Goal: Transaction & Acquisition: Purchase product/service

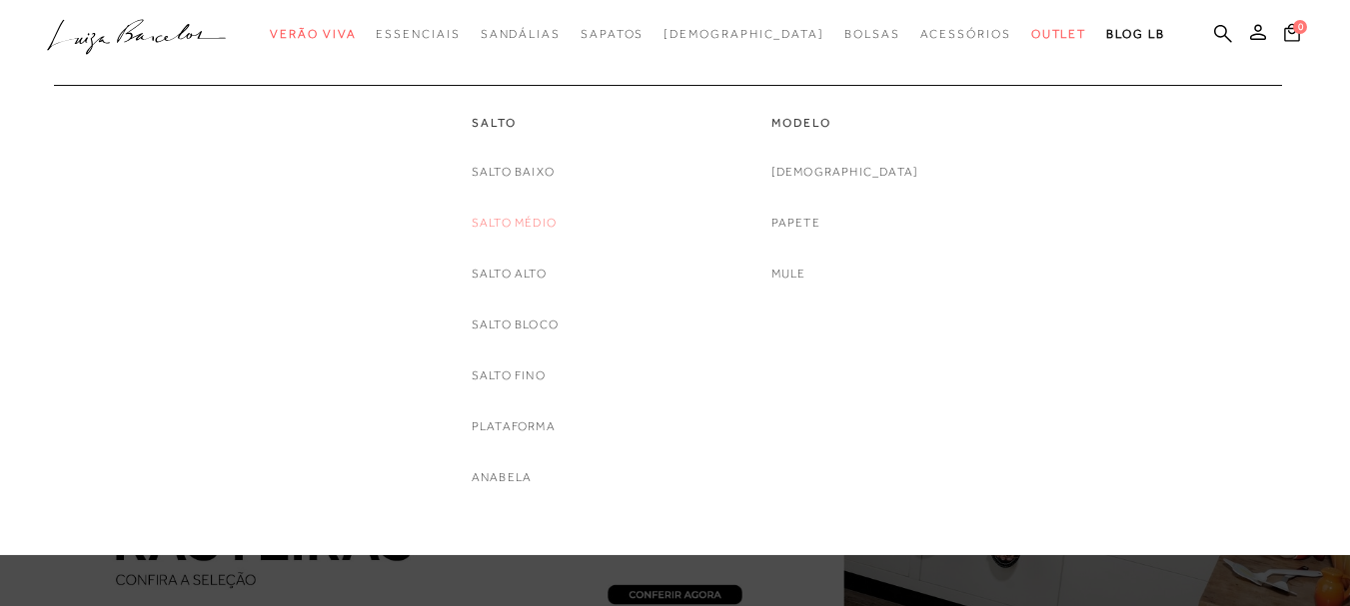
click at [519, 224] on link "Salto Médio" at bounding box center [514, 223] width 85 height 21
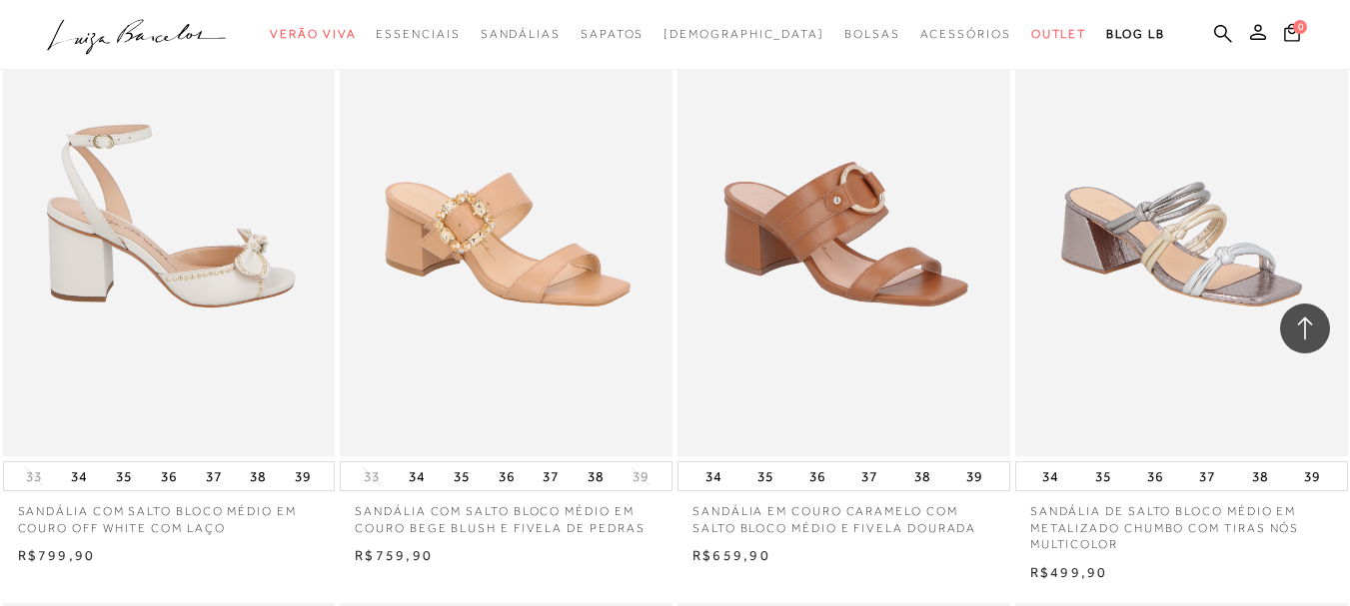
scroll to position [1399, 0]
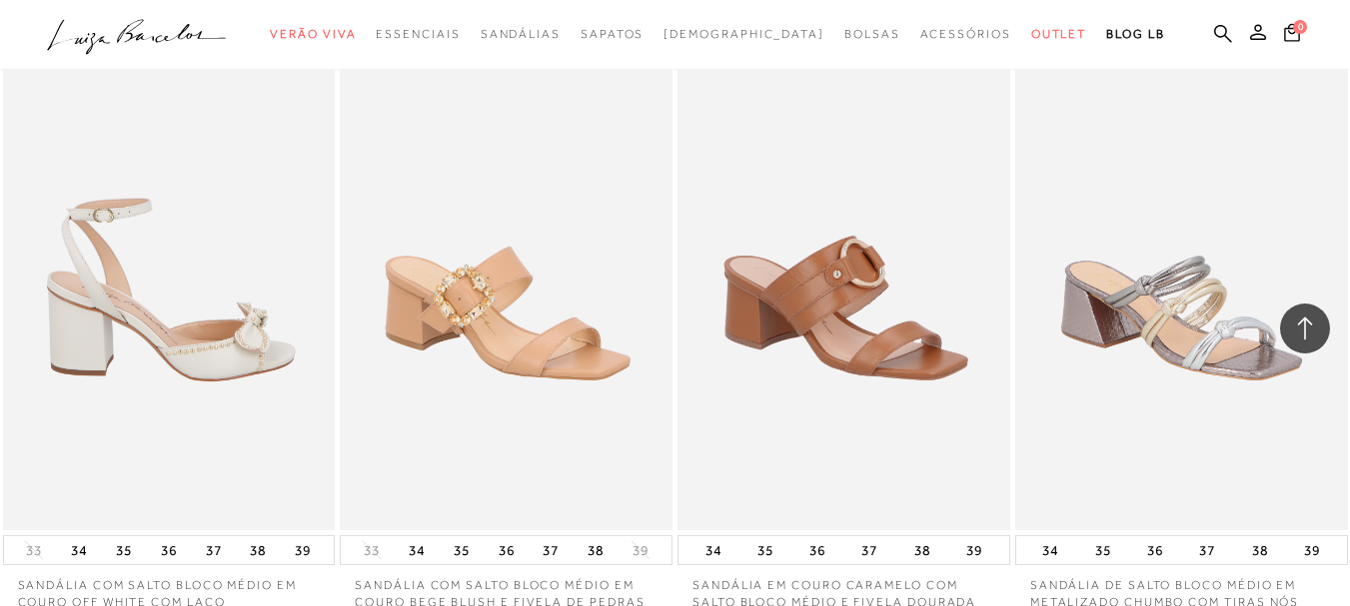
click at [185, 326] on img at bounding box center [170, 281] width 331 height 498
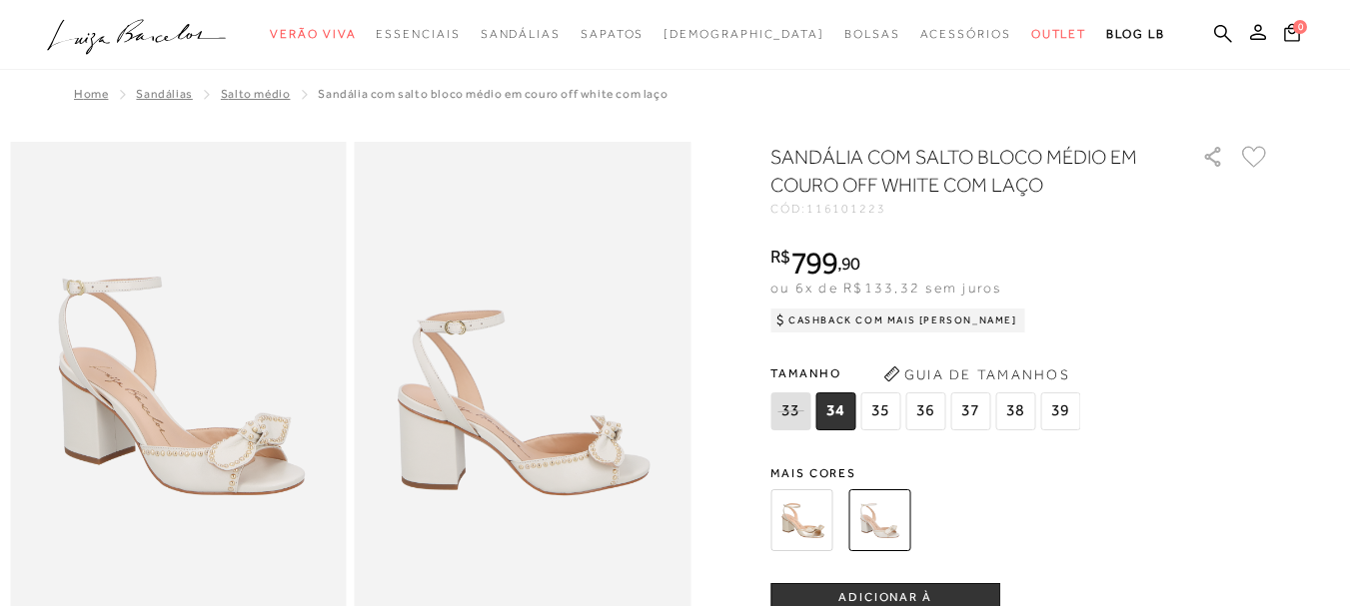
click at [816, 441] on div "SANDÁLIA COM SALTO BLOCO MÉDIO EM COURO OFF WHITE COM LAÇO CÓD: 116101223 × É n…" at bounding box center [1019, 587] width 499 height 889
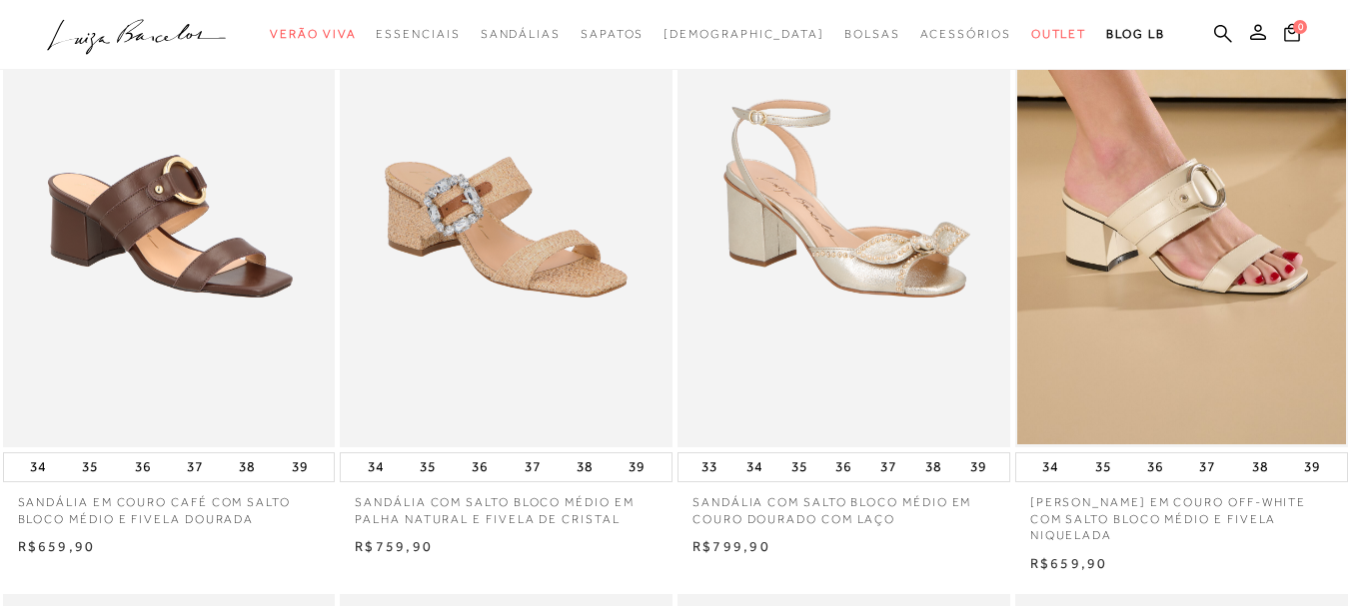
scroll to position [699, 0]
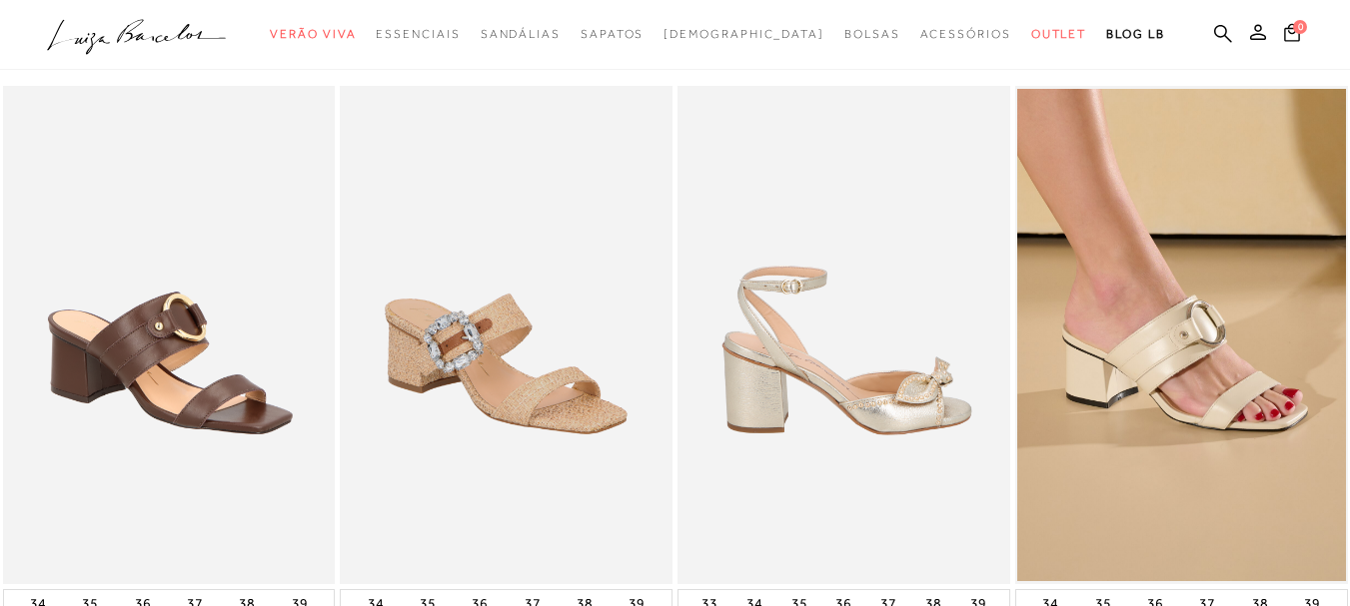
click at [837, 376] on img at bounding box center [844, 335] width 331 height 498
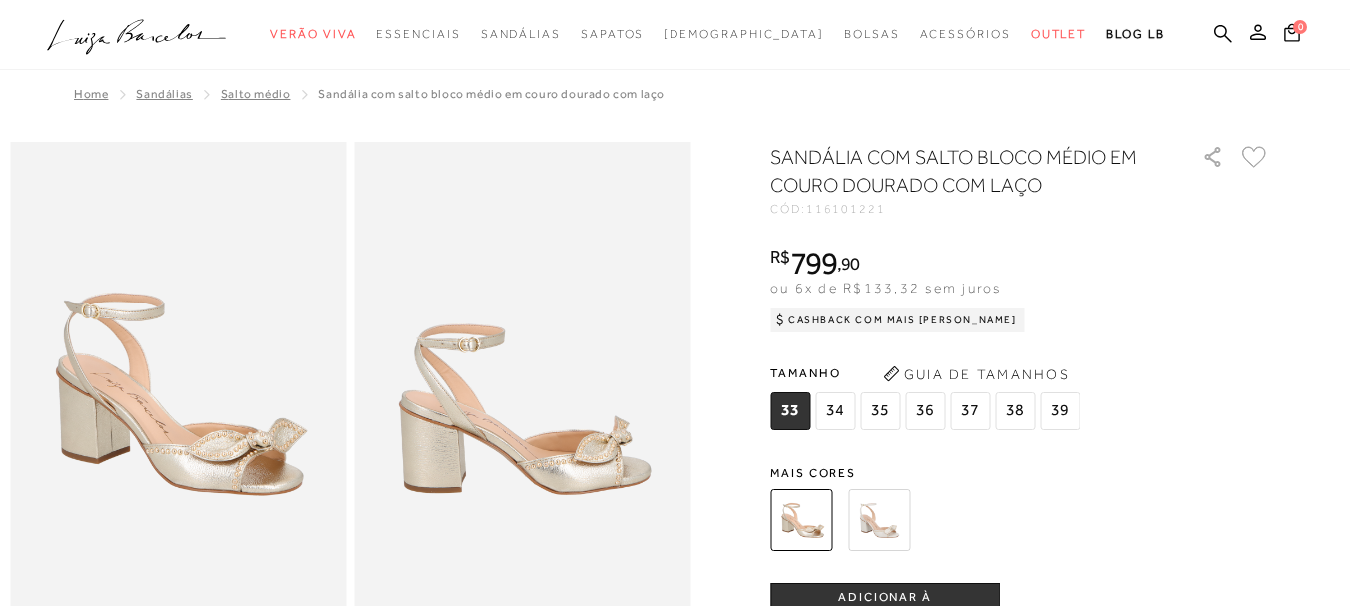
click at [281, 418] on img at bounding box center [178, 394] width 337 height 504
click at [540, 454] on img at bounding box center [523, 394] width 337 height 504
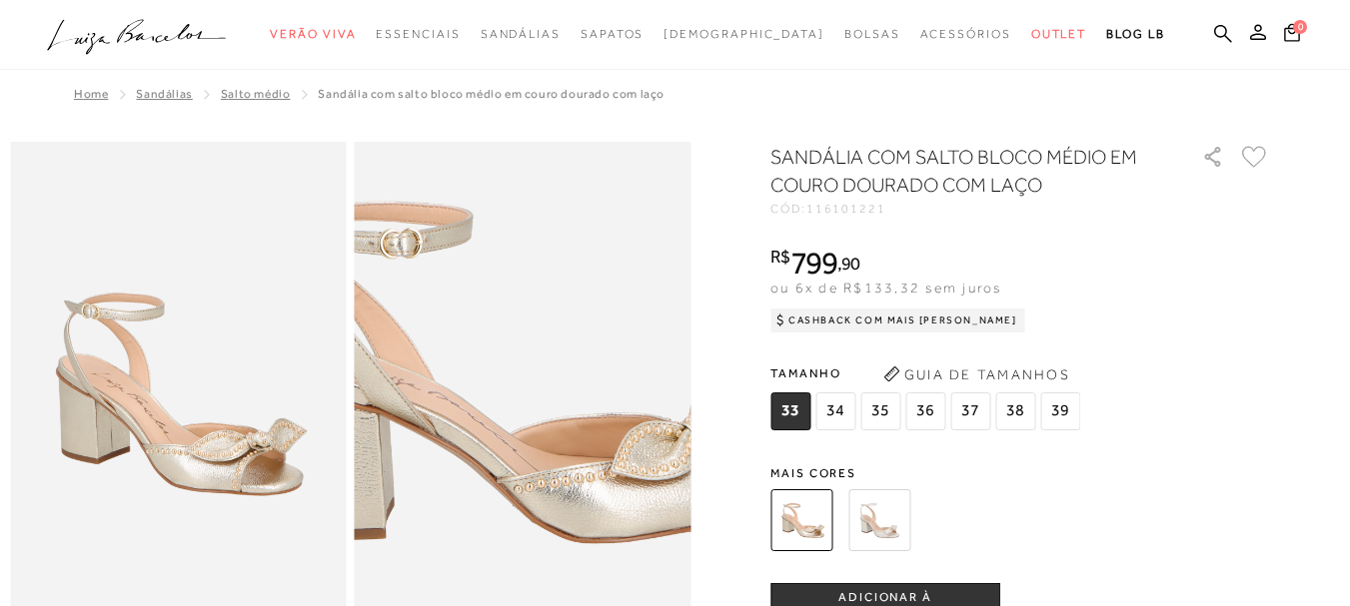
click at [540, 454] on img at bounding box center [508, 341] width 672 height 1009
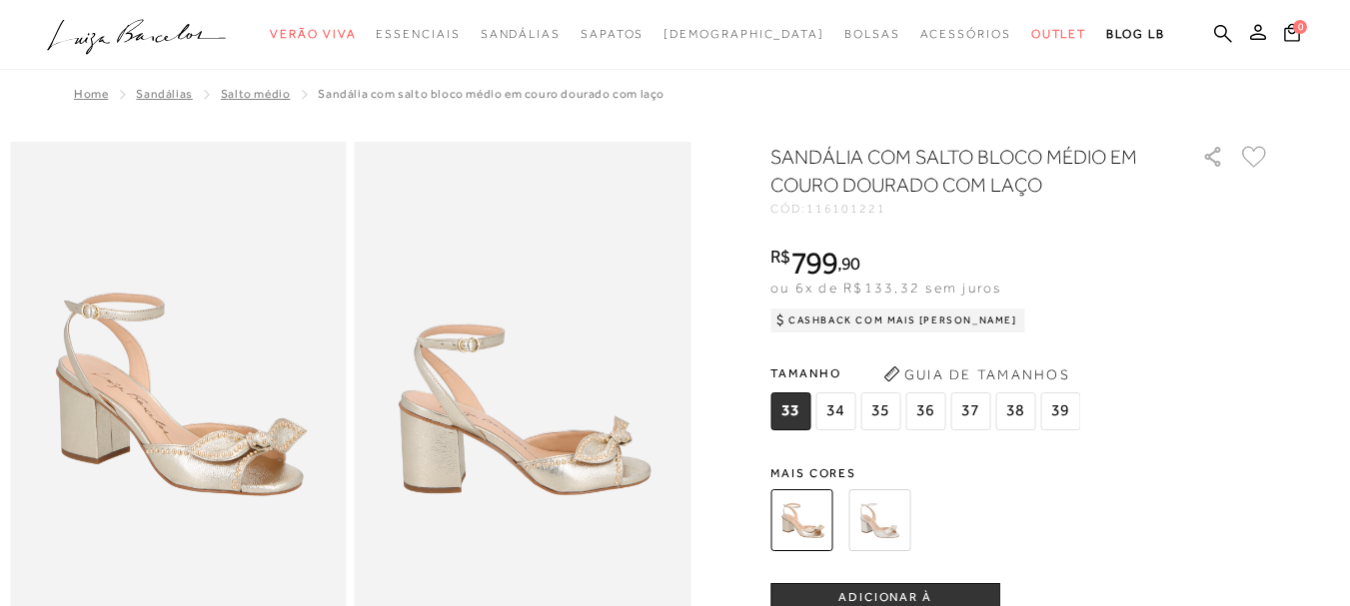
click at [247, 426] on img at bounding box center [178, 394] width 337 height 504
click at [887, 513] on img at bounding box center [879, 521] width 62 height 62
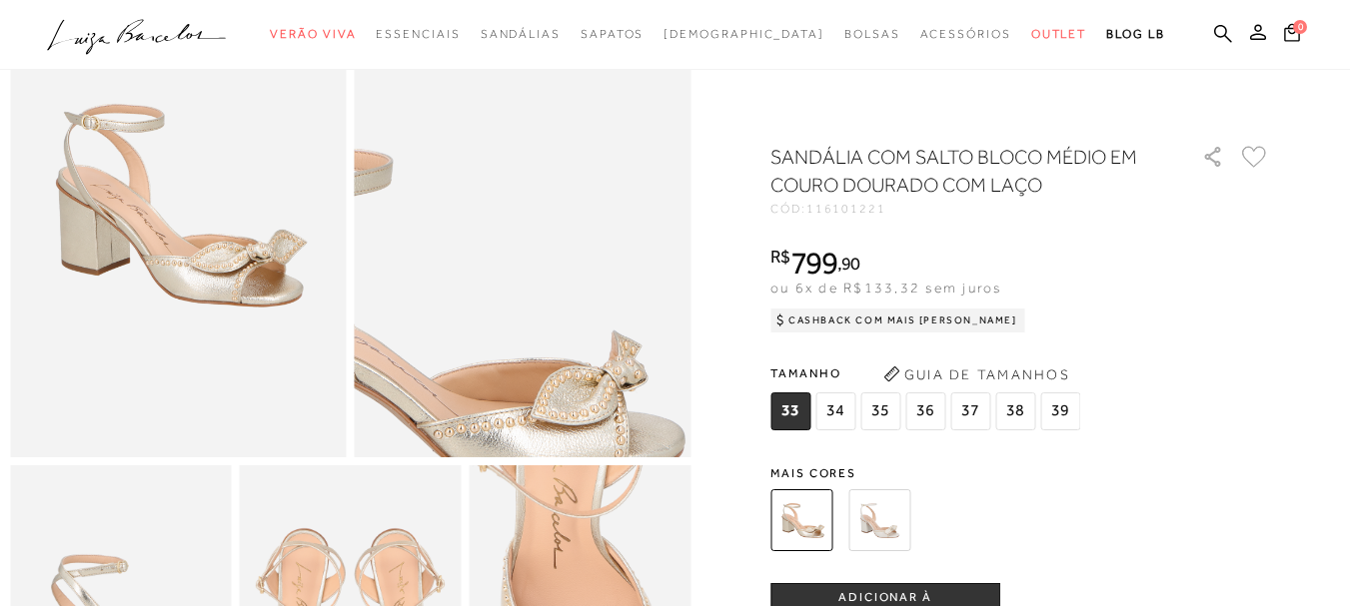
scroll to position [300, 0]
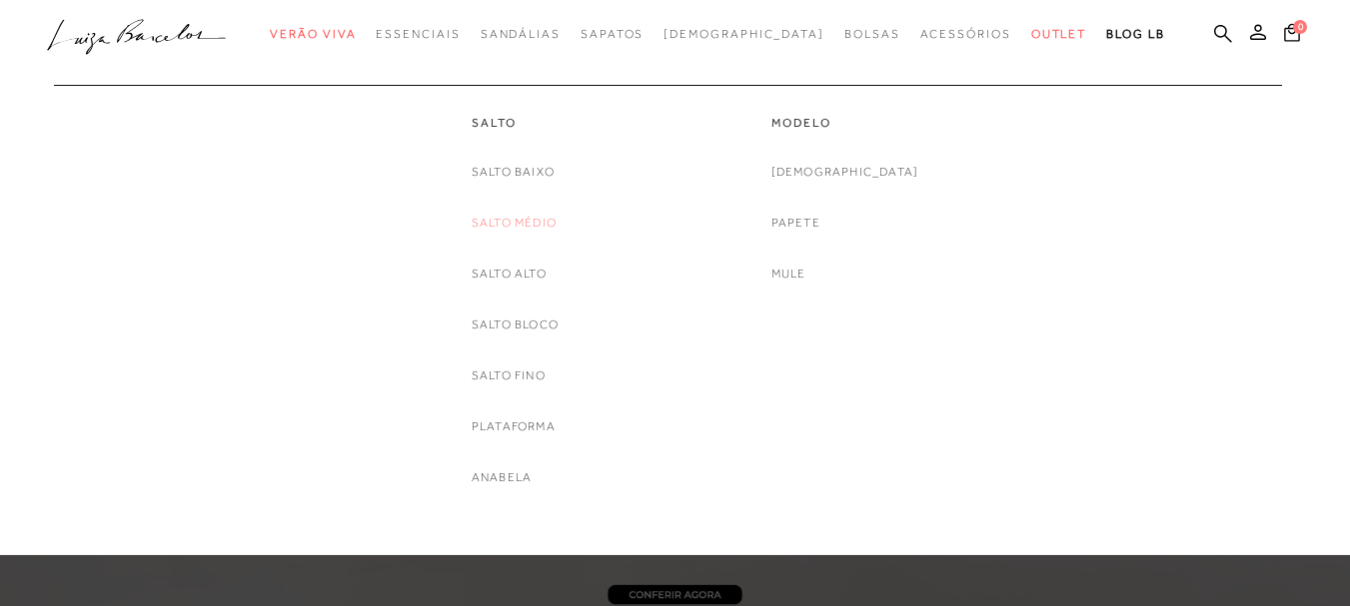
click at [532, 219] on link "Salto Médio" at bounding box center [514, 223] width 85 height 21
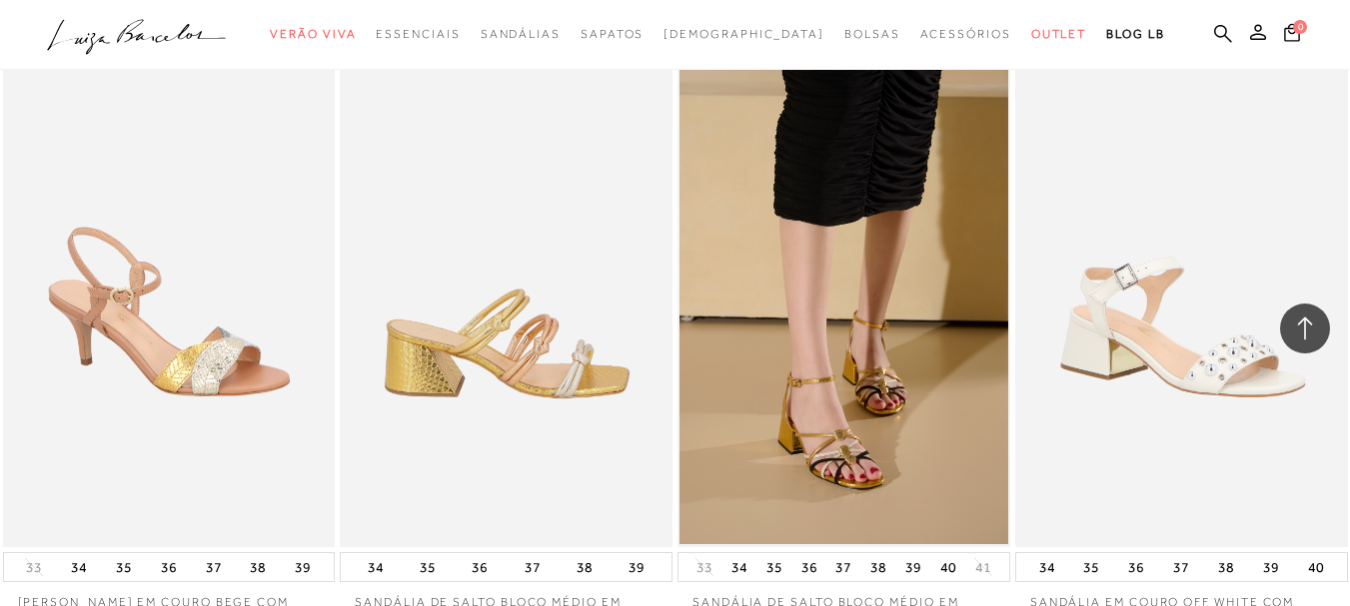
scroll to position [1998, 0]
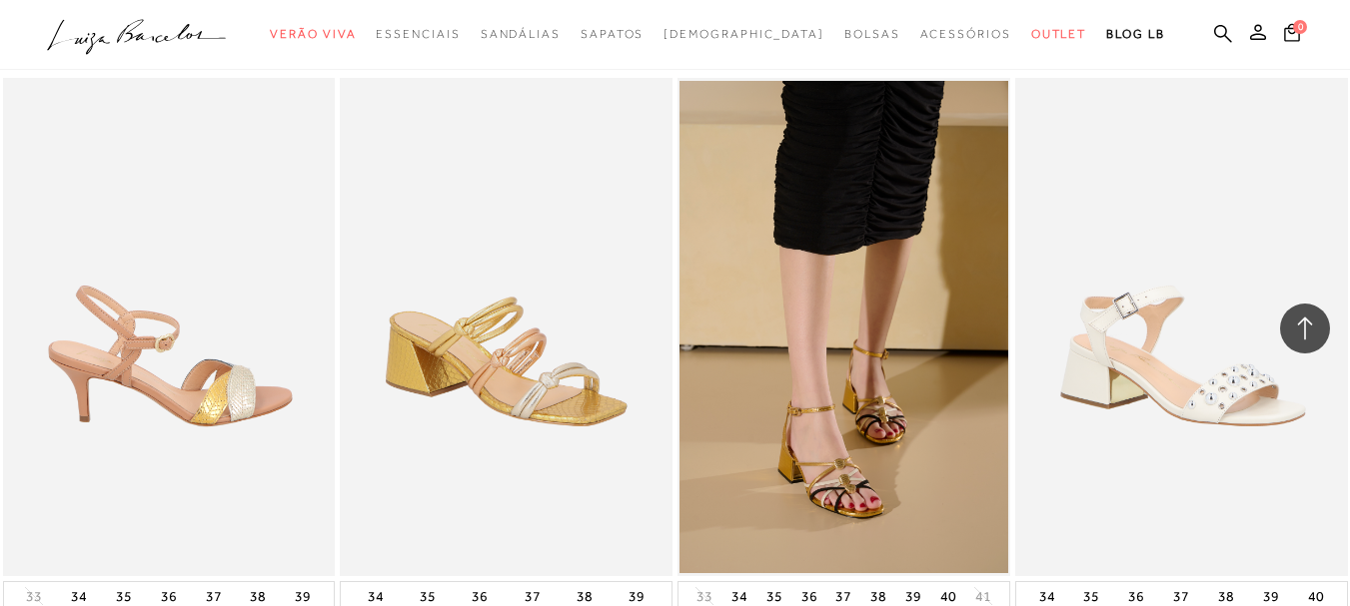
click at [191, 336] on img at bounding box center [170, 327] width 331 height 498
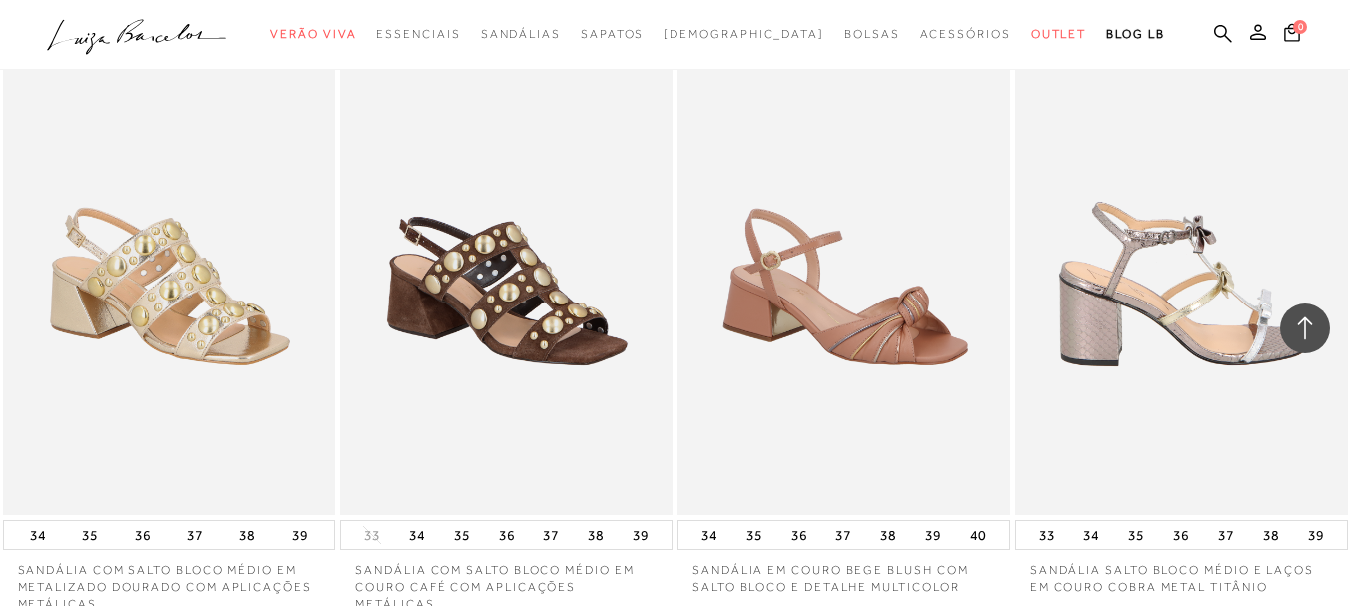
scroll to position [2736, 0]
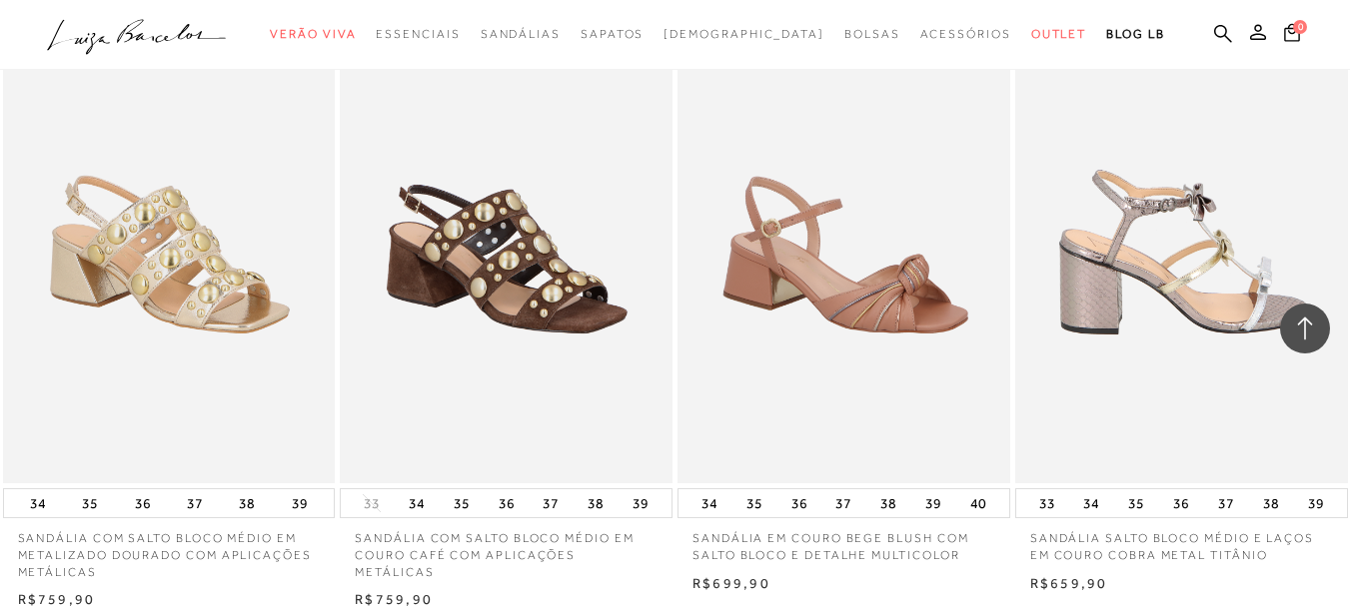
click at [1161, 258] on img at bounding box center [1182, 234] width 331 height 498
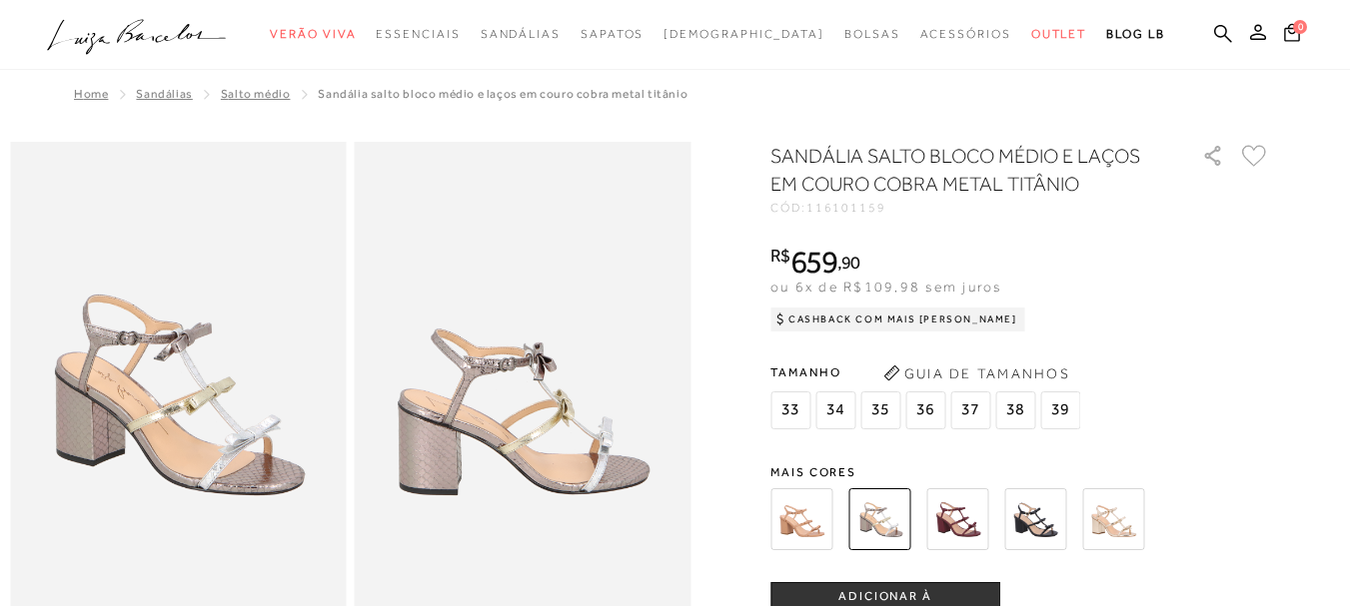
click at [1051, 526] on img at bounding box center [1035, 520] width 62 height 62
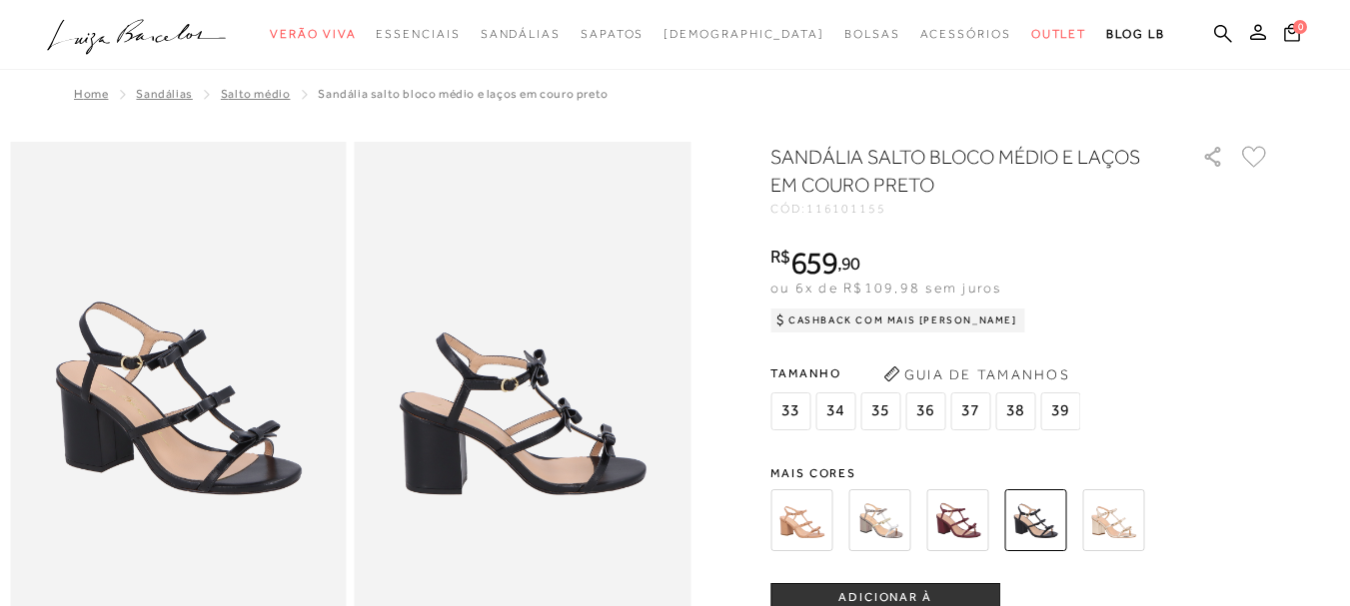
click at [230, 449] on img at bounding box center [178, 394] width 337 height 504
click at [249, 381] on img at bounding box center [178, 394] width 337 height 504
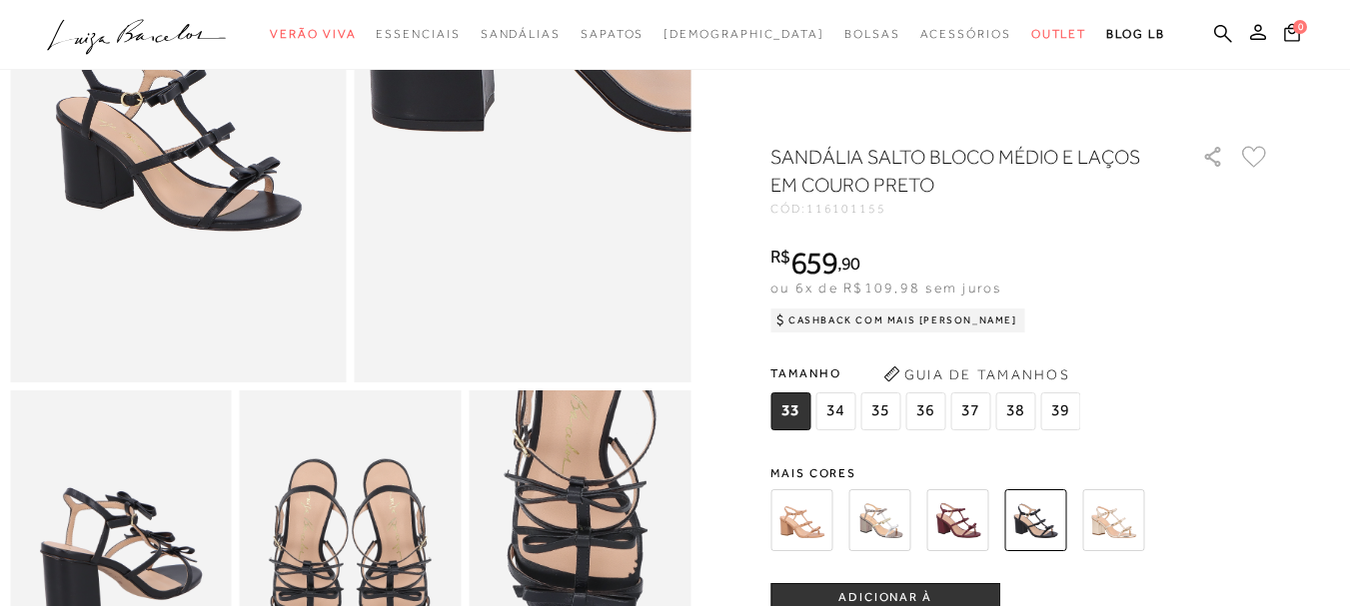
scroll to position [300, 0]
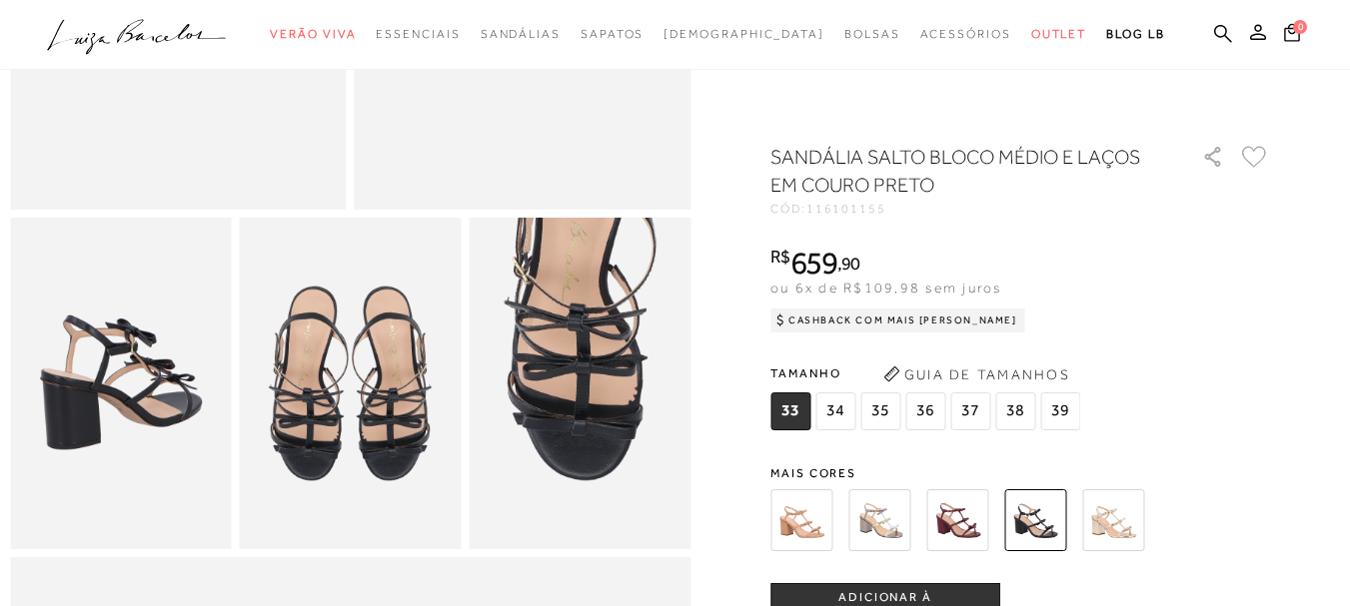
scroll to position [499, 0]
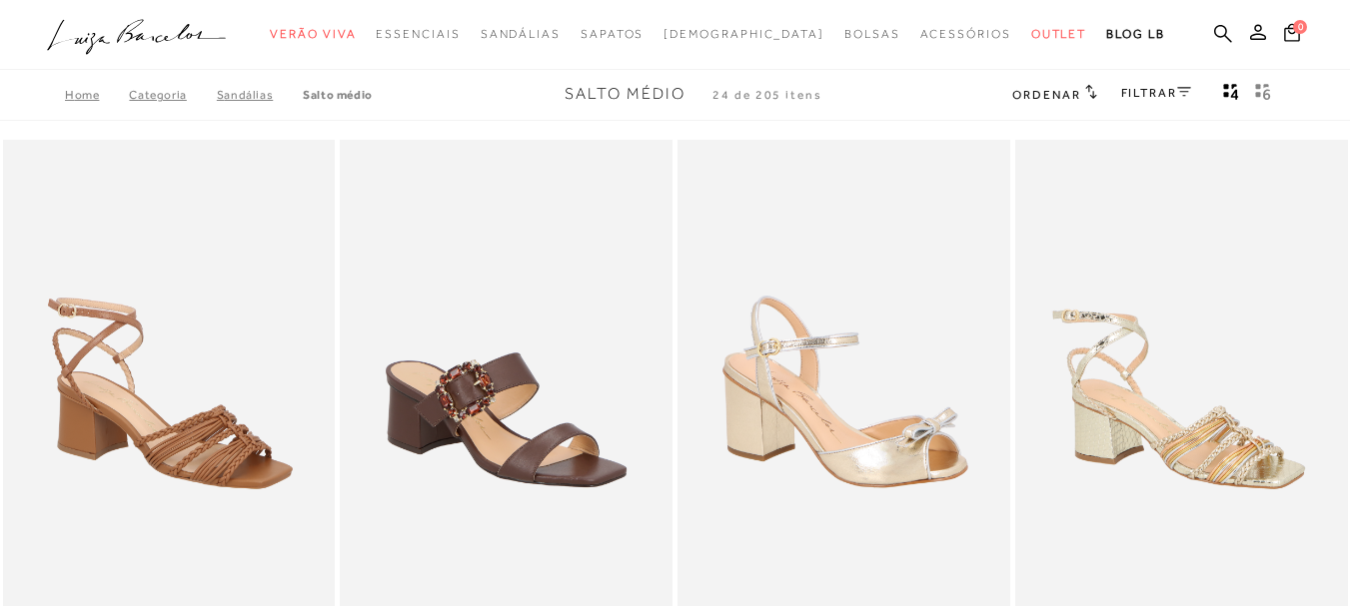
click at [1180, 87] on icon at bounding box center [1184, 91] width 14 height 9
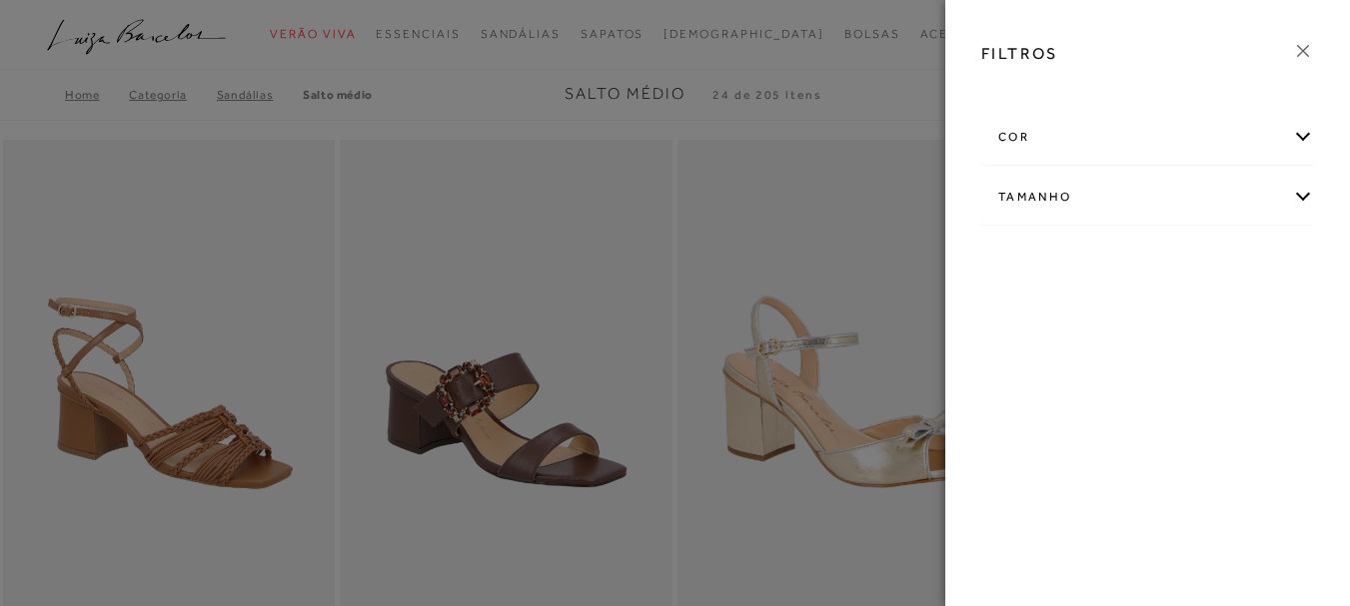
click at [1303, 136] on div "cor" at bounding box center [1147, 137] width 331 height 53
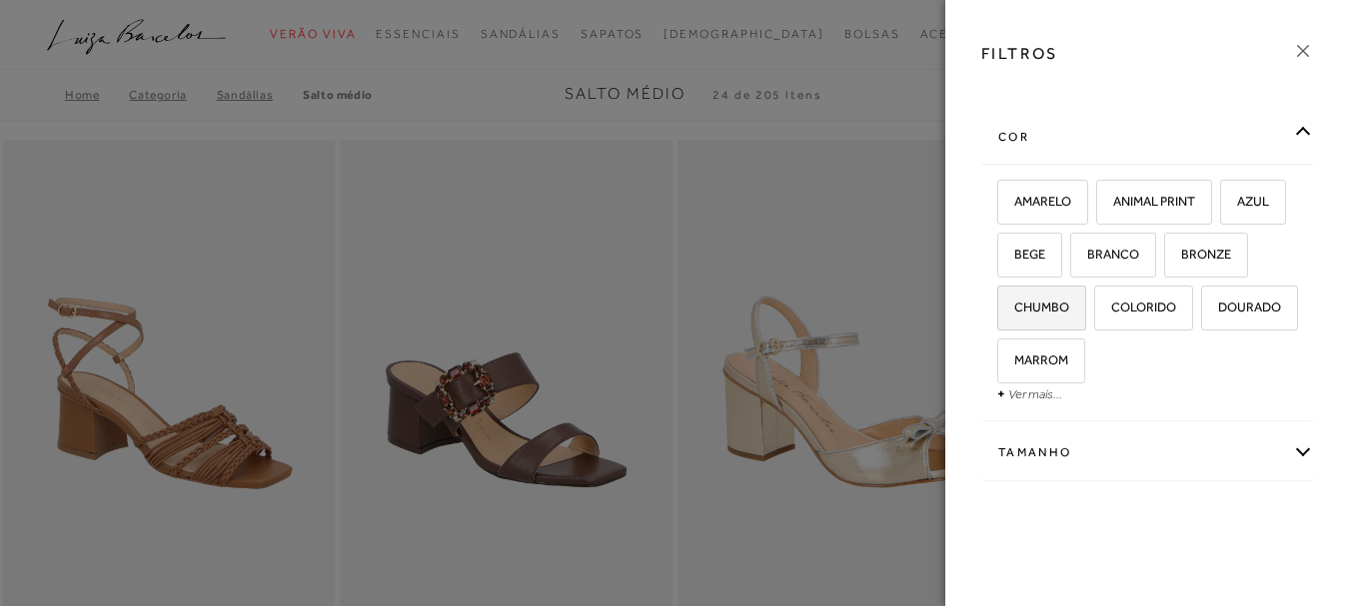
click at [1069, 312] on span "CHUMBO" at bounding box center [1034, 307] width 70 height 15
click at [1014, 312] on input "CHUMBO" at bounding box center [1004, 311] width 20 height 20
checkbox input "true"
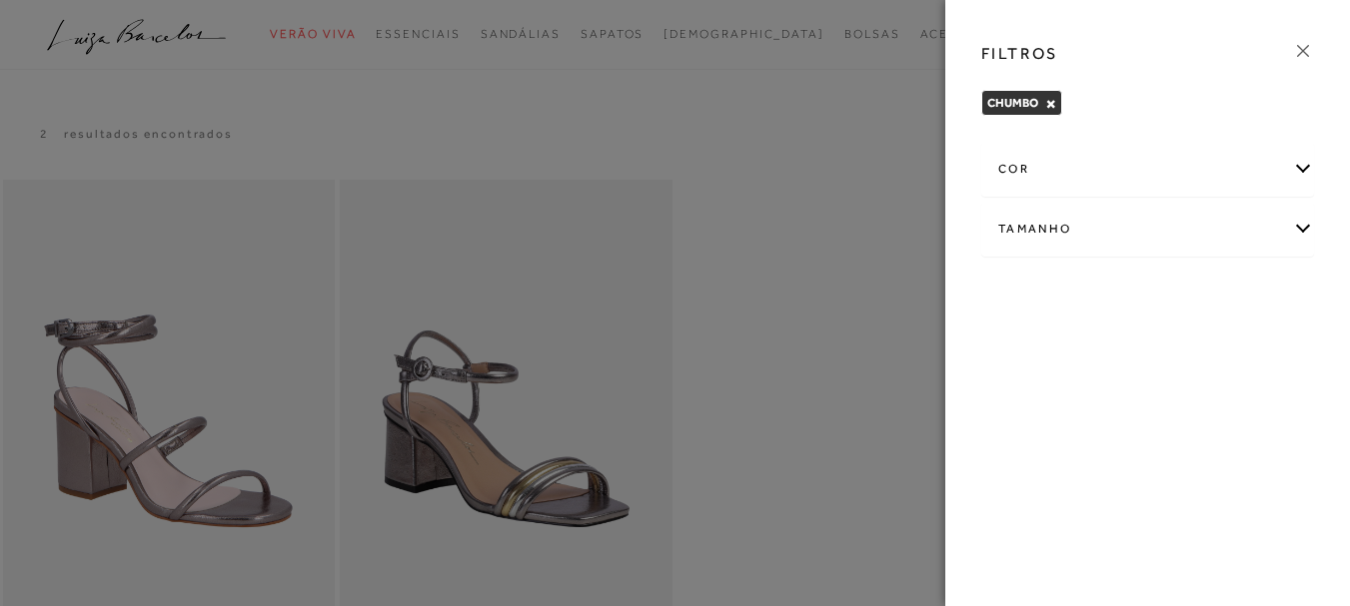
click at [1297, 167] on div "cor" at bounding box center [1147, 169] width 331 height 53
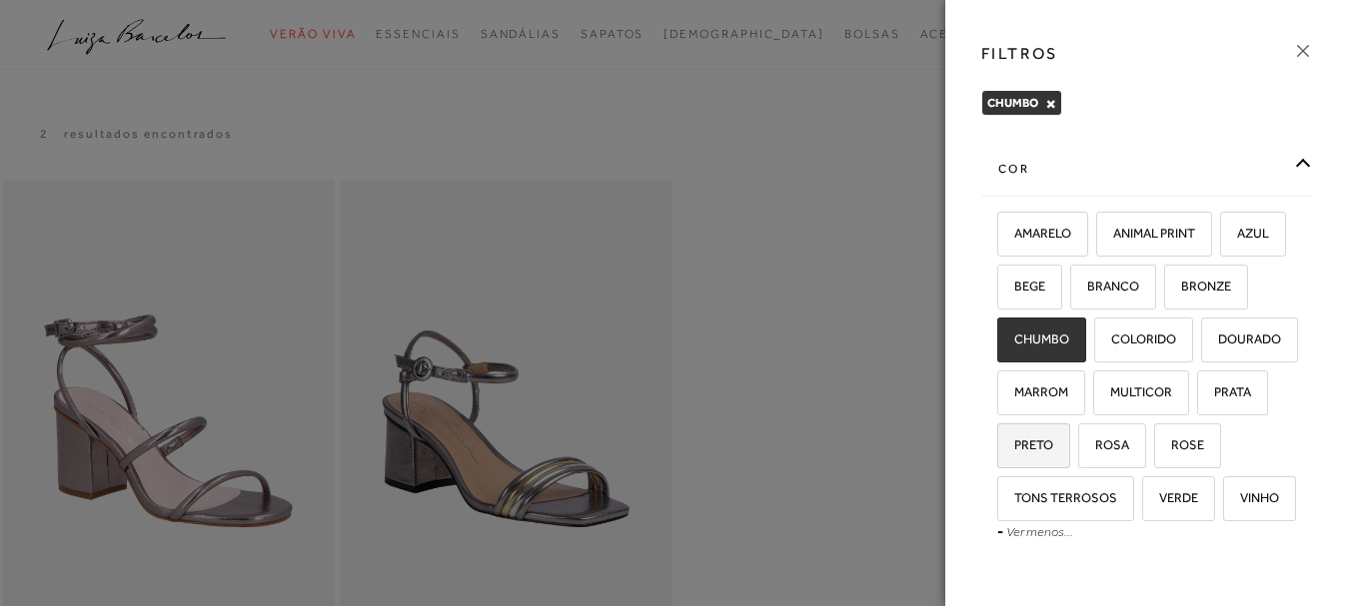
click at [1044, 453] on span "PRETO" at bounding box center [1026, 445] width 54 height 15
click at [1014, 459] on input "PRETO" at bounding box center [1004, 449] width 20 height 20
checkbox input "true"
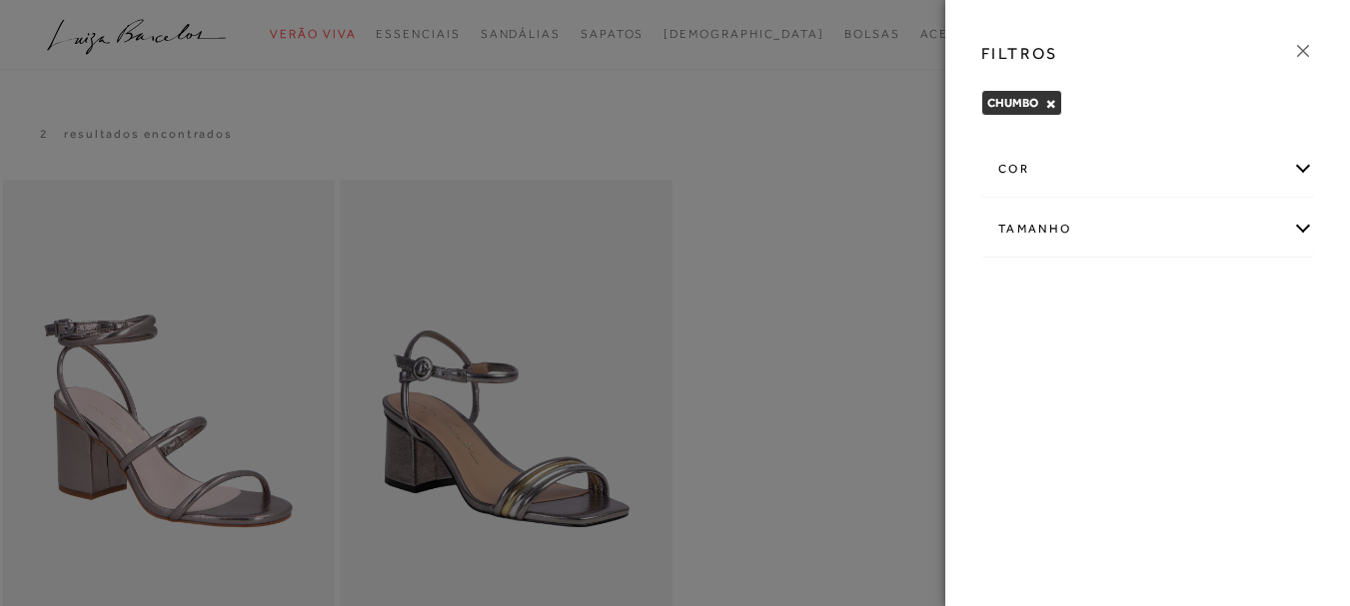
click at [1297, 169] on div "cor" at bounding box center [1147, 169] width 331 height 53
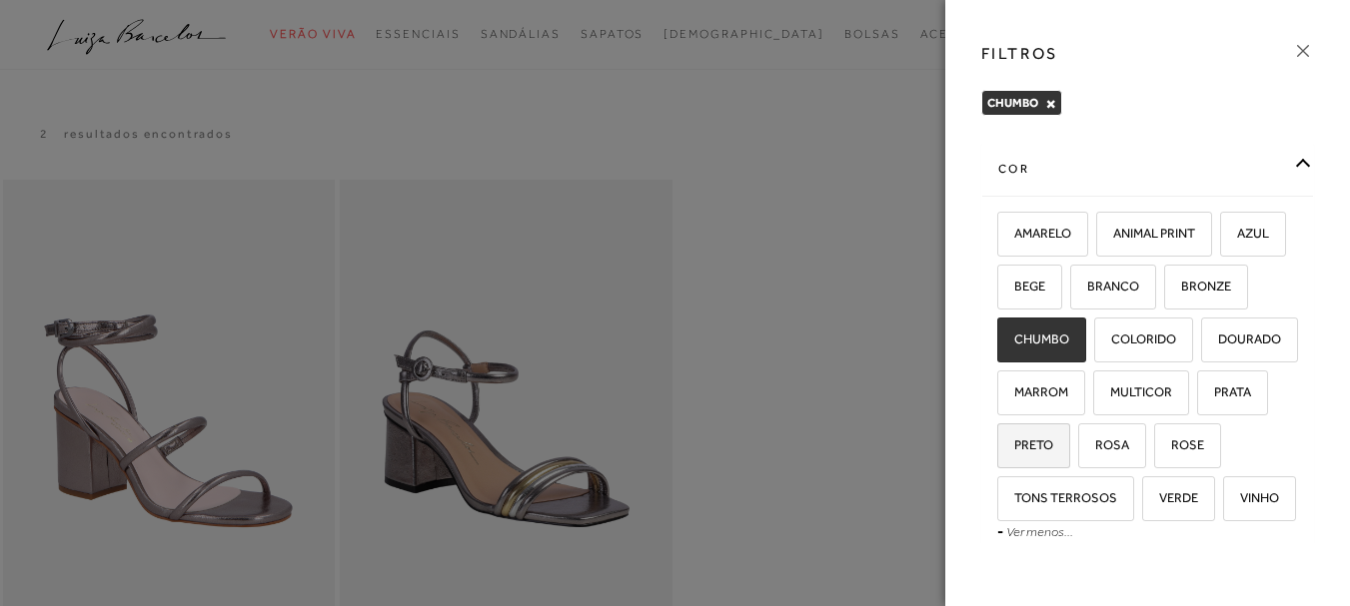
click at [1026, 453] on span "PRETO" at bounding box center [1026, 445] width 54 height 15
click at [1014, 459] on input "PRETO" at bounding box center [1004, 449] width 20 height 20
checkbox input "true"
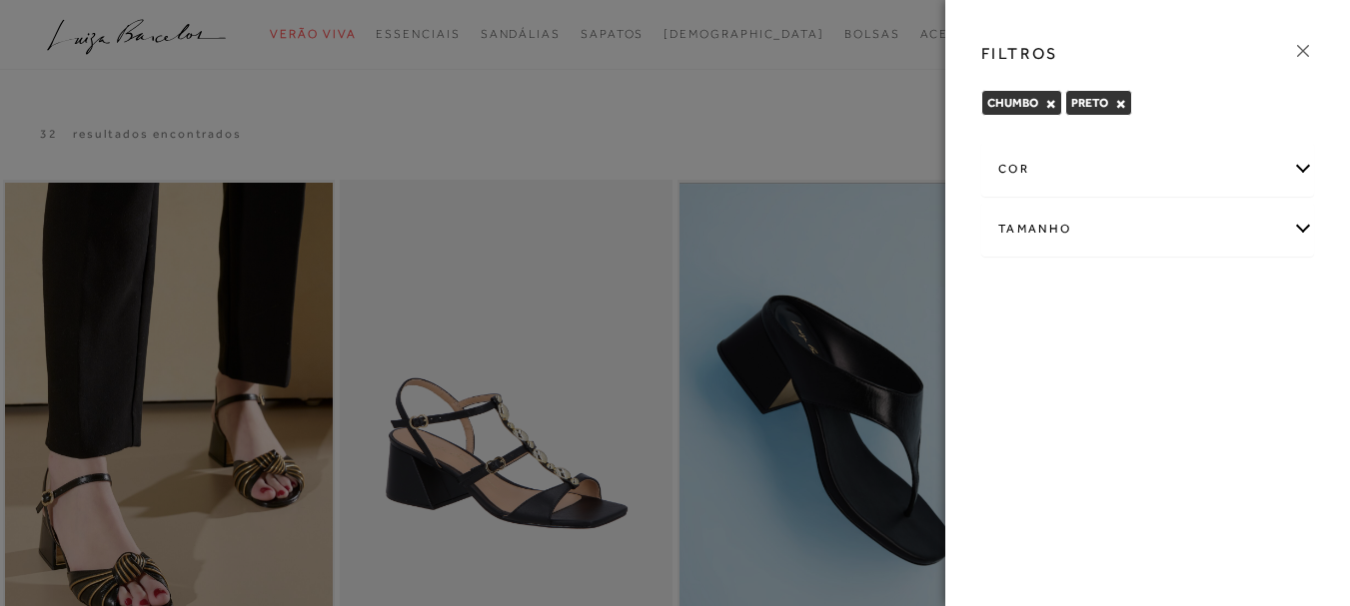
click at [1304, 169] on div "cor" at bounding box center [1147, 169] width 331 height 53
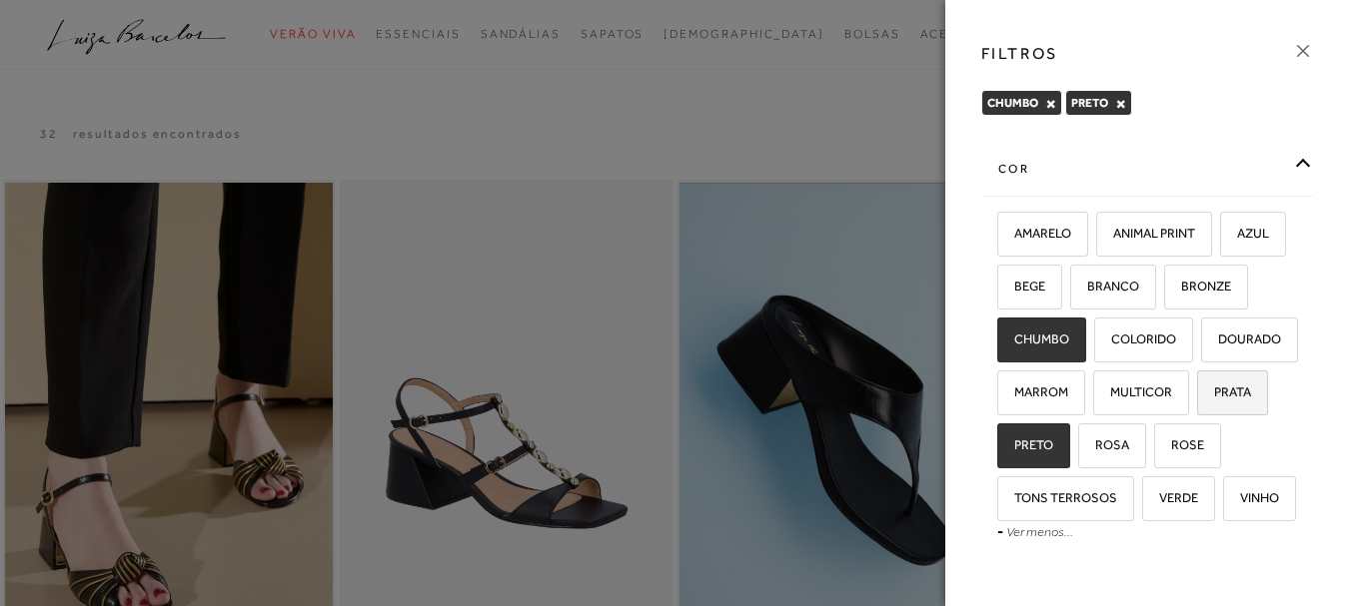
click at [1240, 400] on span "PRATA" at bounding box center [1225, 392] width 52 height 15
click at [1214, 406] on input "PRATA" at bounding box center [1204, 396] width 20 height 20
checkbox input "true"
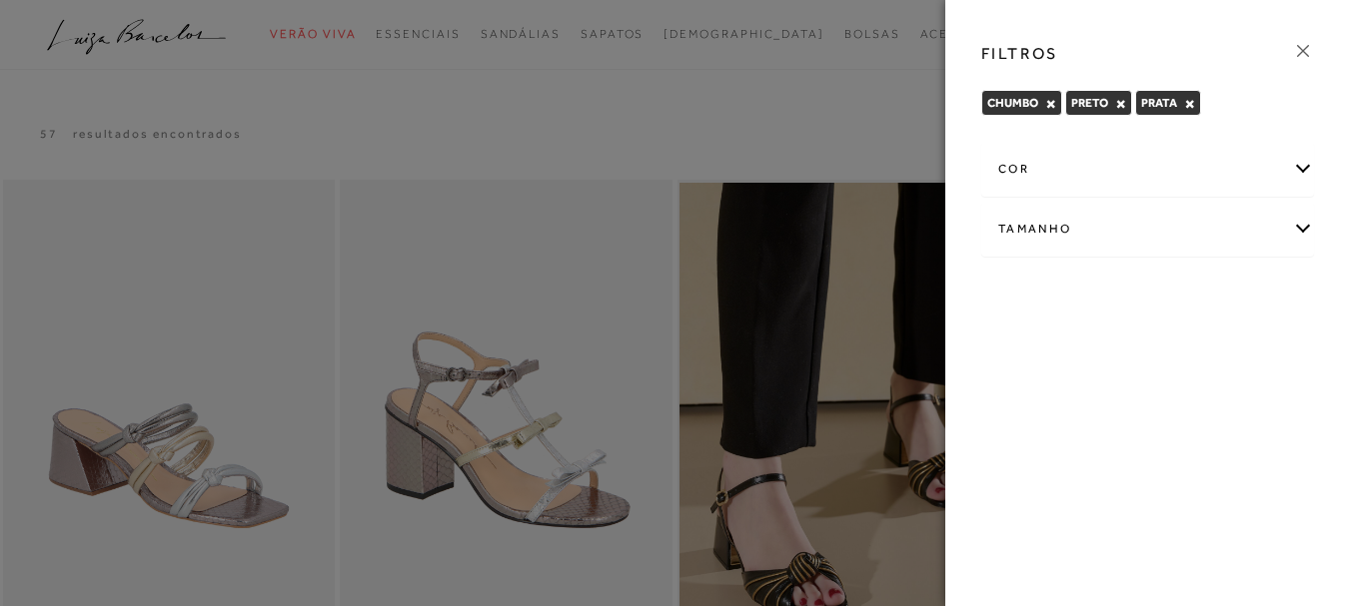
click at [1297, 165] on div "cor" at bounding box center [1147, 169] width 331 height 53
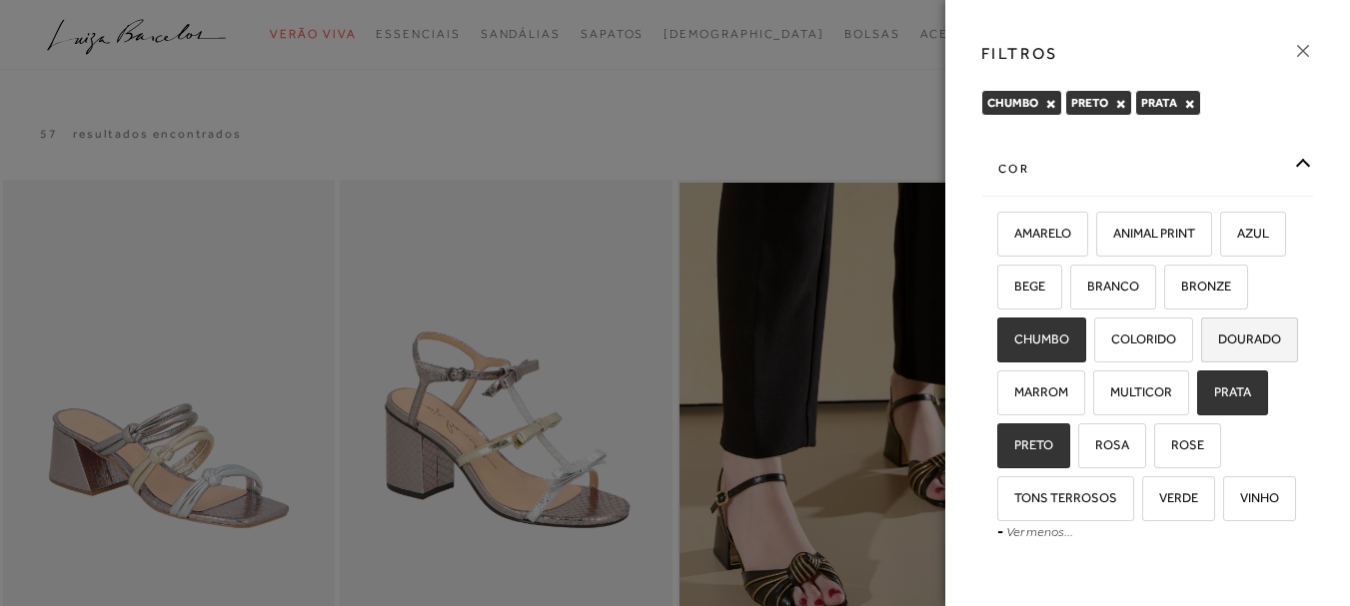
click at [1203, 347] on span "DOURADO" at bounding box center [1242, 339] width 78 height 15
click at [1198, 353] on input "DOURADO" at bounding box center [1208, 343] width 20 height 20
checkbox input "true"
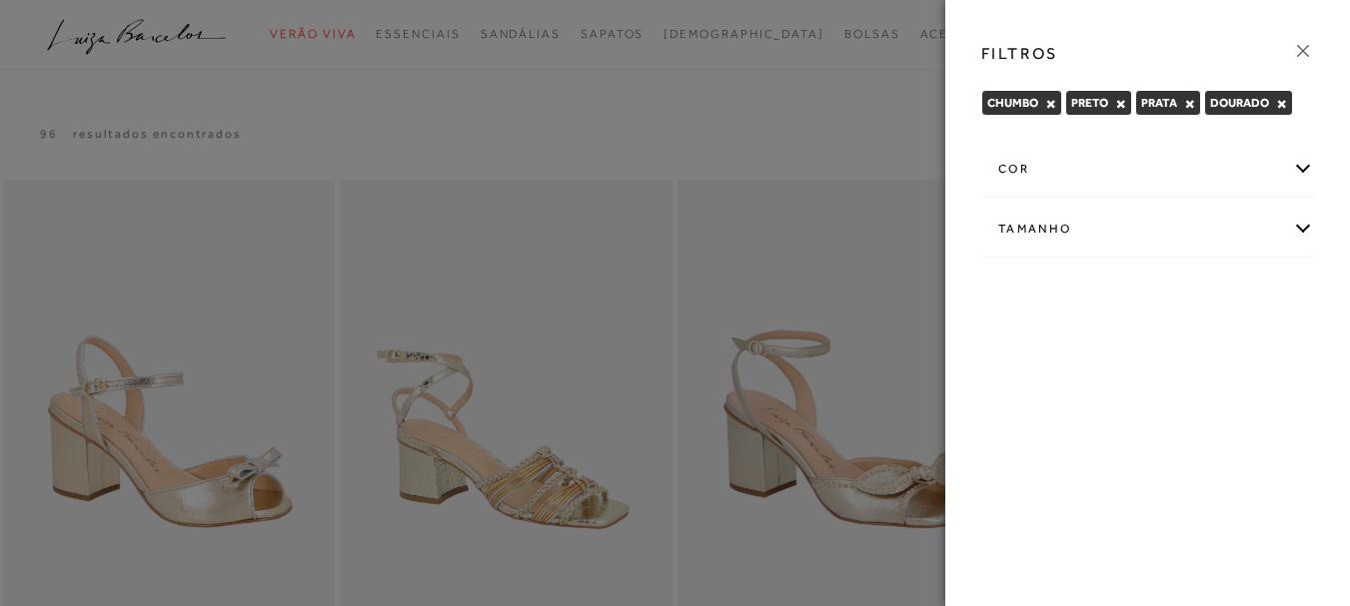
click at [1301, 222] on div "Tamanho" at bounding box center [1147, 229] width 331 height 53
click at [1014, 348] on span "38" at bounding box center [1013, 346] width 29 height 15
click at [1014, 348] on input "38" at bounding box center [1004, 350] width 20 height 20
checkbox input "true"
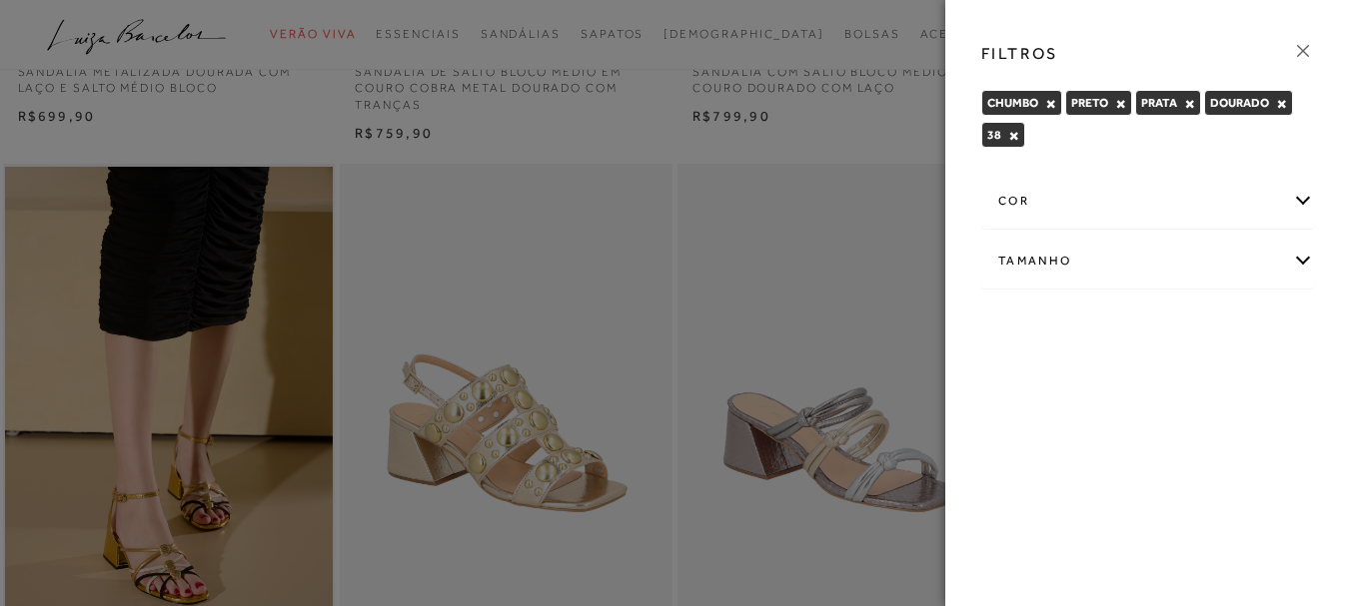
scroll to position [699, 0]
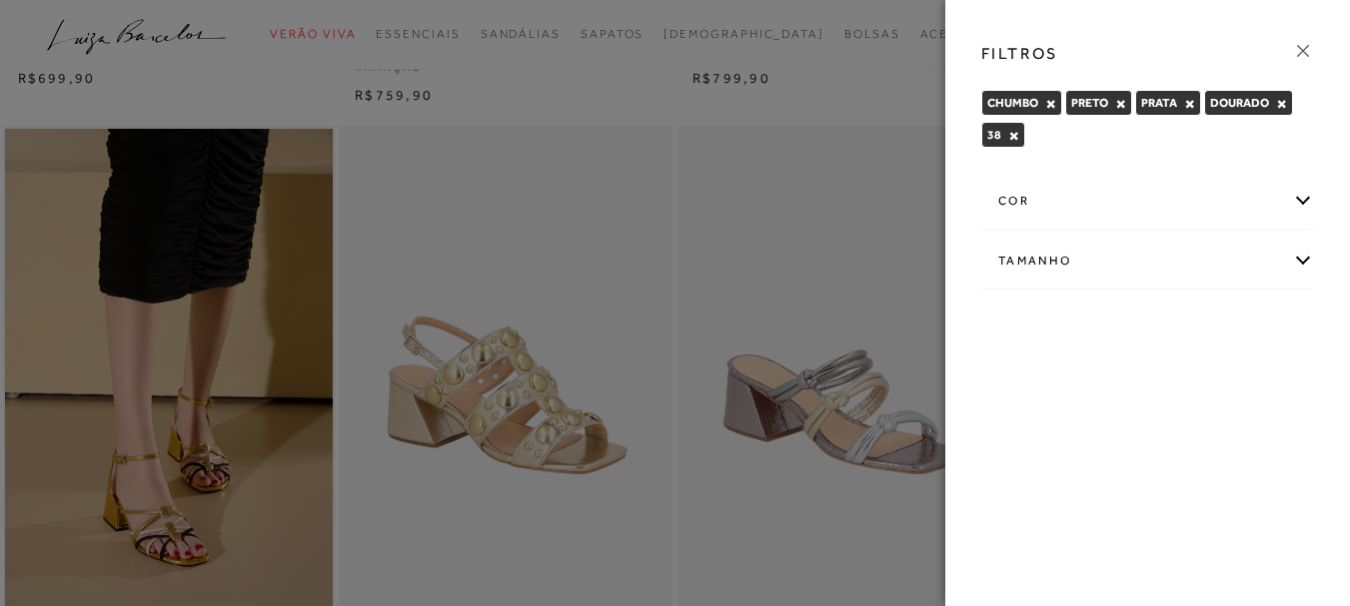
click at [1306, 47] on icon at bounding box center [1303, 51] width 22 height 22
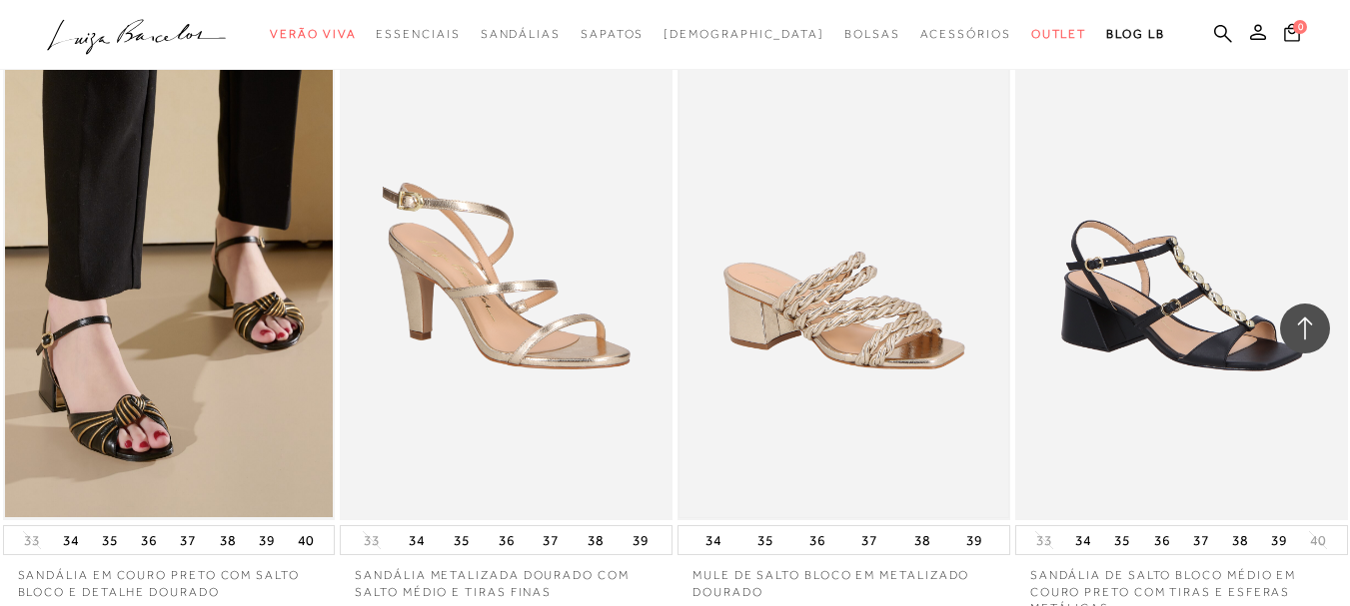
scroll to position [1498, 0]
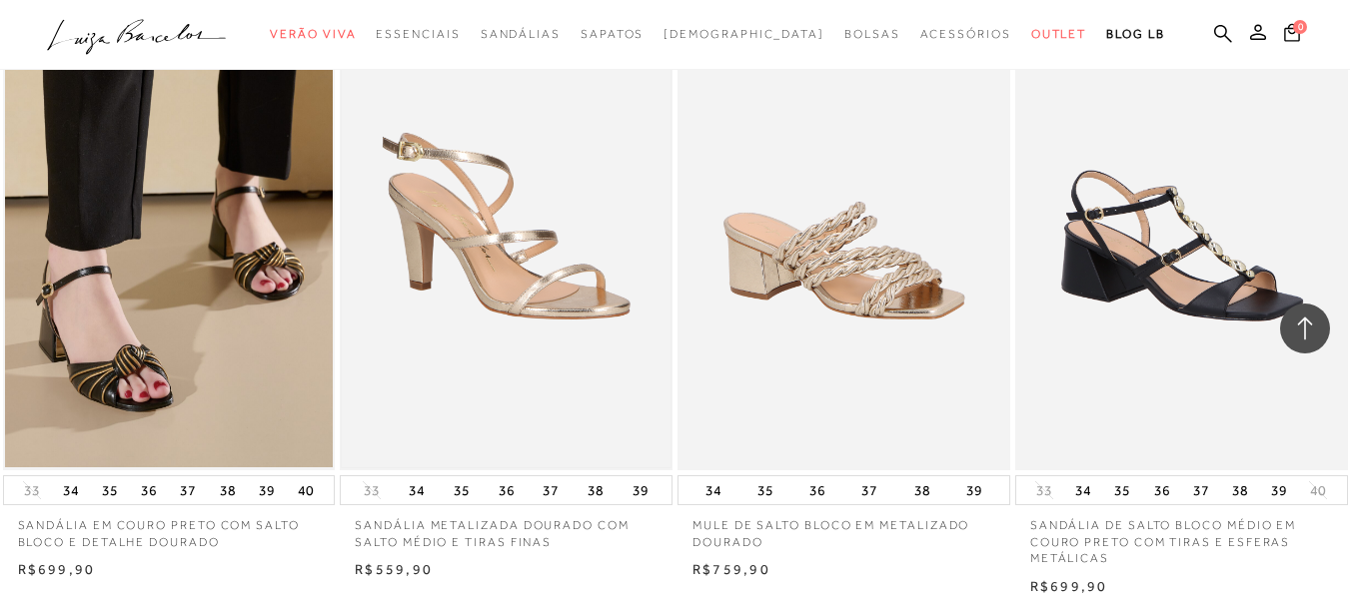
click at [524, 280] on img at bounding box center [506, 221] width 329 height 492
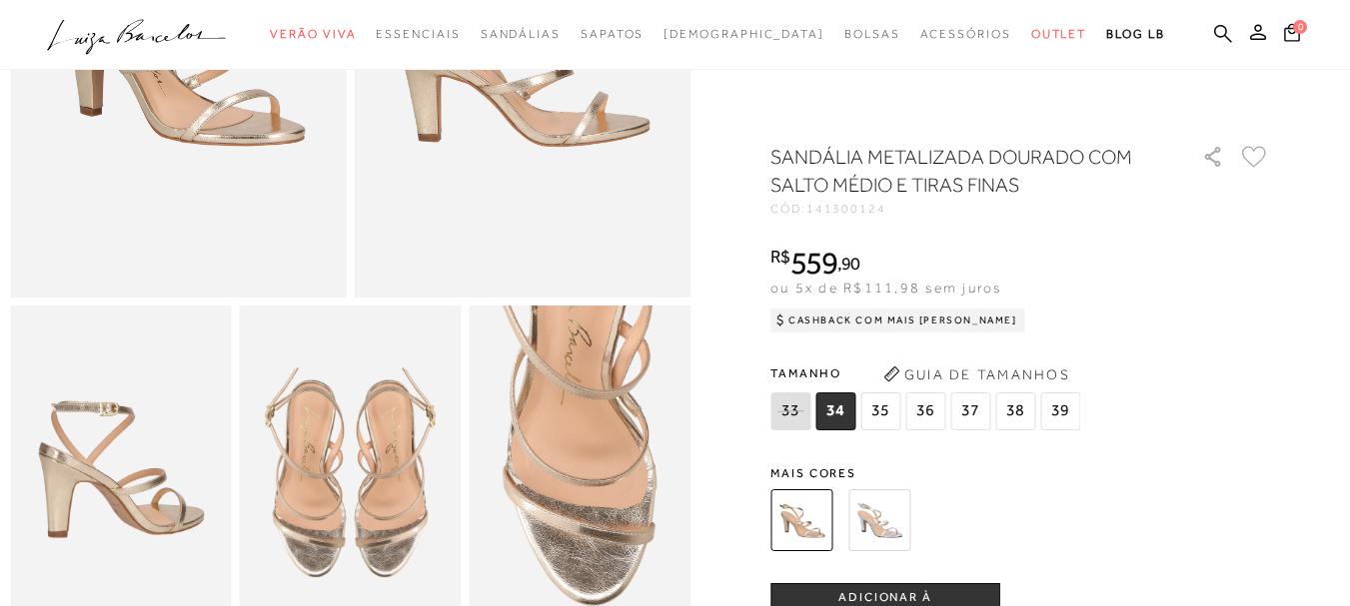
scroll to position [300, 0]
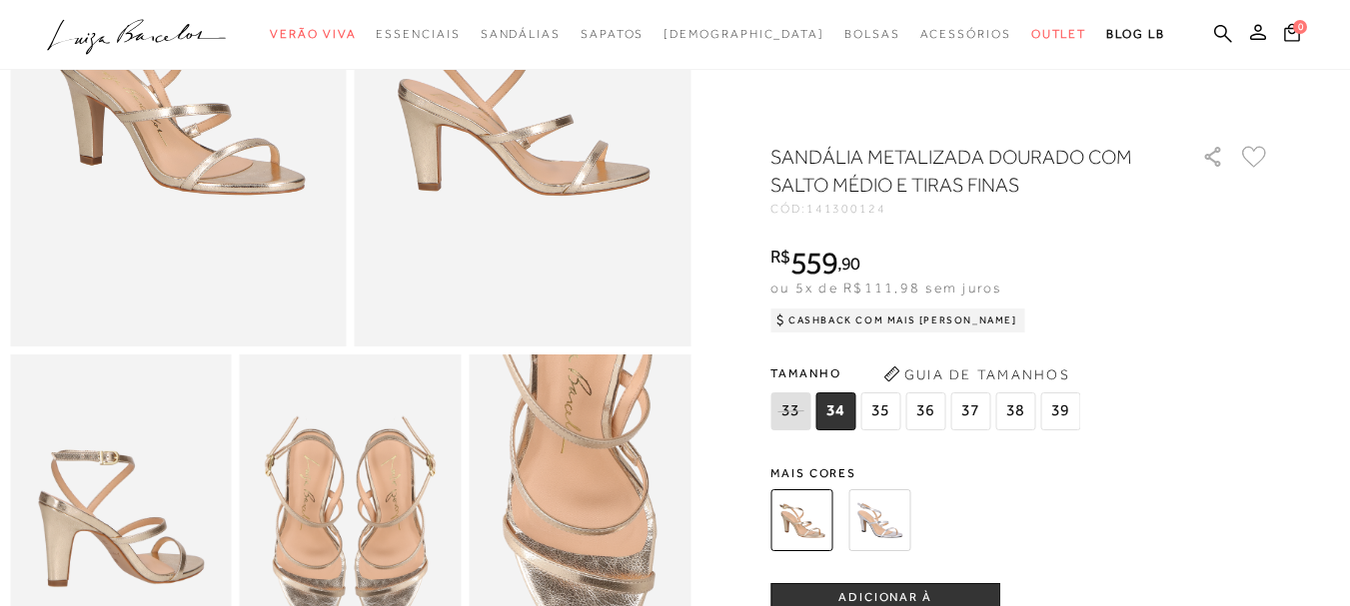
click at [170, 192] on img at bounding box center [178, 94] width 337 height 504
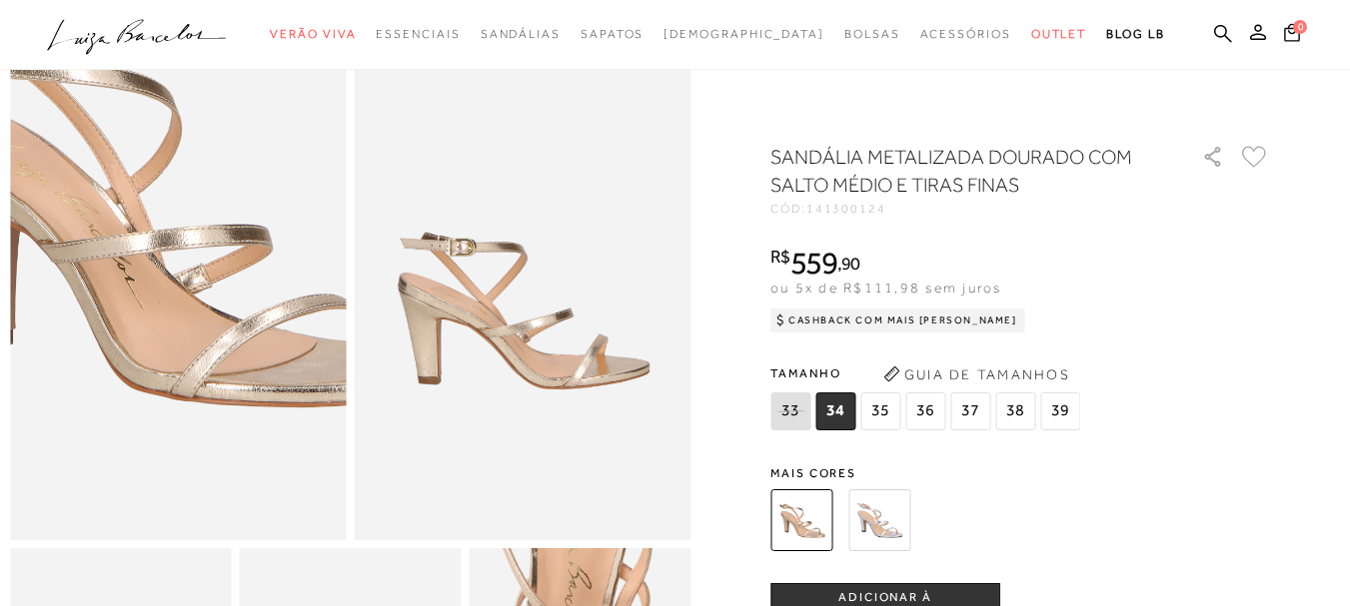
scroll to position [0, 0]
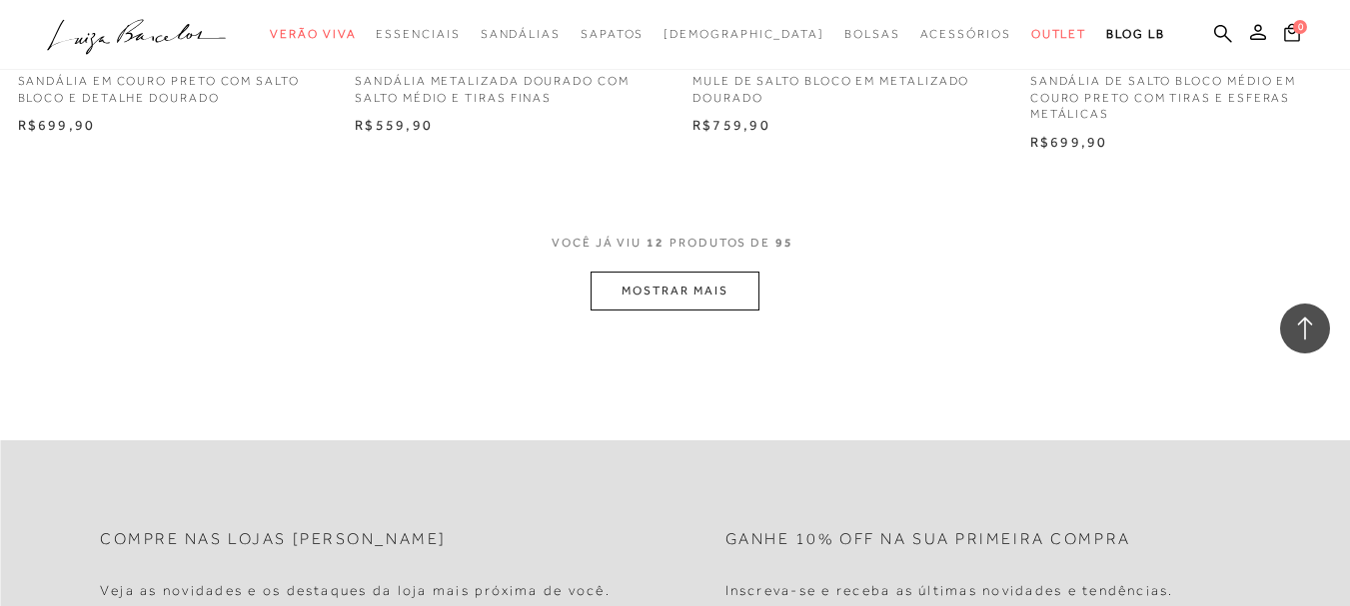
scroll to position [1898, 0]
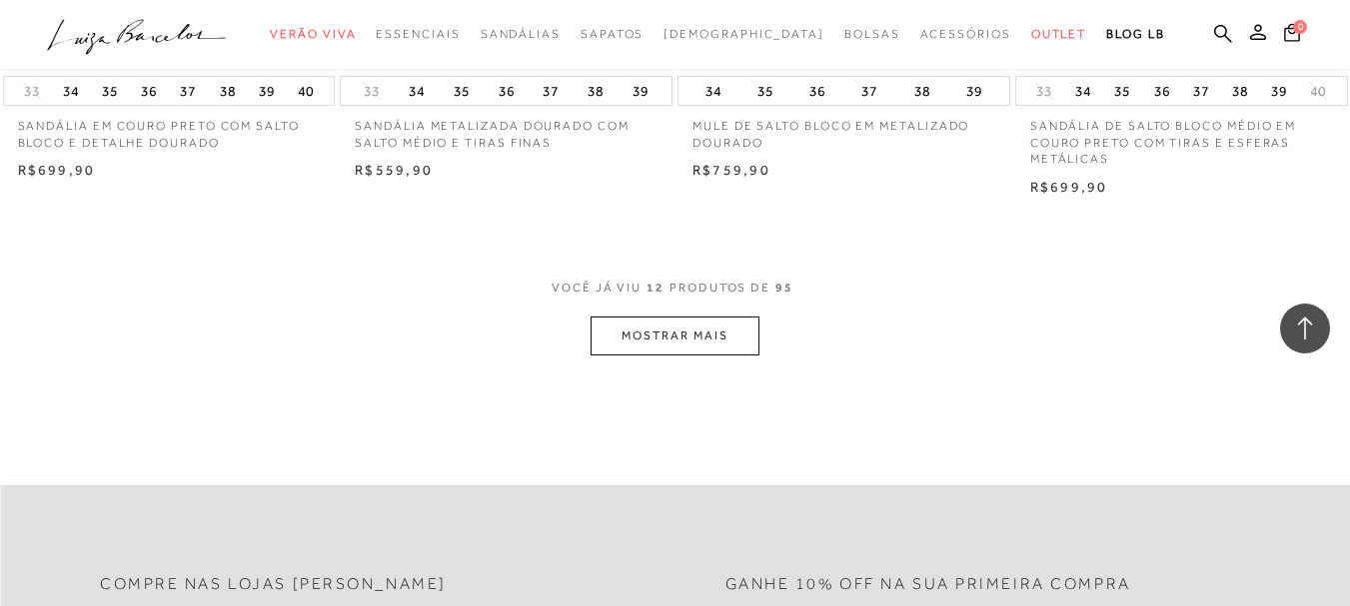
click at [718, 329] on button "MOSTRAR MAIS" at bounding box center [674, 336] width 168 height 39
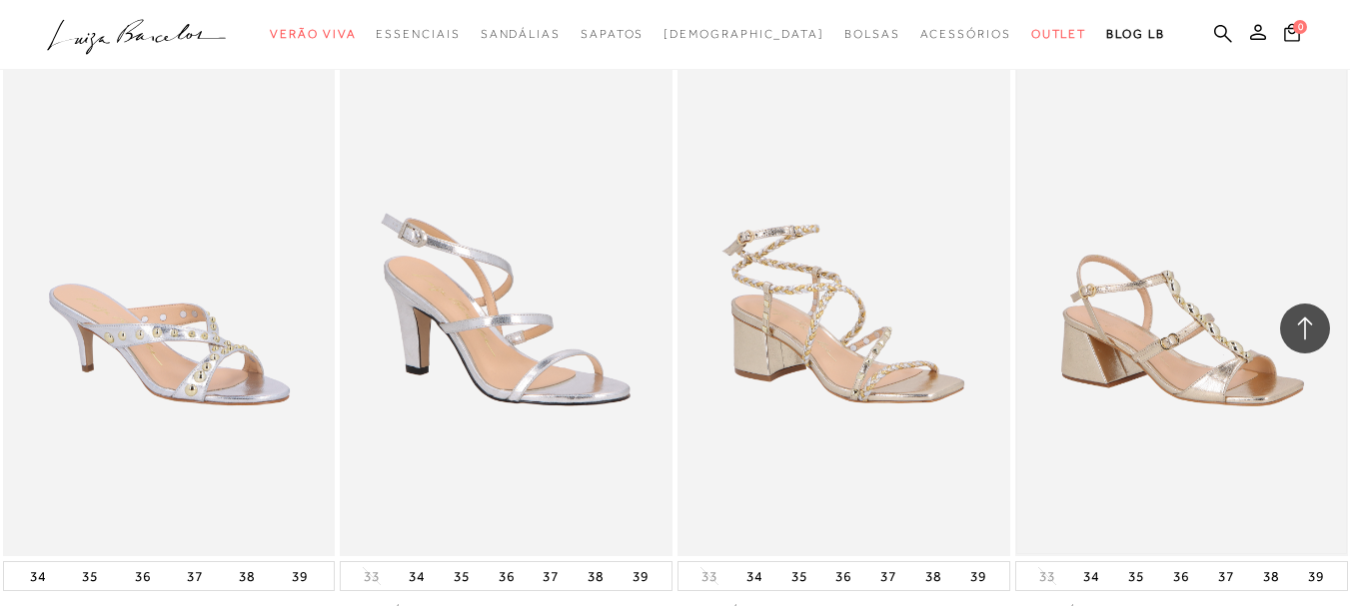
scroll to position [2098, 0]
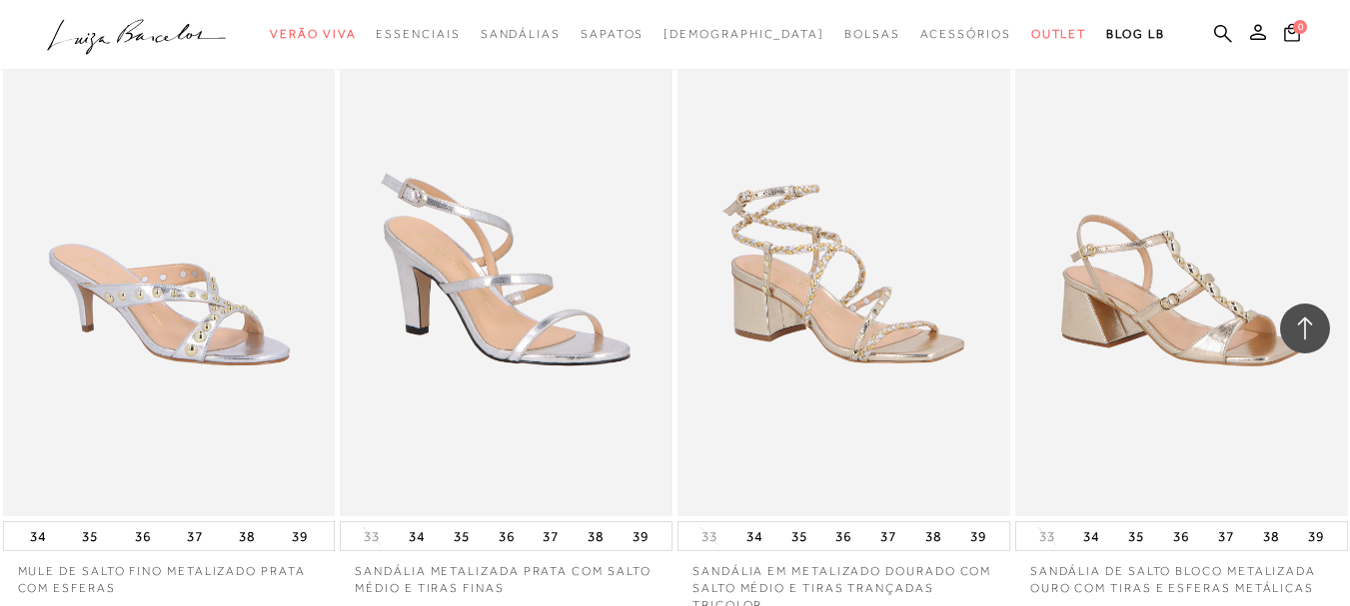
click at [527, 263] on img at bounding box center [506, 267] width 329 height 492
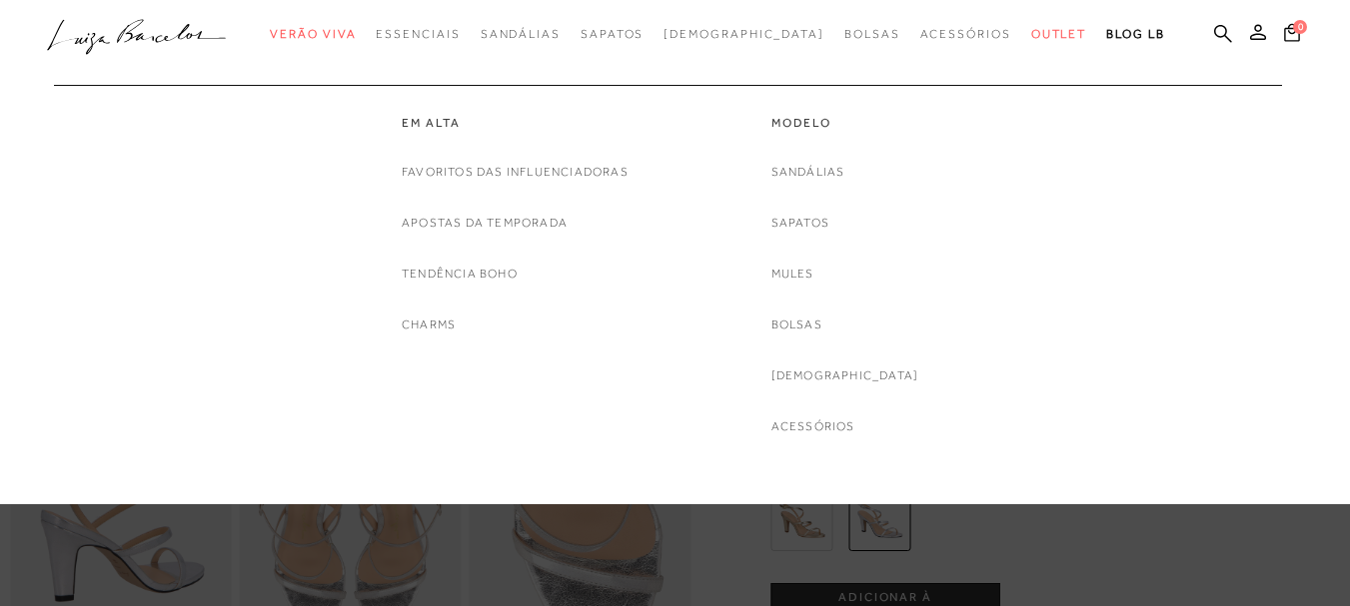
scroll to position [400, 0]
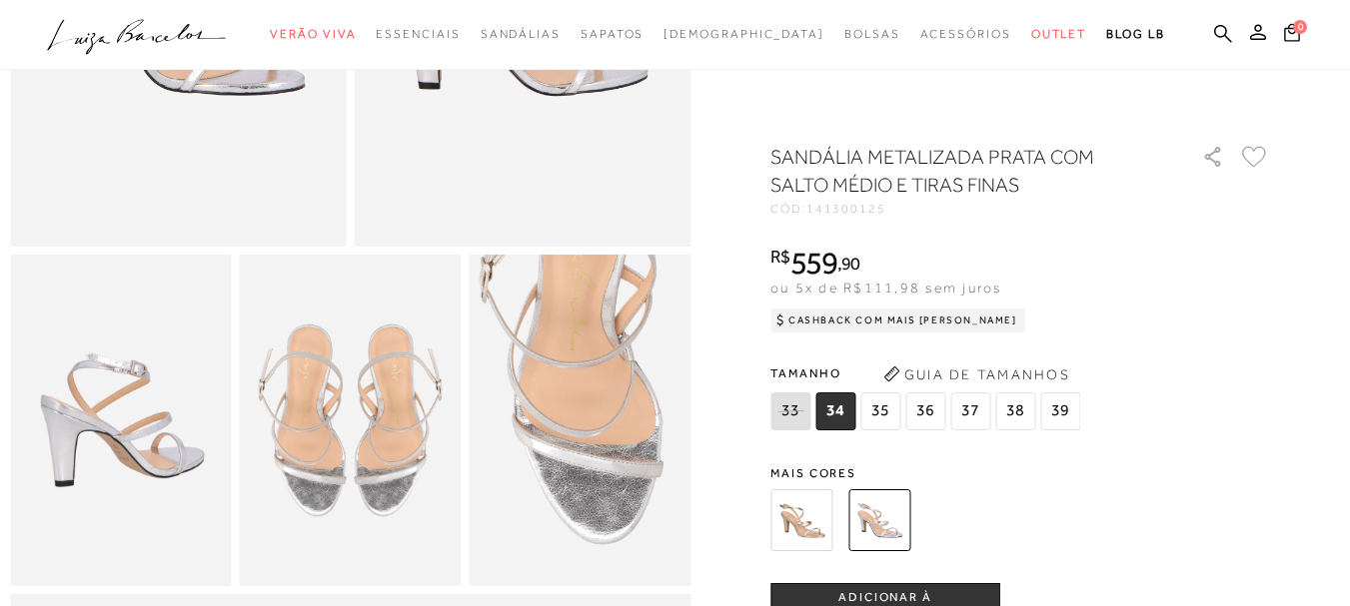
click at [160, 465] on img at bounding box center [121, 421] width 222 height 333
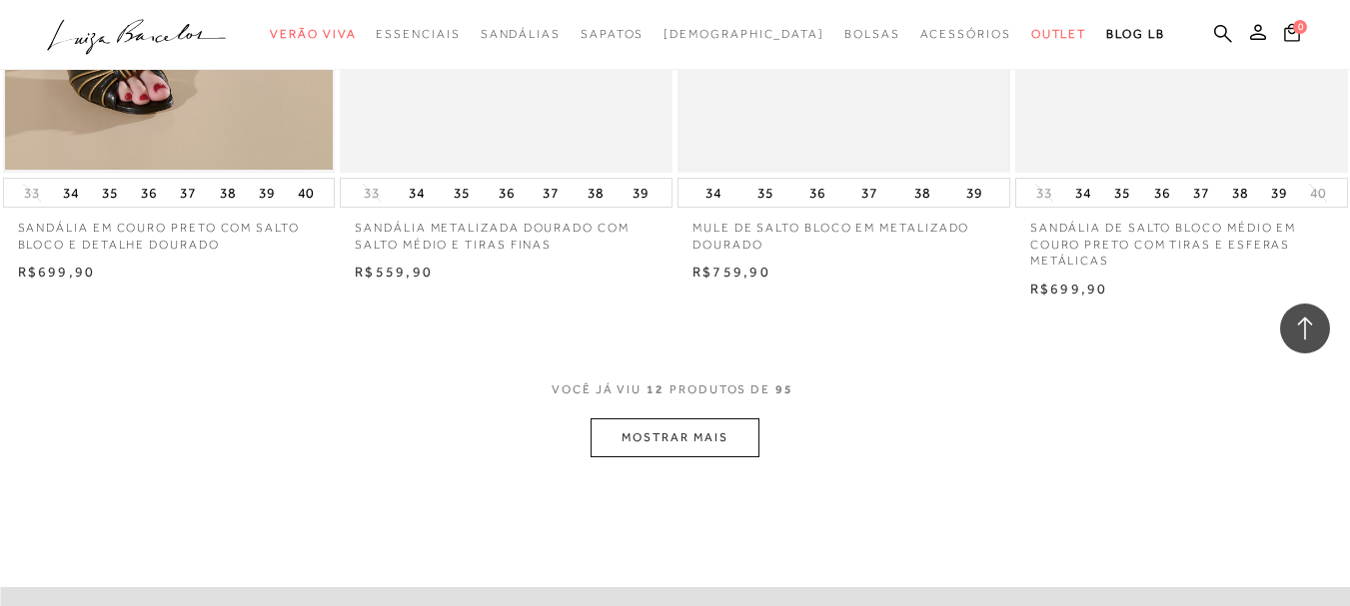
scroll to position [1798, 0]
click at [717, 439] on button "MOSTRAR MAIS" at bounding box center [674, 436] width 168 height 39
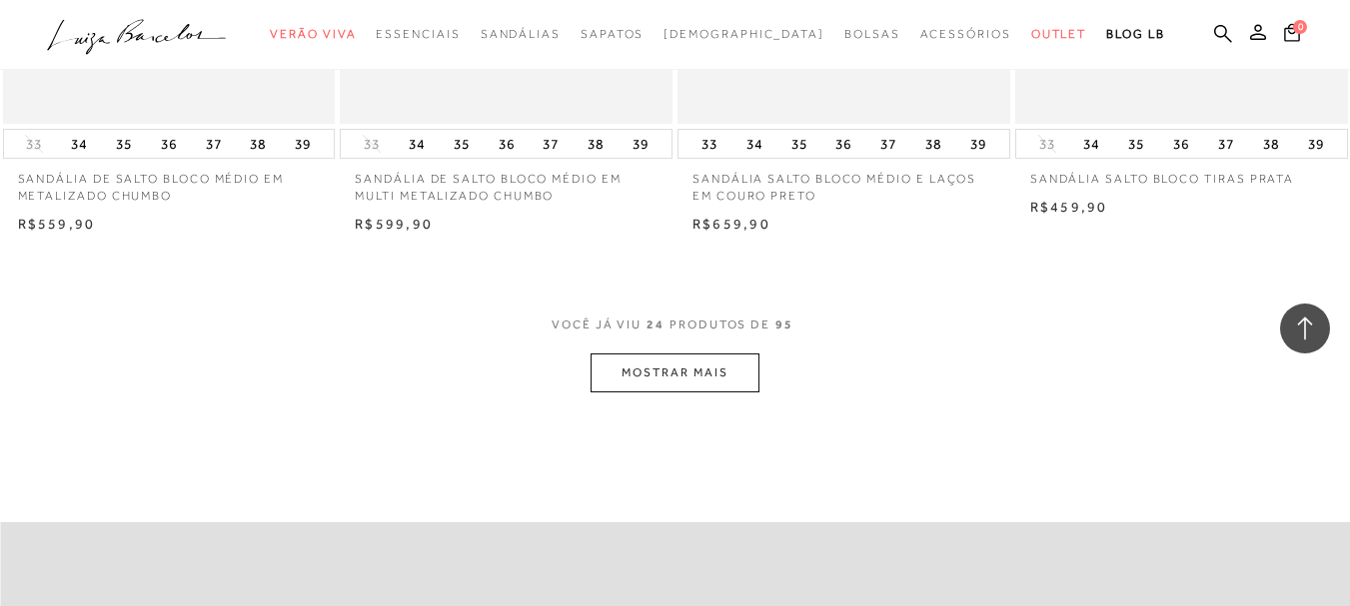
scroll to position [3896, 0]
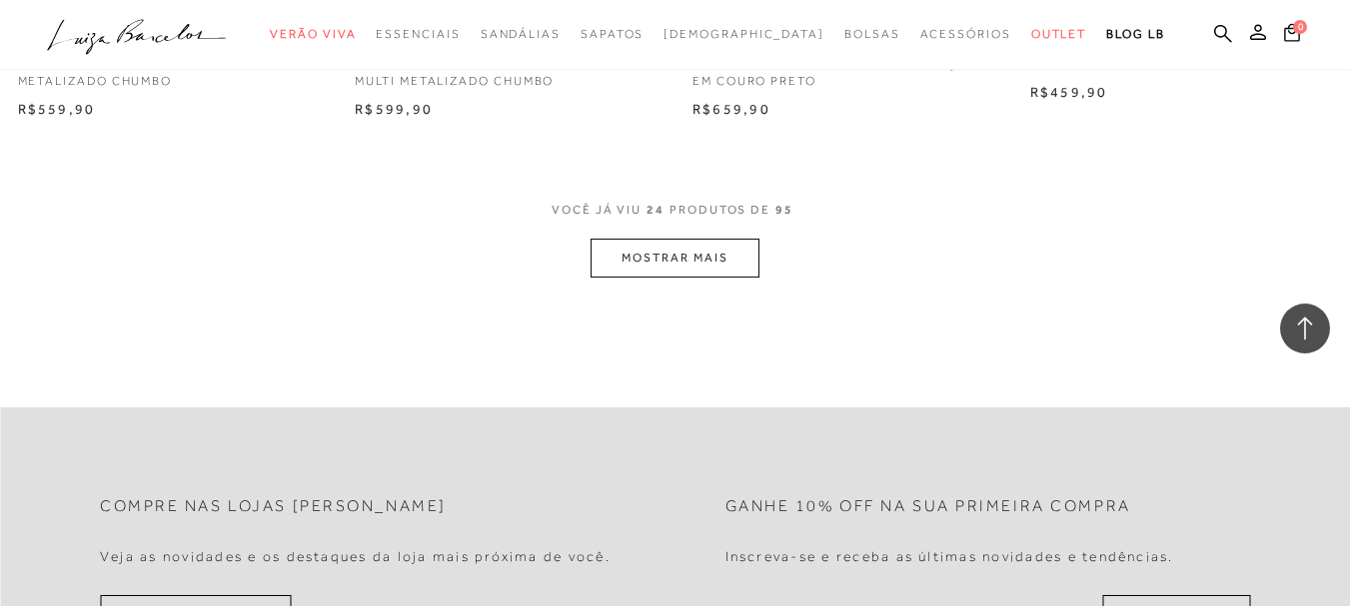
click at [674, 256] on button "MOSTRAR MAIS" at bounding box center [674, 258] width 168 height 39
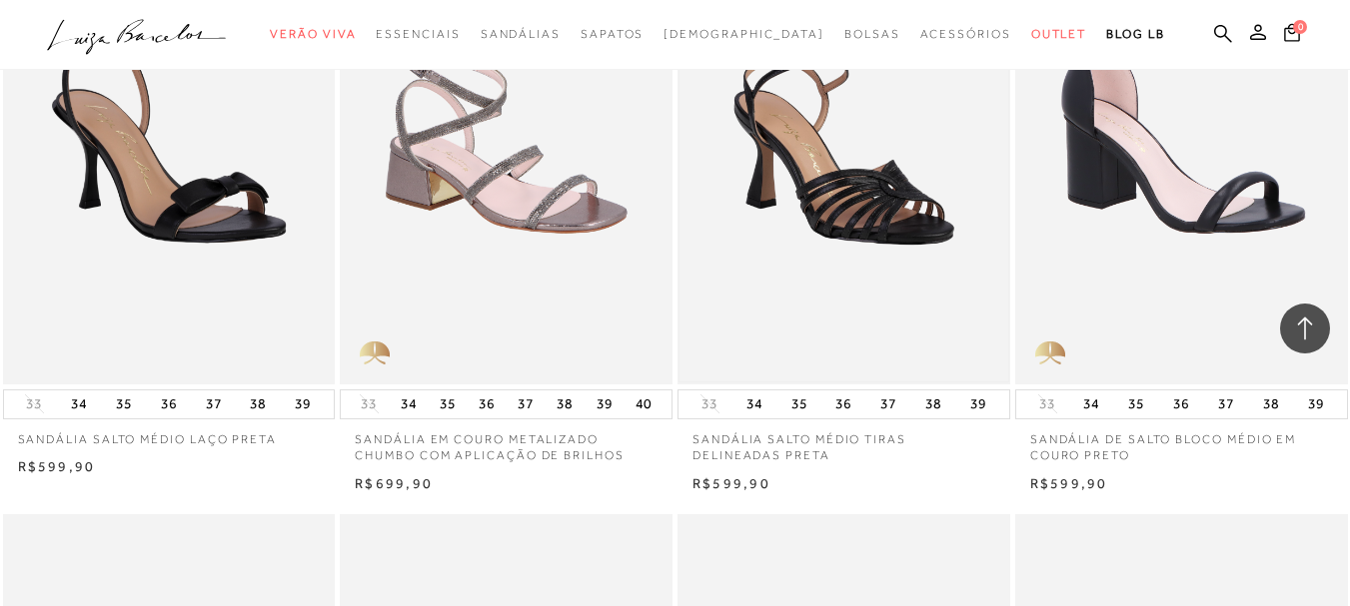
scroll to position [4695, 0]
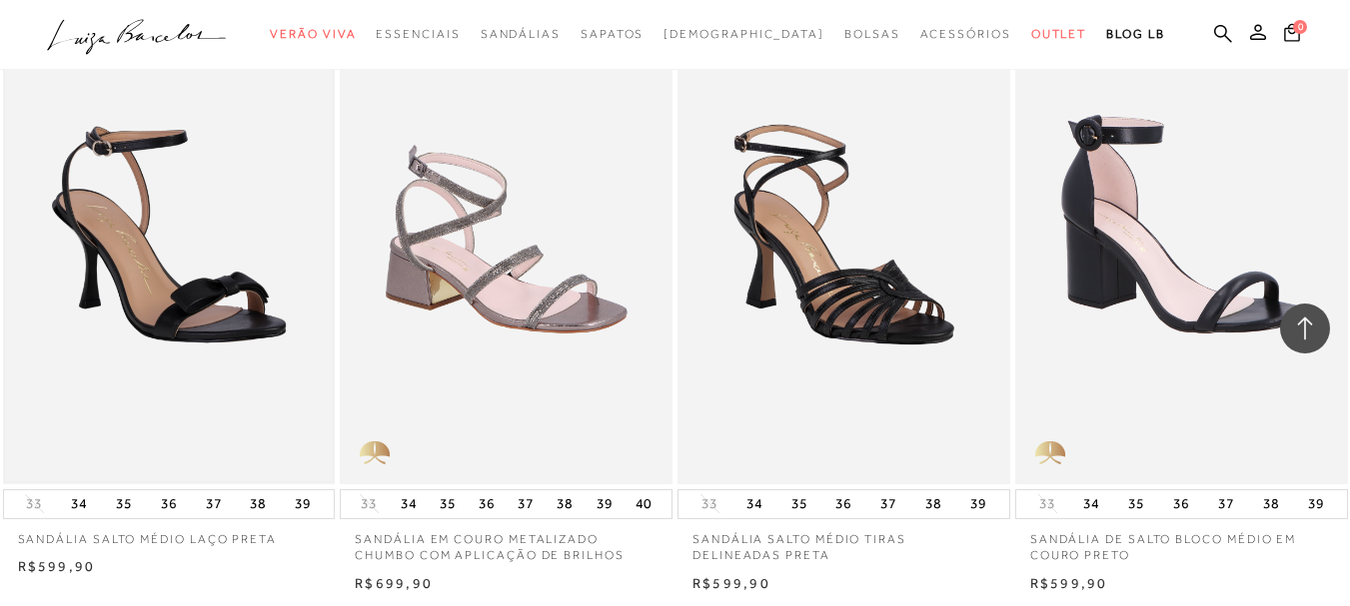
click at [135, 250] on img at bounding box center [169, 234] width 329 height 492
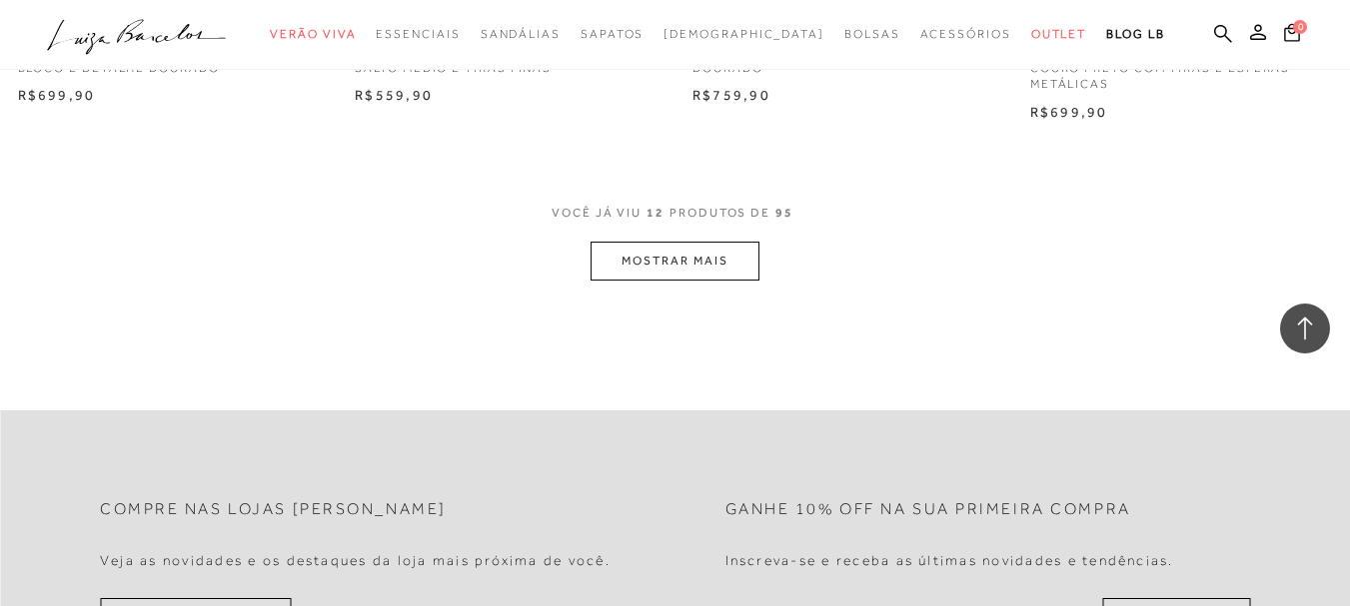
scroll to position [1998, 0]
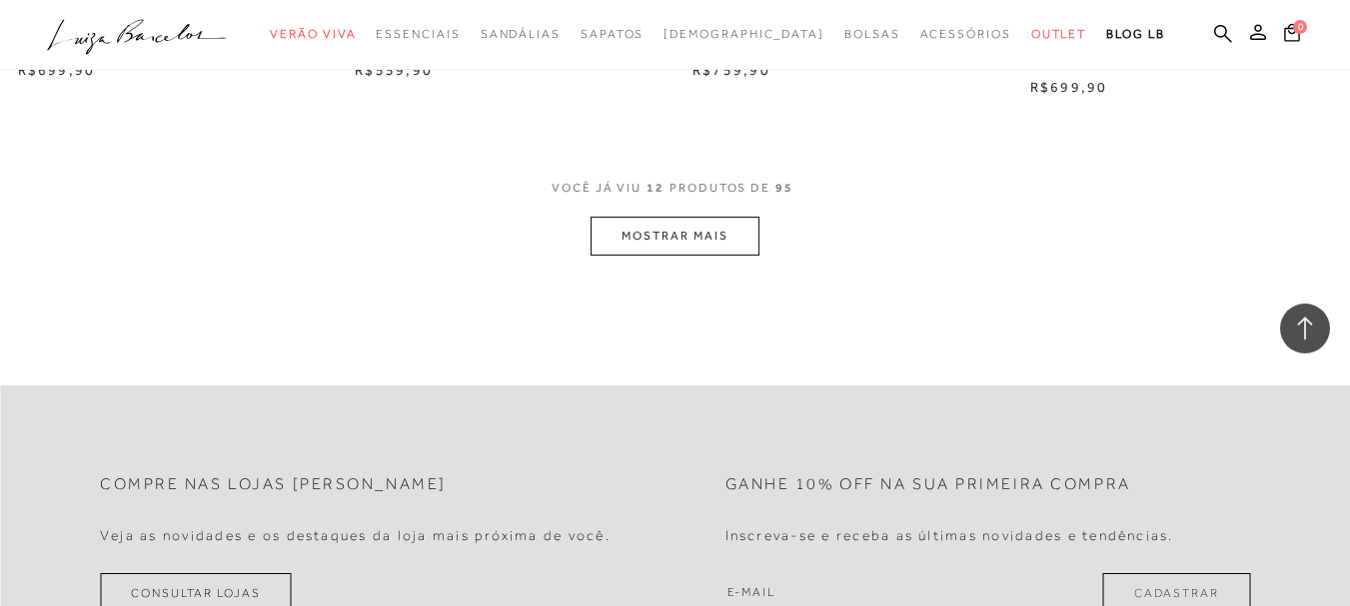
click at [664, 242] on button "MOSTRAR MAIS" at bounding box center [674, 236] width 168 height 39
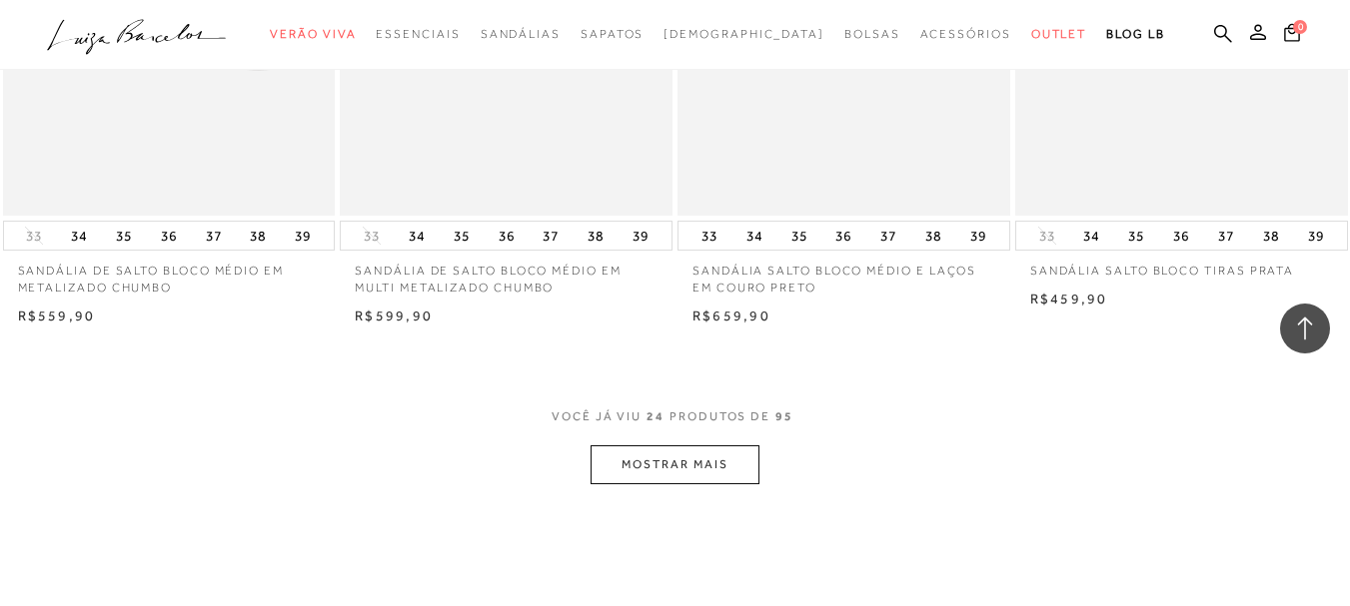
scroll to position [3896, 0]
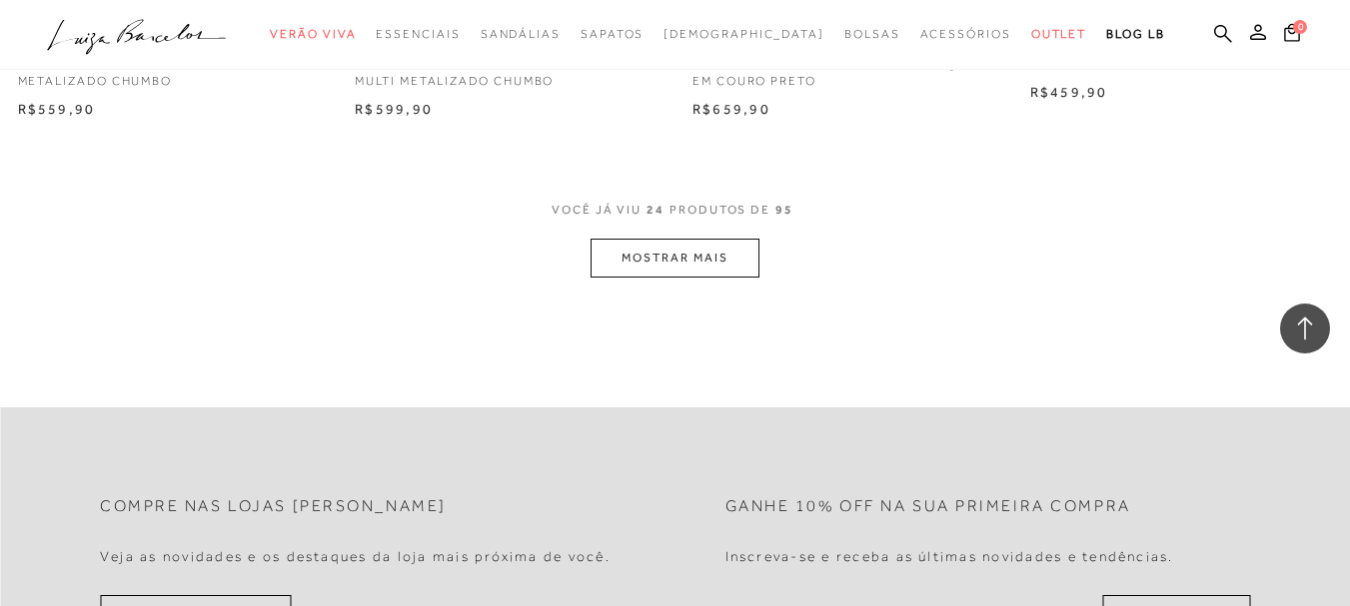
click at [657, 256] on button "MOSTRAR MAIS" at bounding box center [674, 258] width 168 height 39
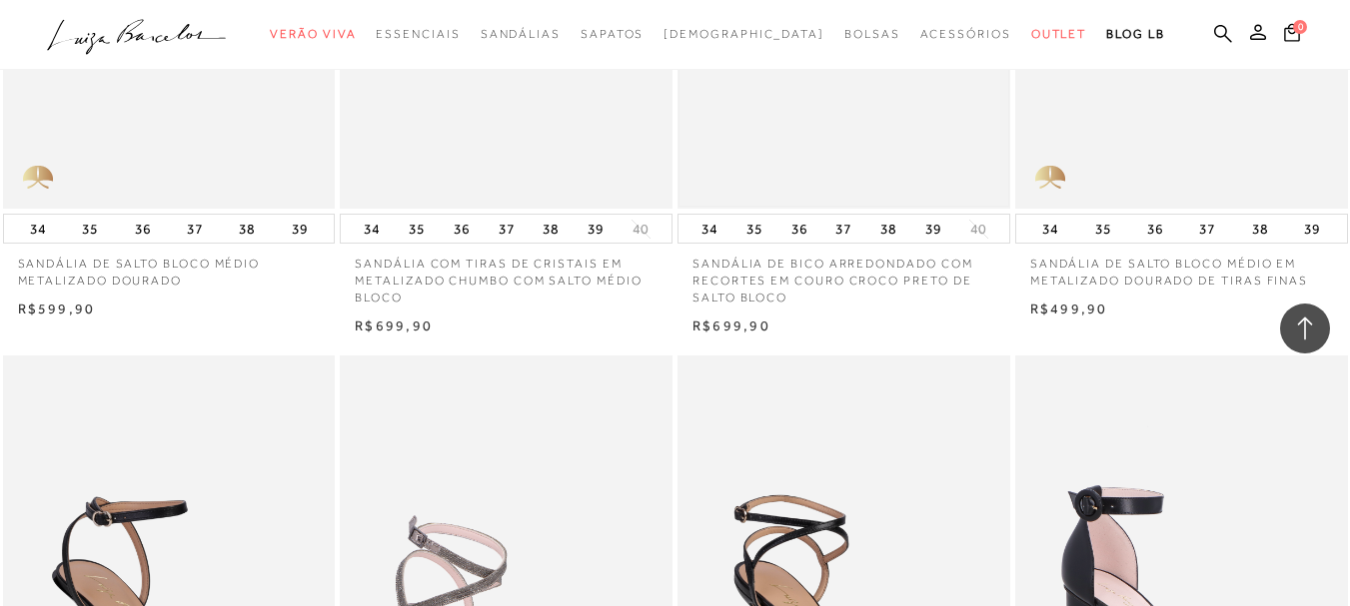
scroll to position [4595, 0]
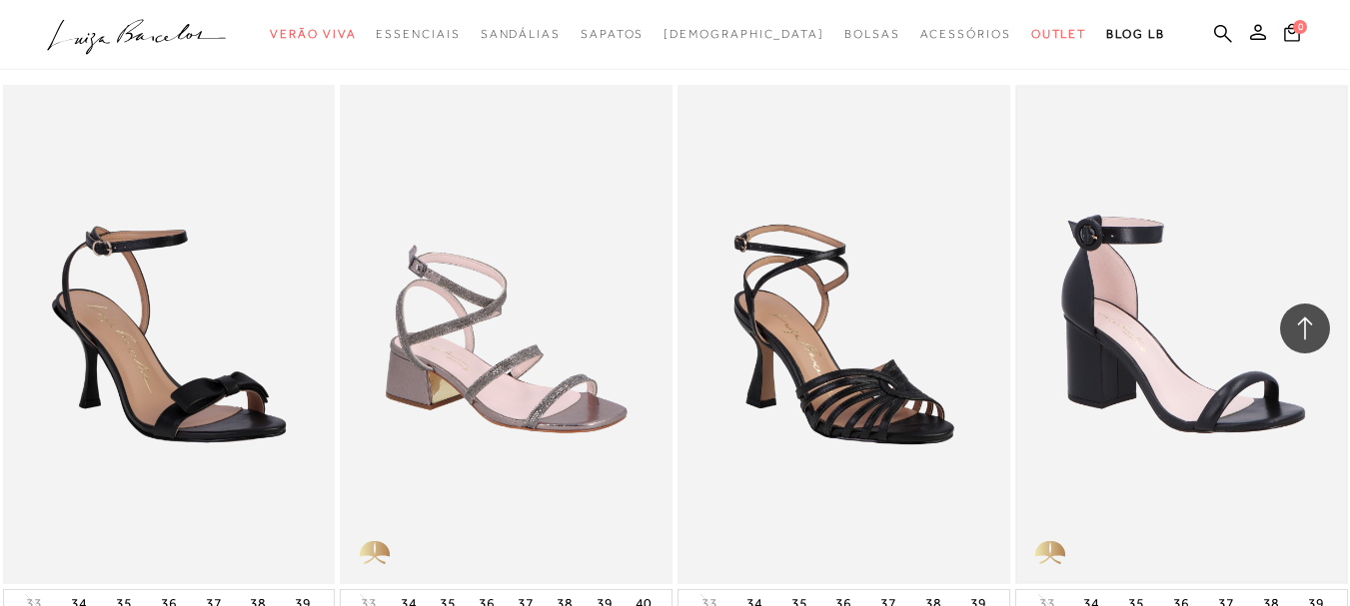
click at [1164, 286] on img at bounding box center [1181, 334] width 329 height 492
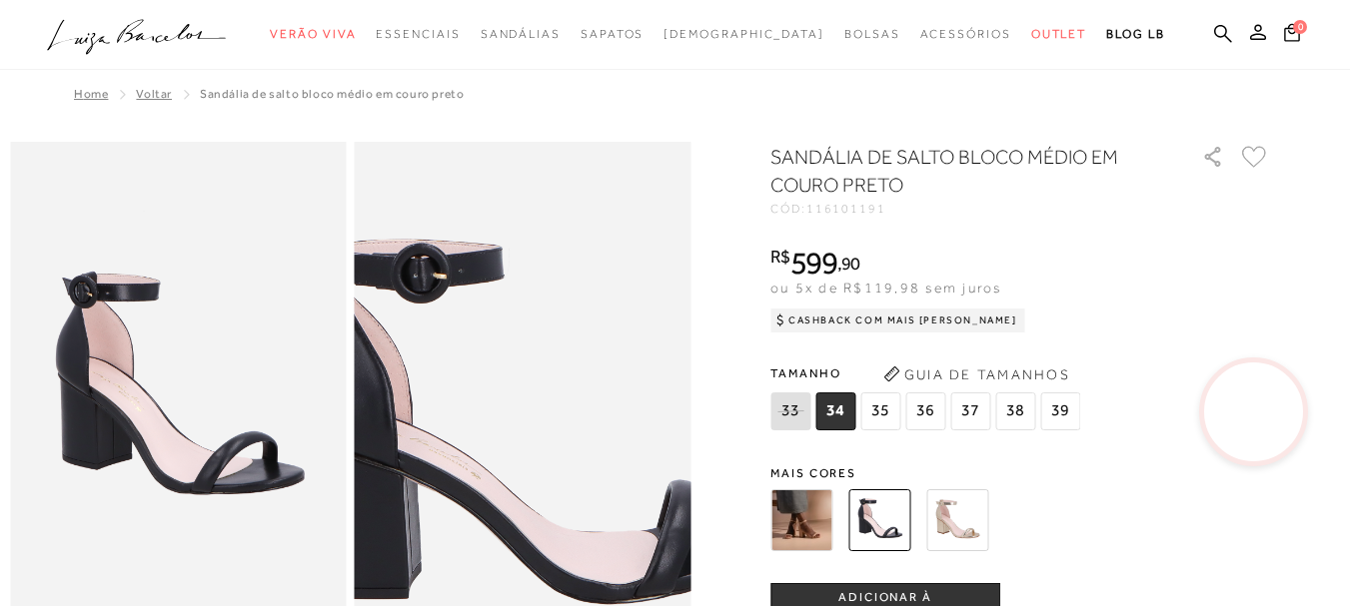
scroll to position [0, 0]
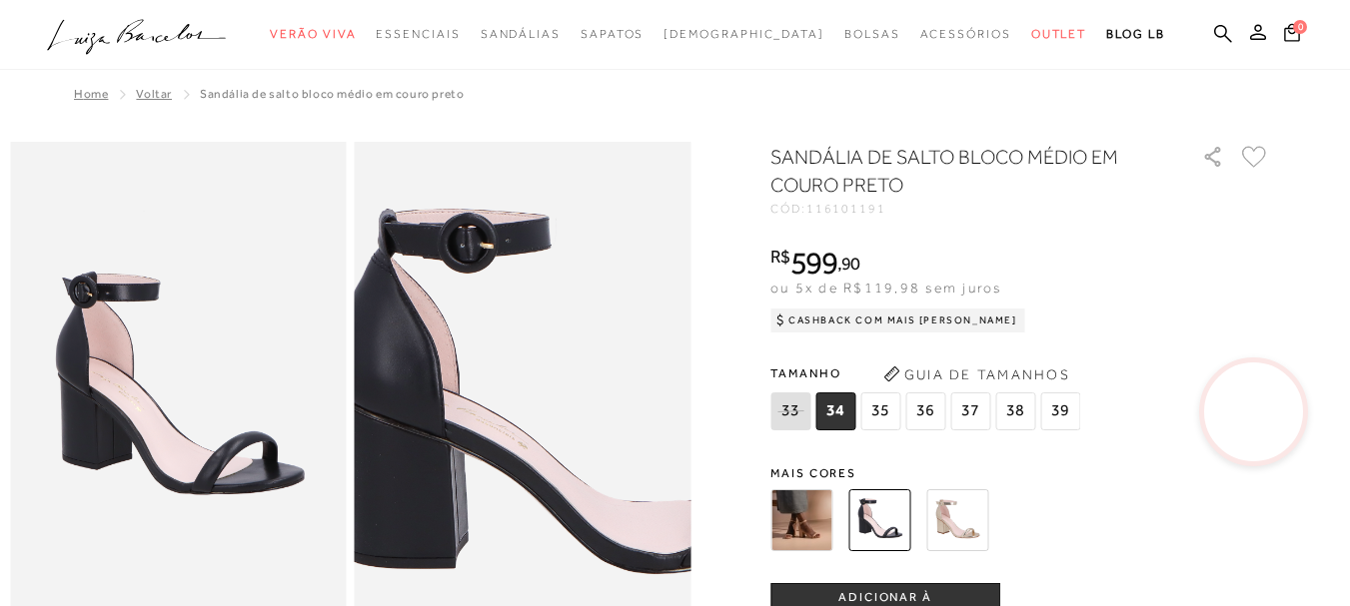
click at [471, 422] on img at bounding box center [577, 372] width 672 height 1009
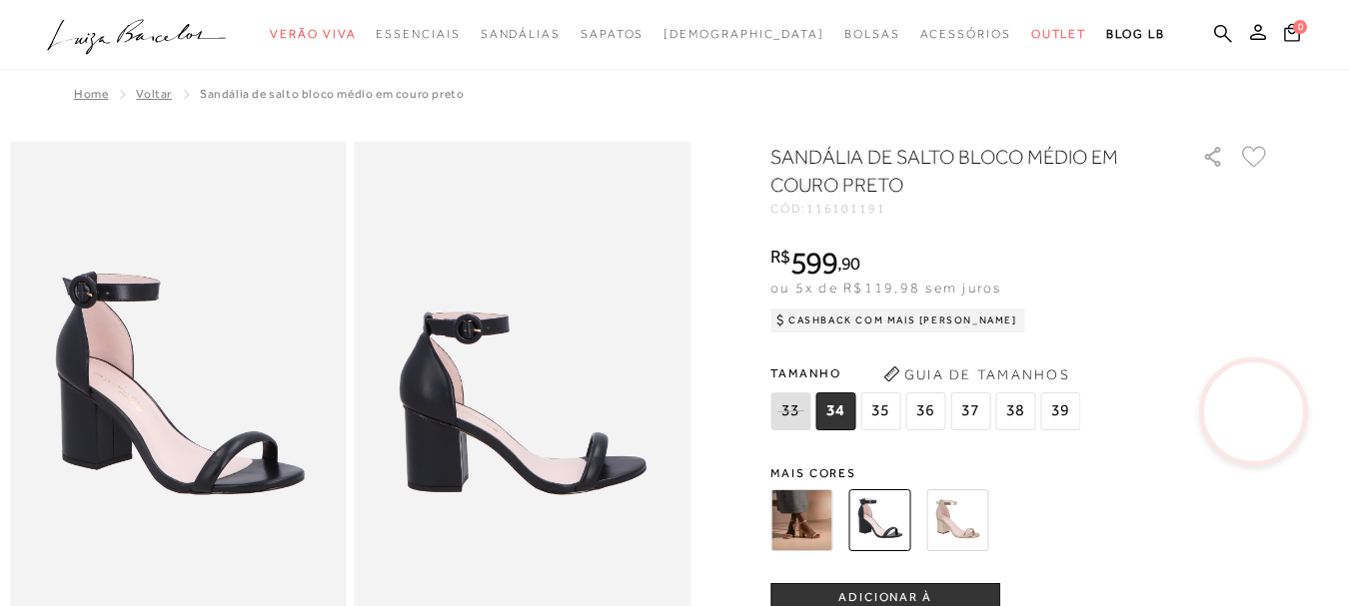
click at [802, 506] on img at bounding box center [801, 521] width 62 height 62
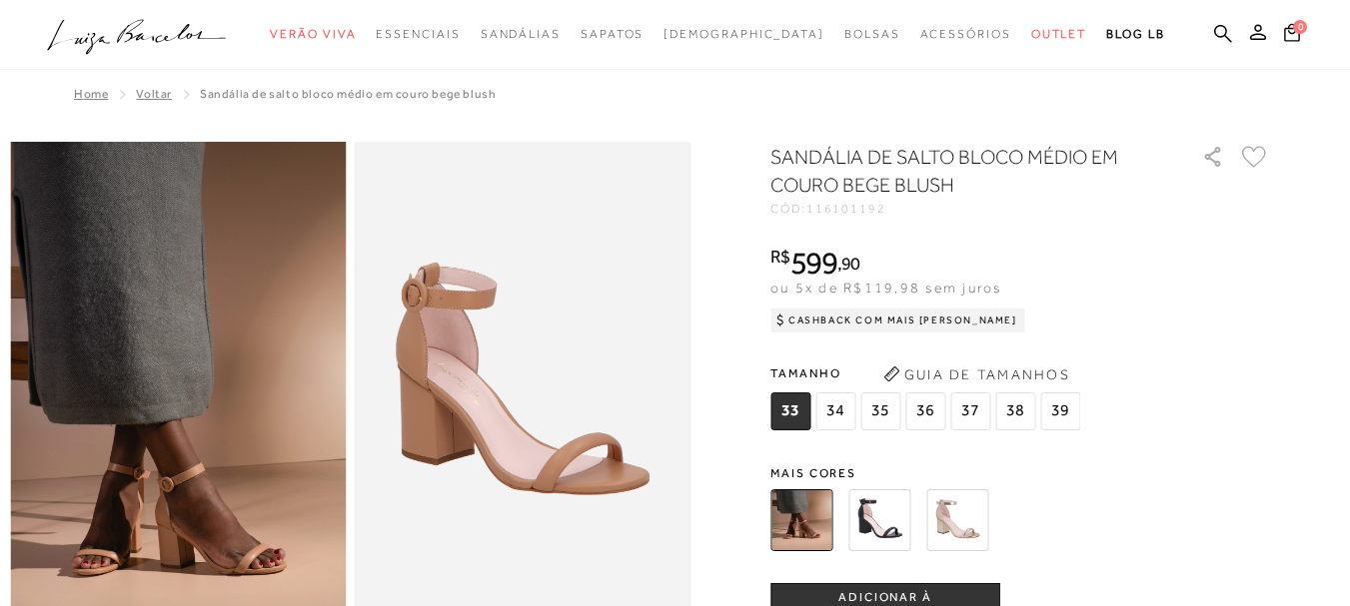
click at [890, 516] on img at bounding box center [879, 521] width 62 height 62
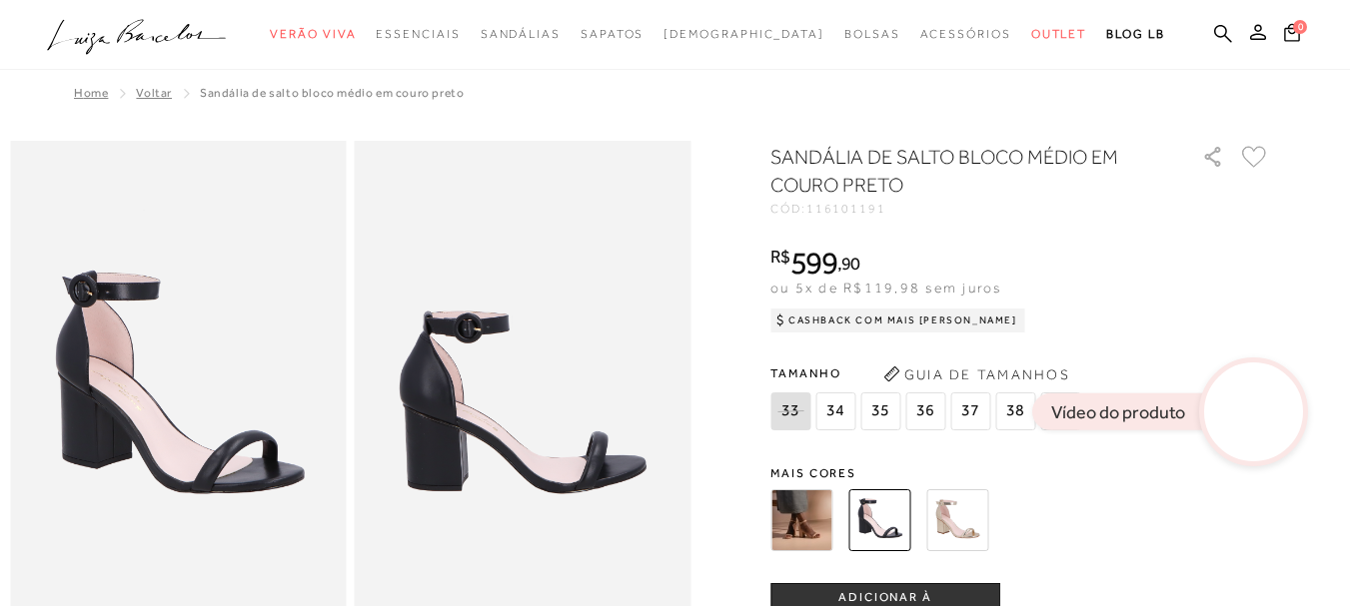
click at [1259, 405] on video at bounding box center [1254, 413] width 94 height 94
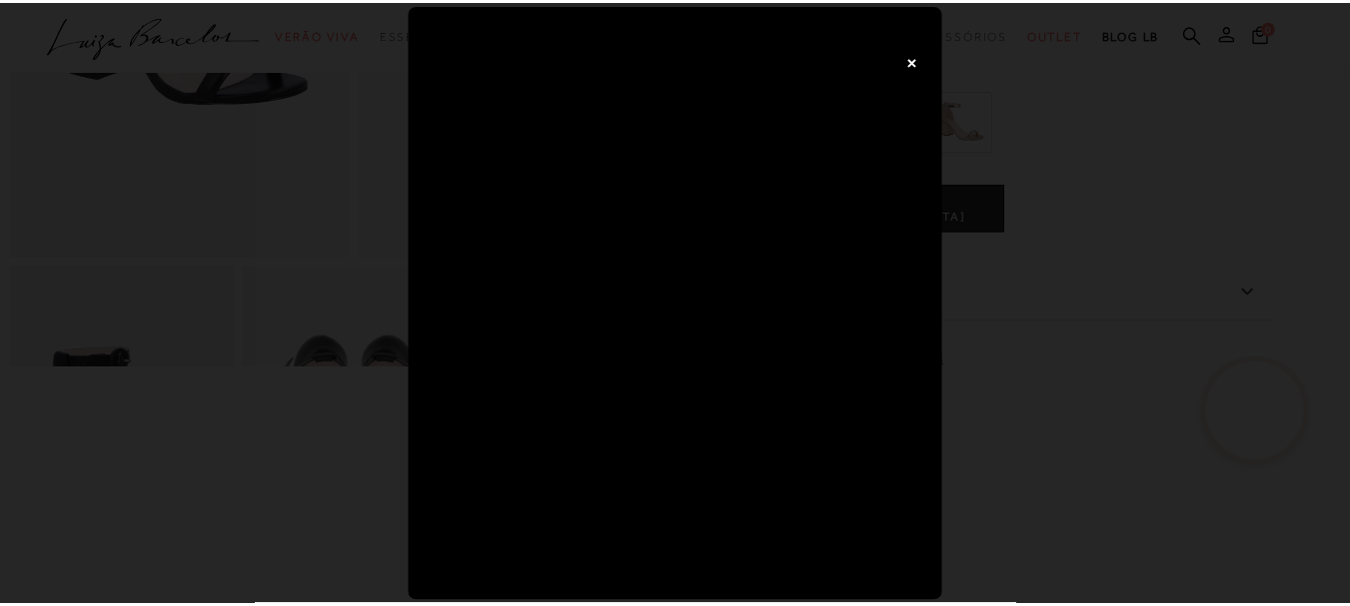
scroll to position [0, 0]
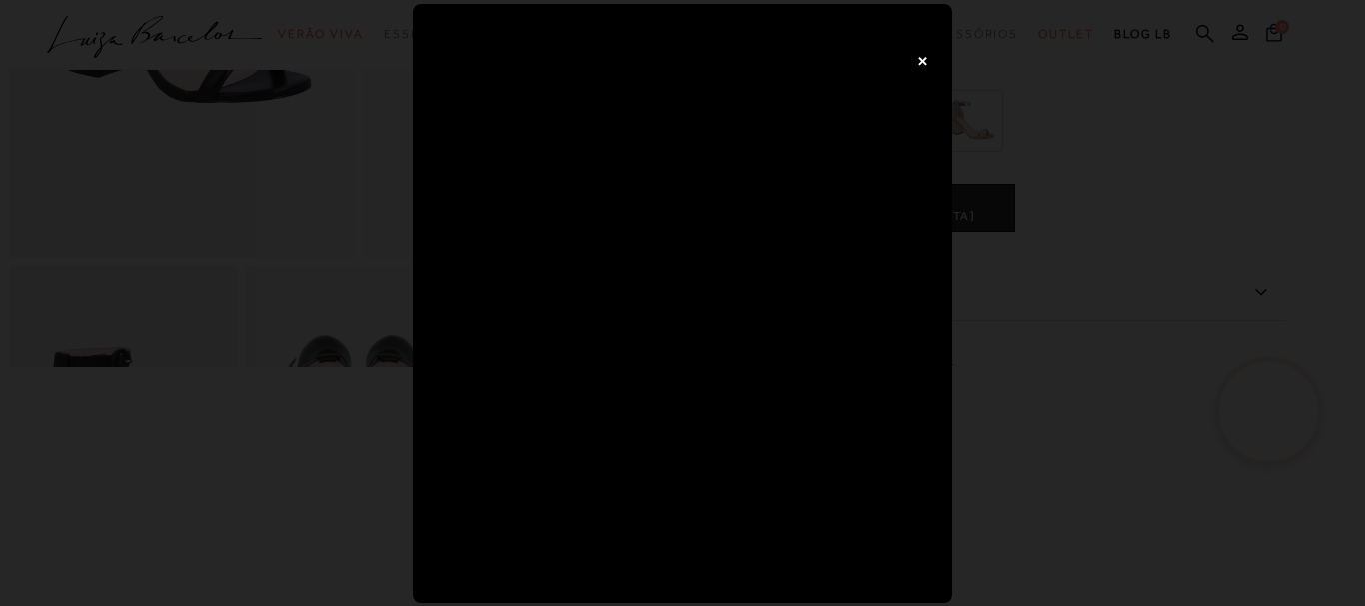
click at [923, 61] on button "×" at bounding box center [922, 60] width 40 height 40
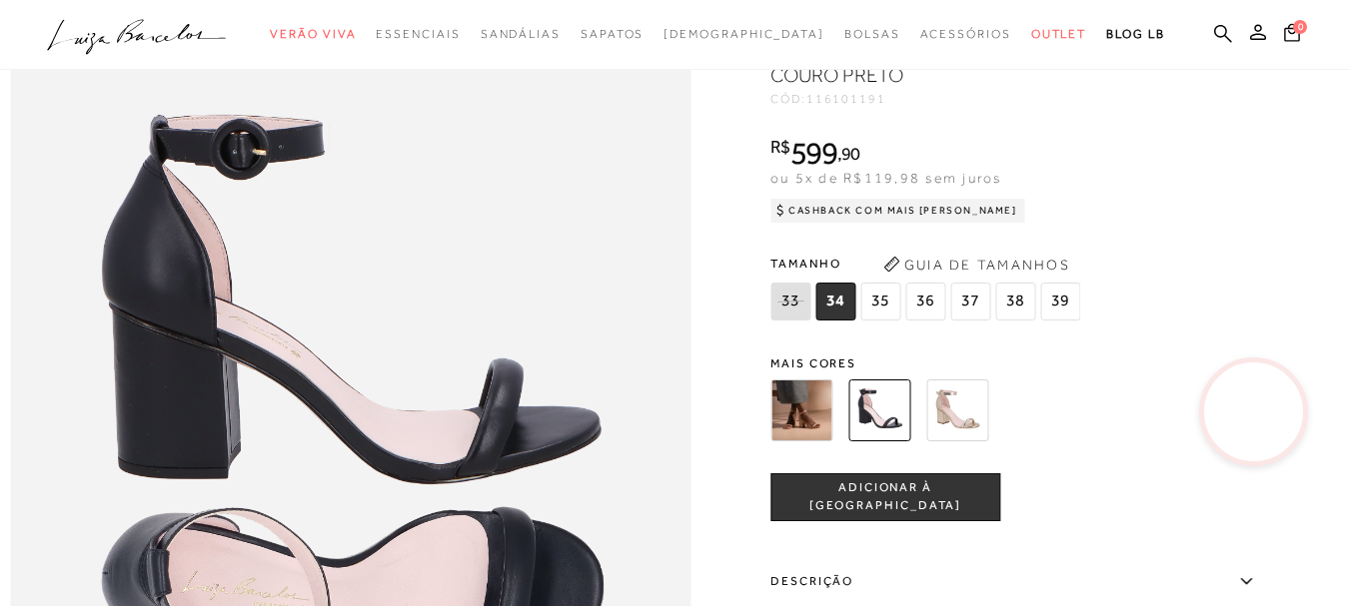
scroll to position [1099, 0]
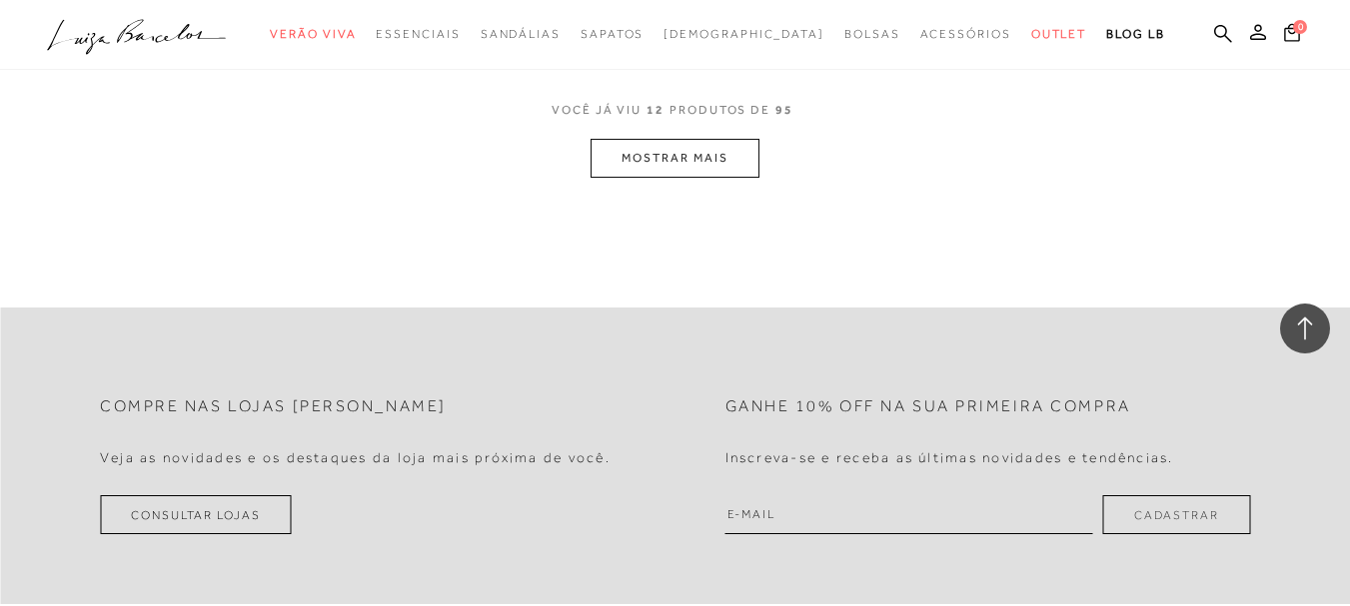
scroll to position [2098, 0]
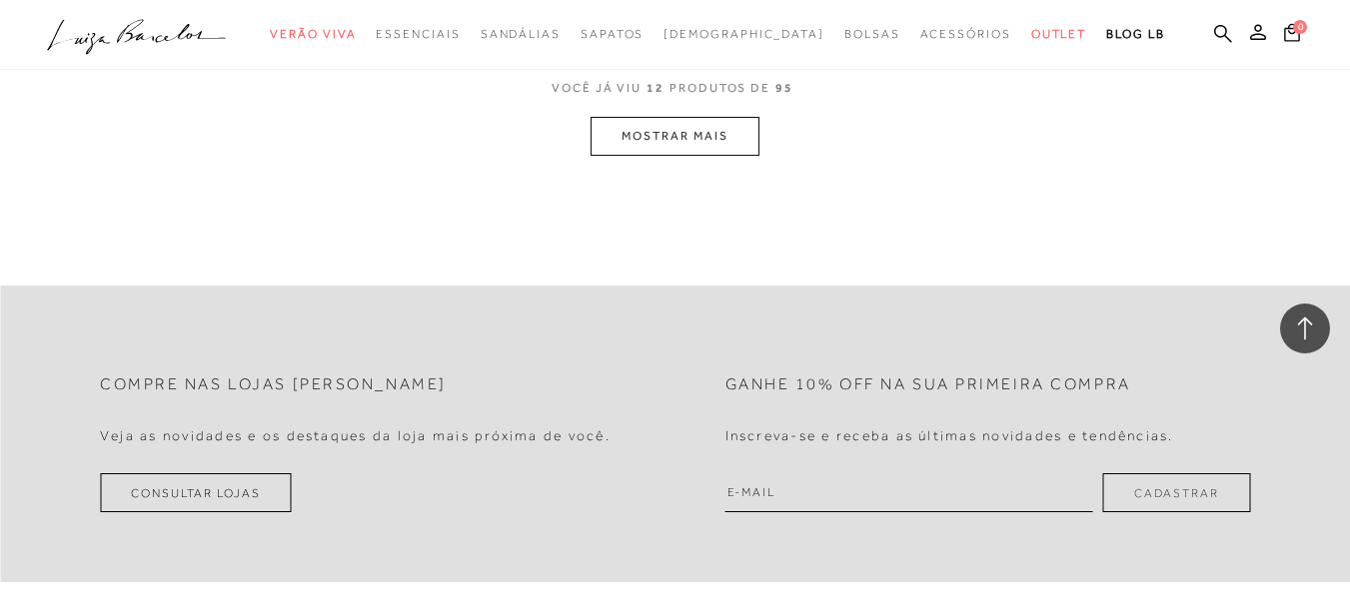
click at [696, 135] on button "MOSTRAR MAIS" at bounding box center [674, 136] width 168 height 39
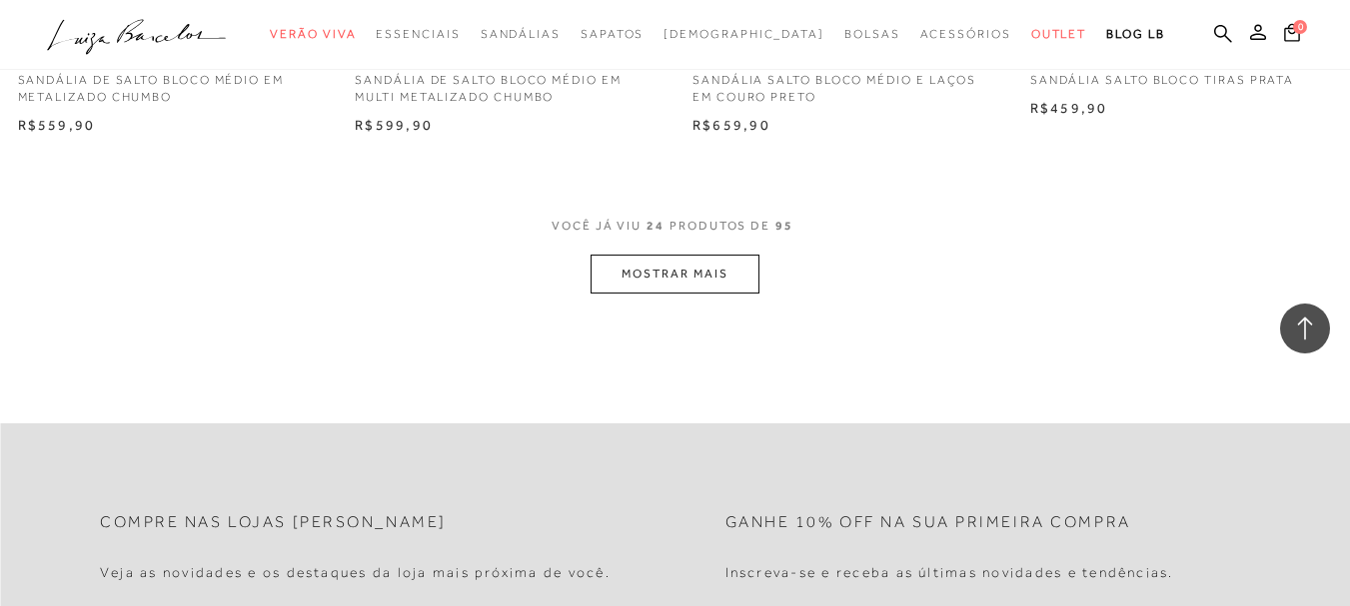
scroll to position [3896, 0]
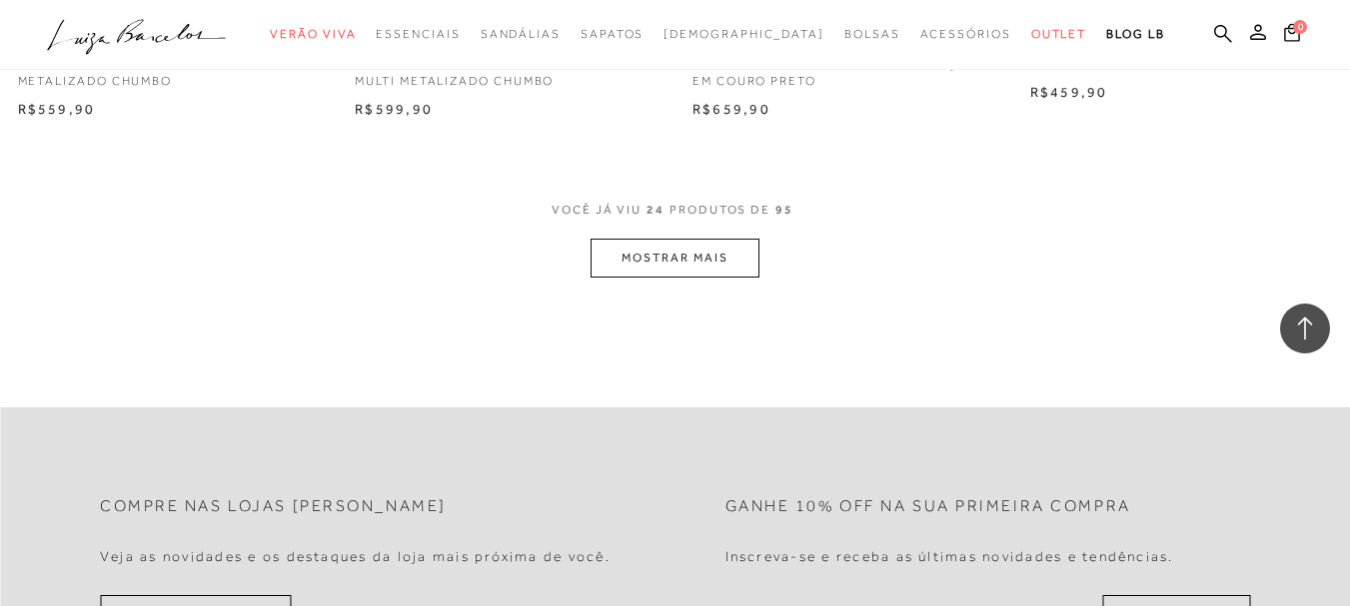
click at [714, 263] on button "MOSTRAR MAIS" at bounding box center [674, 258] width 168 height 39
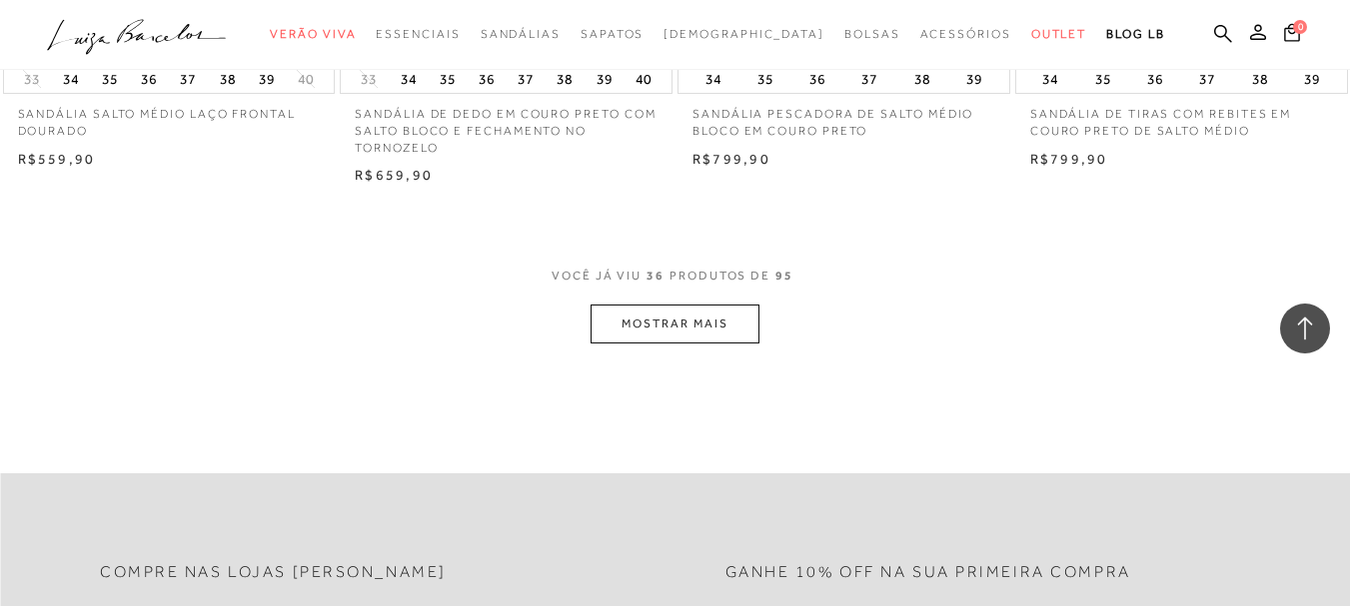
scroll to position [5794, 0]
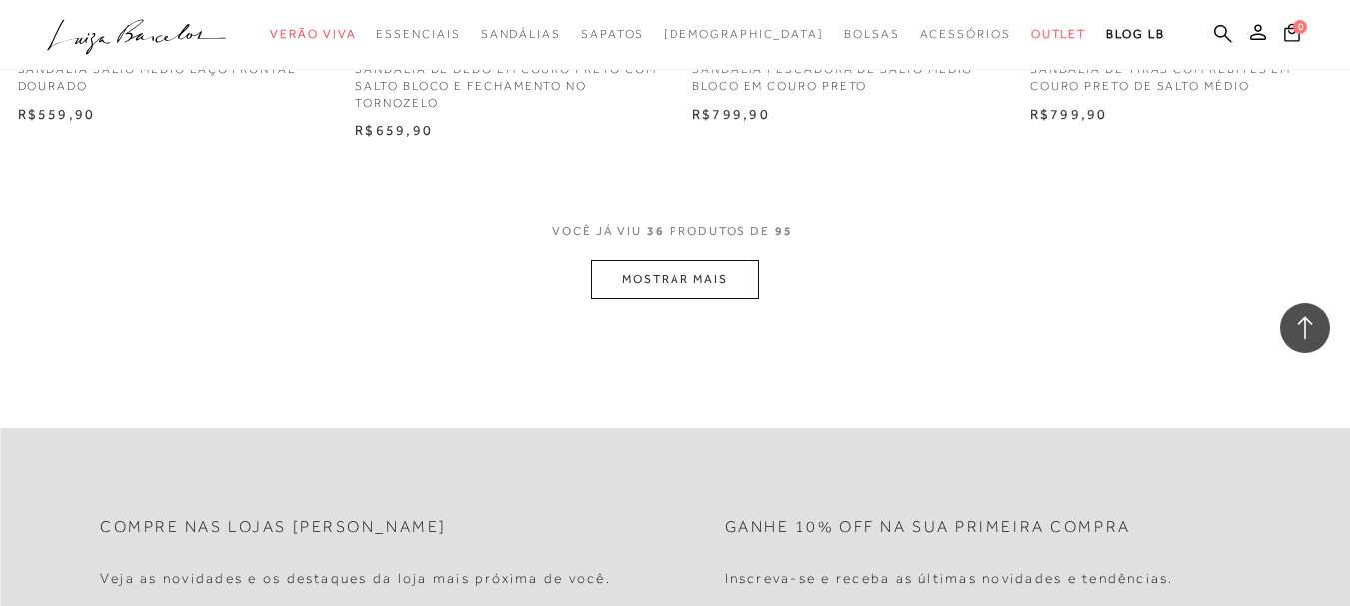
click at [721, 268] on button "MOSTRAR MAIS" at bounding box center [674, 279] width 168 height 39
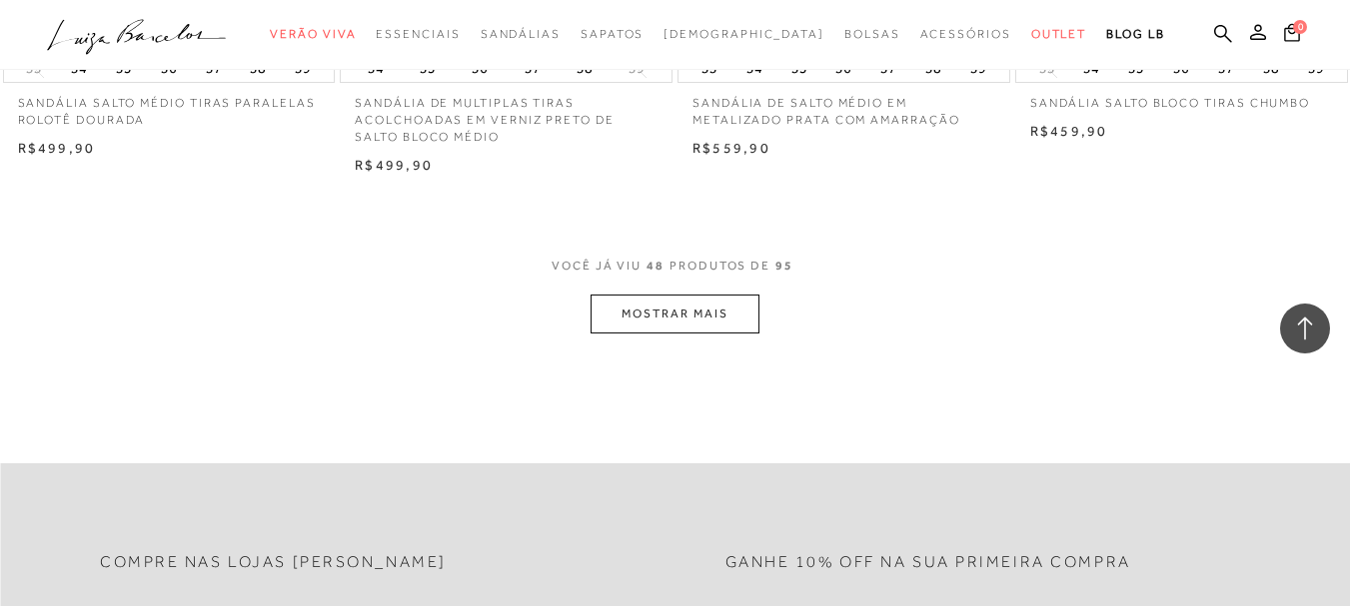
scroll to position [7692, 0]
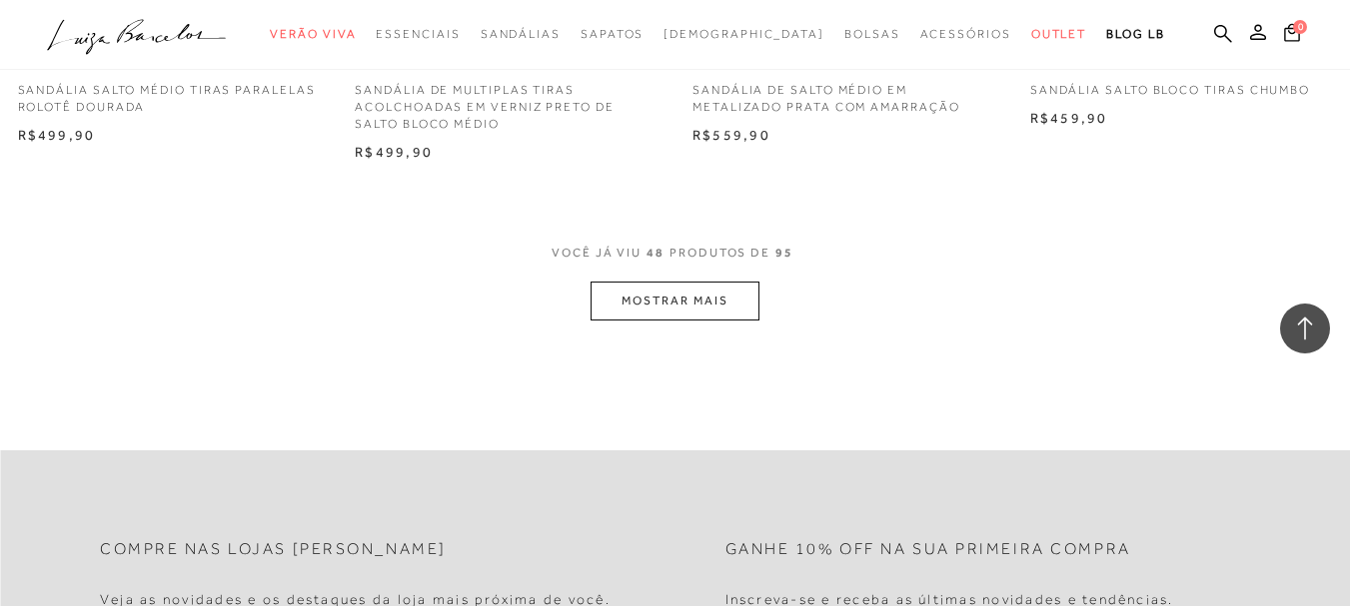
click at [695, 303] on button "MOSTRAR MAIS" at bounding box center [674, 301] width 168 height 39
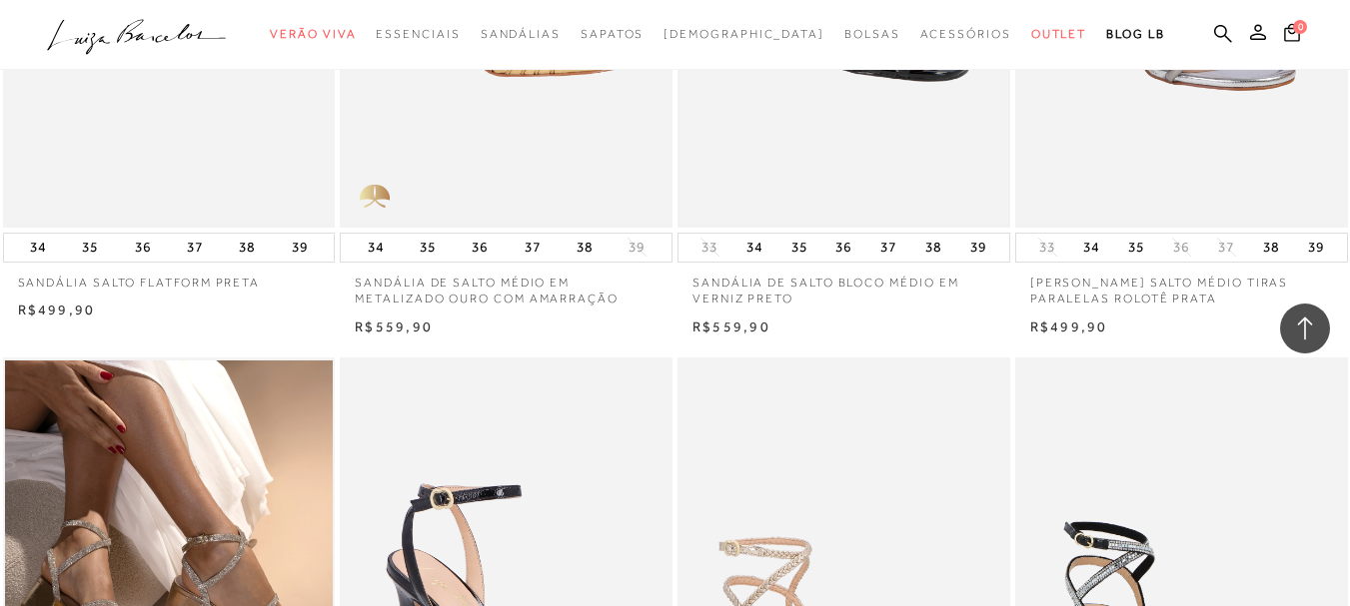
scroll to position [8991, 0]
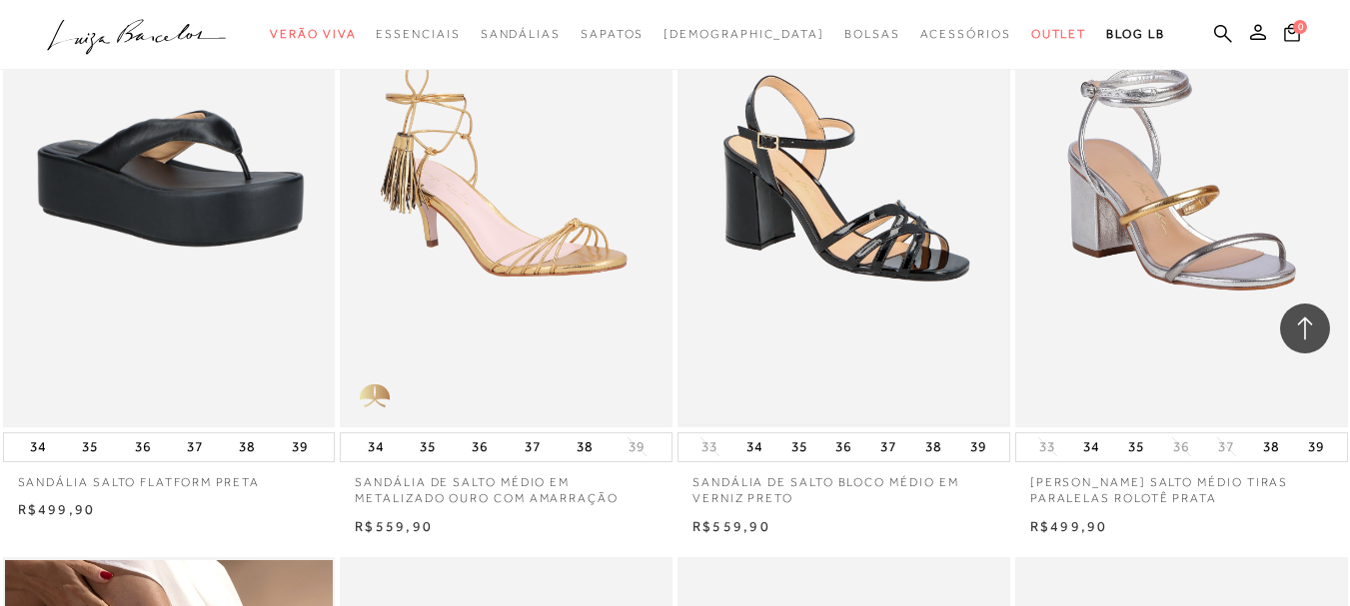
click at [893, 264] on img at bounding box center [843, 178] width 329 height 492
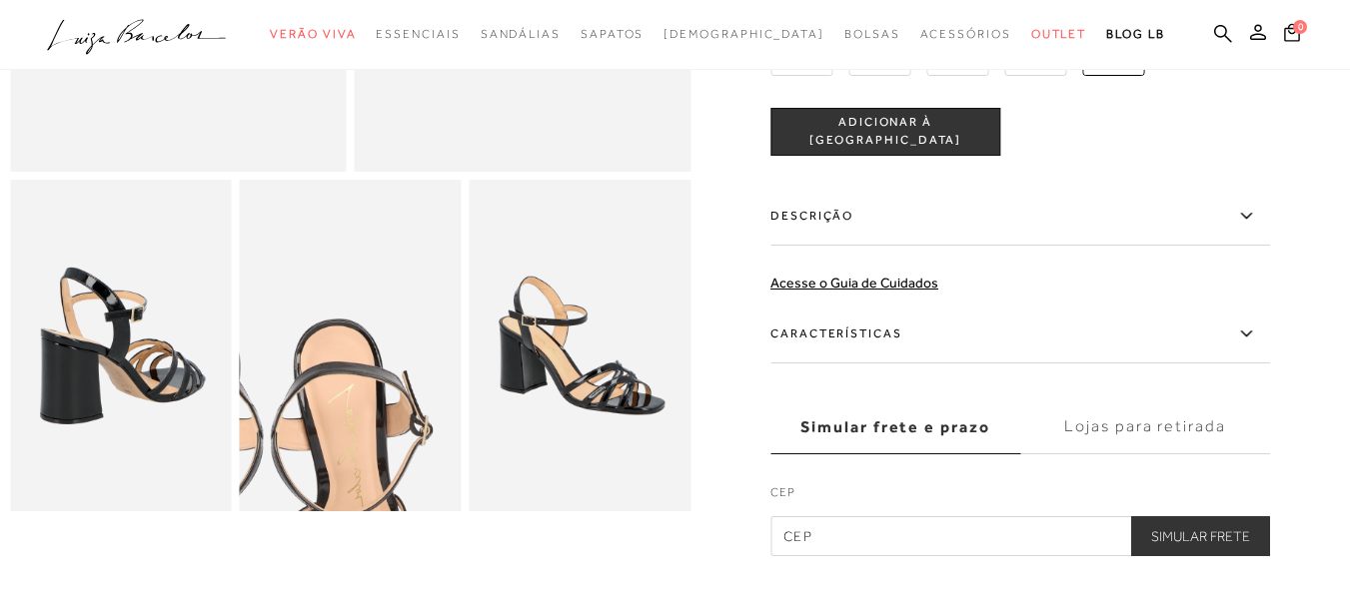
scroll to position [499, 0]
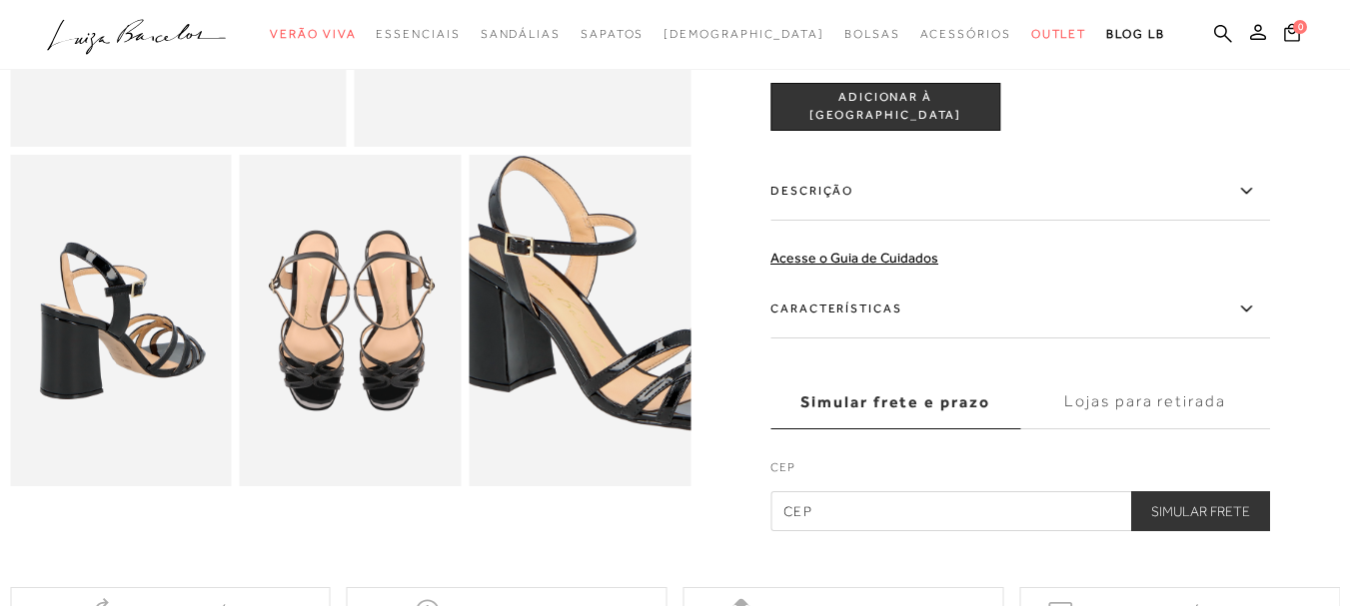
click at [542, 363] on img at bounding box center [621, 294] width 443 height 664
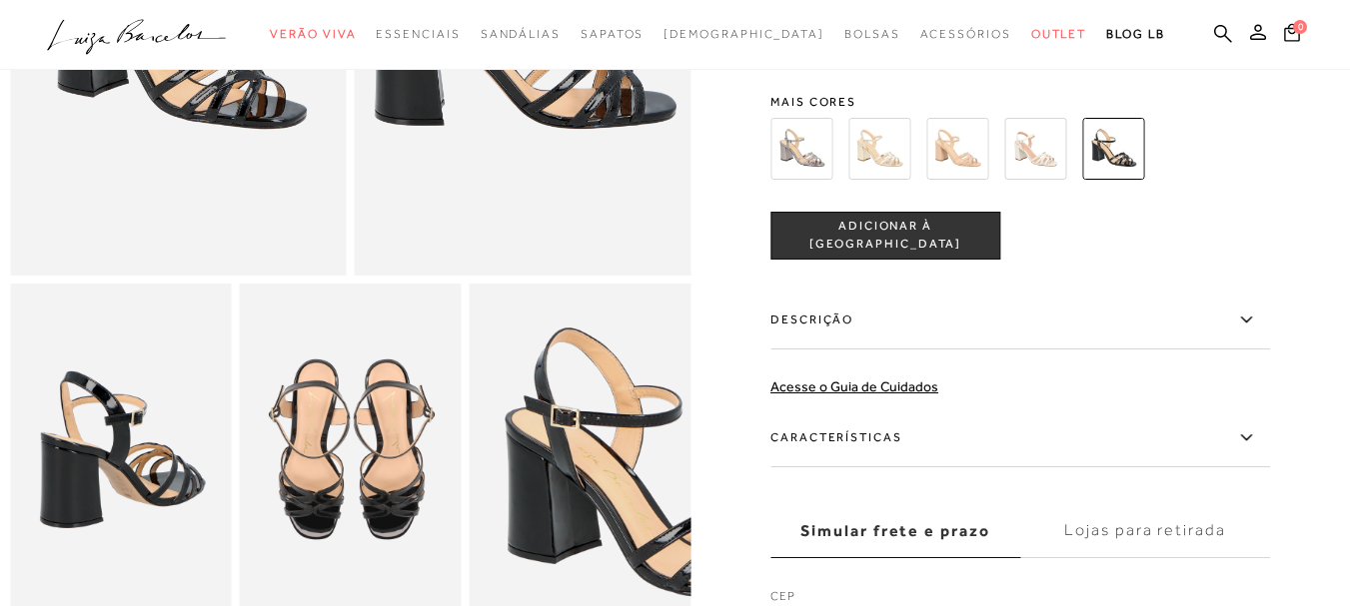
scroll to position [100, 0]
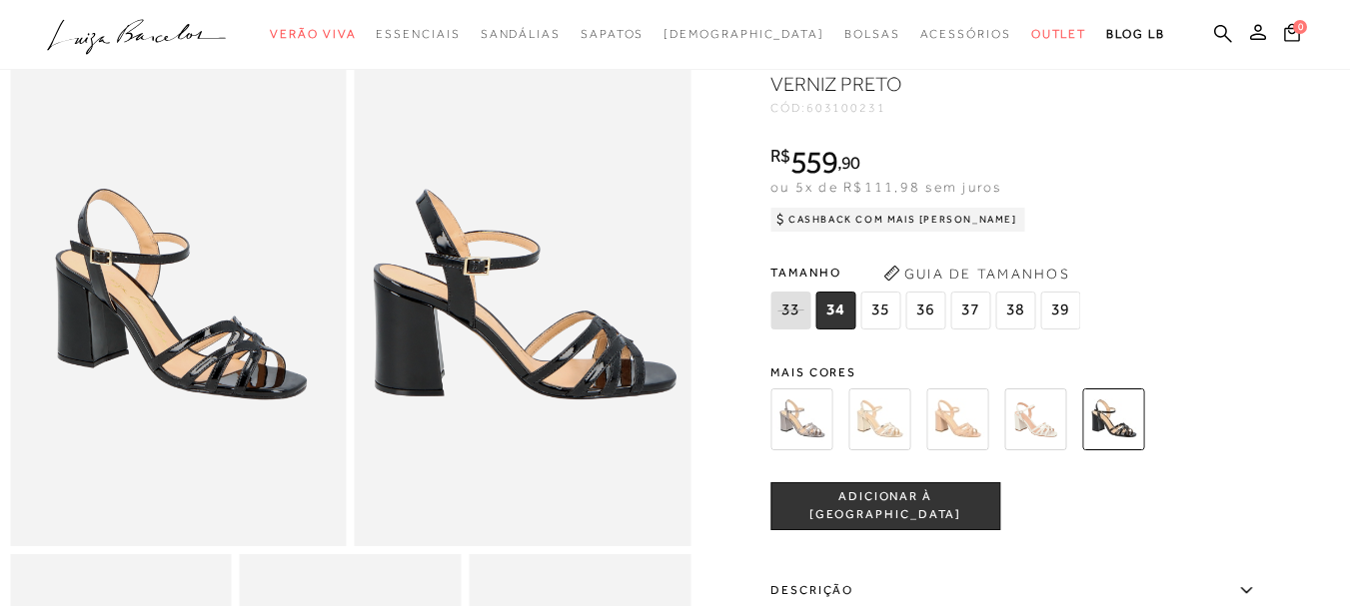
click at [488, 319] on img at bounding box center [523, 294] width 337 height 504
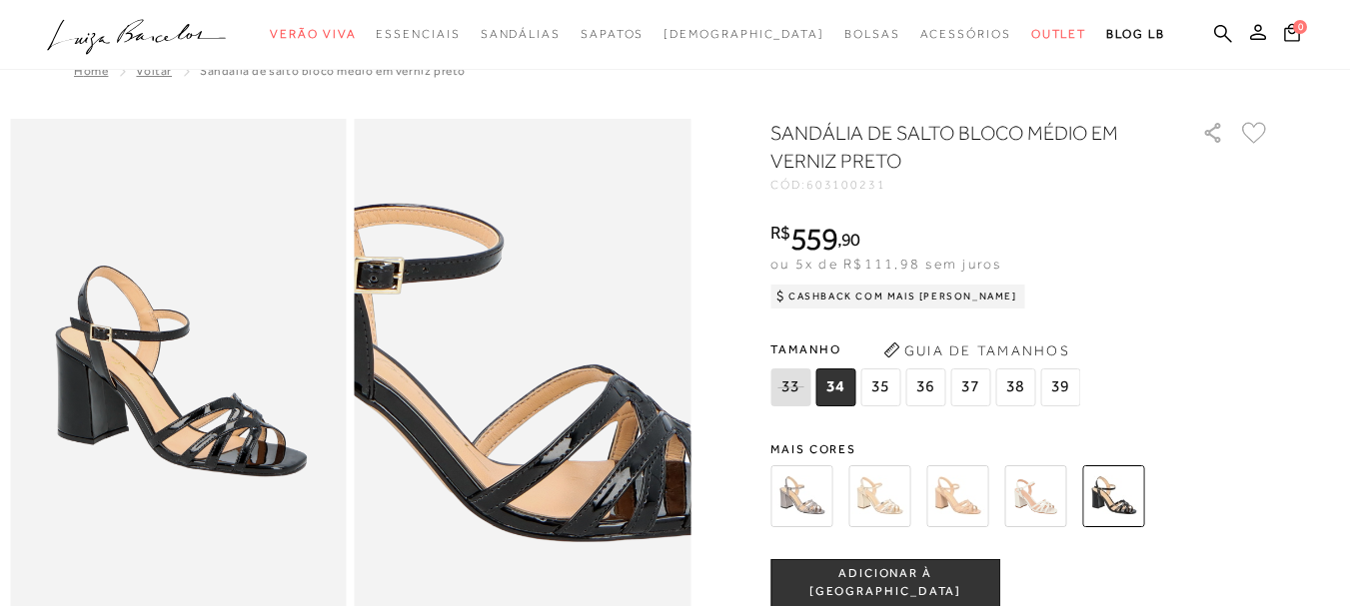
scroll to position [0, 0]
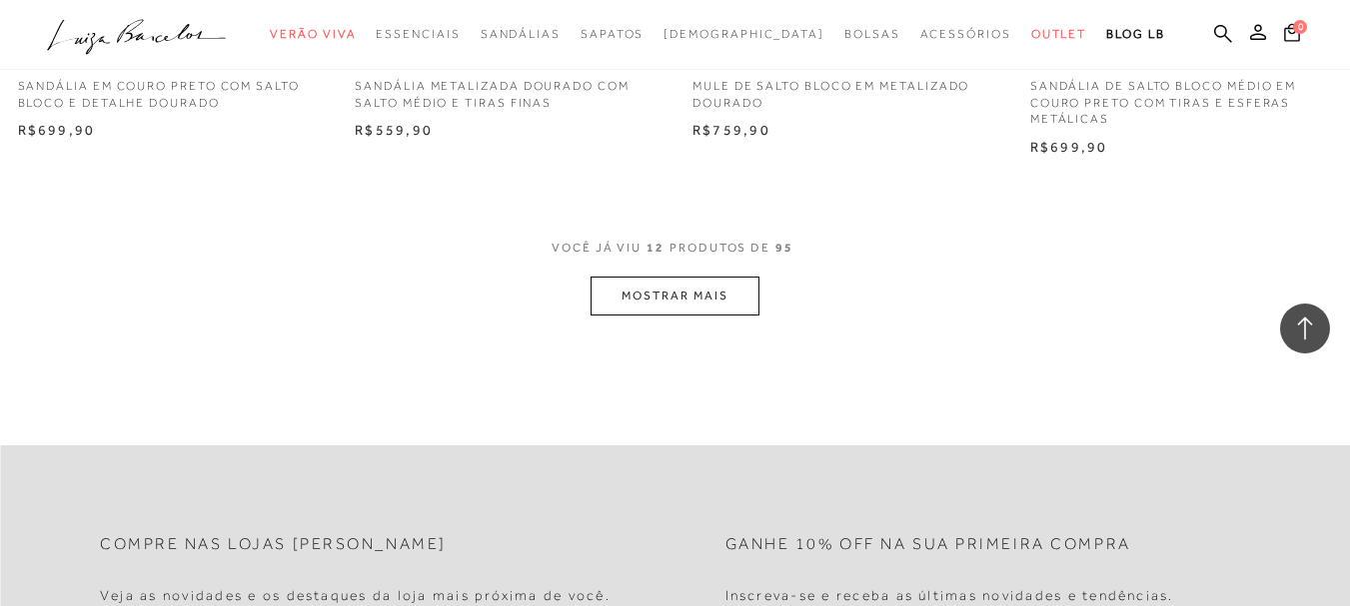
scroll to position [1998, 0]
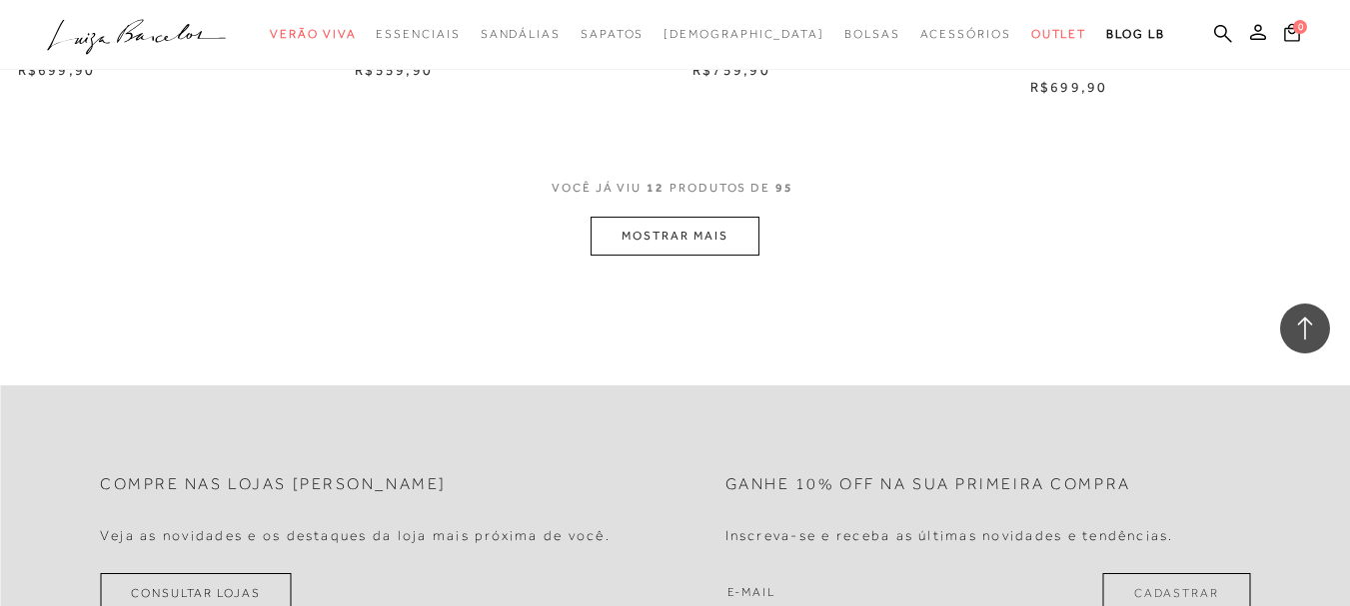
click at [723, 238] on button "MOSTRAR MAIS" at bounding box center [674, 236] width 168 height 39
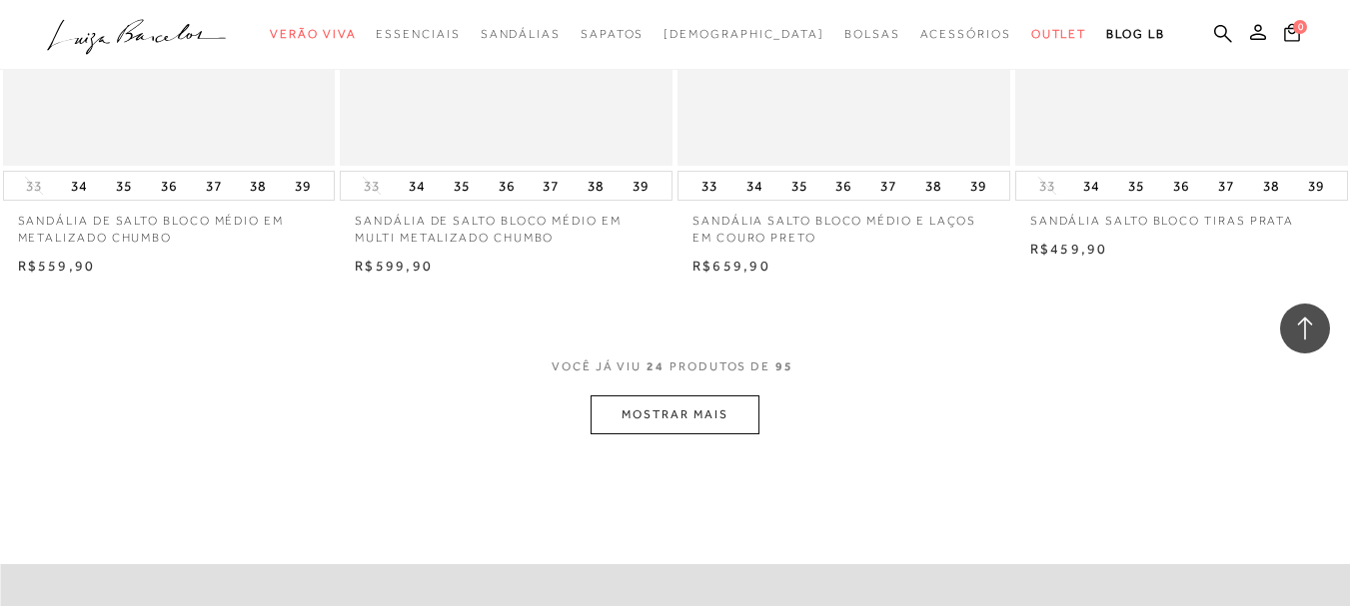
scroll to position [3996, 0]
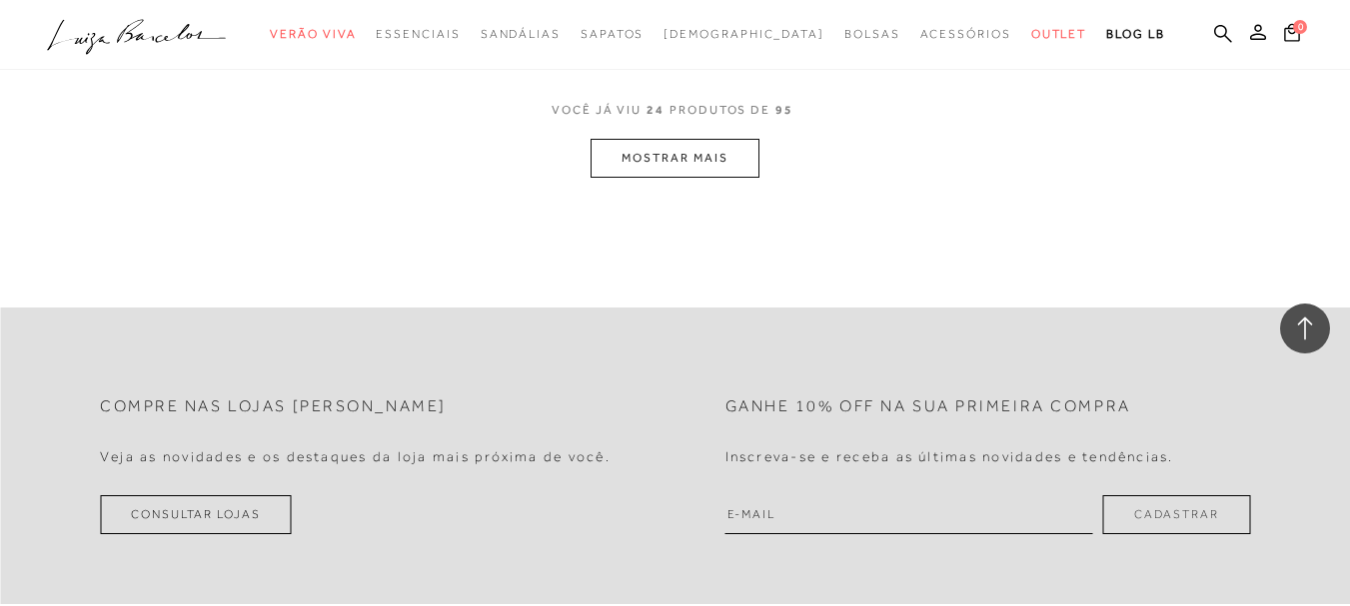
click at [686, 165] on button "MOSTRAR MAIS" at bounding box center [674, 158] width 168 height 39
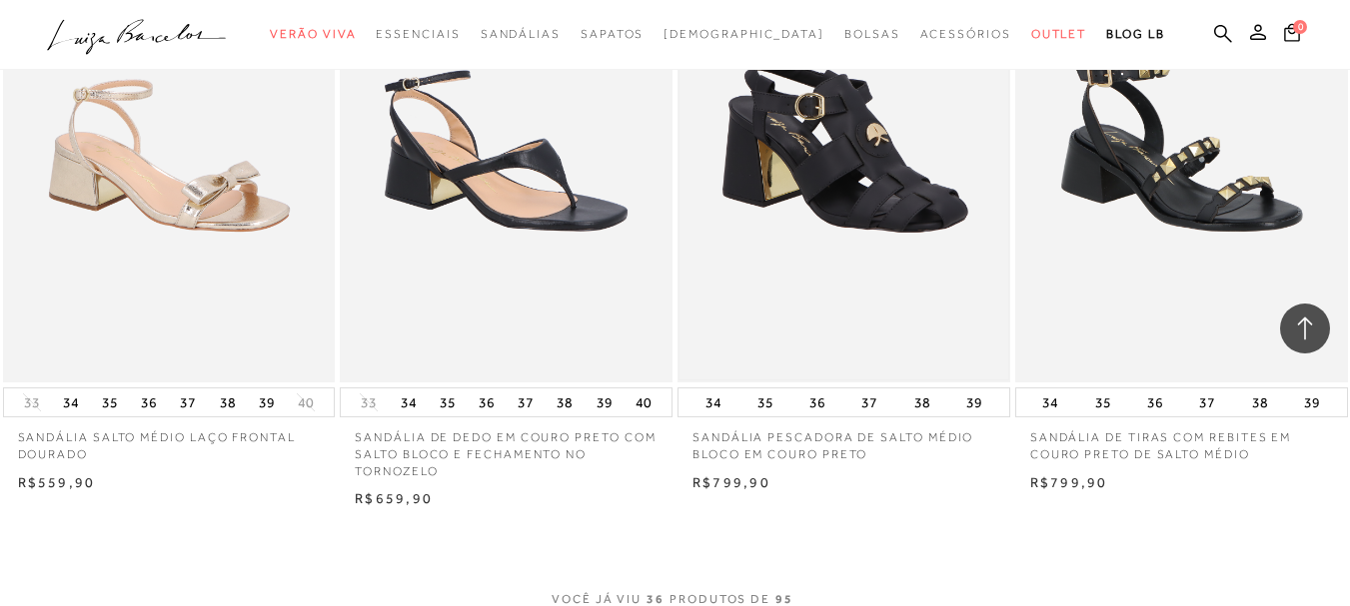
scroll to position [5395, 0]
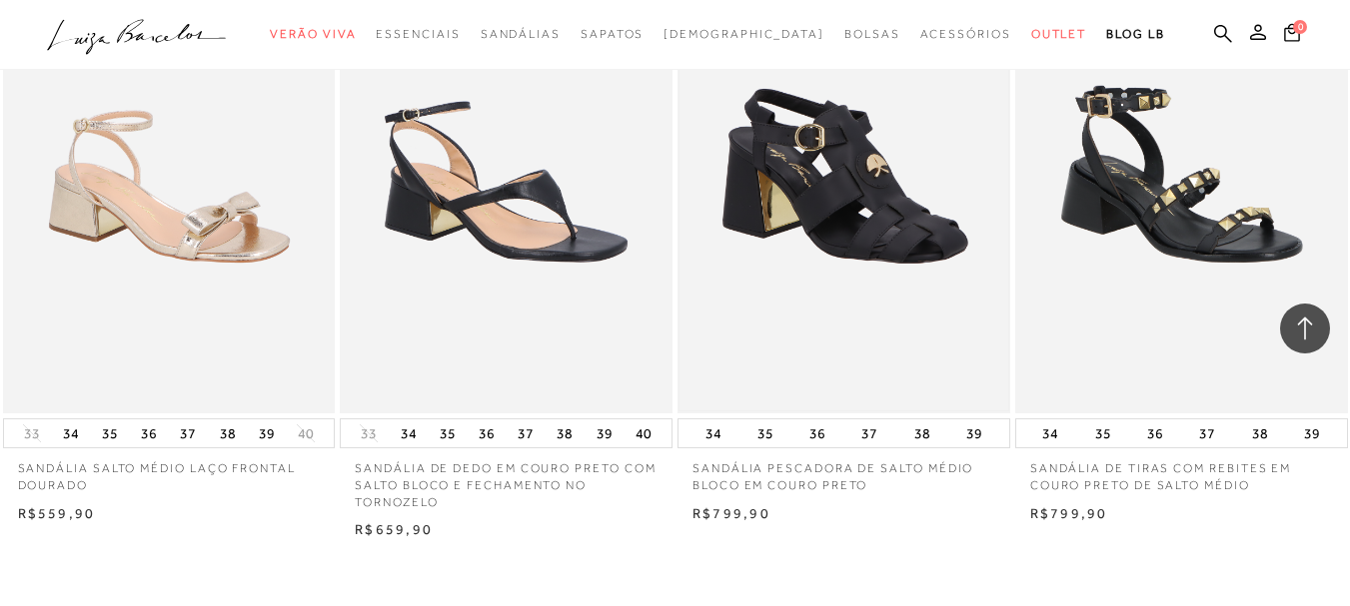
click at [888, 226] on img at bounding box center [843, 164] width 329 height 492
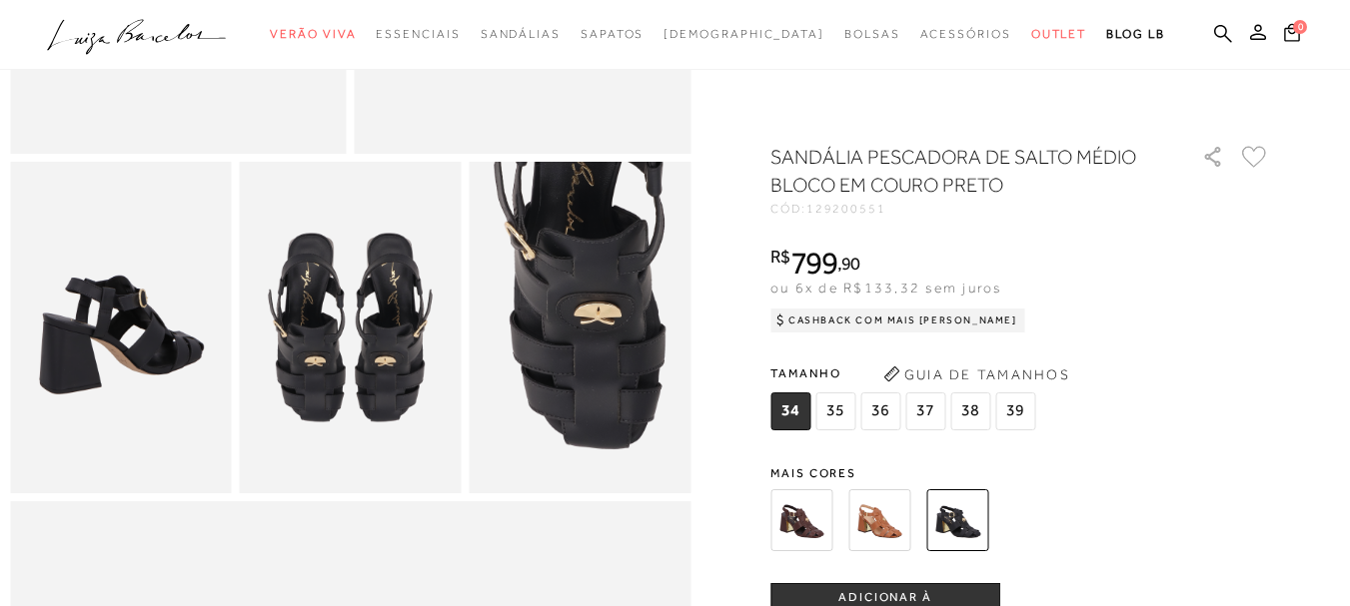
scroll to position [499, 0]
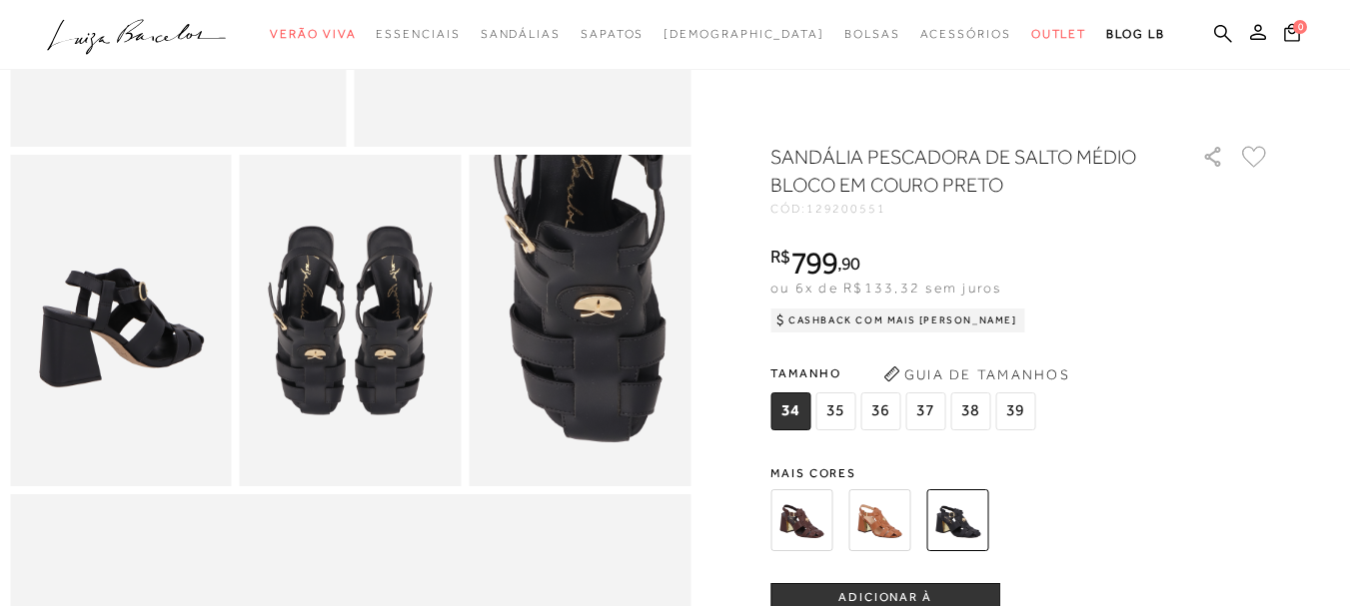
click at [544, 285] on img at bounding box center [580, 321] width 222 height 333
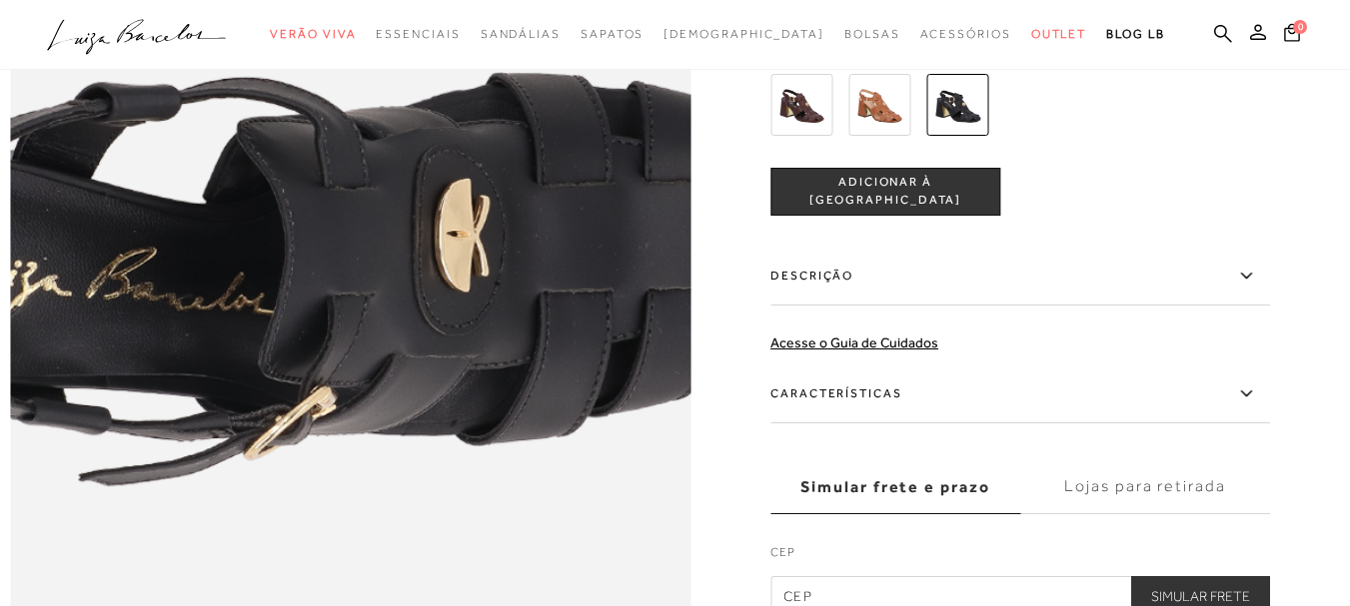
scroll to position [1498, 0]
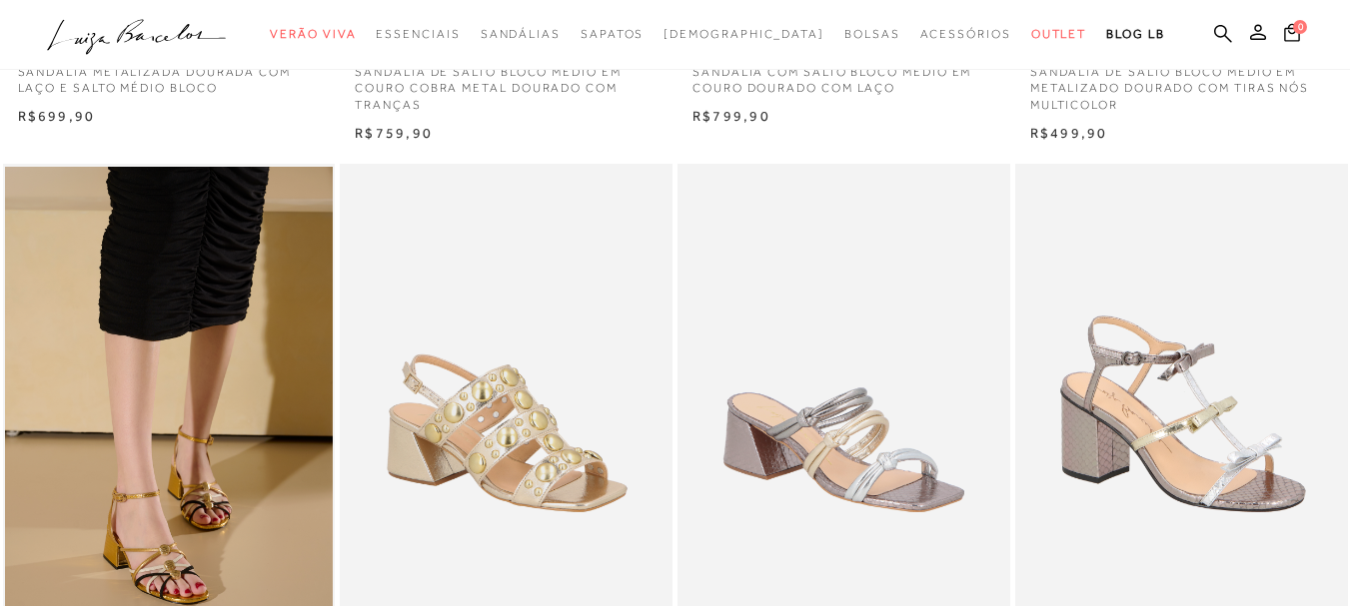
scroll to position [699, 0]
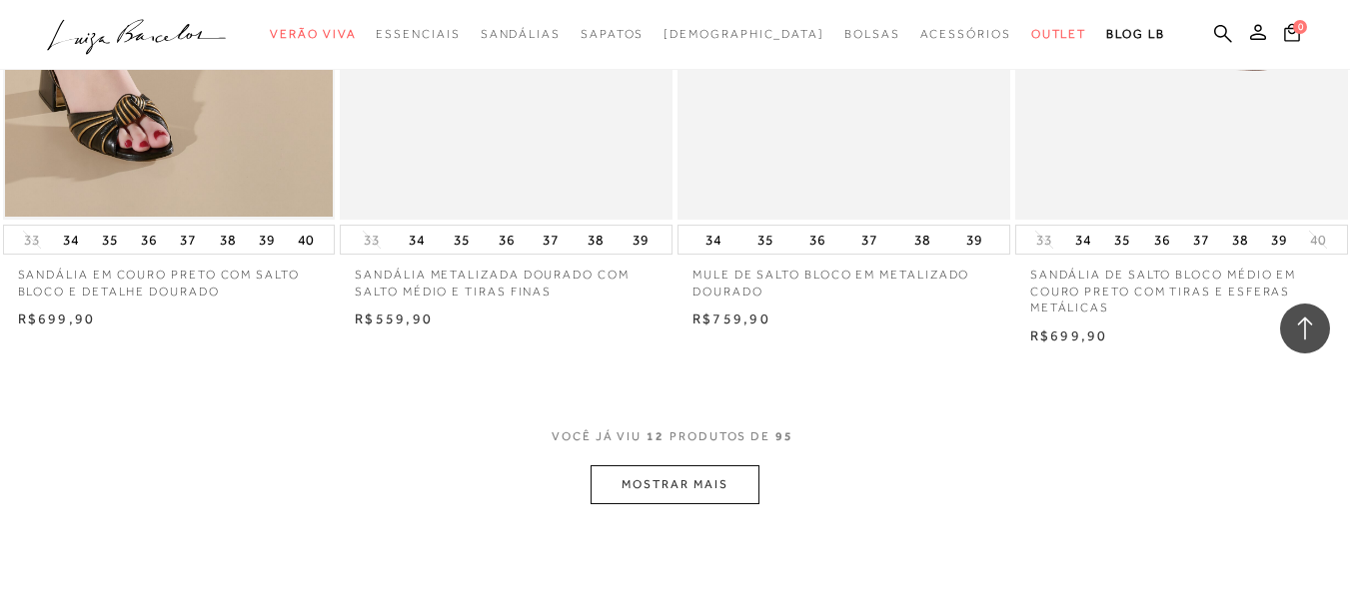
scroll to position [1798, 0]
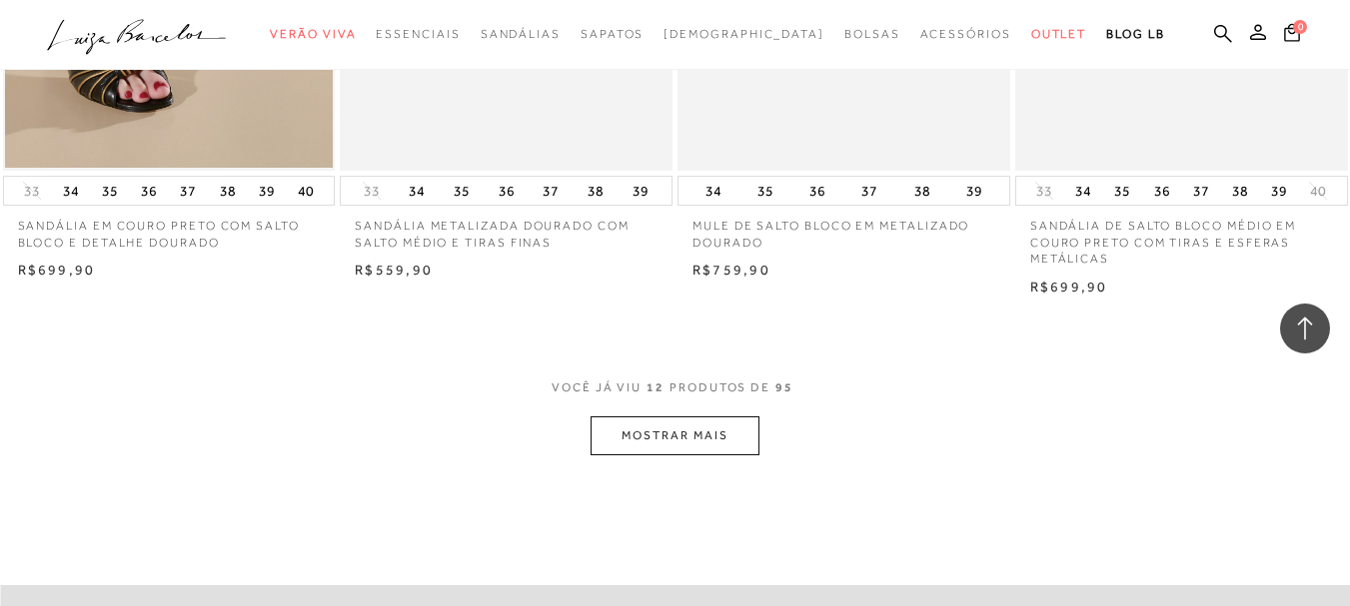
click at [695, 435] on button "MOSTRAR MAIS" at bounding box center [674, 436] width 168 height 39
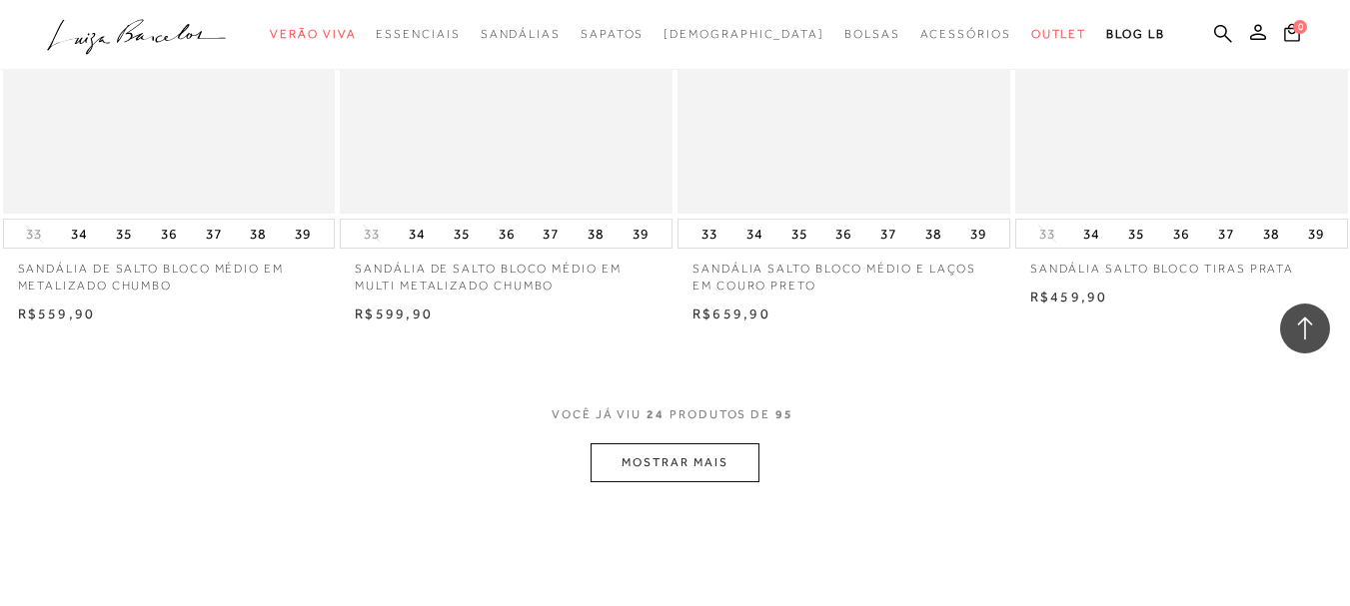
scroll to position [3696, 0]
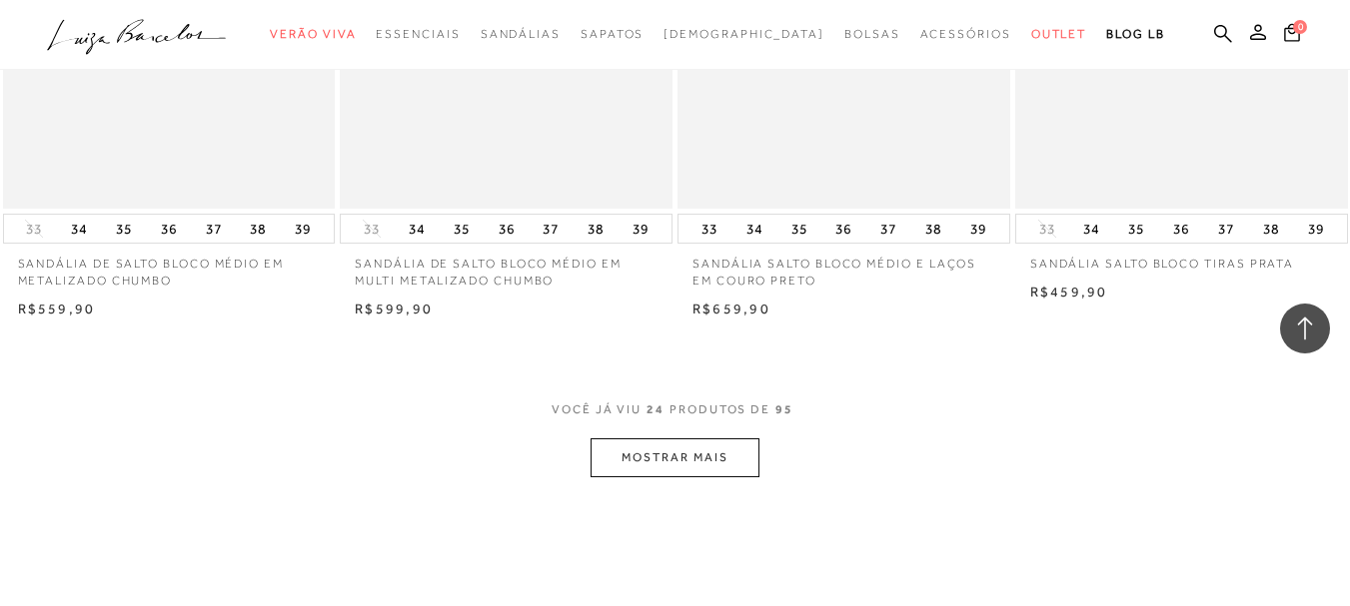
click at [737, 449] on button "MOSTRAR MAIS" at bounding box center [674, 458] width 168 height 39
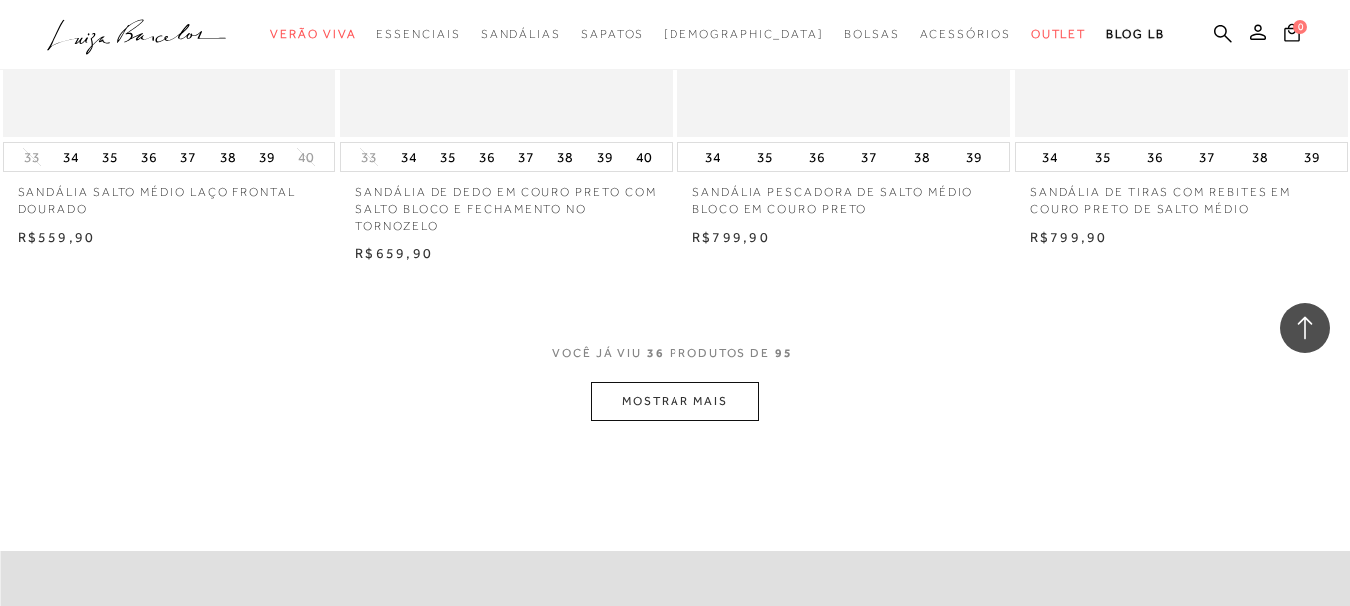
scroll to position [5694, 0]
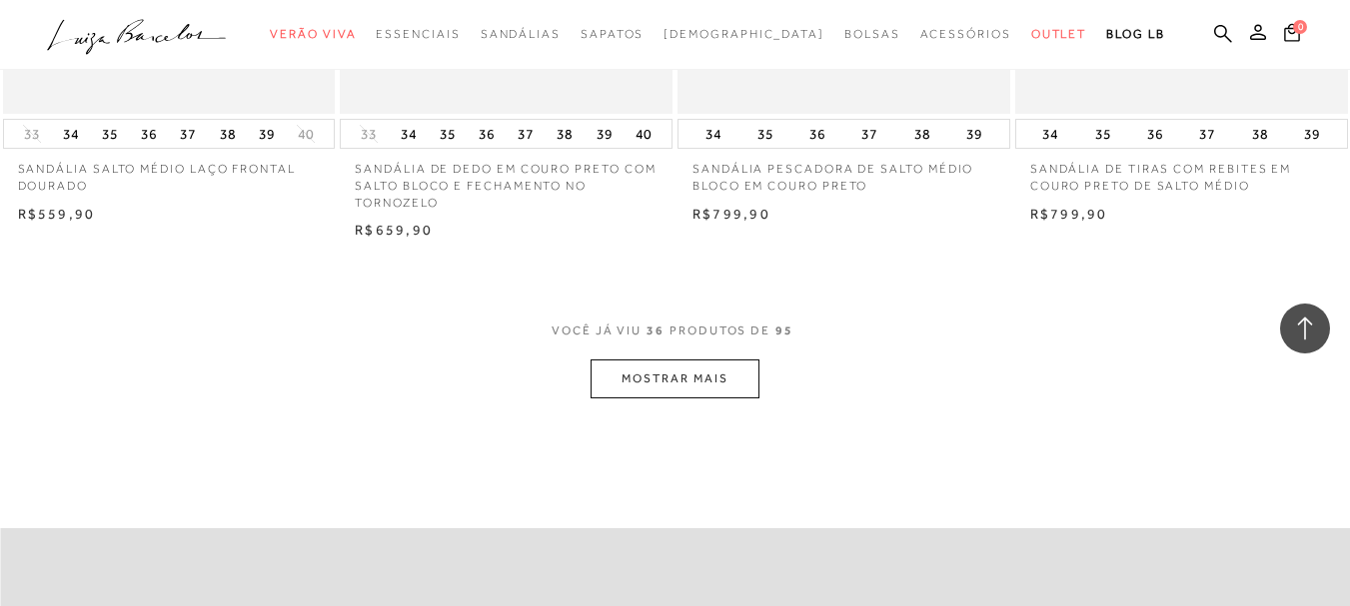
click at [728, 385] on button "MOSTRAR MAIS" at bounding box center [674, 379] width 168 height 39
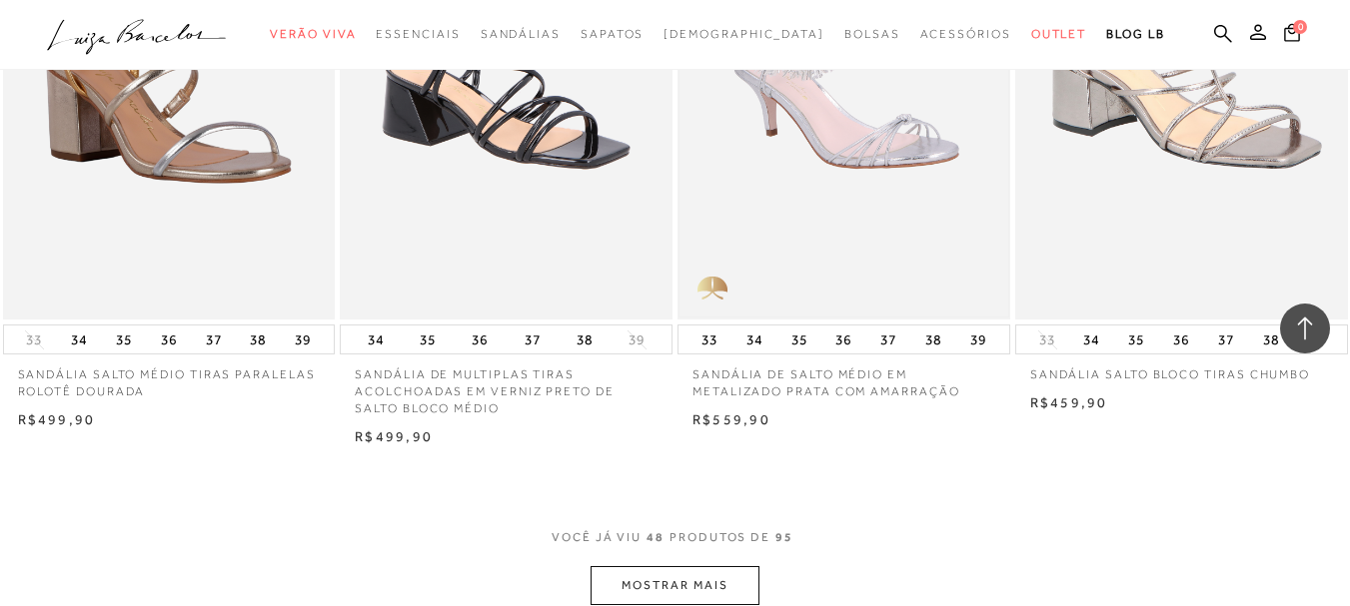
scroll to position [7492, 0]
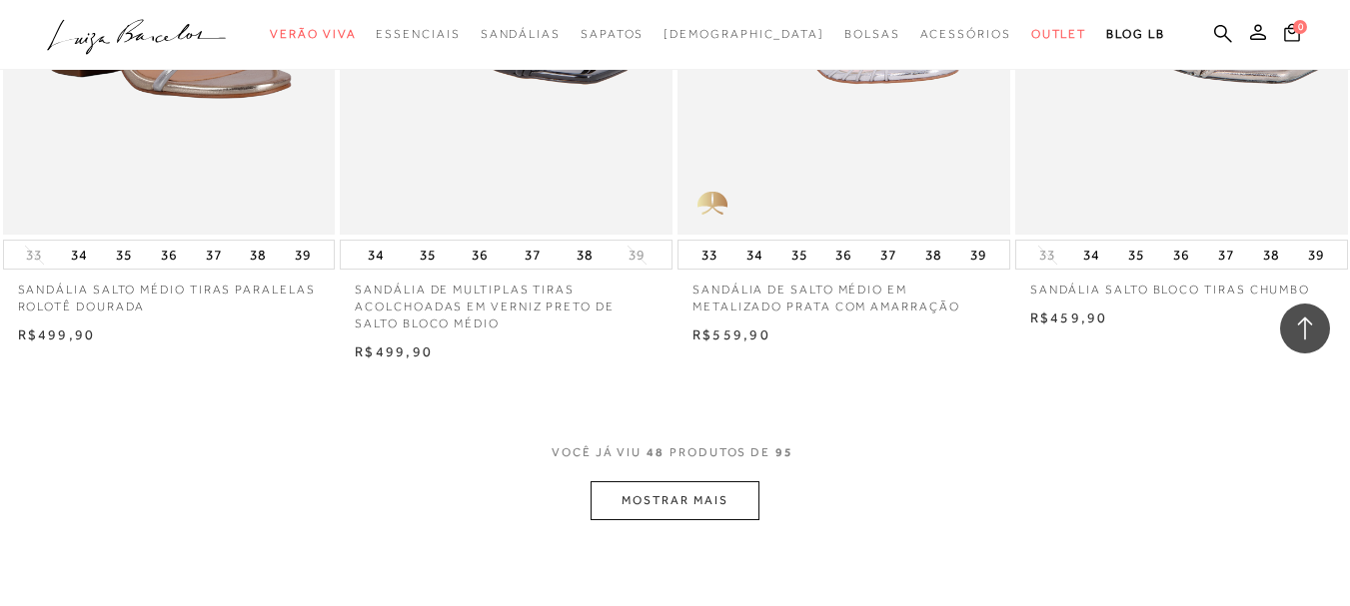
click at [725, 490] on button "MOSTRAR MAIS" at bounding box center [674, 501] width 168 height 39
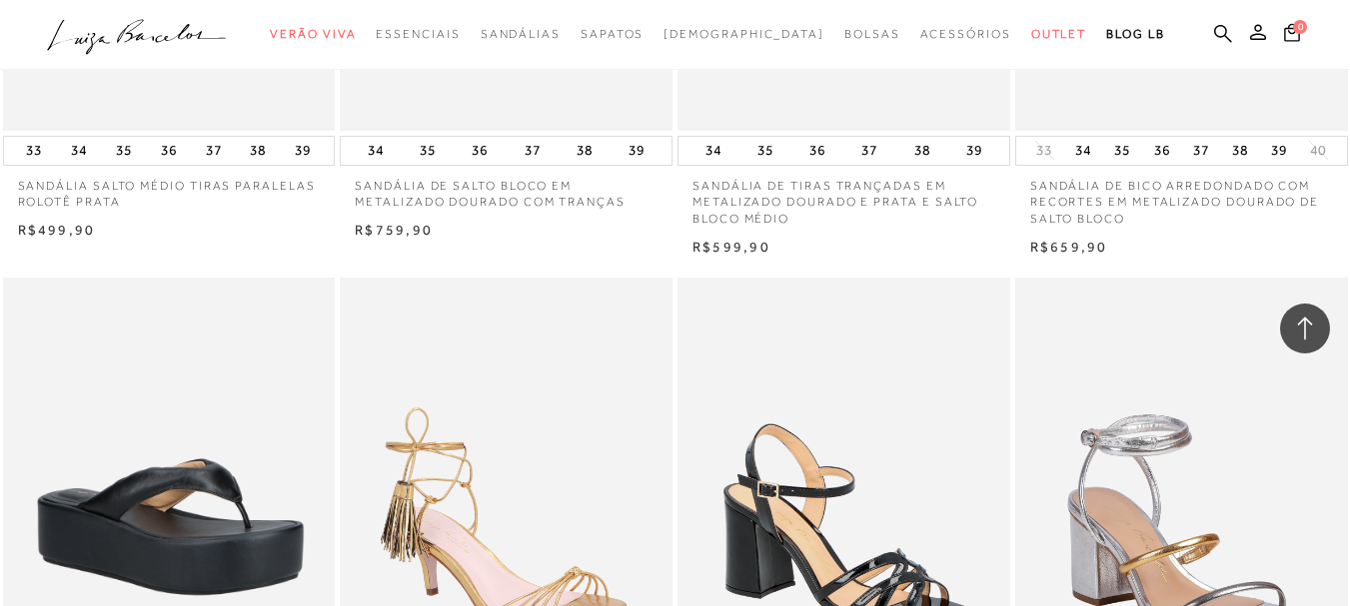
scroll to position [8391, 0]
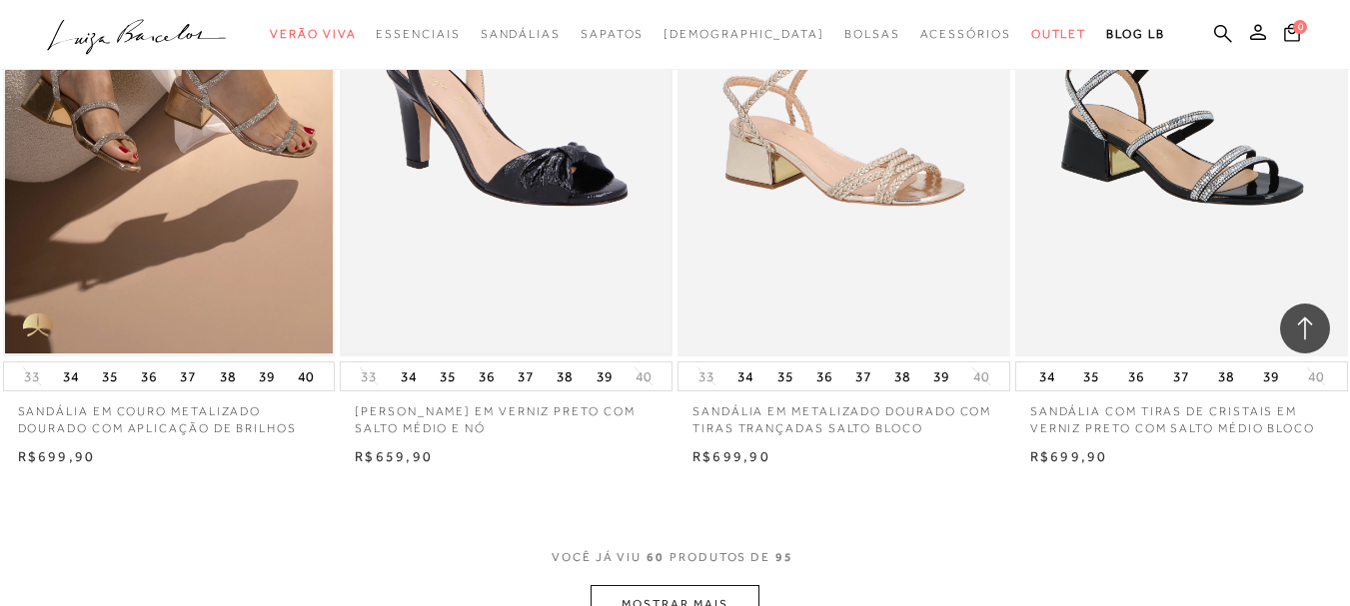
click at [553, 181] on img at bounding box center [506, 107] width 329 height 492
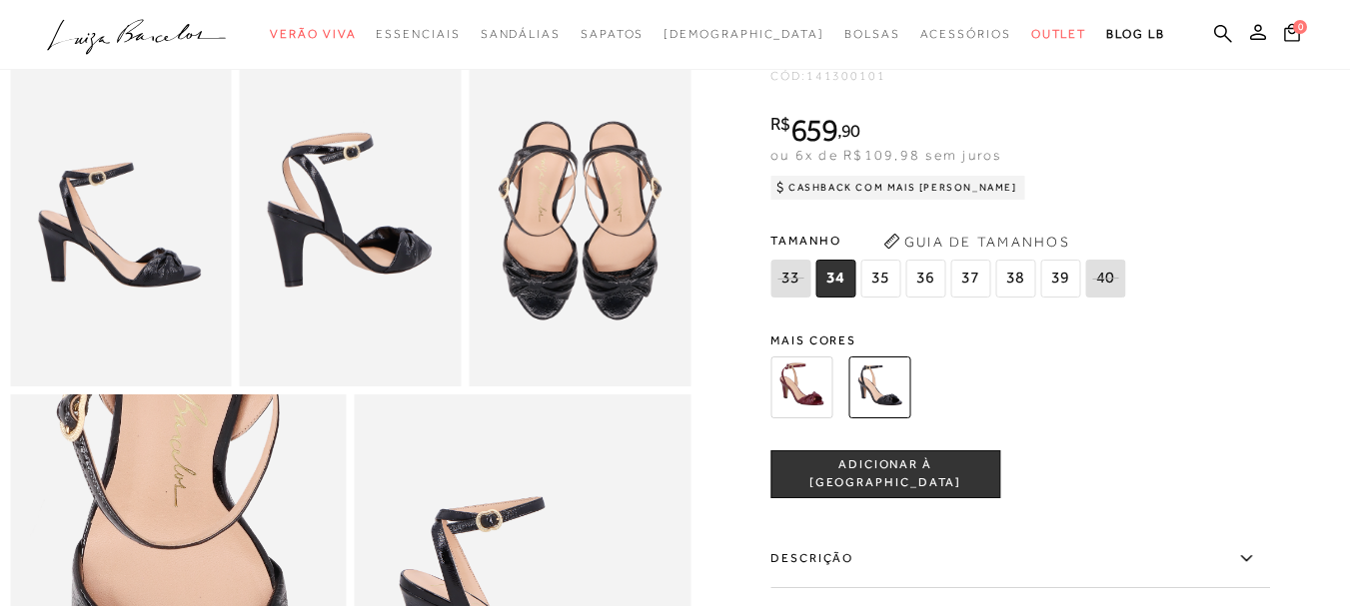
click at [105, 269] on img at bounding box center [121, 221] width 222 height 333
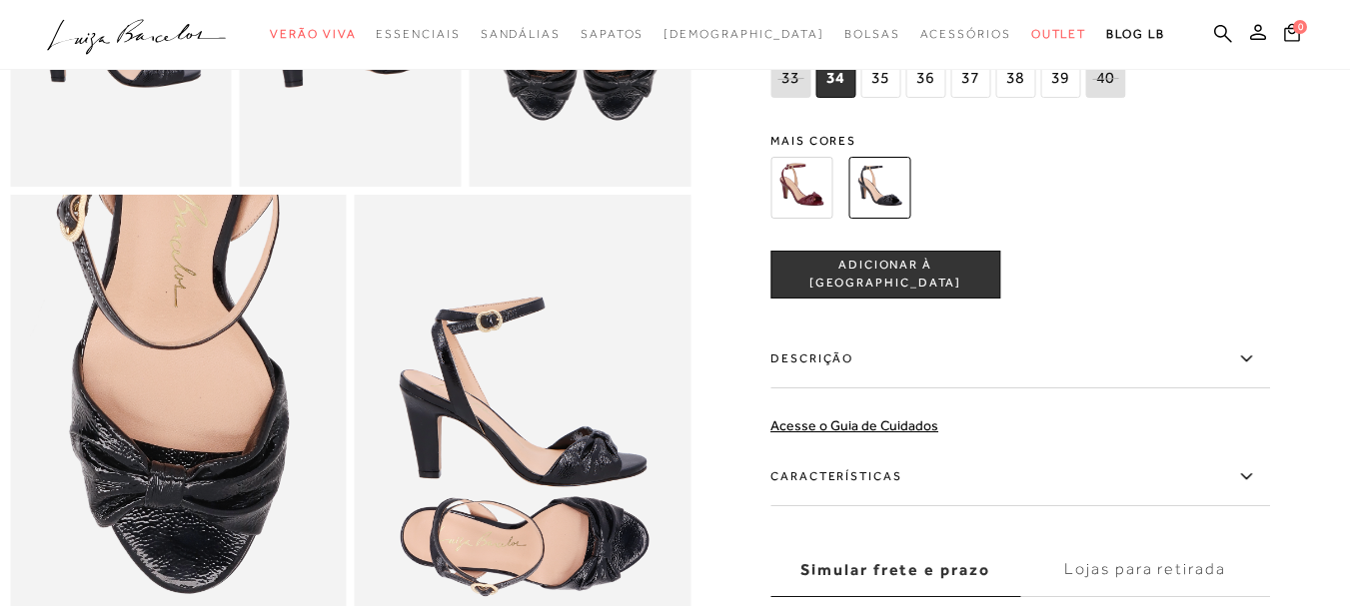
click at [825, 219] on img at bounding box center [801, 188] width 62 height 62
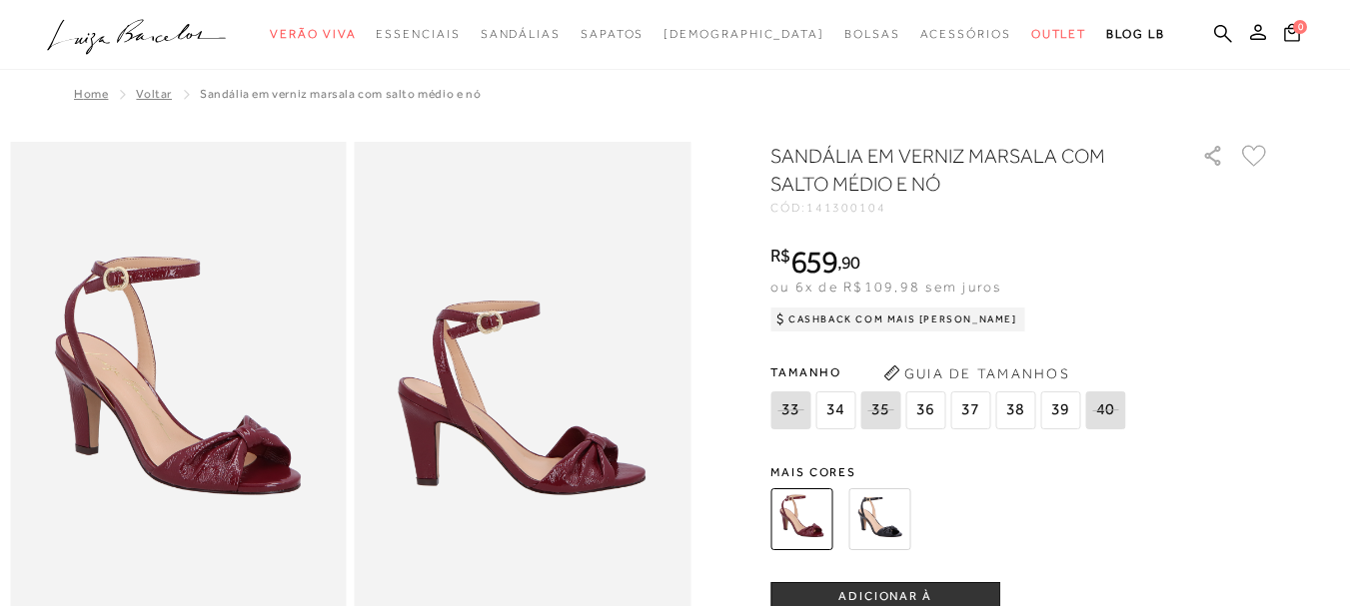
click at [895, 489] on img at bounding box center [879, 520] width 62 height 62
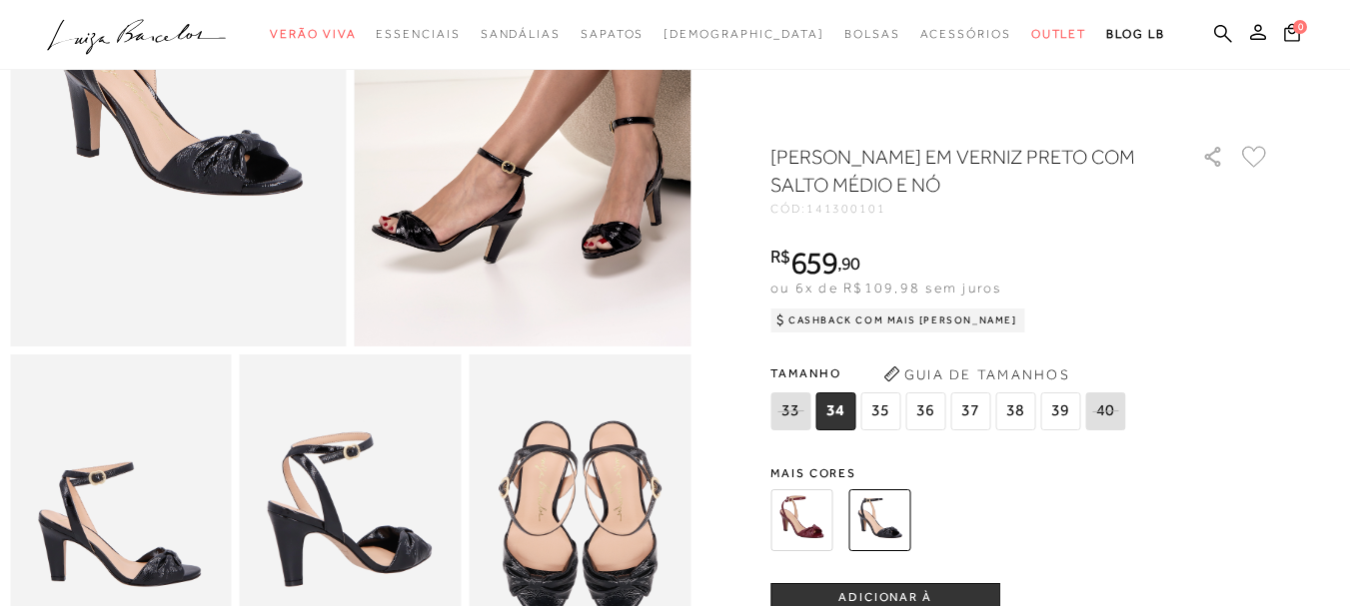
scroll to position [400, 0]
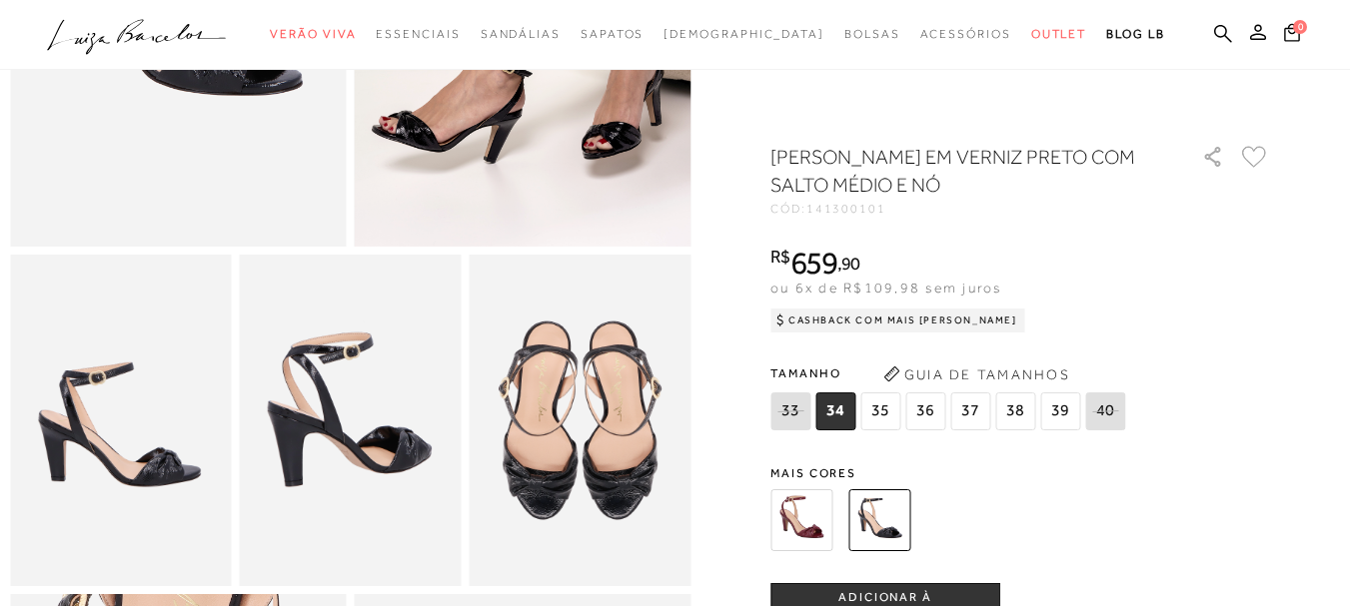
click at [347, 474] on img at bounding box center [351, 421] width 222 height 333
click at [125, 467] on img at bounding box center [121, 421] width 222 height 333
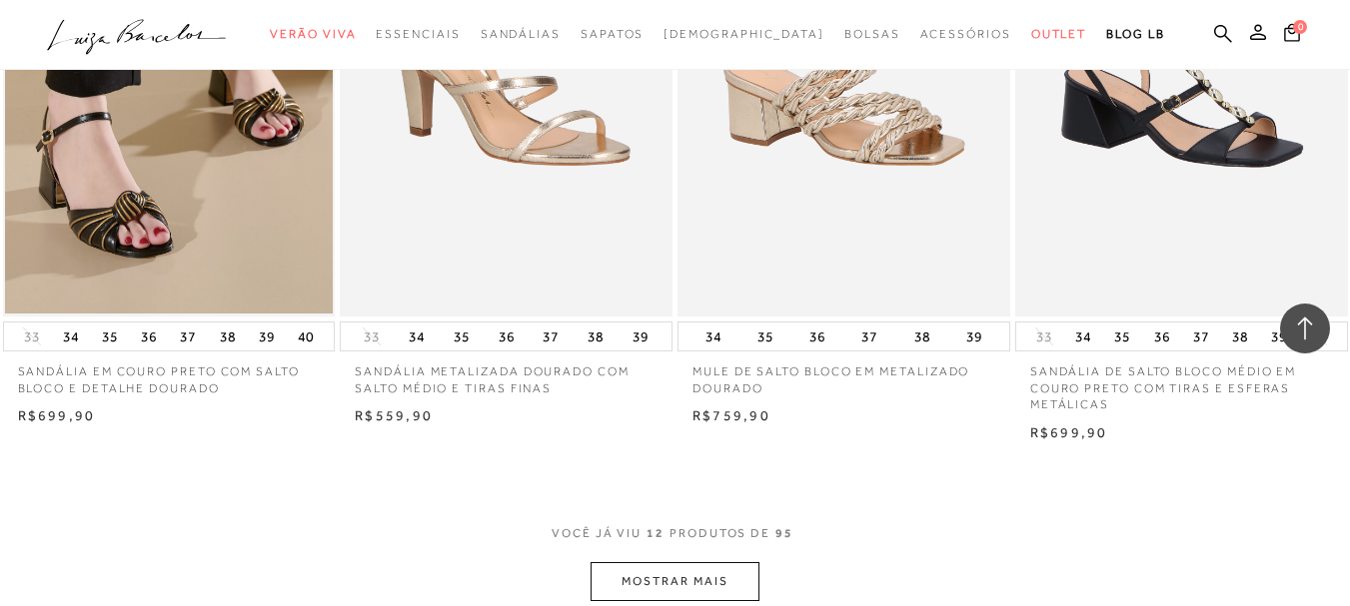
scroll to position [1653, 0]
click at [732, 575] on button "MOSTRAR MAIS" at bounding box center [674, 580] width 168 height 39
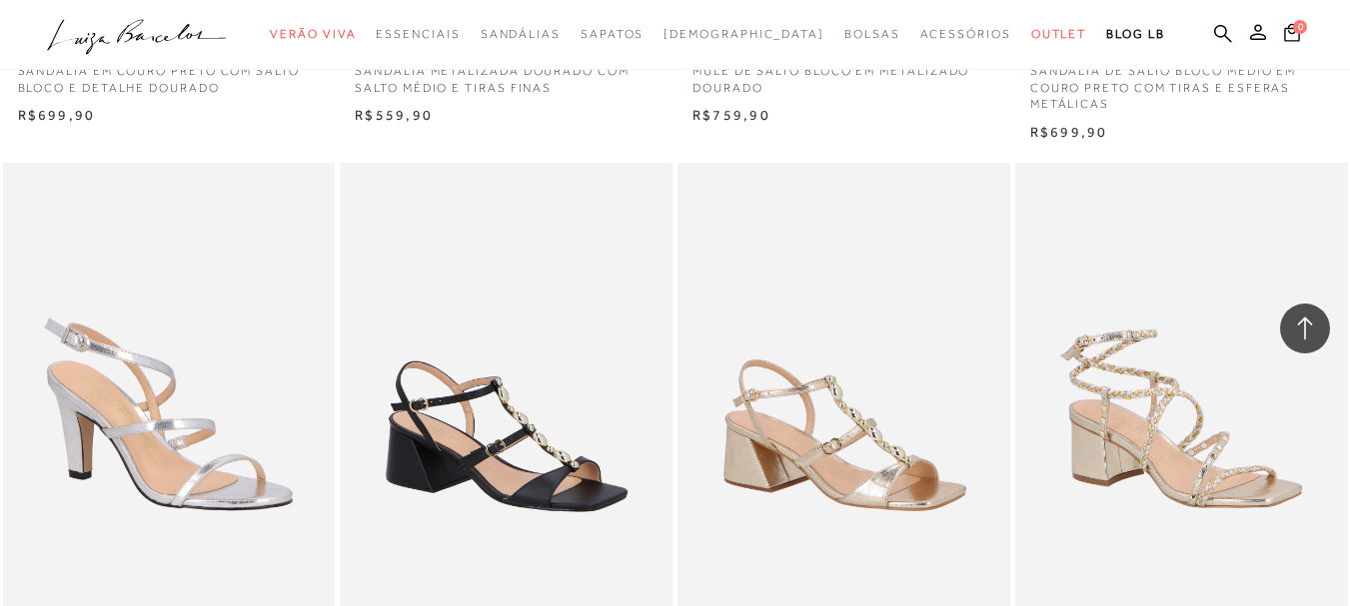
click at [1291, 329] on div at bounding box center [1305, 329] width 50 height 50
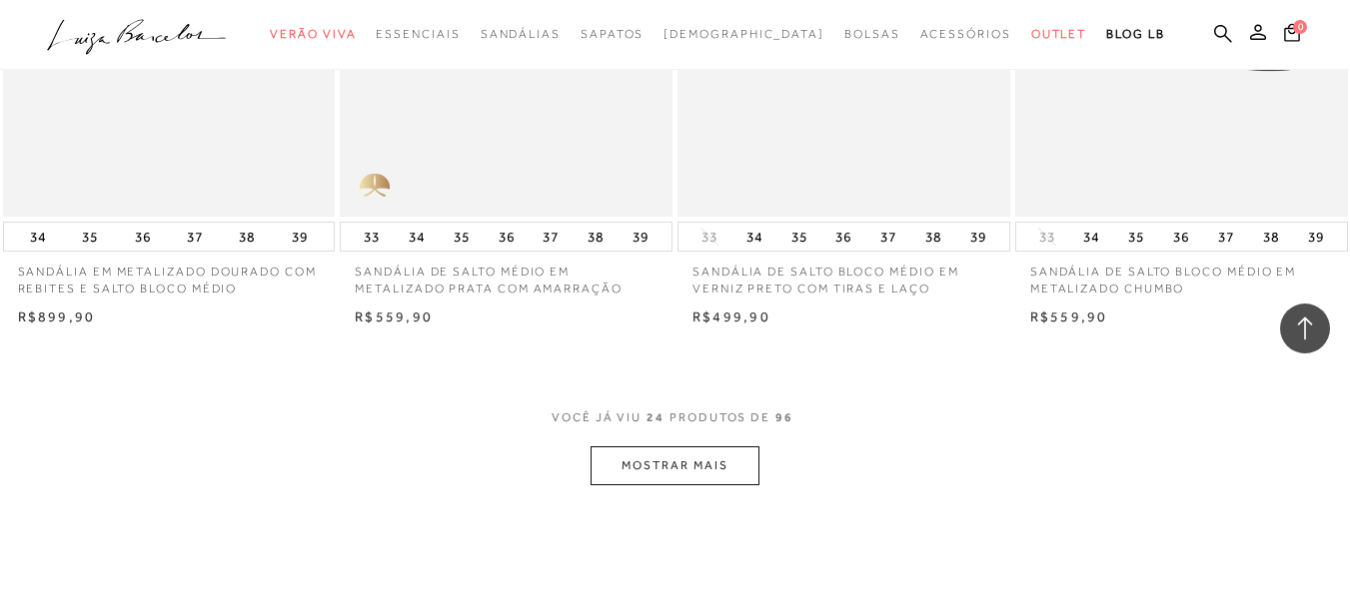
scroll to position [3696, 0]
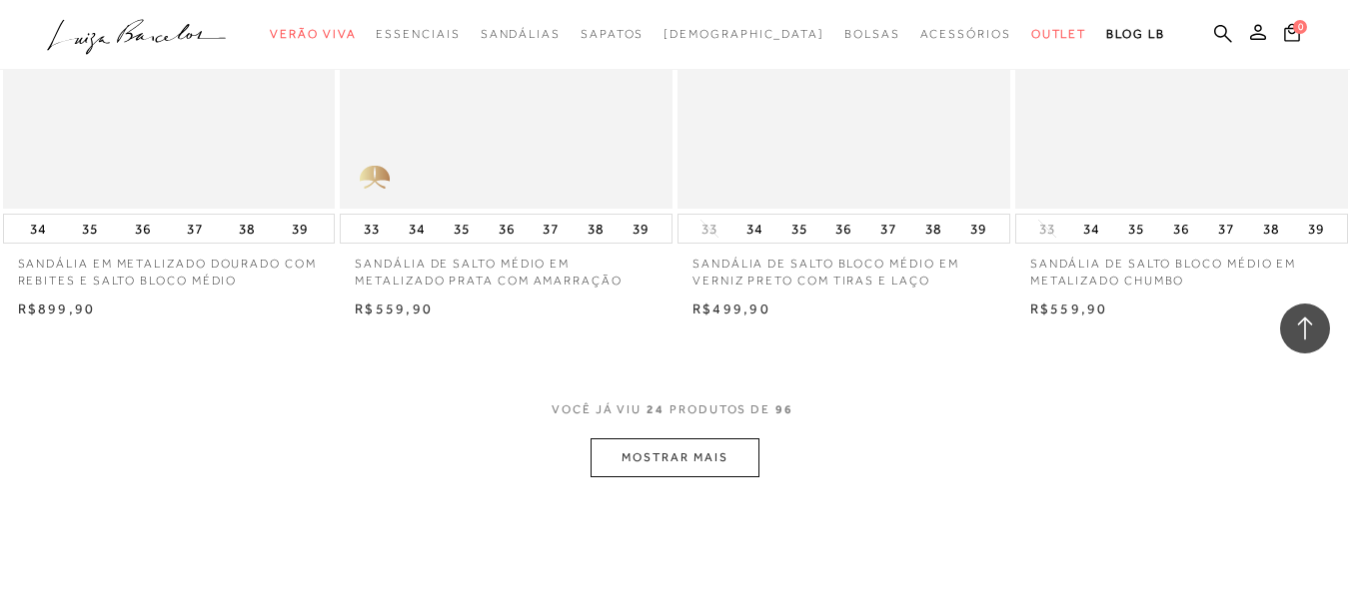
click at [657, 449] on button "MOSTRAR MAIS" at bounding box center [674, 458] width 168 height 39
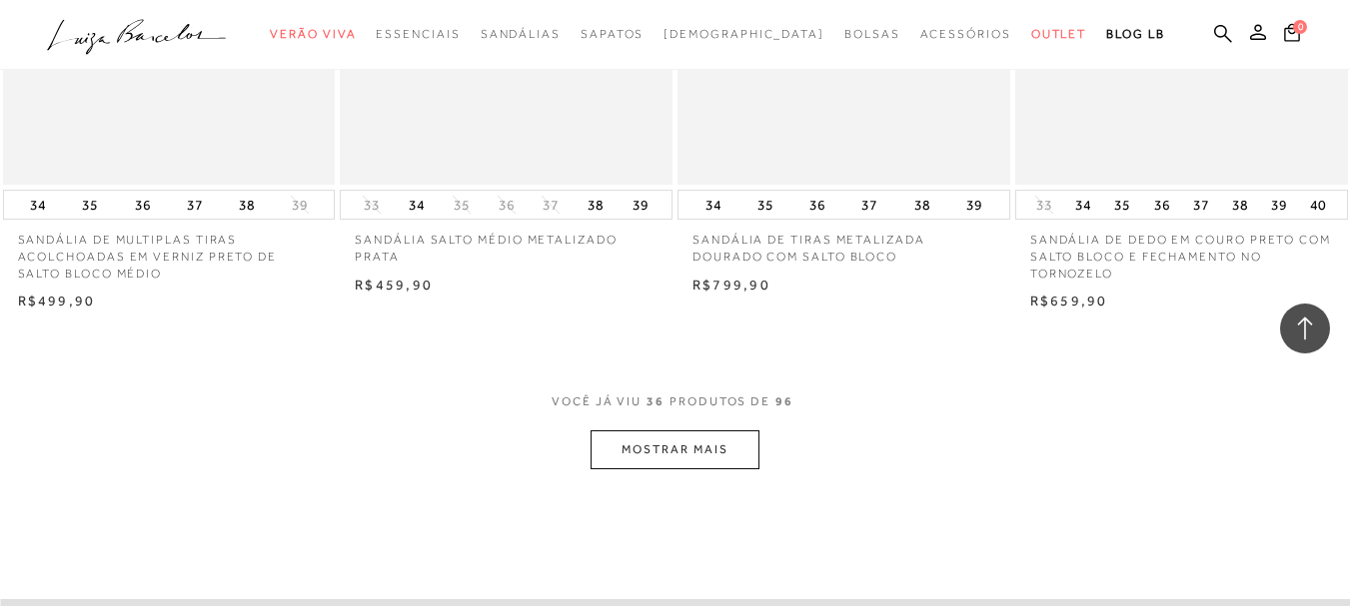
scroll to position [5994, 0]
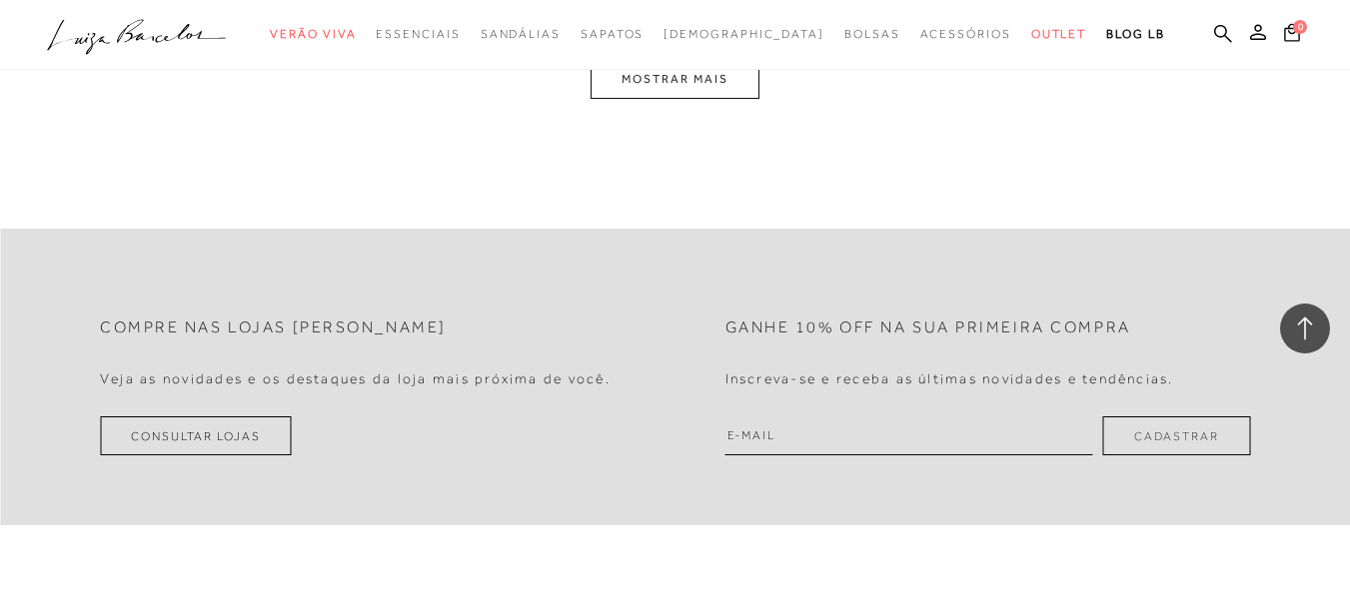
click at [677, 87] on button "MOSTRAR MAIS" at bounding box center [674, 79] width 168 height 39
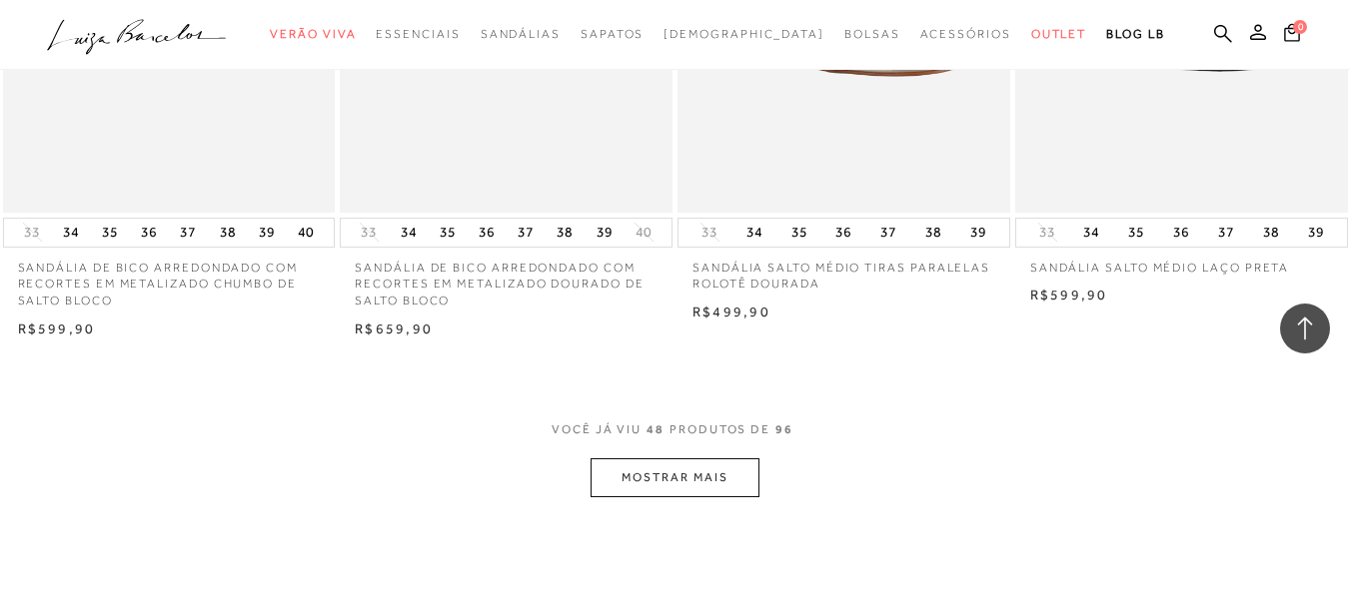
scroll to position [7897, 0]
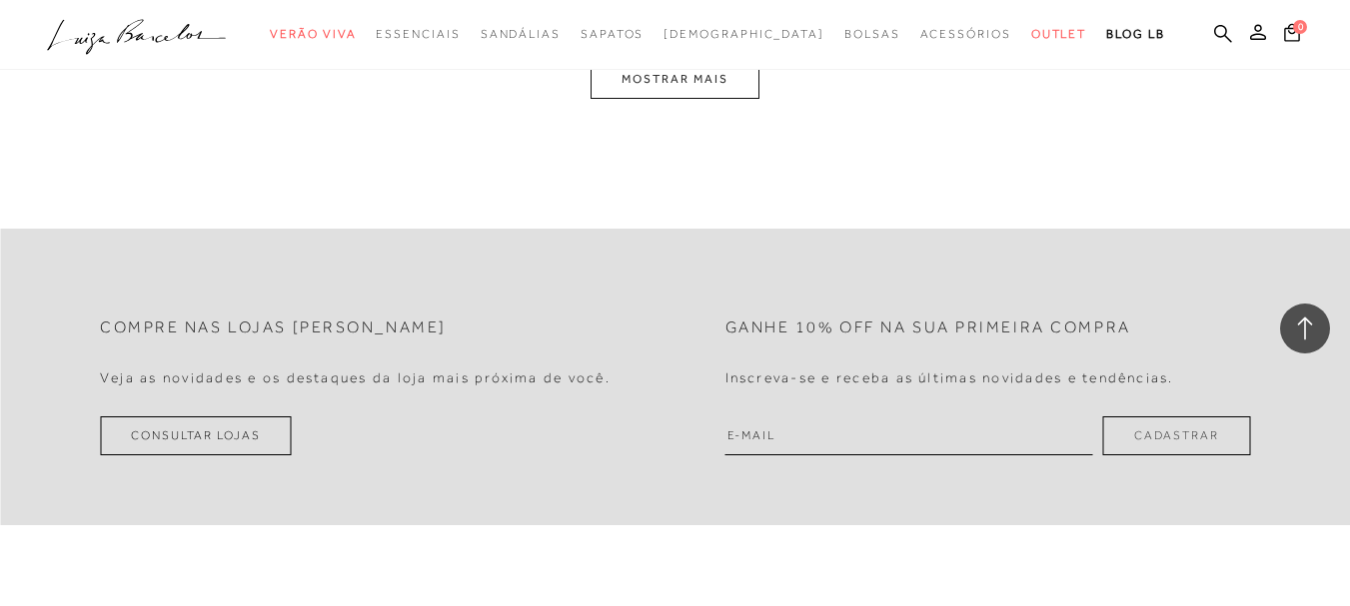
click at [664, 88] on button "MOSTRAR MAIS" at bounding box center [674, 79] width 168 height 39
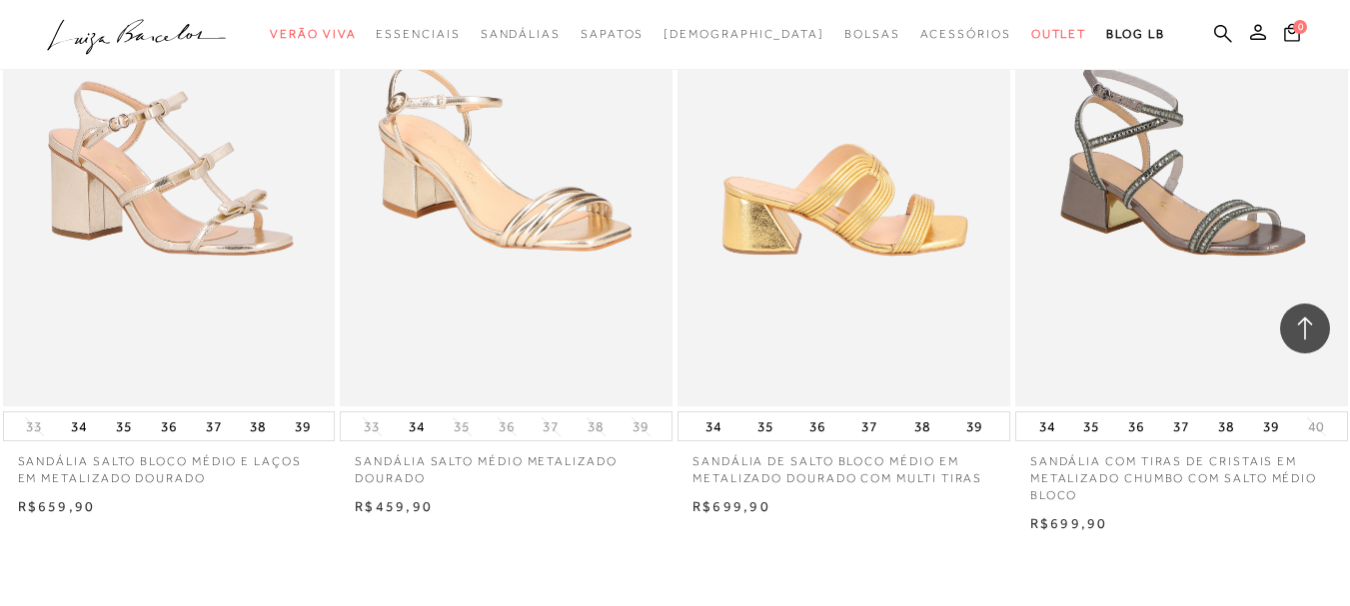
scroll to position [9400, 0]
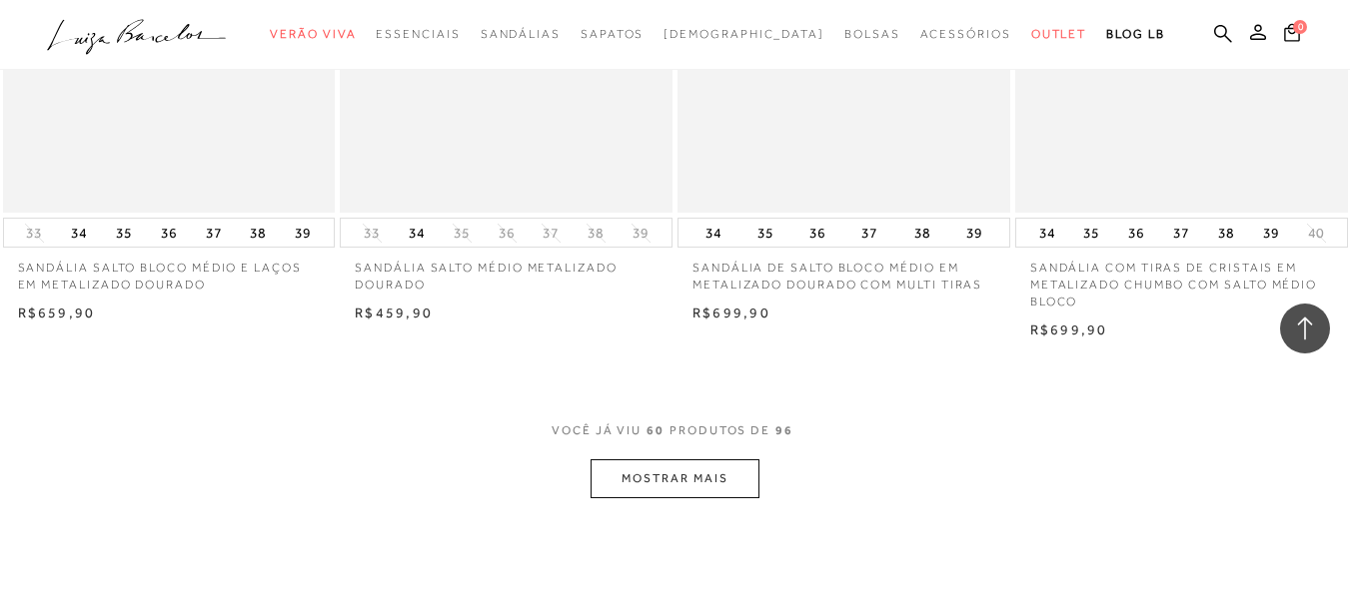
click at [671, 484] on button "MOSTRAR MAIS" at bounding box center [674, 479] width 168 height 39
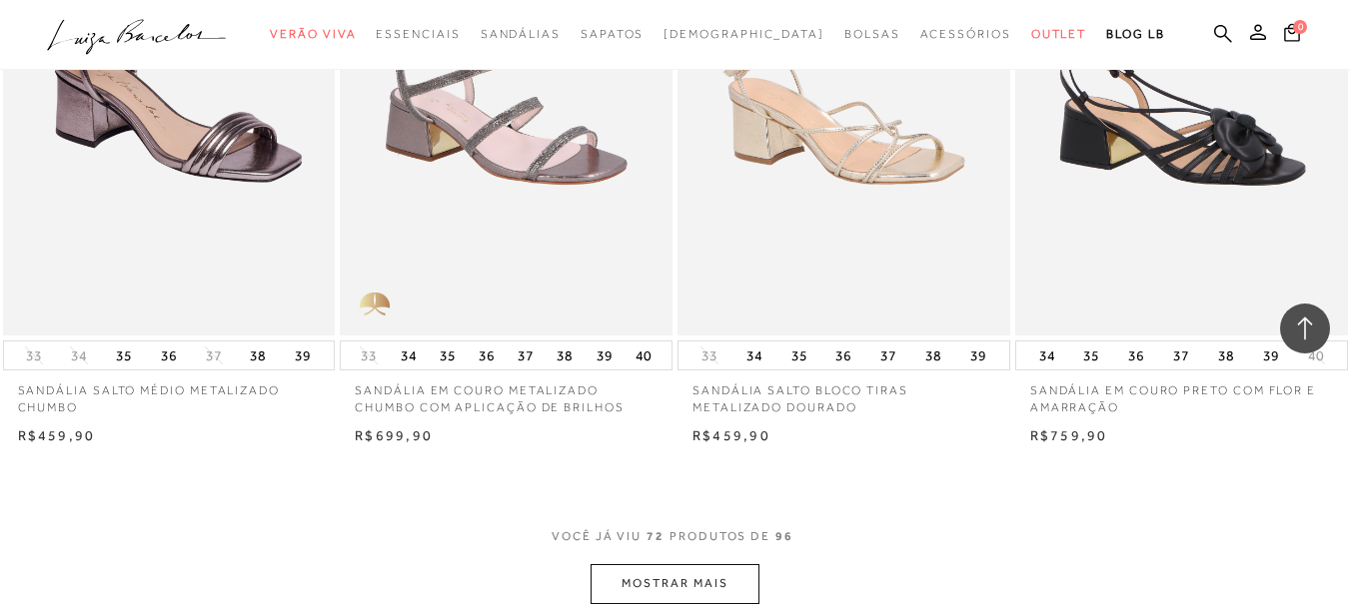
scroll to position [11498, 0]
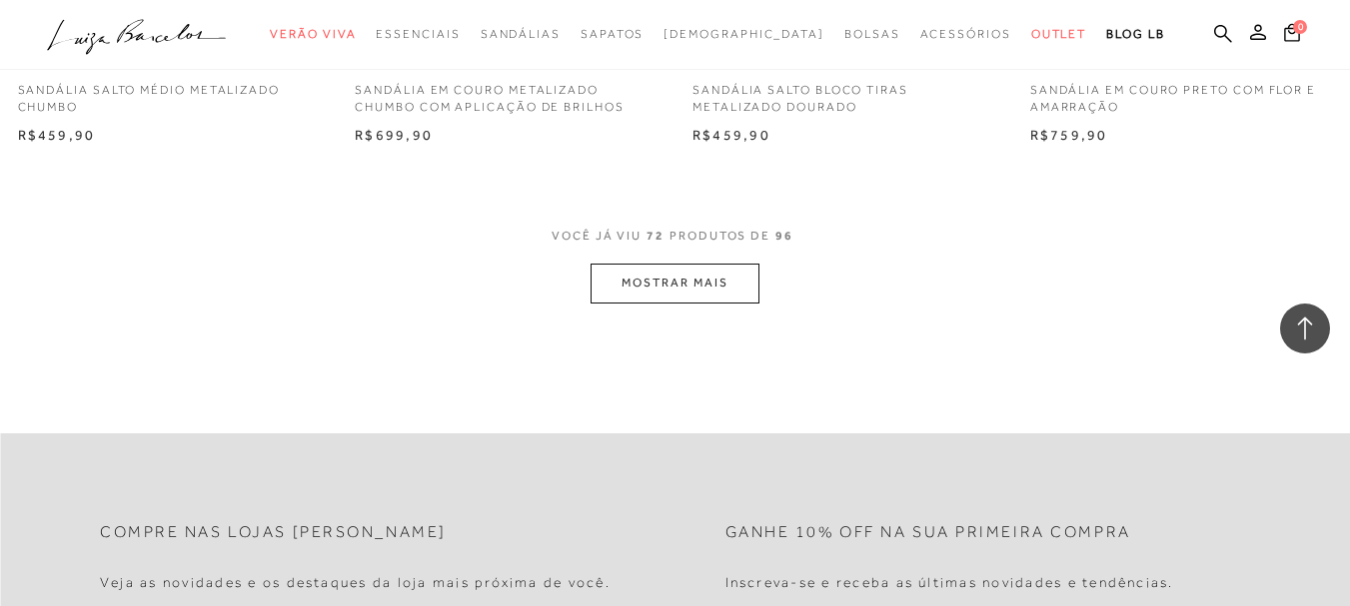
click at [704, 290] on button "MOSTRAR MAIS" at bounding box center [674, 283] width 168 height 39
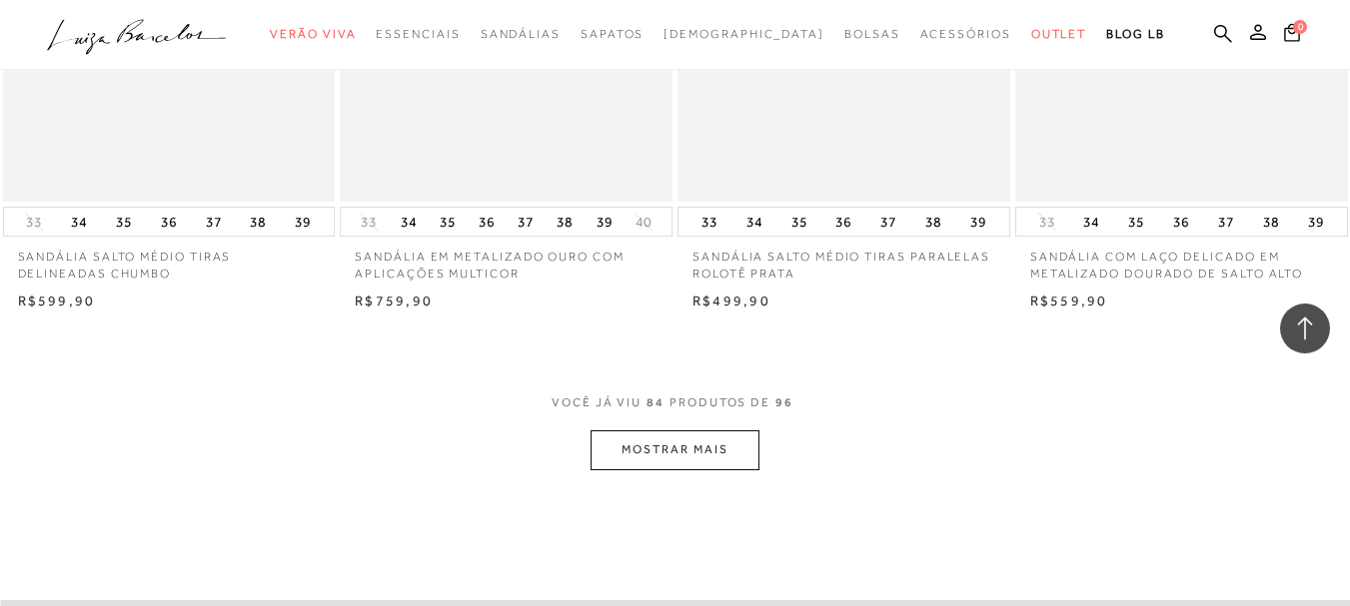
scroll to position [13396, 0]
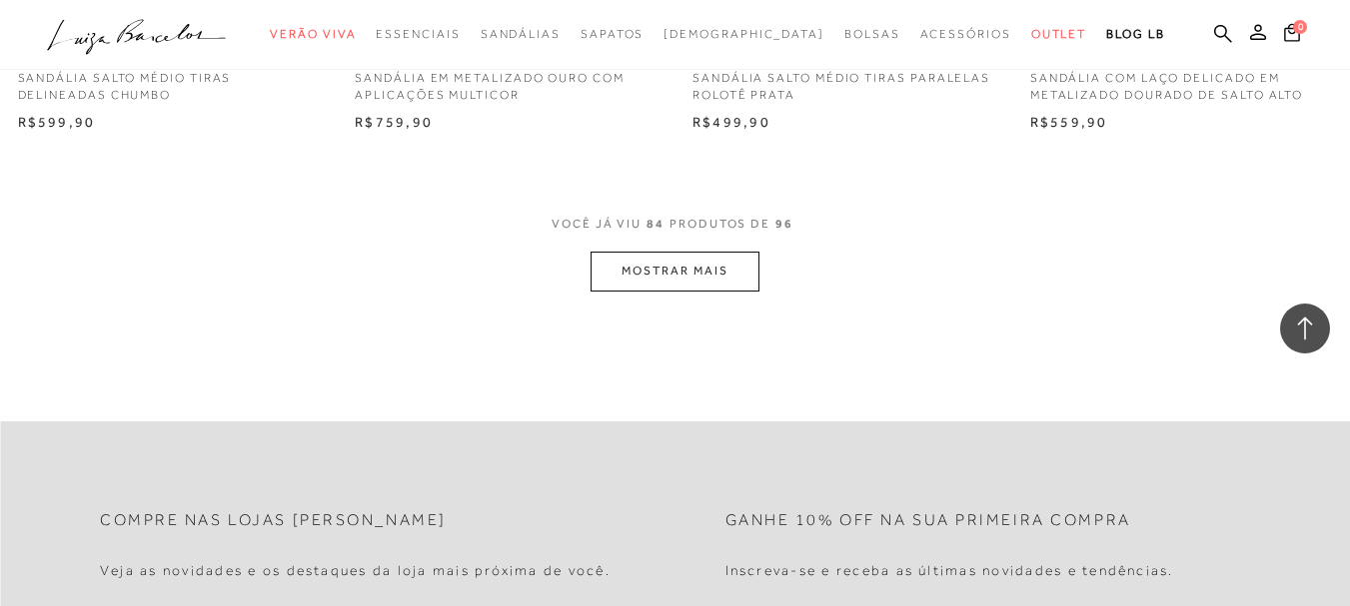
click at [687, 263] on button "MOSTRAR MAIS" at bounding box center [674, 271] width 168 height 39
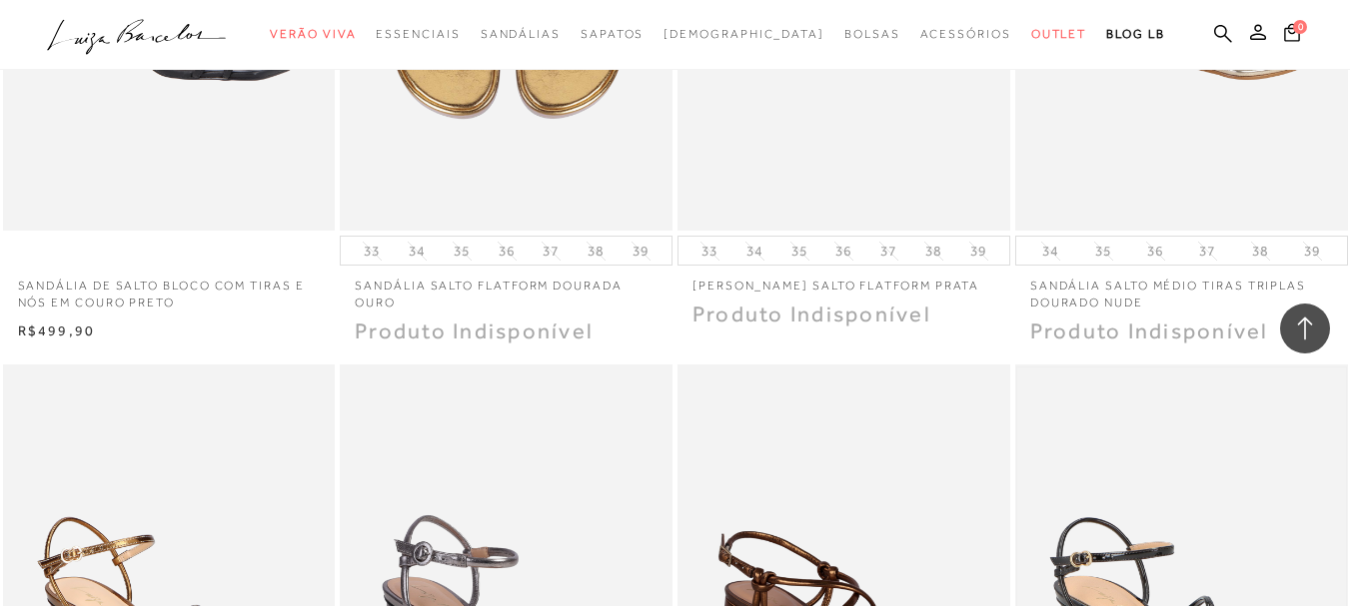
scroll to position [14295, 0]
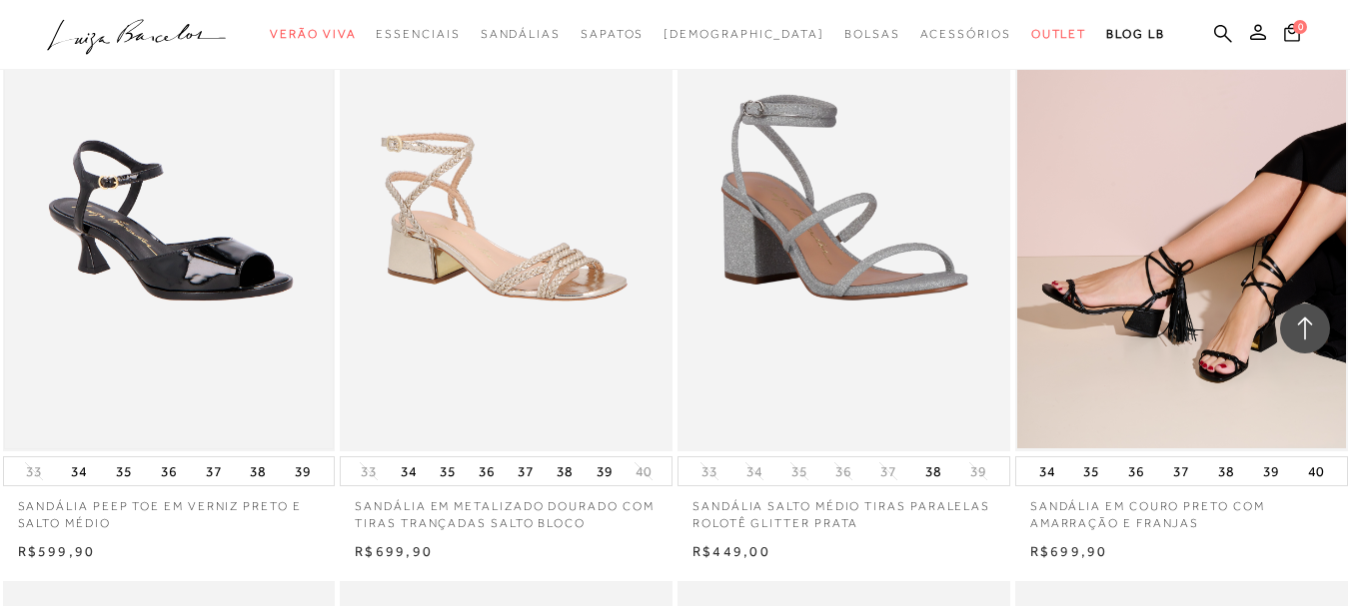
click at [162, 259] on img at bounding box center [169, 202] width 329 height 492
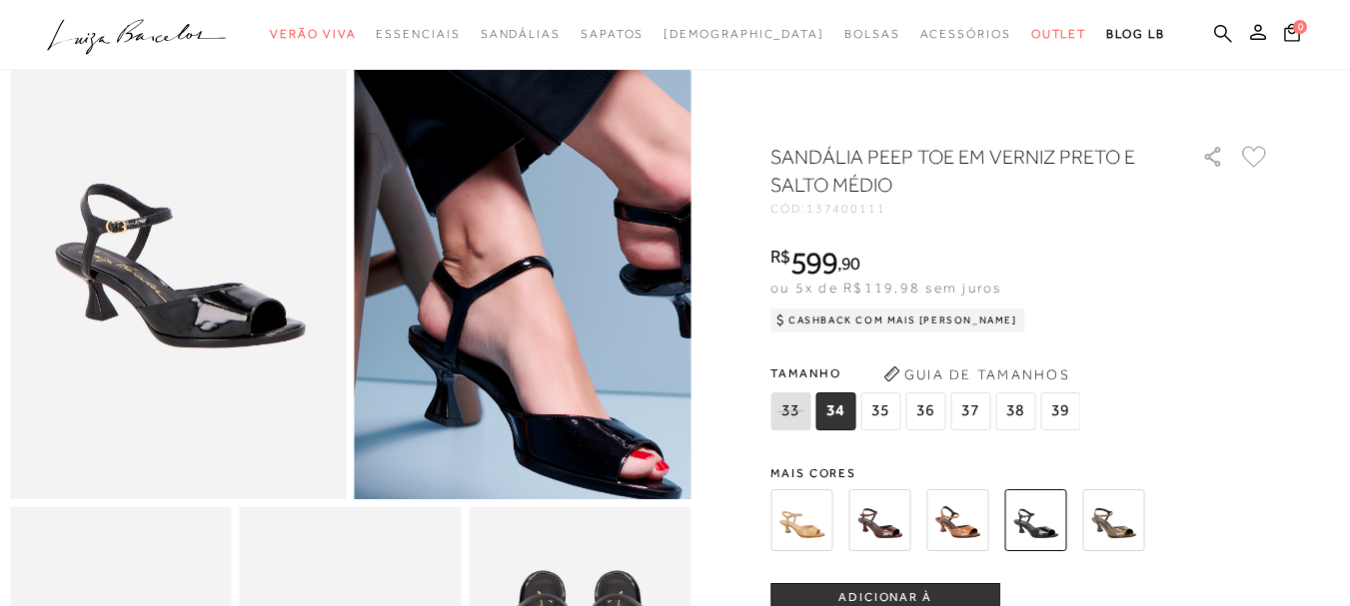
scroll to position [400, 0]
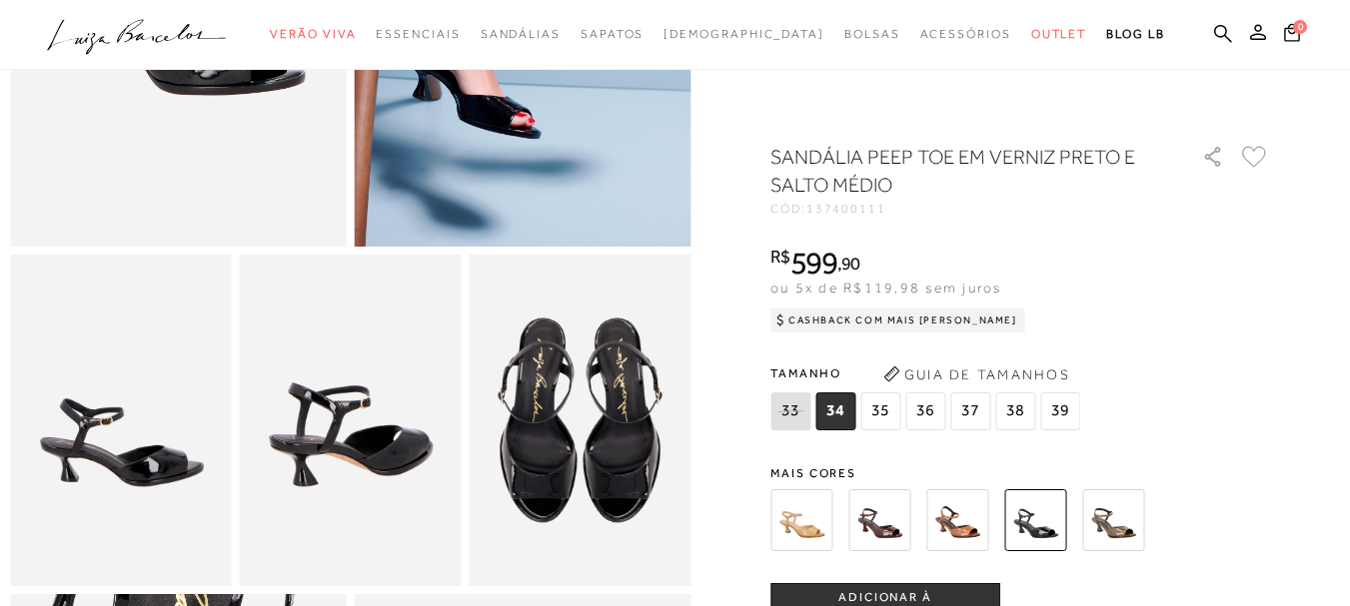
click at [559, 455] on img at bounding box center [580, 421] width 222 height 333
click at [331, 457] on img at bounding box center [351, 421] width 222 height 333
click at [140, 462] on img at bounding box center [121, 421] width 222 height 333
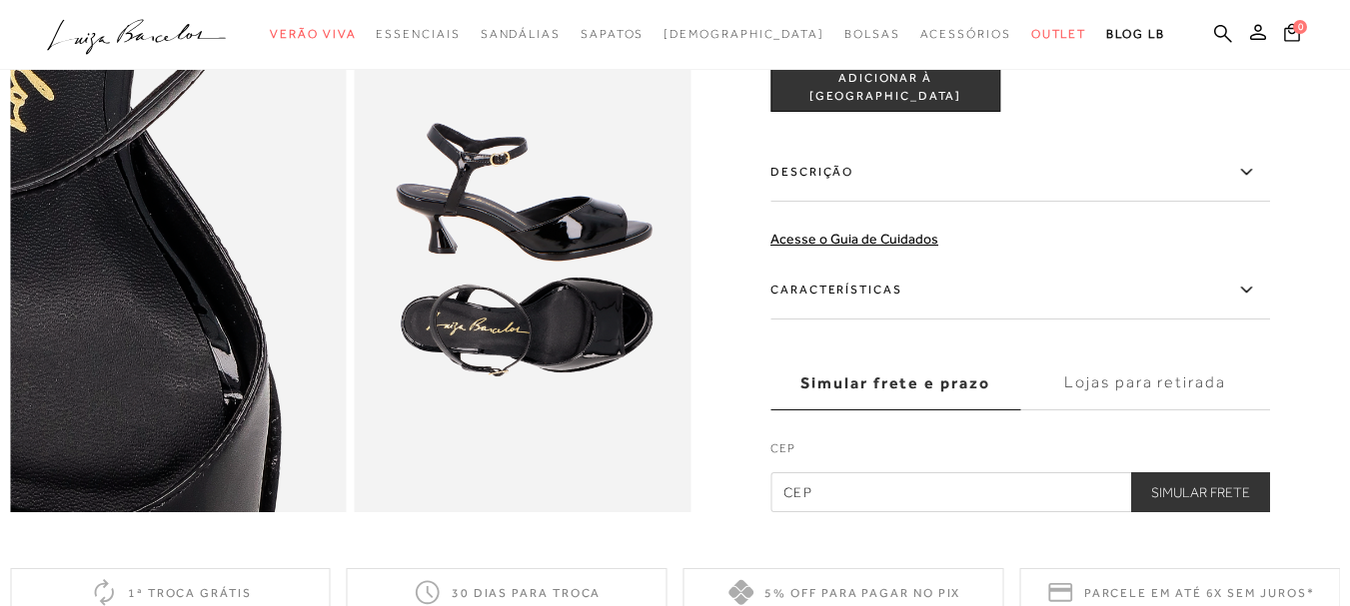
scroll to position [999, 0]
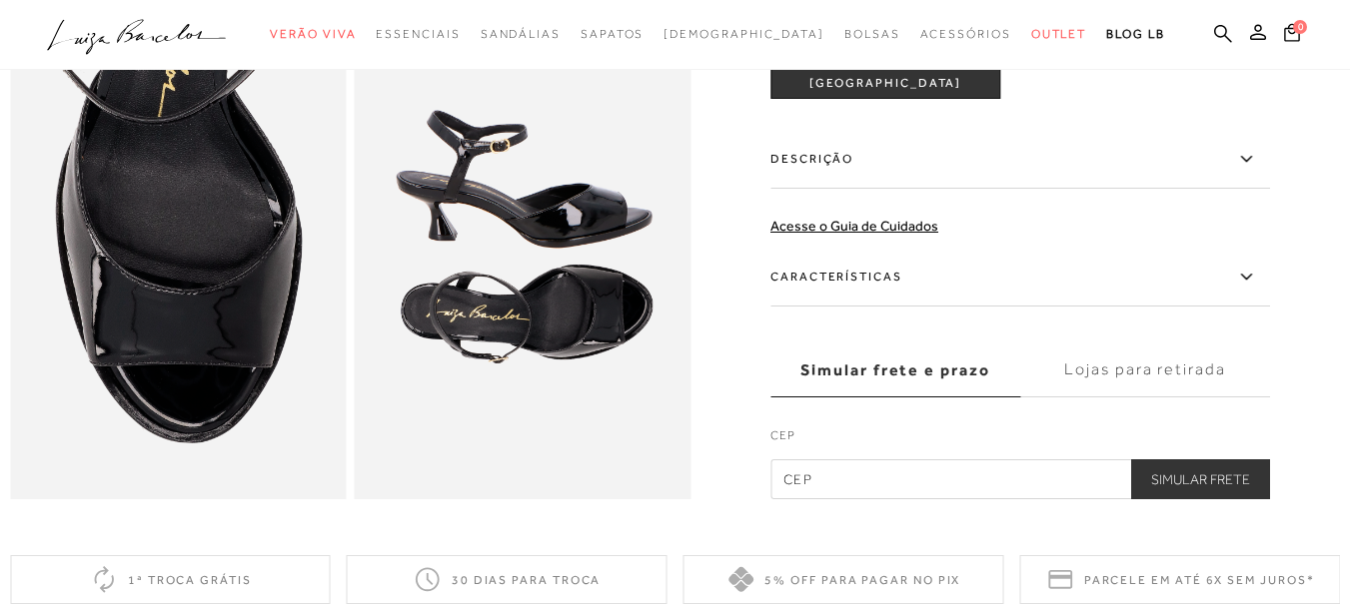
click at [1254, 172] on icon at bounding box center [1246, 159] width 24 height 25
click at [0, 0] on input "Descrição" at bounding box center [0, 0] width 0 height 0
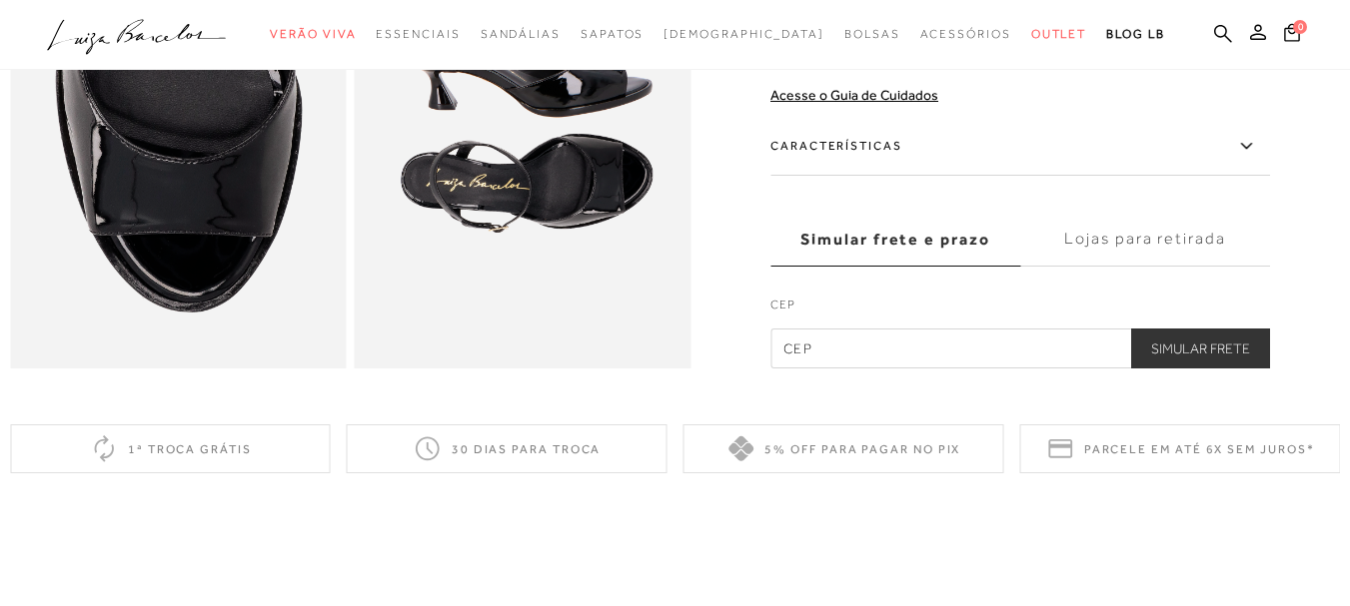
scroll to position [1099, 0]
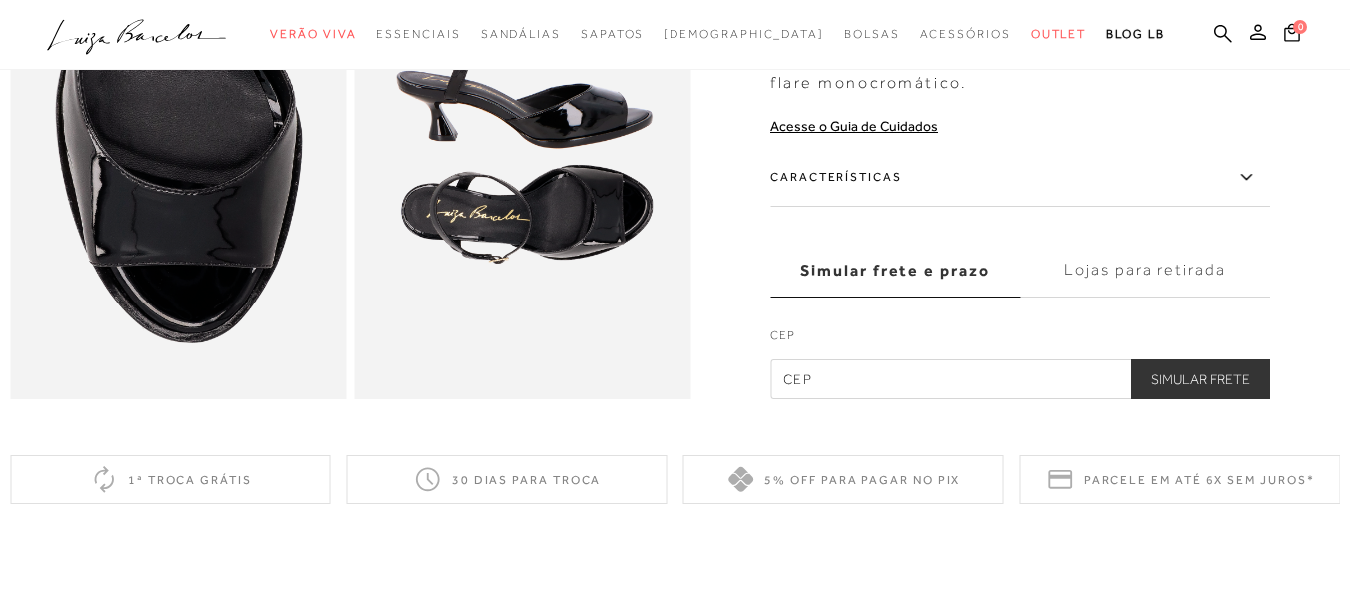
click at [1254, 190] on icon at bounding box center [1246, 177] width 24 height 25
click at [0, 0] on input "Características" at bounding box center [0, 0] width 0 height 0
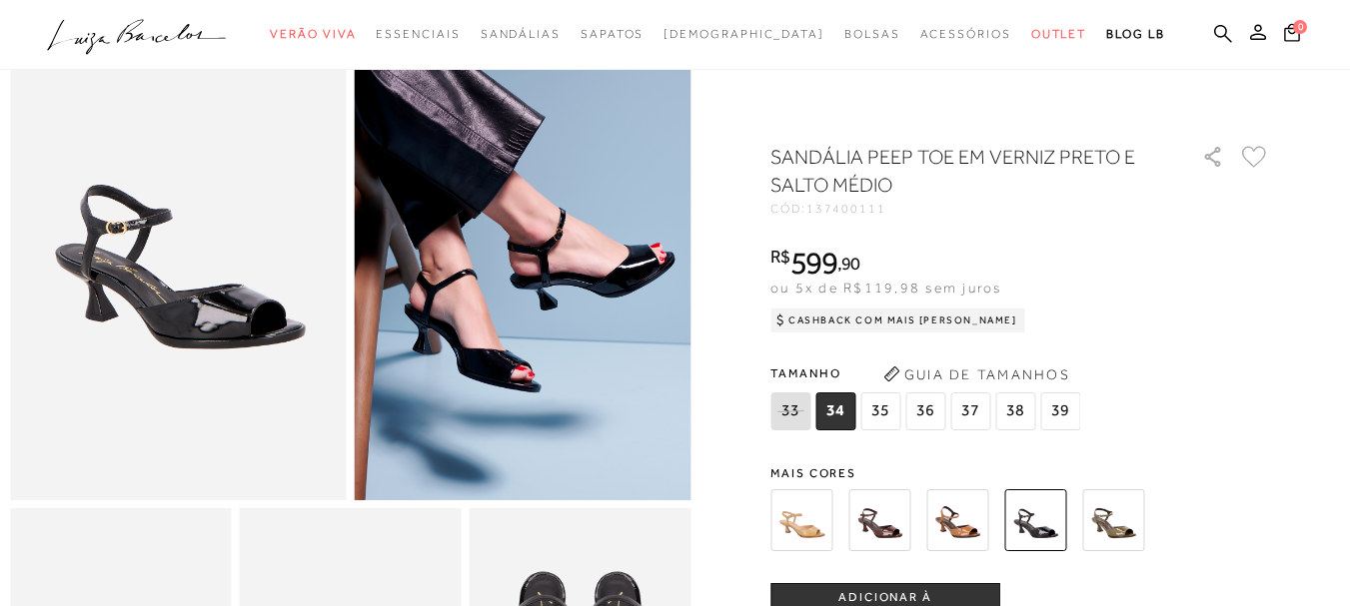
scroll to position [0, 0]
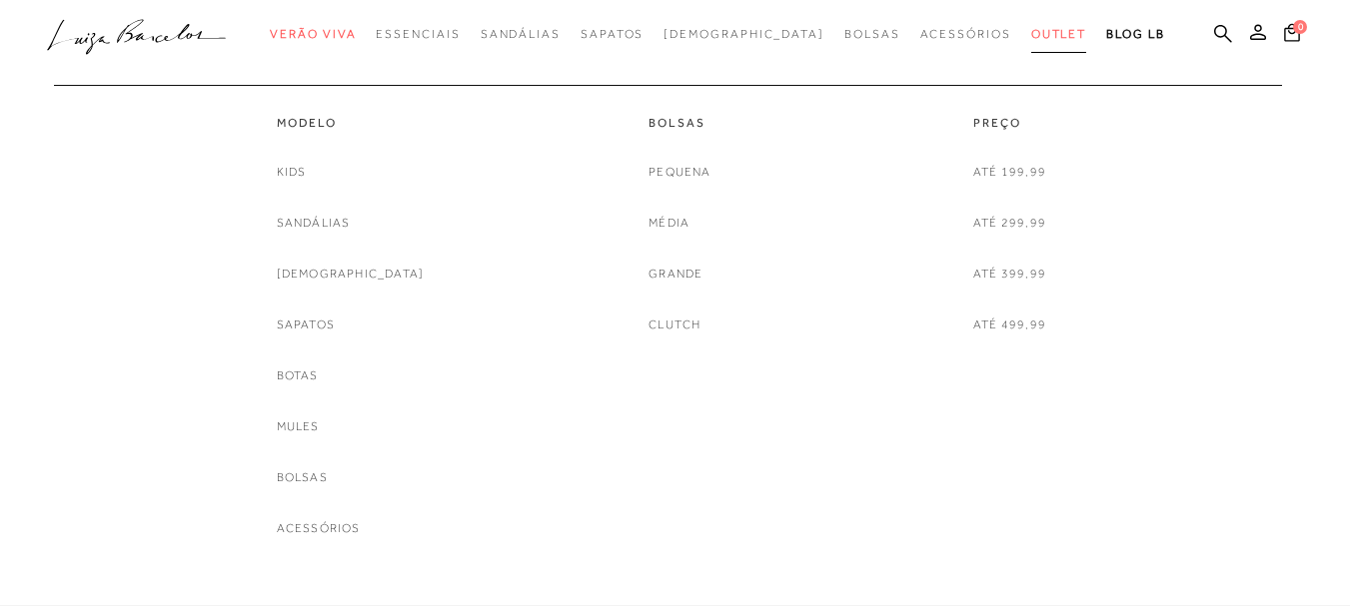
click at [1031, 39] on span "Outlet" at bounding box center [1059, 34] width 56 height 14
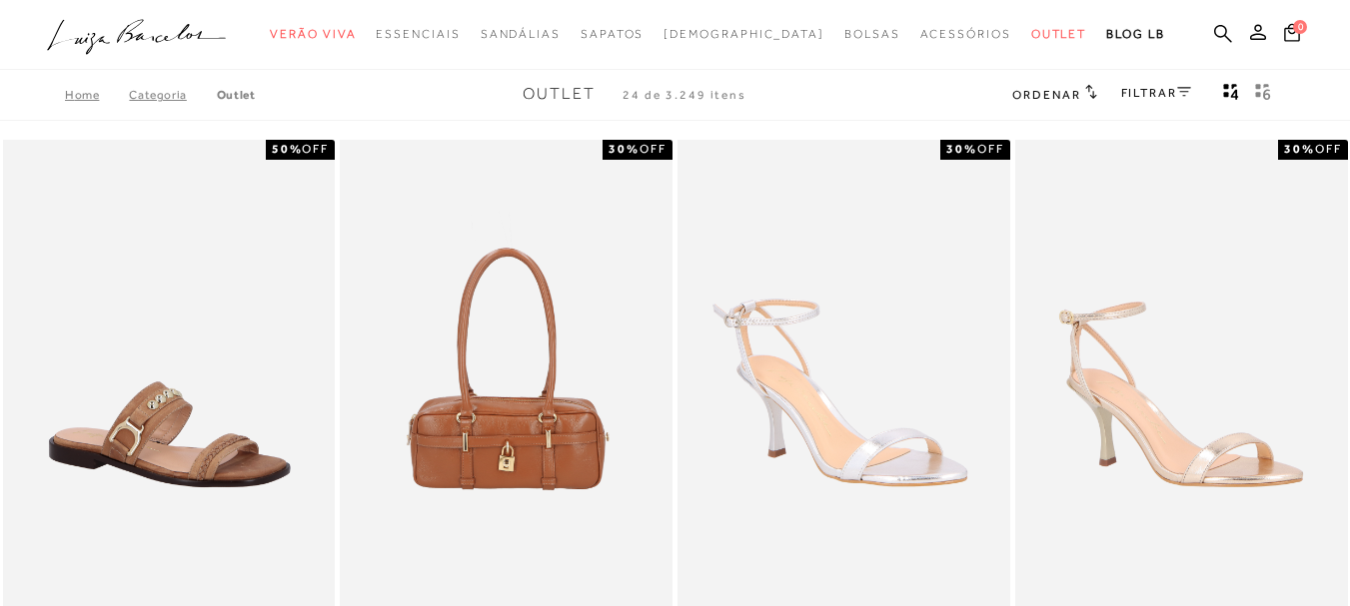
click at [1170, 92] on link "FILTRAR" at bounding box center [1156, 93] width 70 height 14
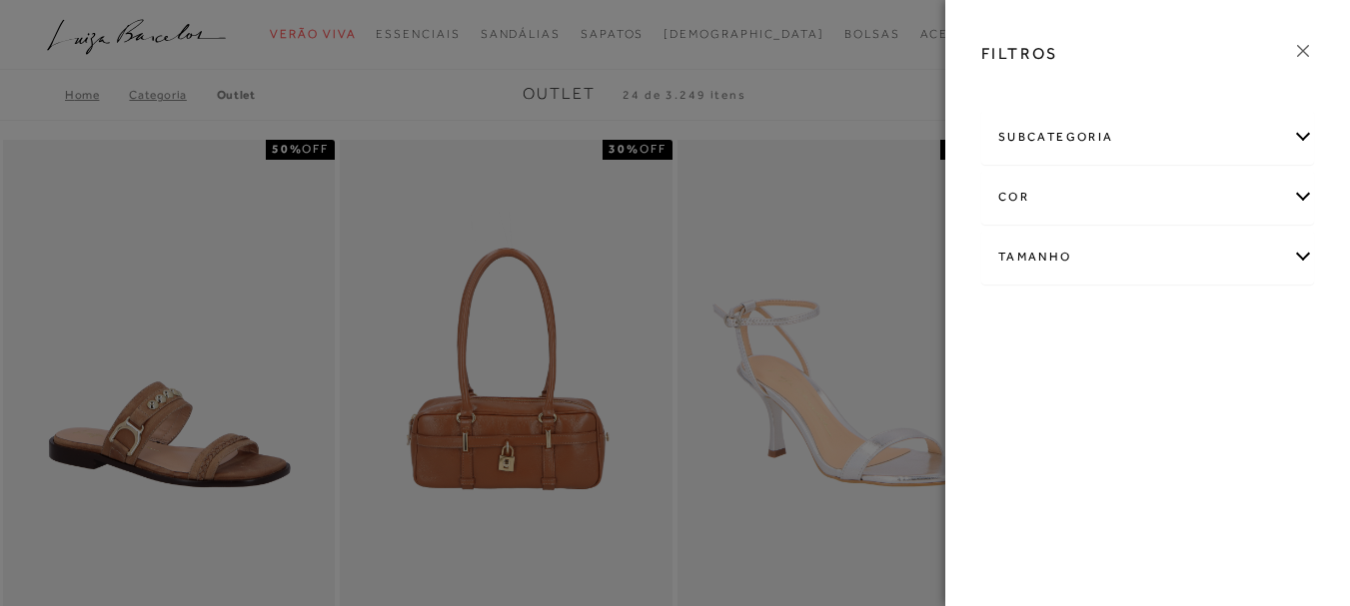
click at [1296, 255] on div "Tamanho" at bounding box center [1147, 257] width 331 height 53
click at [1046, 411] on link "Ver mais..." at bounding box center [1035, 408] width 54 height 15
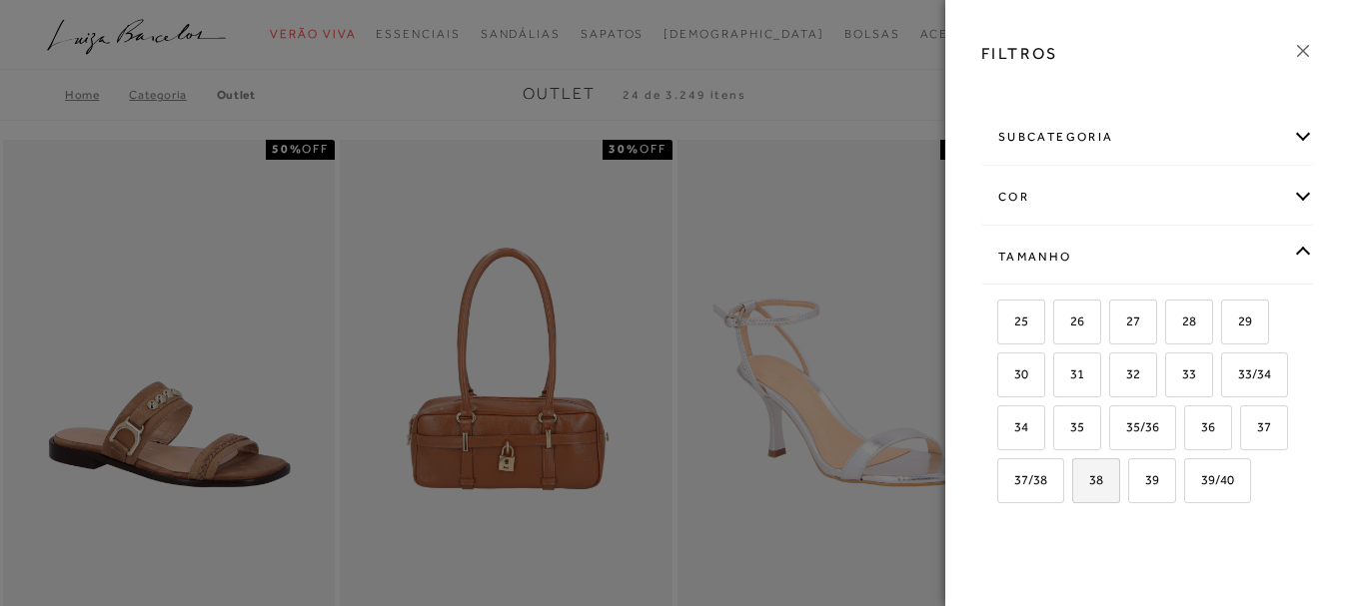
click at [1103, 483] on span "38" at bounding box center [1088, 480] width 29 height 15
click at [1089, 483] on input "38" at bounding box center [1079, 484] width 20 height 20
checkbox input "true"
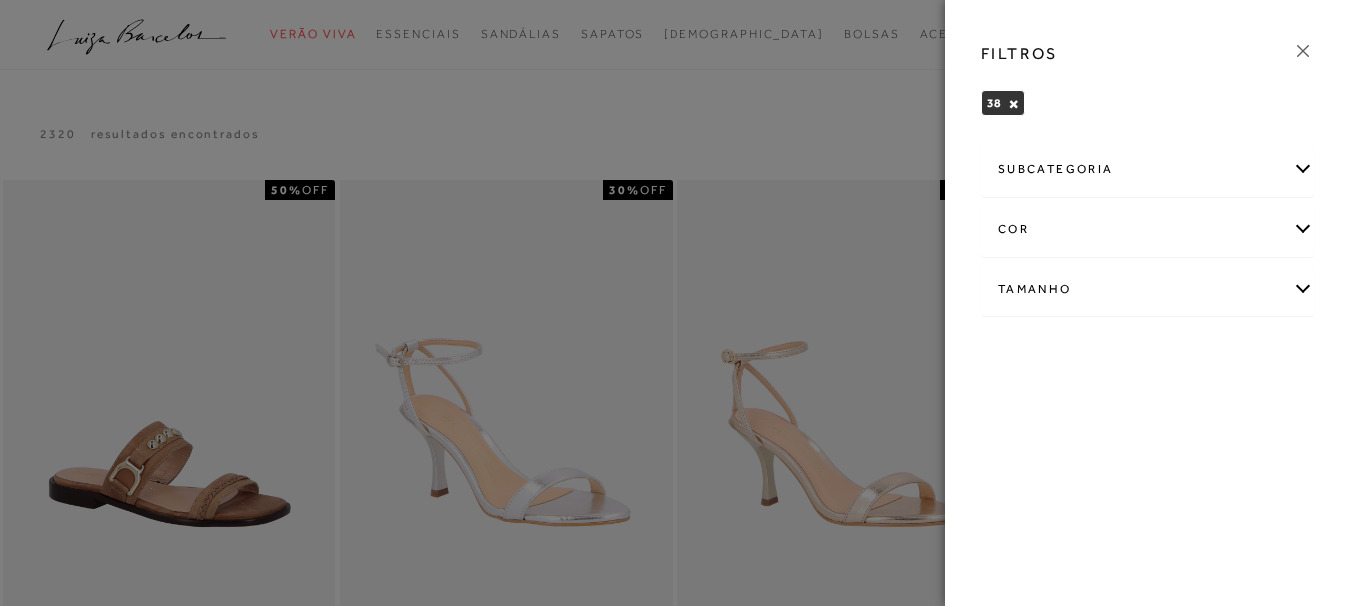
click at [1308, 51] on icon at bounding box center [1303, 51] width 22 height 22
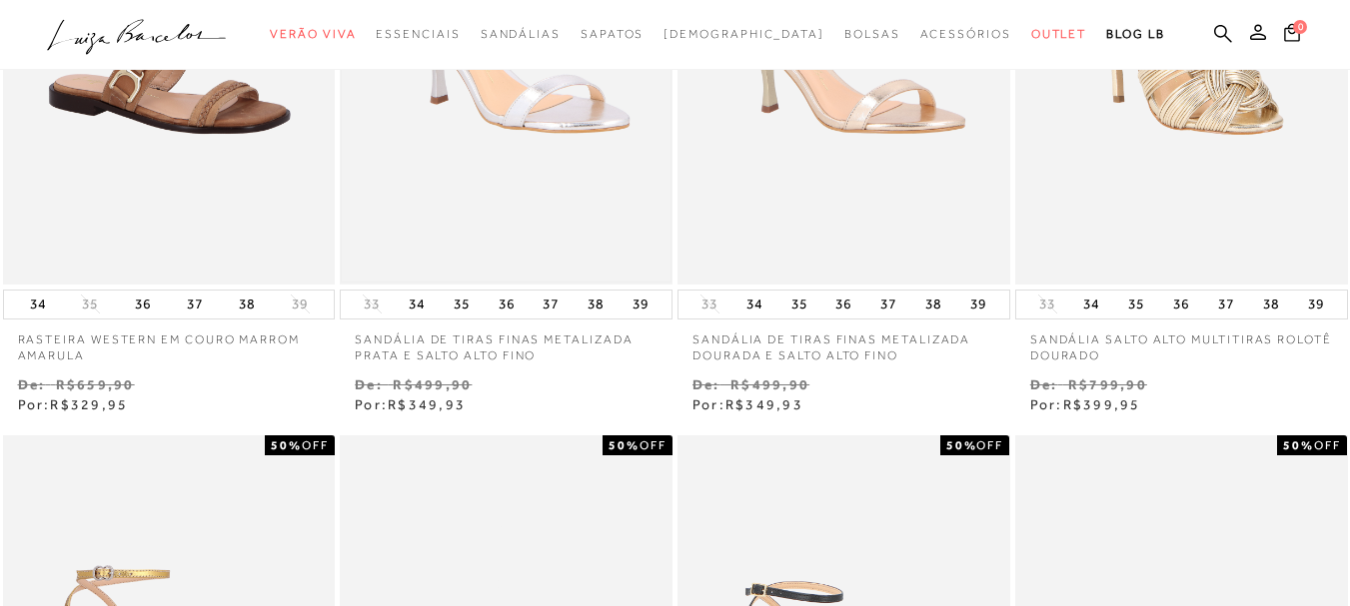
scroll to position [400, 0]
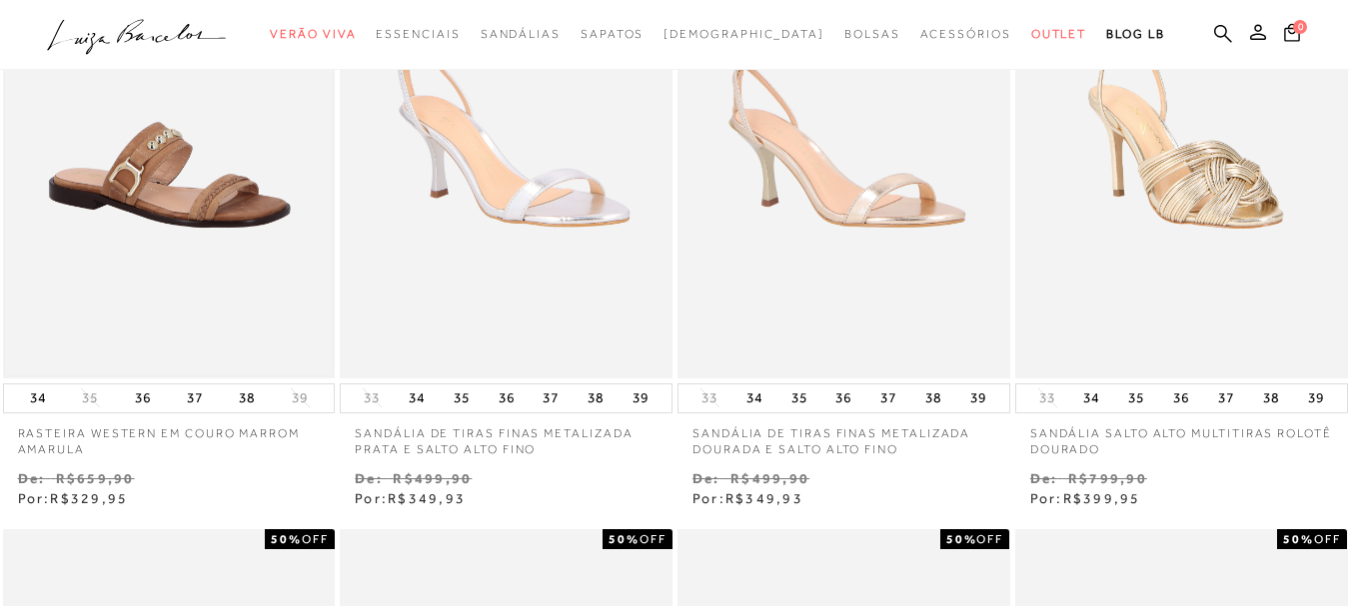
click at [136, 211] on img at bounding box center [169, 129] width 329 height 492
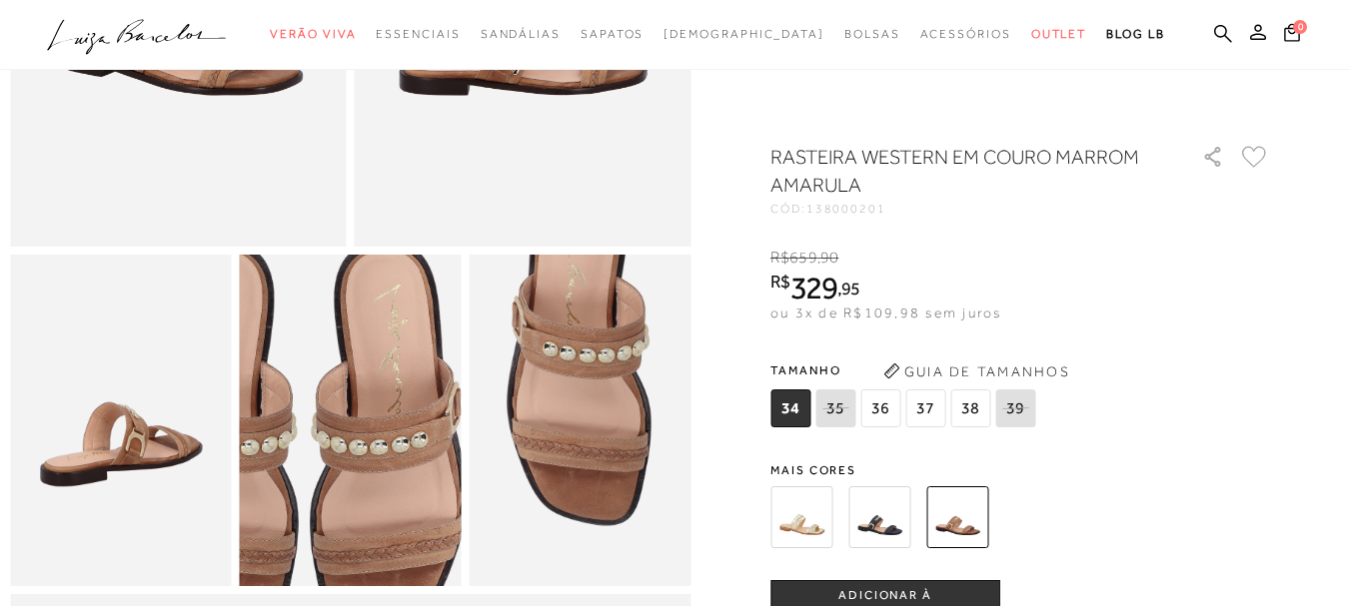
scroll to position [300, 0]
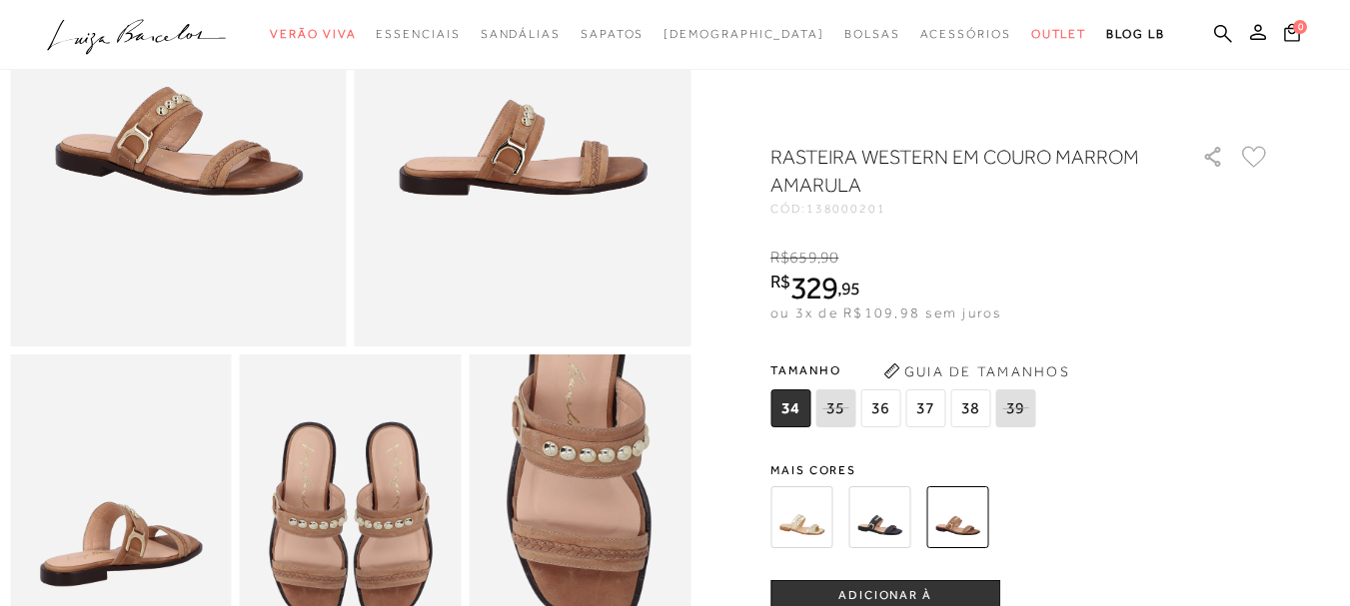
click at [877, 514] on img at bounding box center [879, 518] width 62 height 62
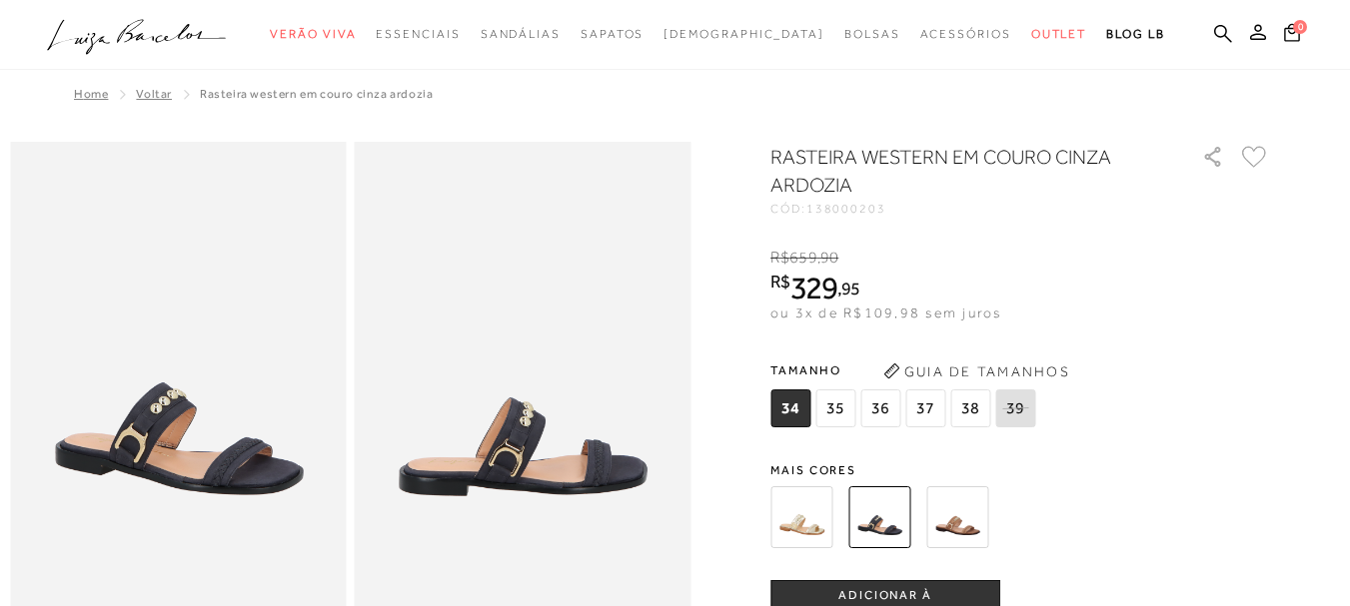
click at [207, 407] on img at bounding box center [178, 394] width 337 height 504
click at [467, 447] on img at bounding box center [523, 394] width 337 height 504
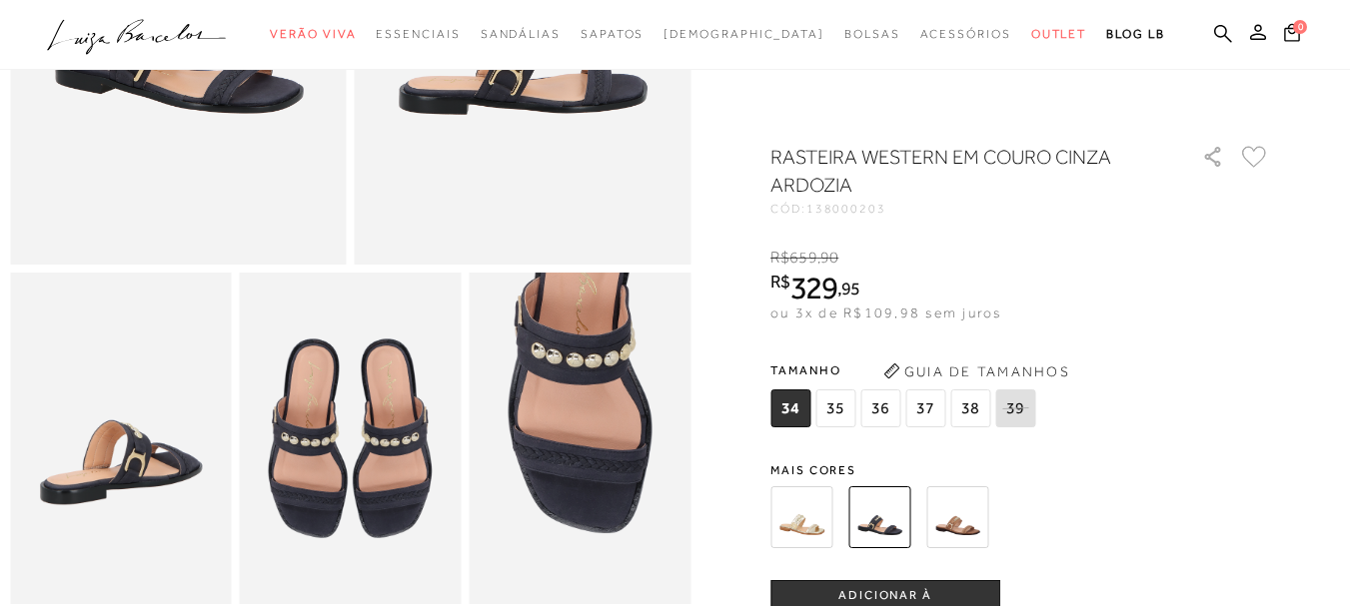
scroll to position [400, 0]
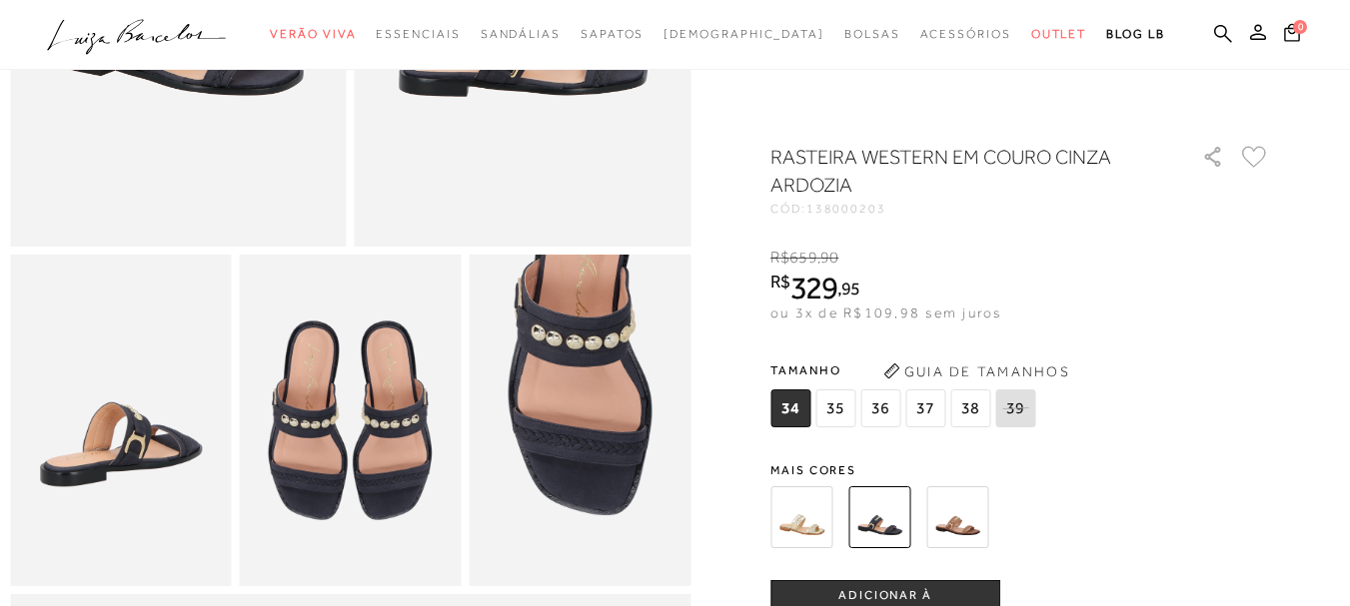
click at [957, 518] on img at bounding box center [957, 518] width 62 height 62
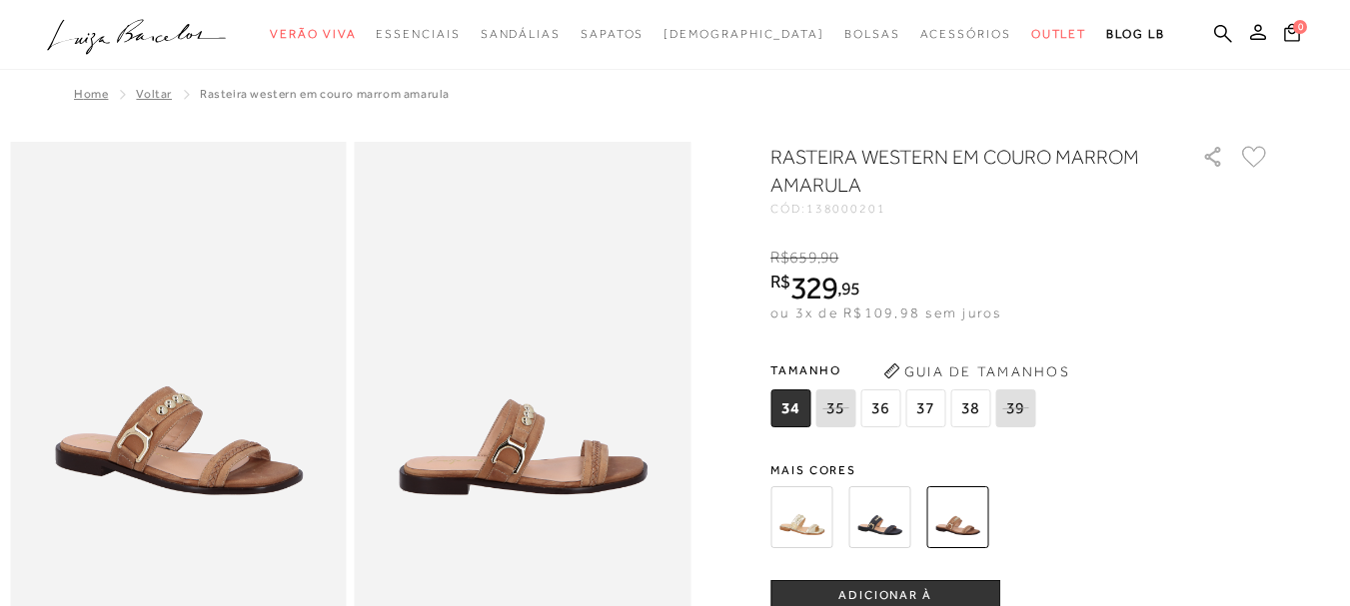
click at [977, 407] on span "38" at bounding box center [970, 409] width 40 height 38
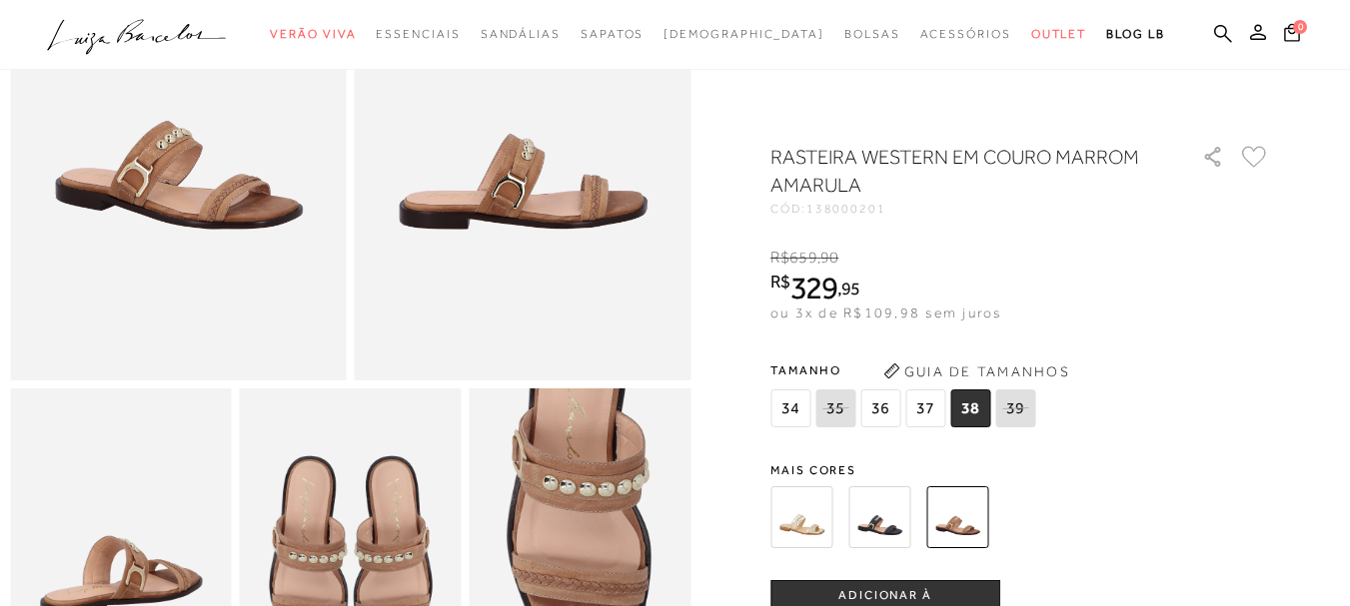
scroll to position [300, 0]
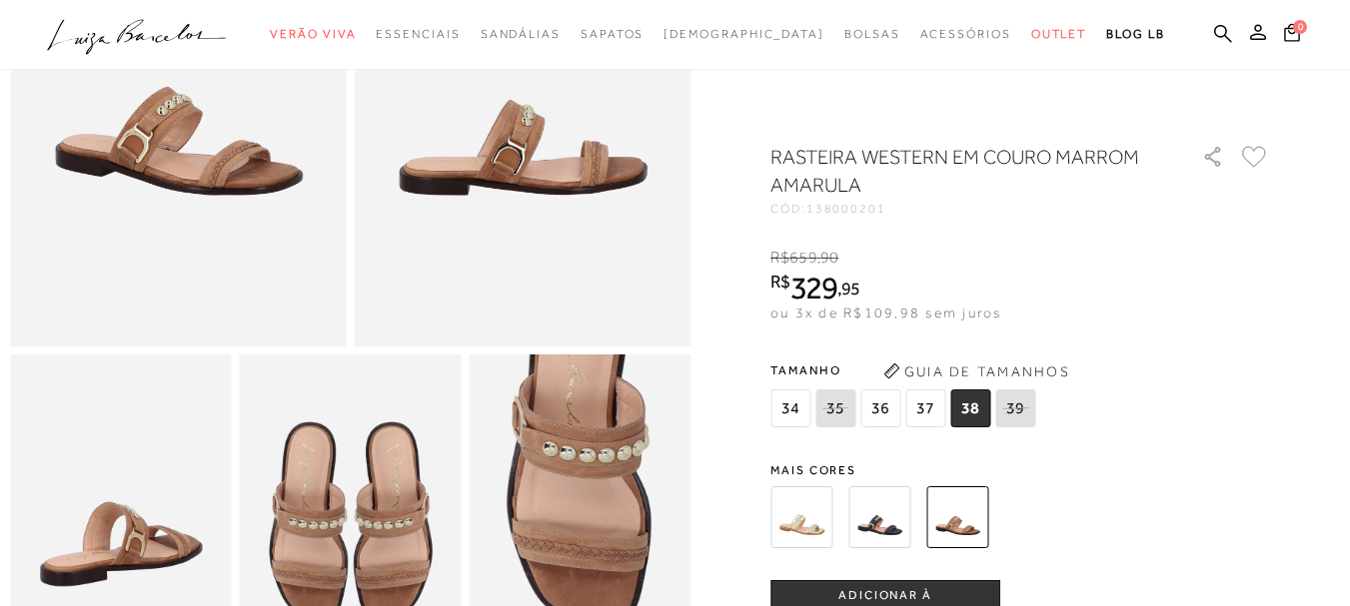
click at [956, 585] on button "ADICIONAR À [GEOGRAPHIC_DATA]" at bounding box center [885, 604] width 230 height 48
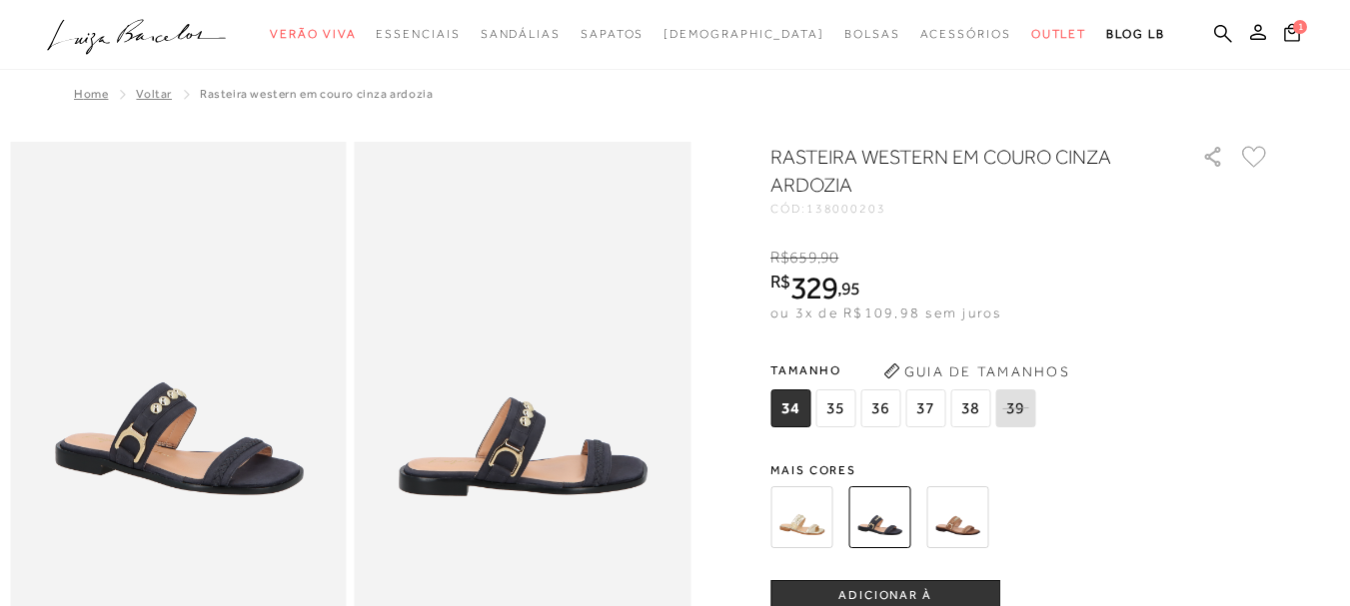
click at [814, 505] on img at bounding box center [801, 518] width 62 height 62
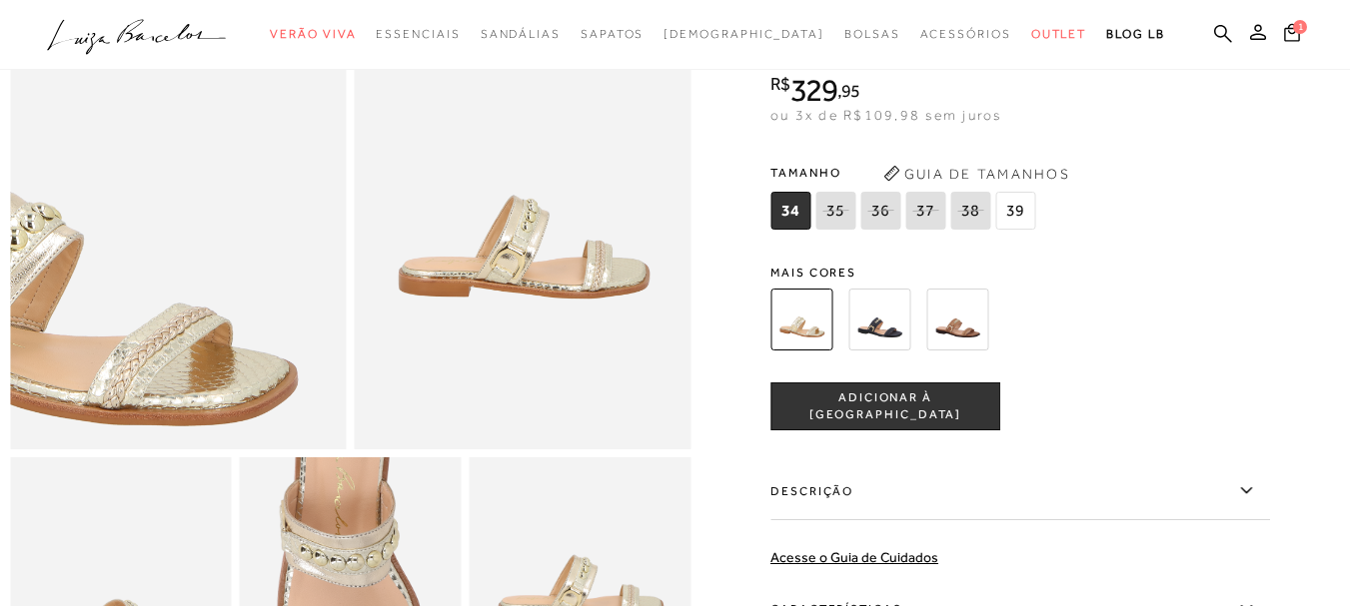
scroll to position [200, 0]
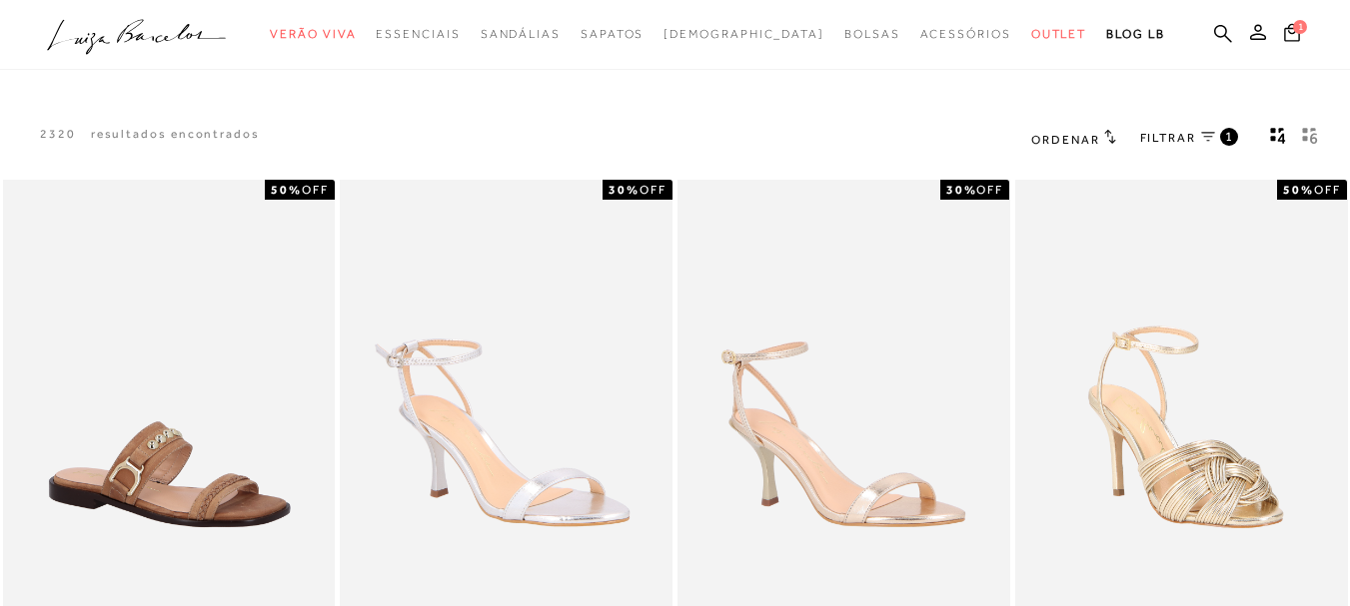
click at [1204, 136] on icon at bounding box center [1208, 137] width 14 height 10
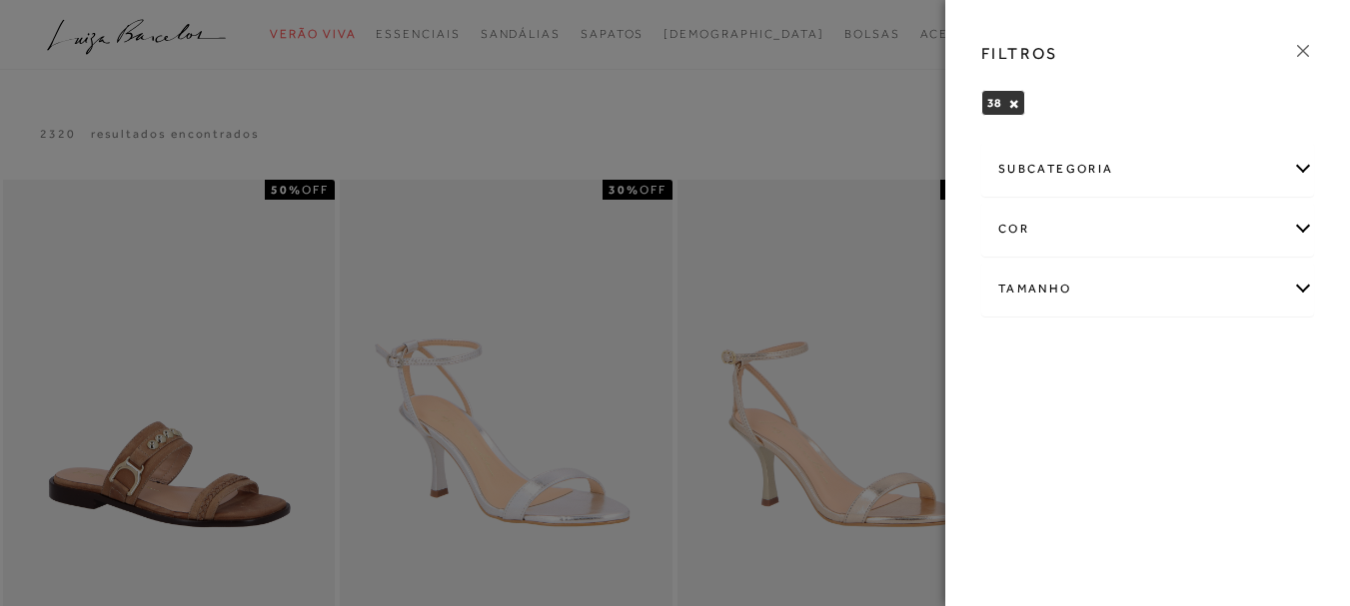
click at [1310, 57] on icon at bounding box center [1303, 51] width 22 height 22
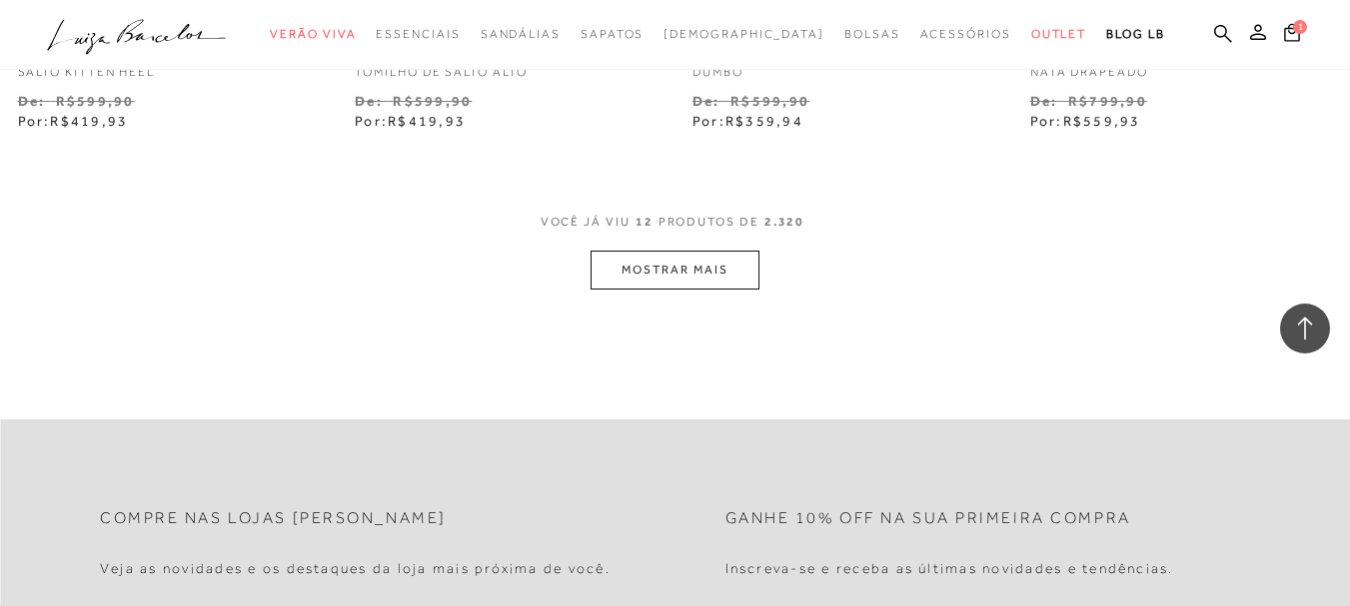
scroll to position [1998, 0]
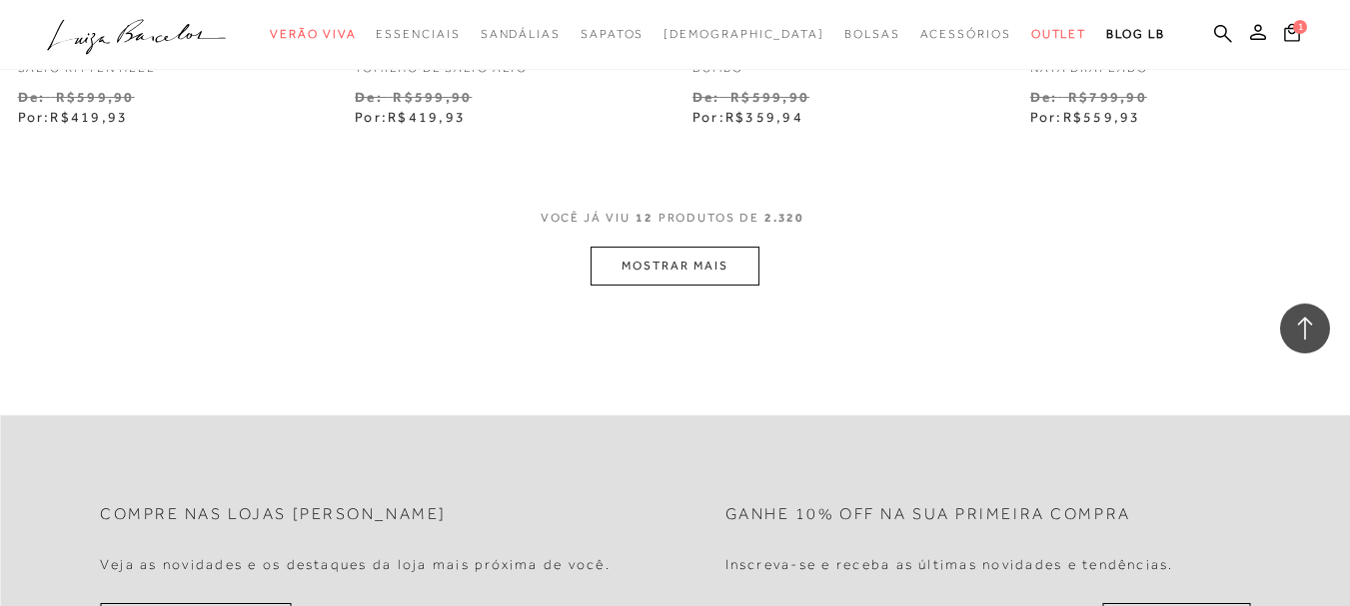
click at [718, 252] on button "MOSTRAR MAIS" at bounding box center [674, 266] width 168 height 39
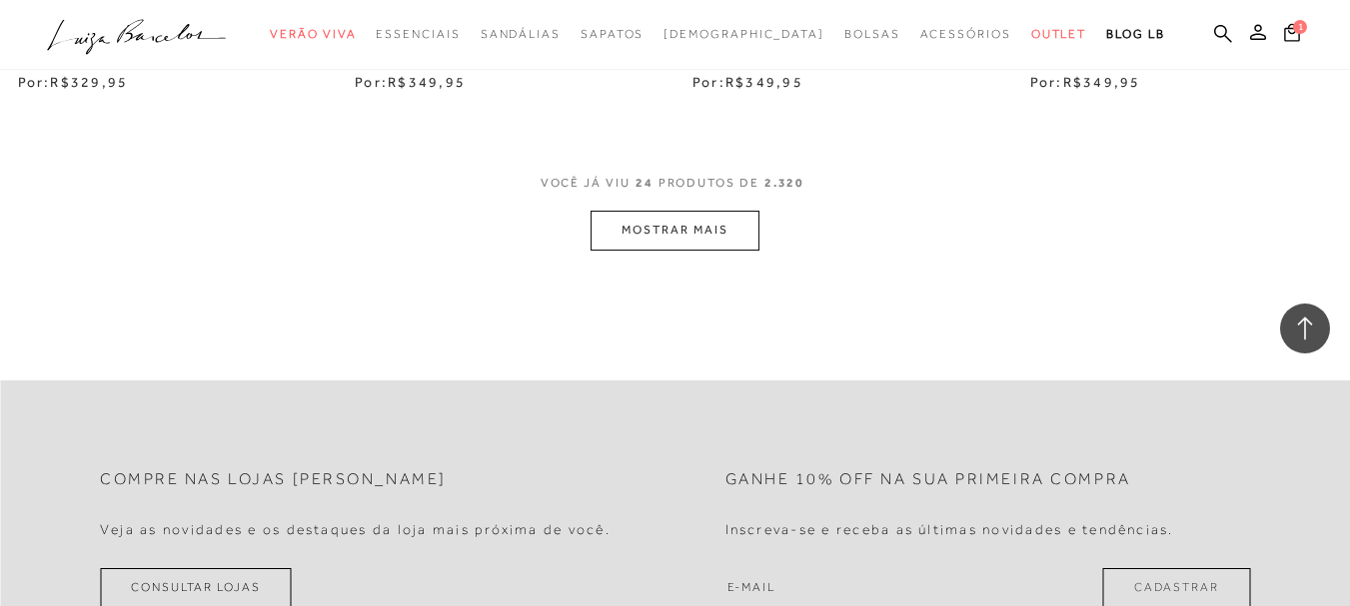
scroll to position [3996, 0]
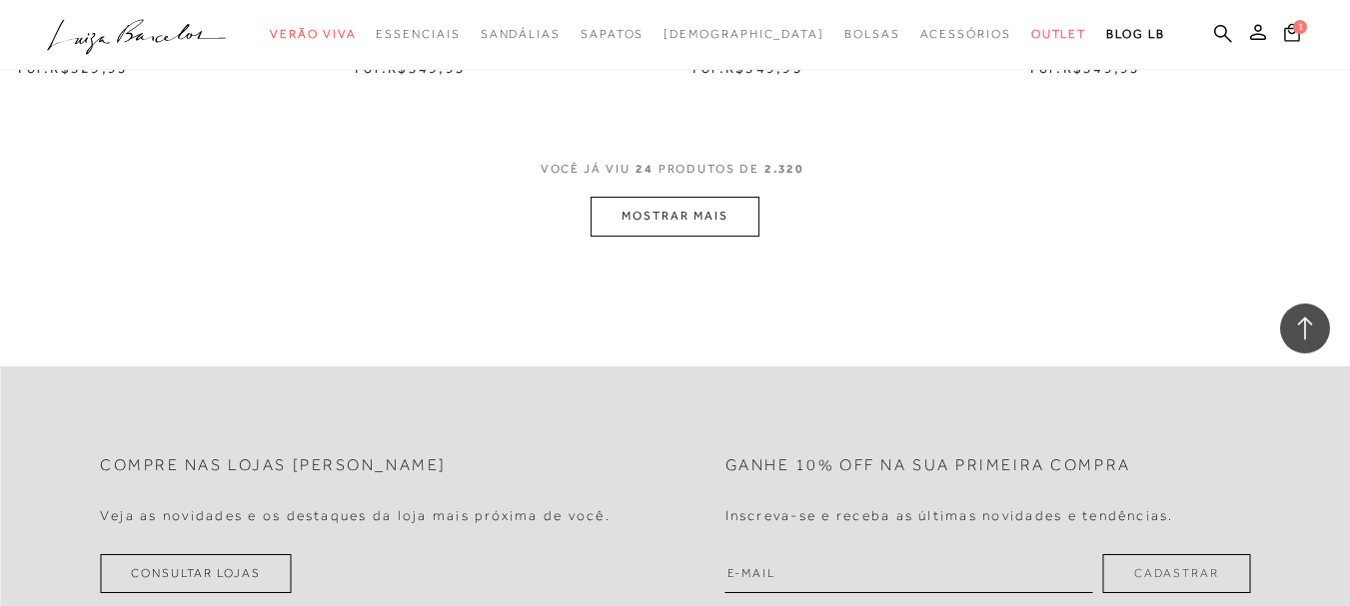
click at [716, 203] on button "MOSTRAR MAIS" at bounding box center [674, 216] width 168 height 39
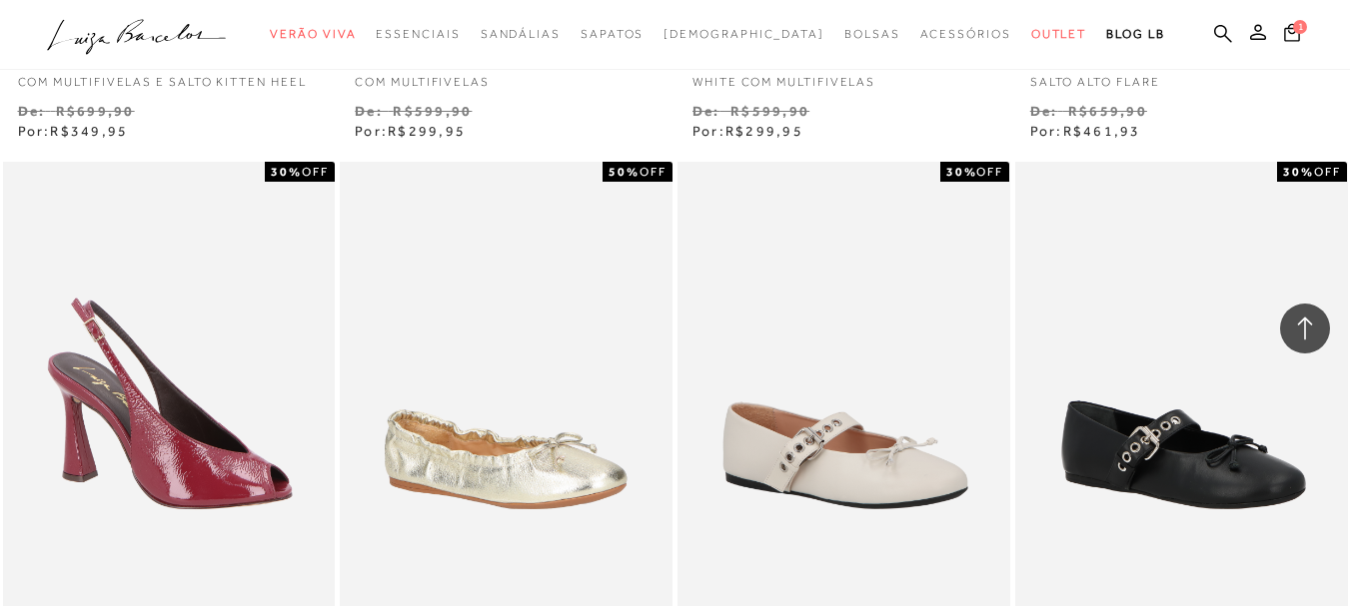
scroll to position [0, 0]
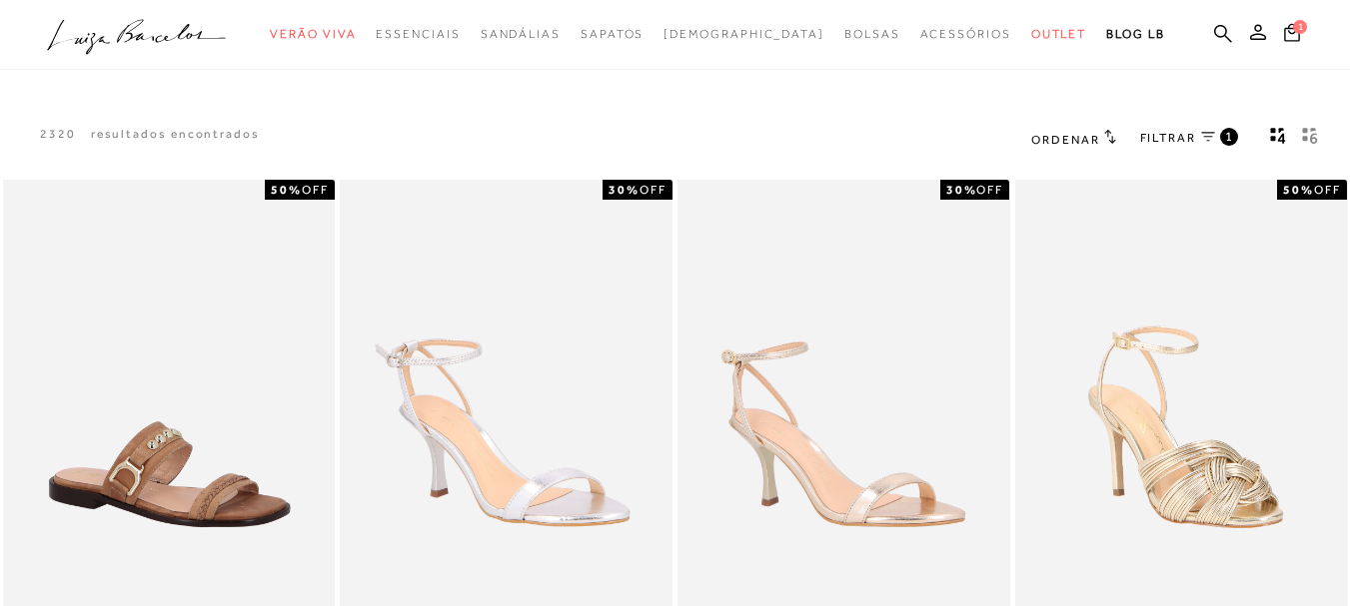
click at [1200, 133] on link "FILTRAR 1" at bounding box center [1189, 139] width 98 height 22
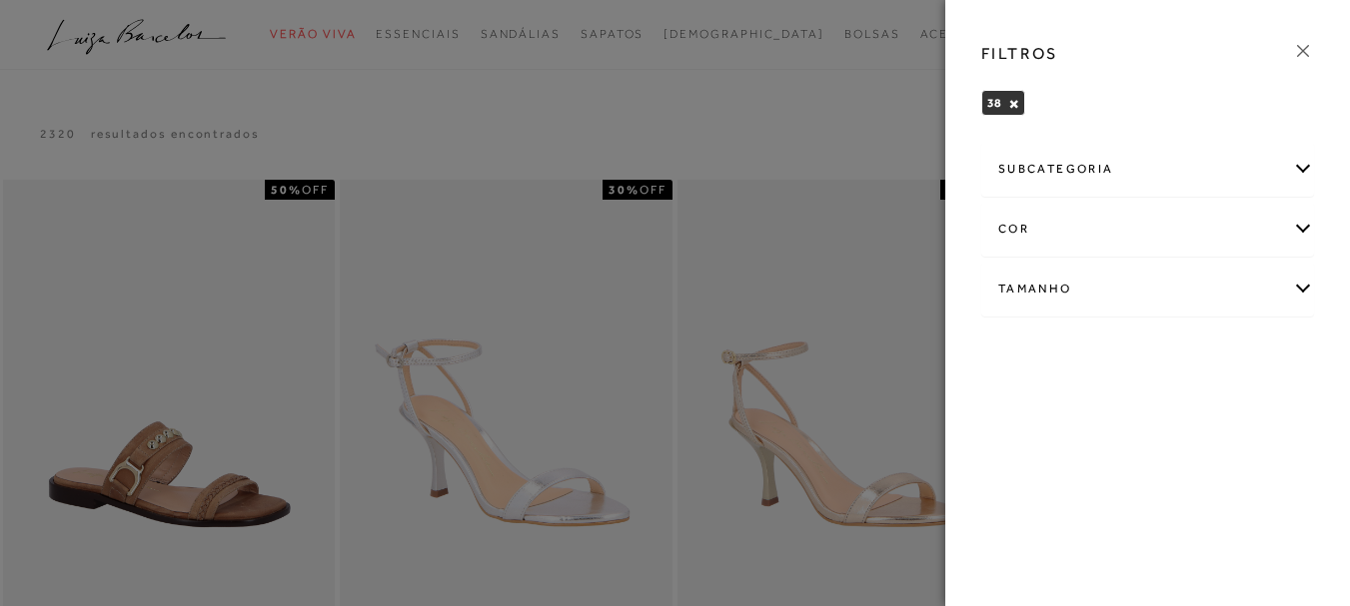
click at [1295, 166] on div "subcategoria" at bounding box center [1147, 169] width 331 height 53
click at [1305, 278] on div "cor" at bounding box center [1147, 283] width 331 height 53
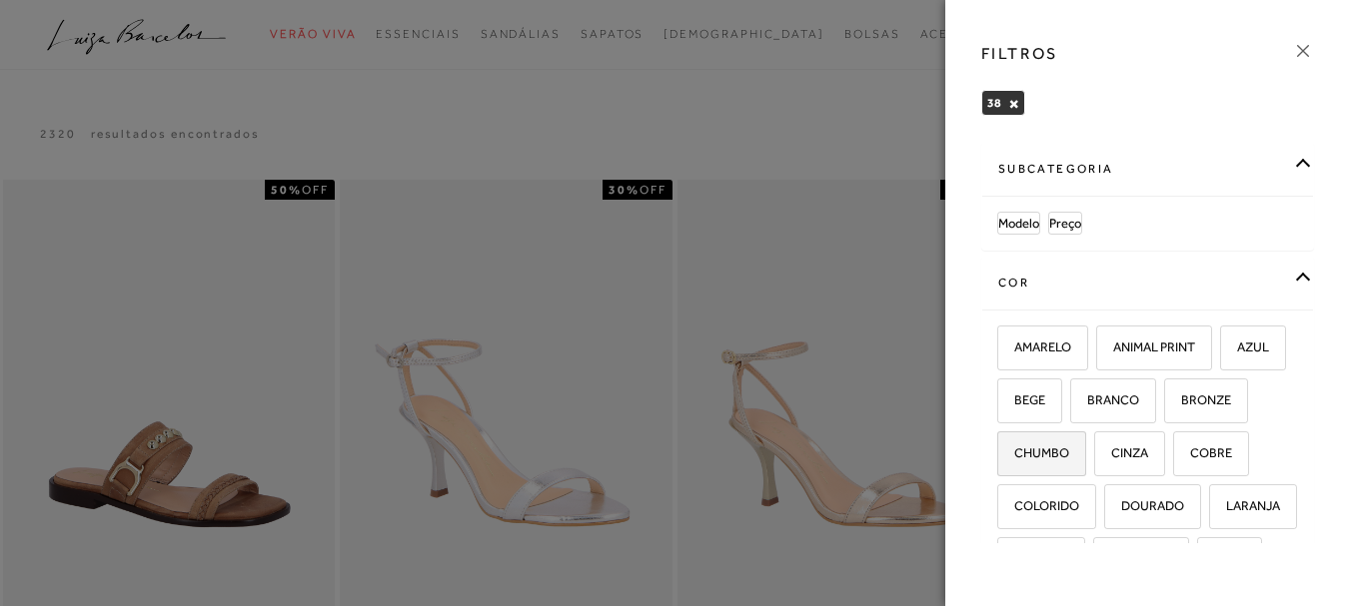
click at [1069, 456] on span "CHUMBO" at bounding box center [1034, 453] width 70 height 15
click at [1014, 456] on input "CHUMBO" at bounding box center [1004, 457] width 20 height 20
checkbox input "true"
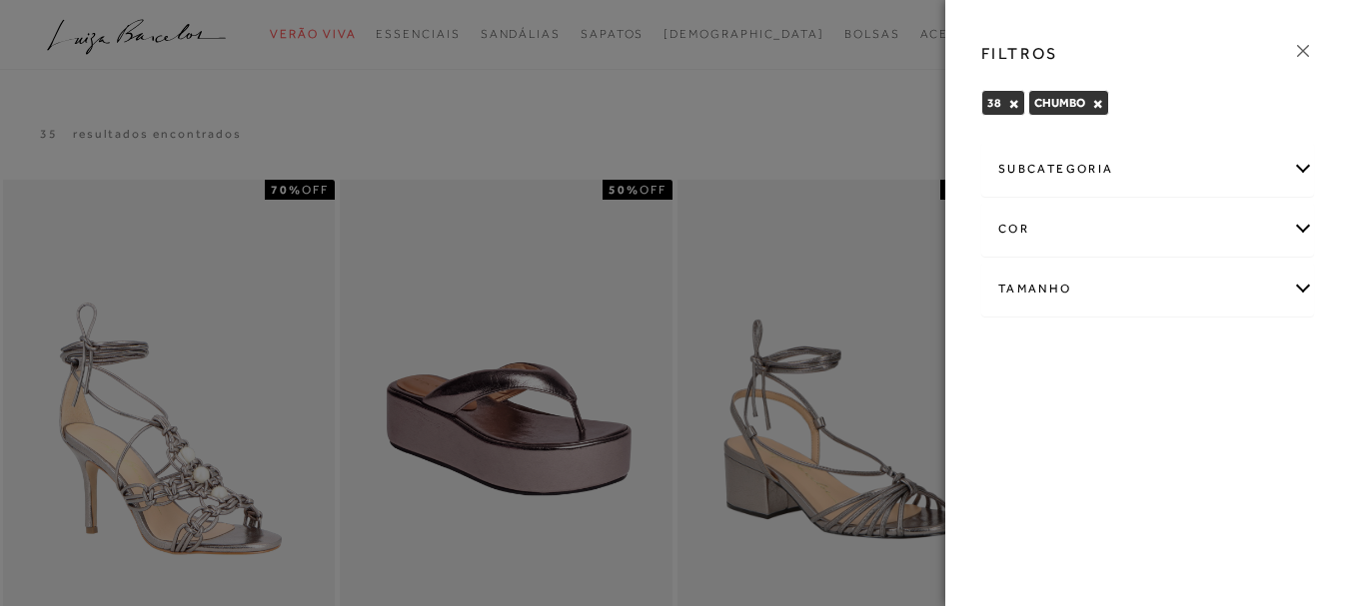
scroll to position [100, 0]
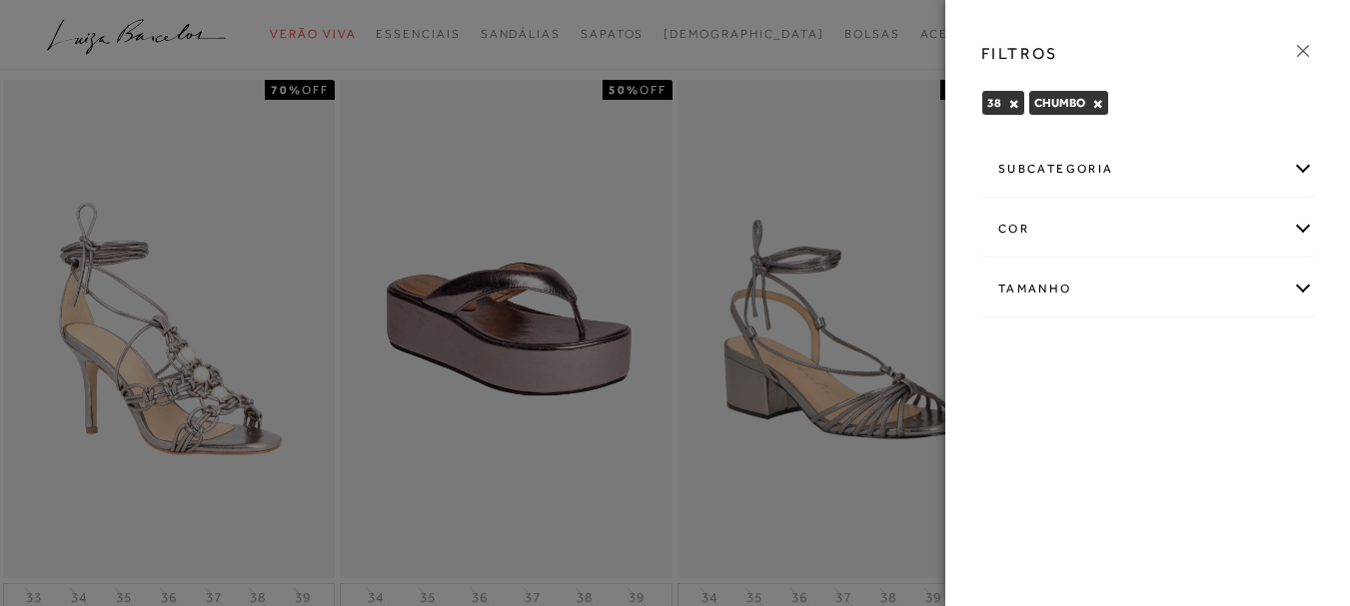
click at [1305, 225] on div "cor" at bounding box center [1147, 229] width 331 height 53
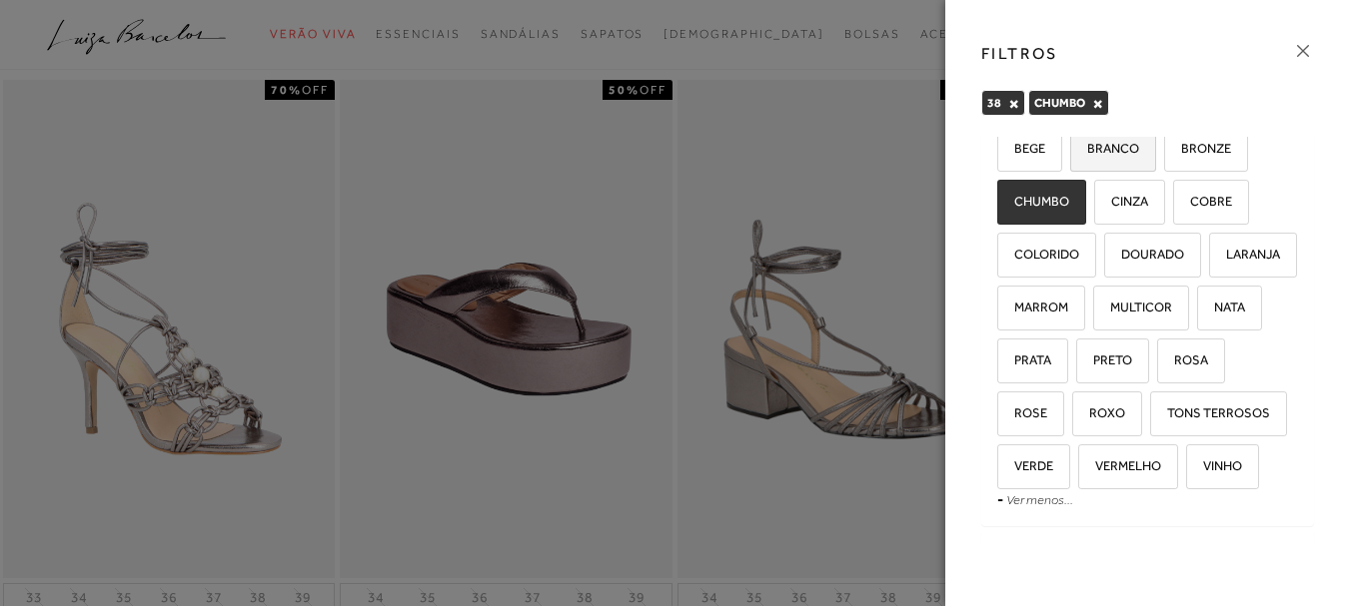
scroll to position [200, 0]
click at [1033, 366] on span "PRATA" at bounding box center [1025, 358] width 52 height 15
click at [1014, 372] on input "PRATA" at bounding box center [1004, 362] width 20 height 20
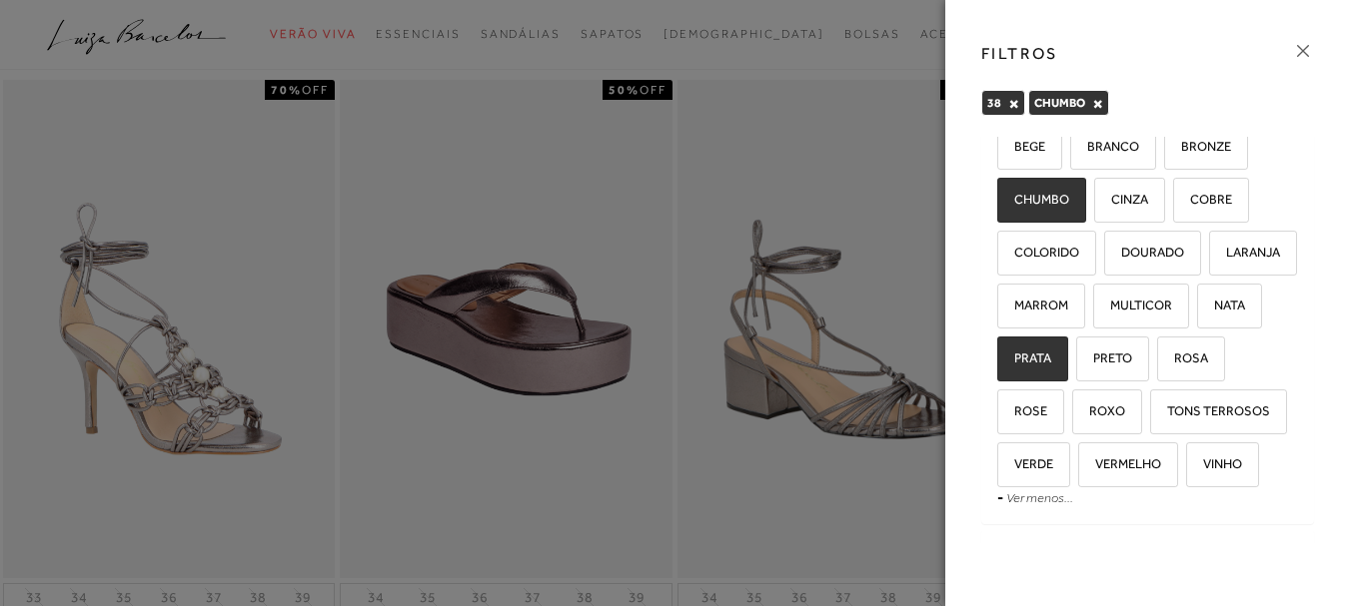
checkbox input "true"
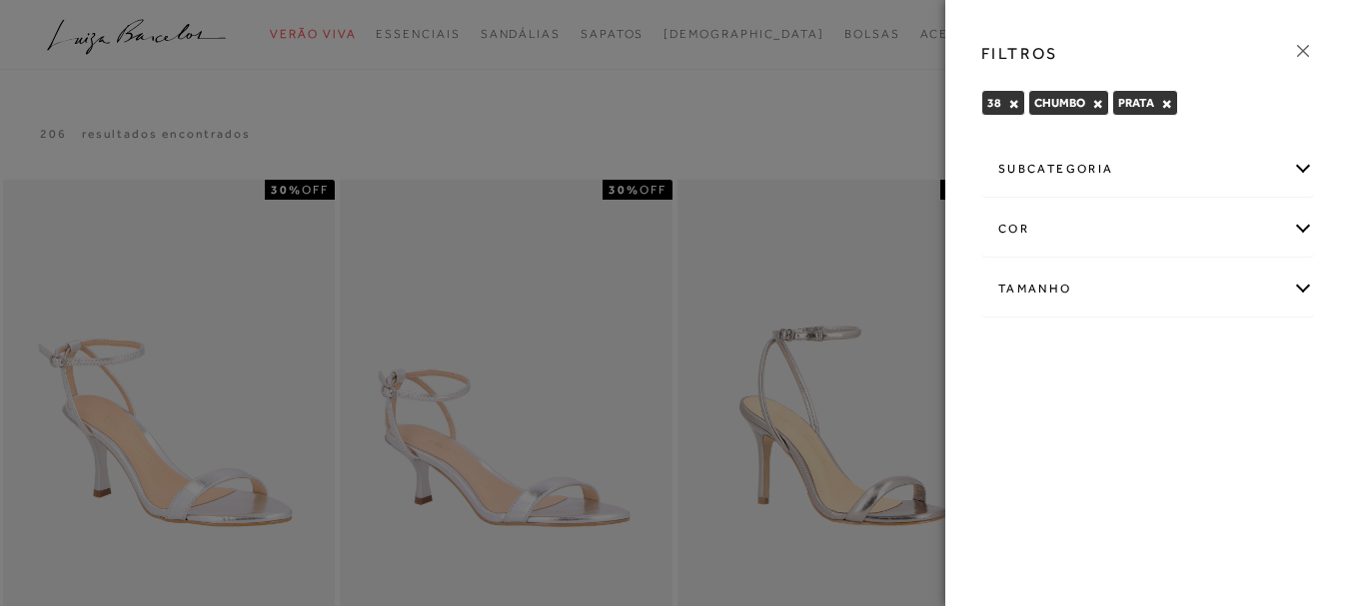
click at [1119, 407] on div "FILTROS 38 × CHUMBO × PRATA × Limpar todos os refinamentos -" at bounding box center [1147, 303] width 405 height 606
click at [1303, 229] on div "cor" at bounding box center [1147, 229] width 331 height 53
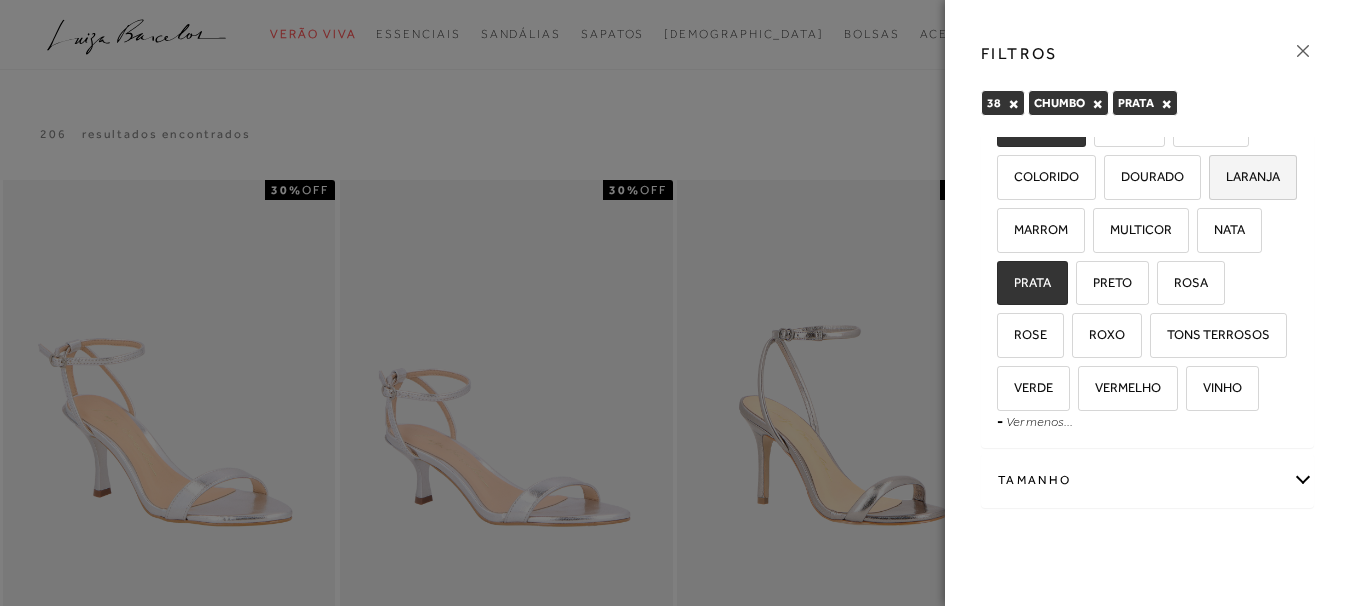
scroll to position [300, 0]
click at [1108, 290] on span "PRETO" at bounding box center [1105, 282] width 54 height 15
click at [1093, 296] on input "PRETO" at bounding box center [1083, 286] width 20 height 20
checkbox input "true"
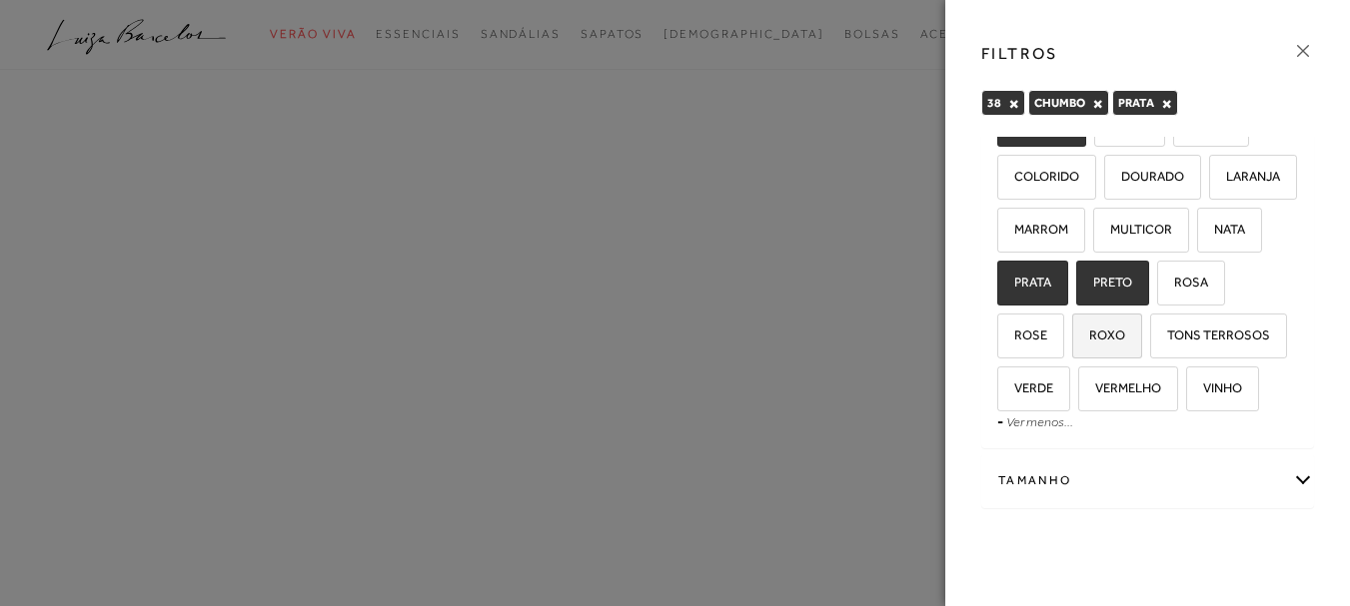
scroll to position [382, 0]
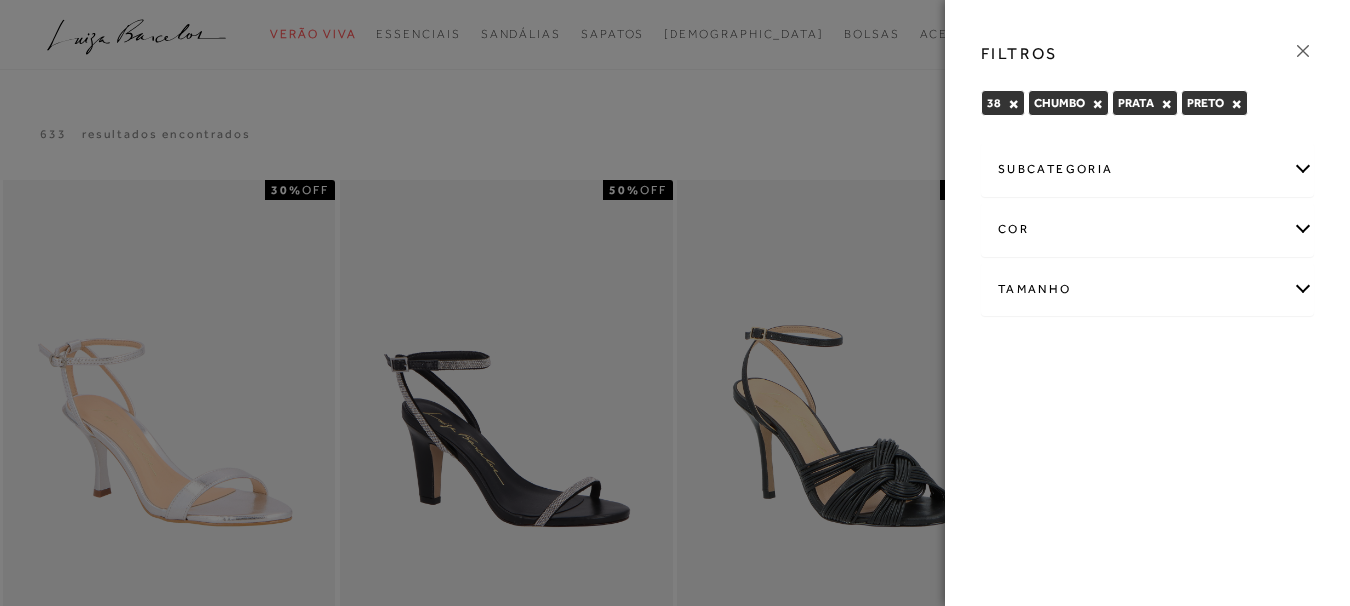
click at [1304, 226] on div "cor" at bounding box center [1147, 229] width 331 height 53
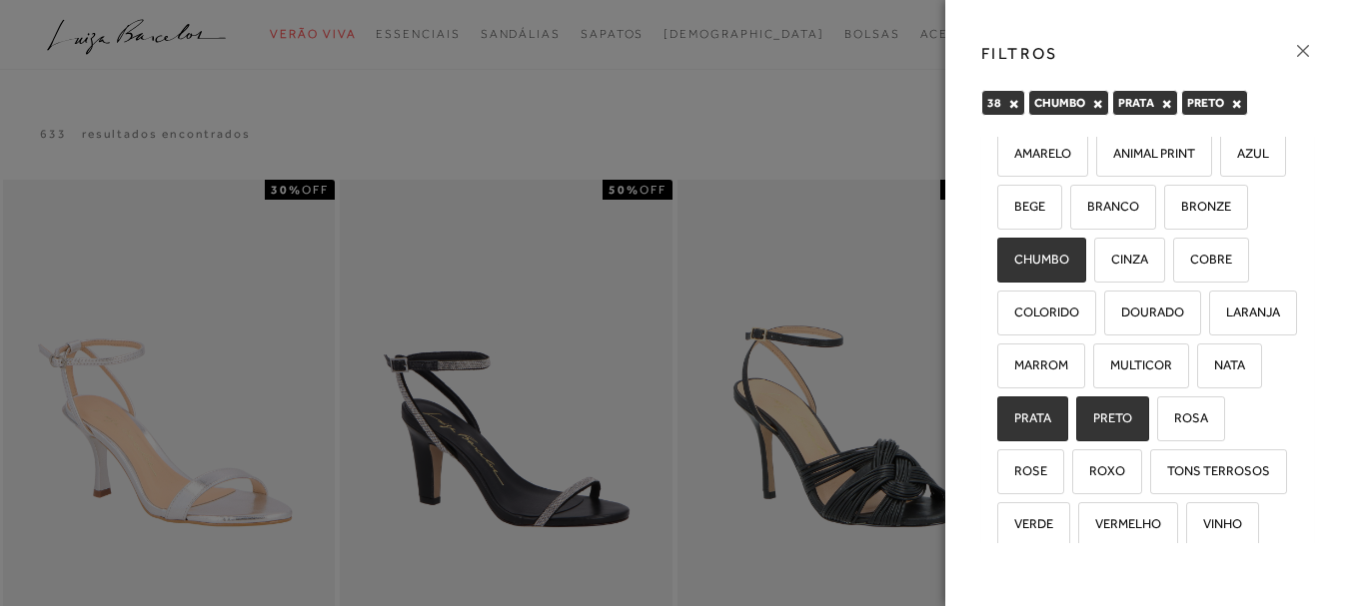
scroll to position [200, 0]
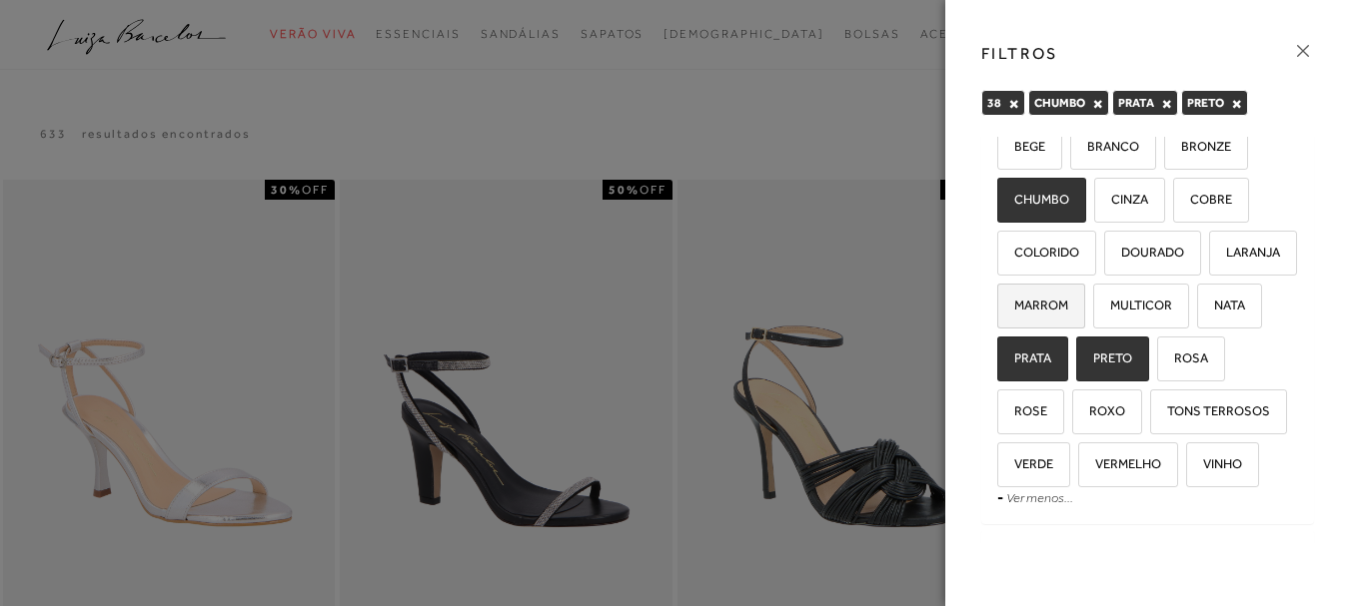
click at [1052, 313] on span "MARROM" at bounding box center [1033, 305] width 69 height 15
click at [1014, 319] on input "MARROM" at bounding box center [1004, 309] width 20 height 20
checkbox input "true"
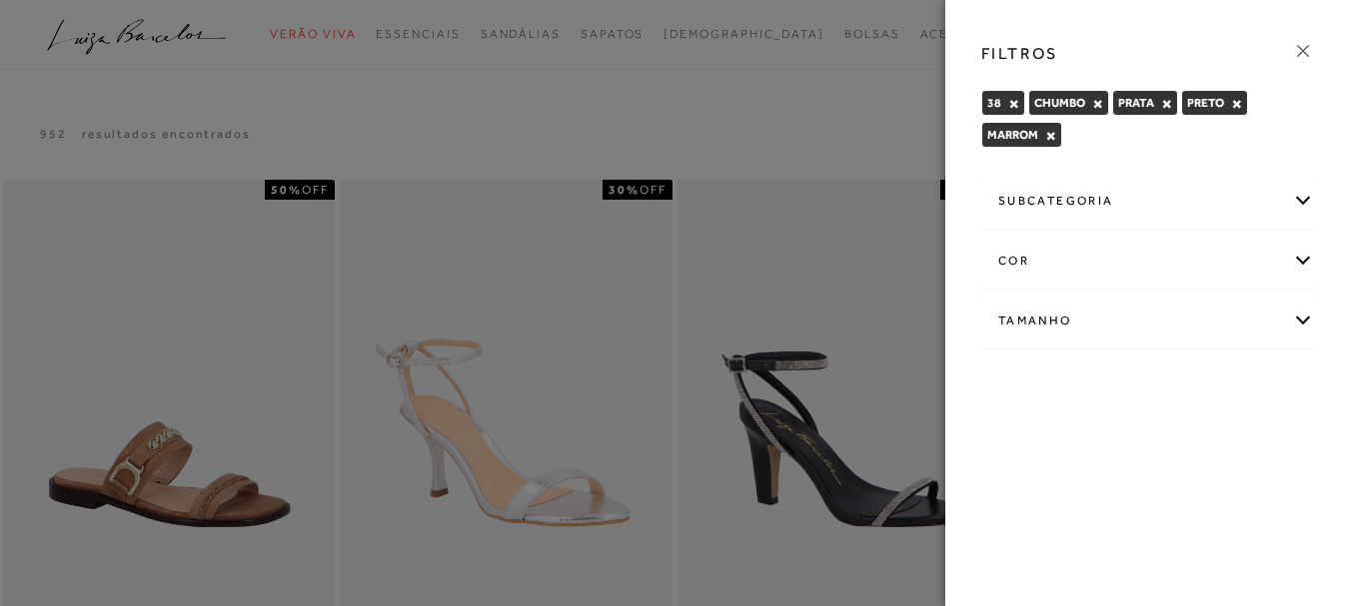
click at [1296, 253] on div "cor" at bounding box center [1147, 261] width 331 height 53
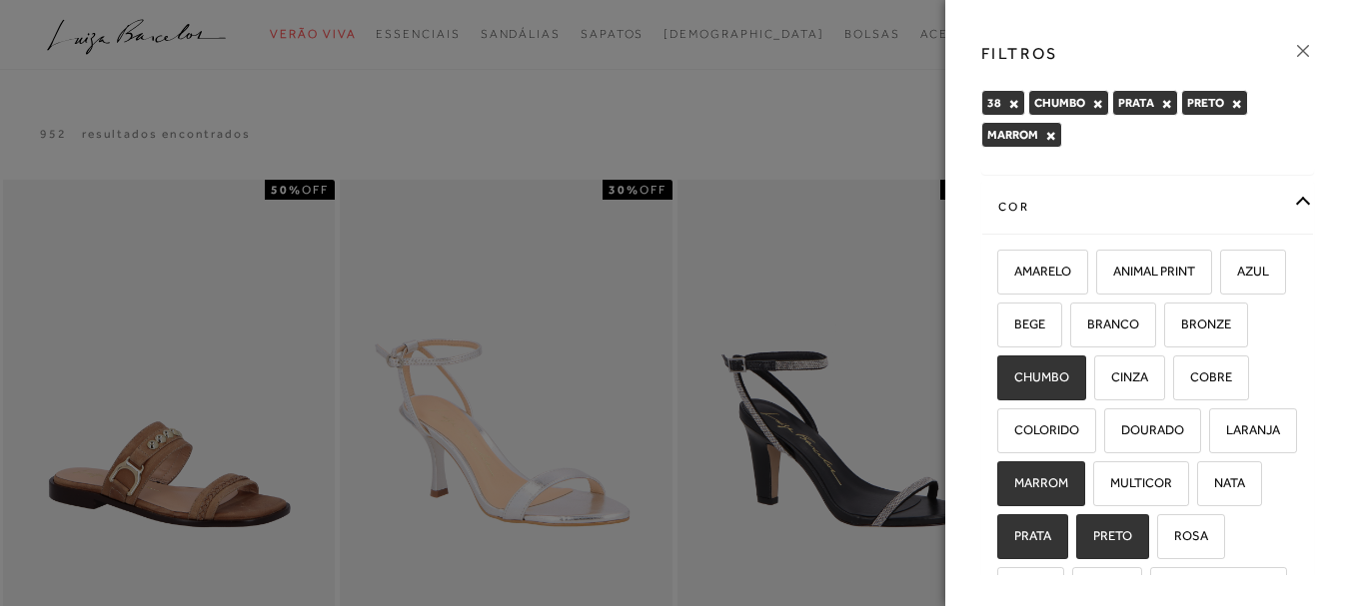
scroll to position [300, 0]
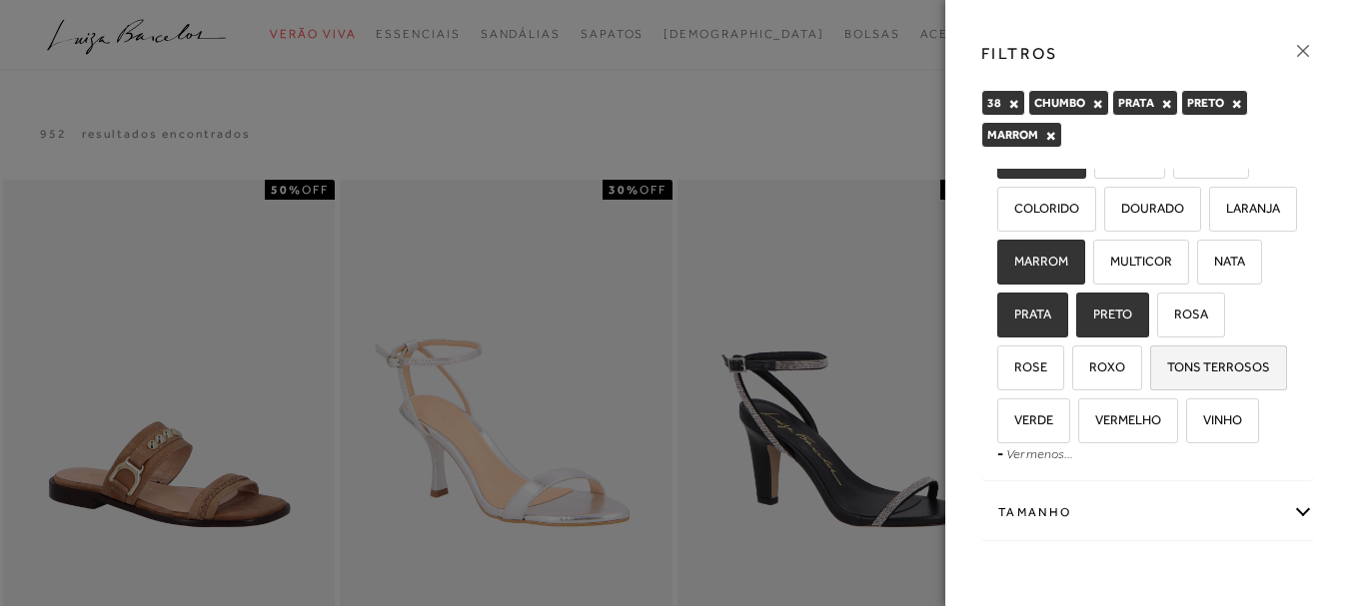
click at [1152, 375] on span "TONS TERROSOS" at bounding box center [1211, 367] width 118 height 15
click at [1147, 381] on input "TONS TERROSOS" at bounding box center [1157, 371] width 20 height 20
checkbox input "true"
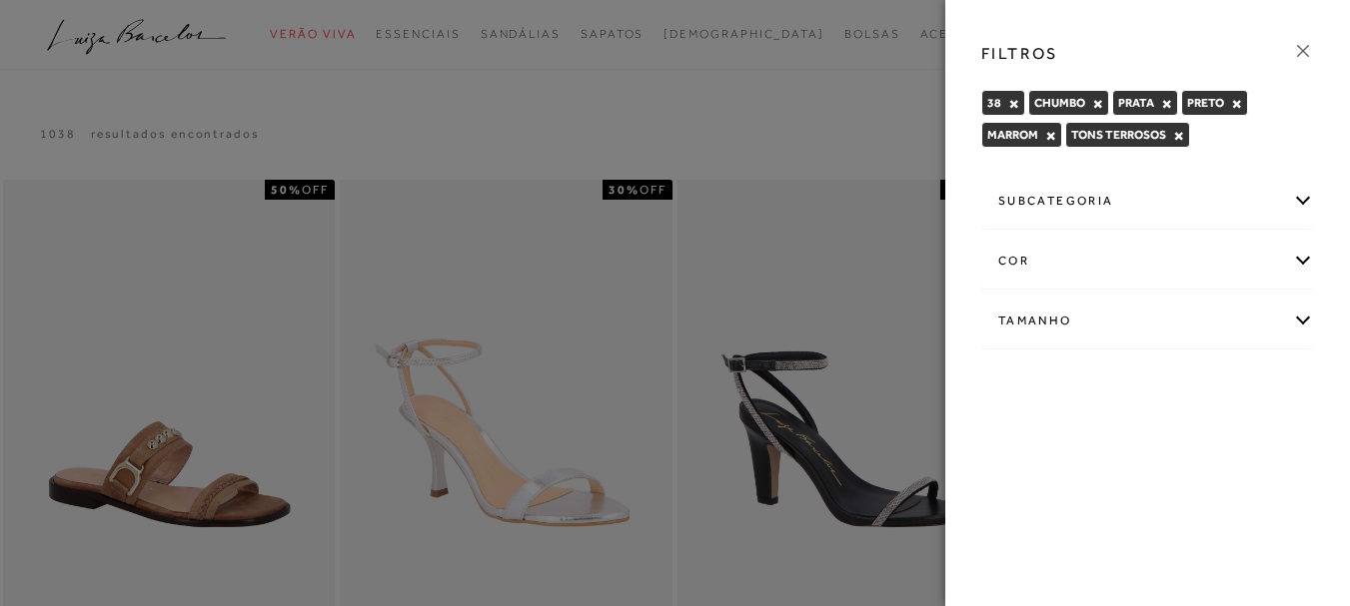
scroll to position [100, 0]
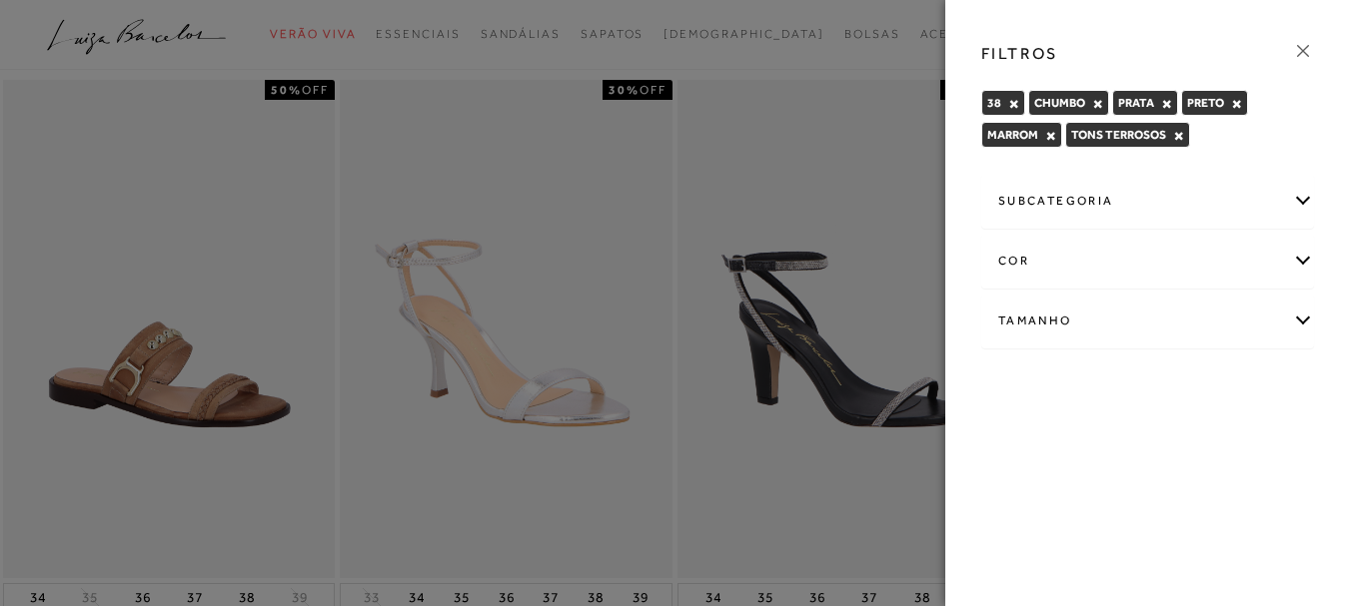
click at [1309, 262] on div "cor" at bounding box center [1147, 261] width 331 height 53
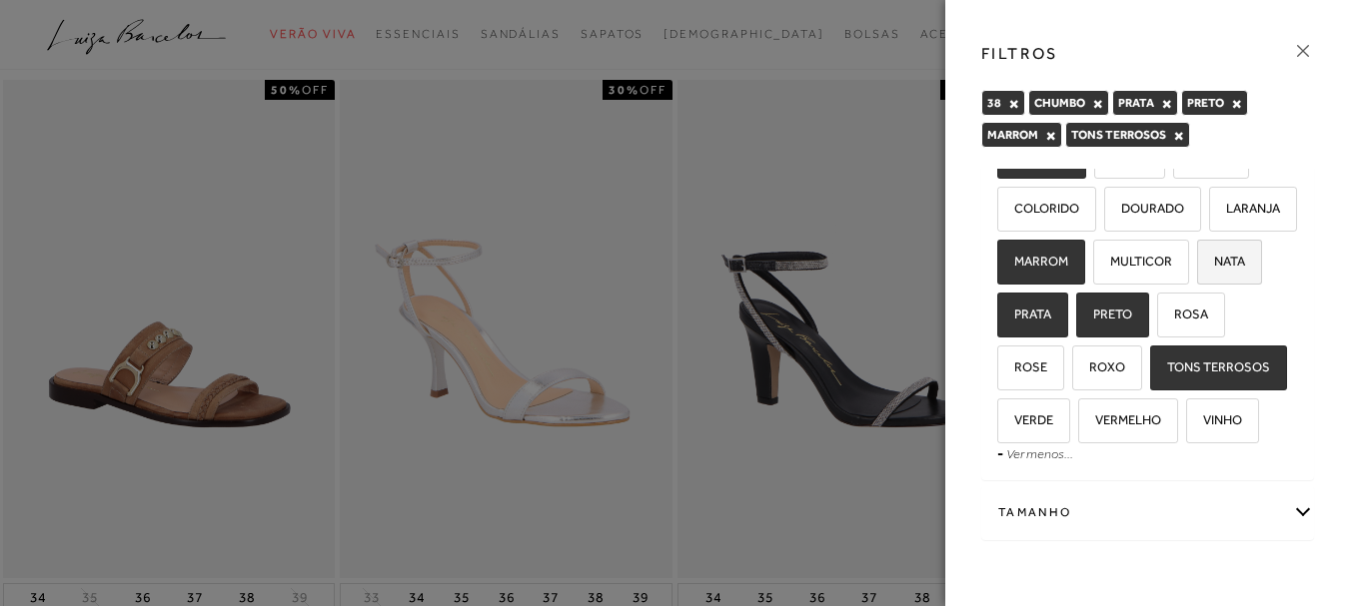
scroll to position [382, 0]
click at [1079, 428] on label "VERMELHO" at bounding box center [1128, 421] width 98 height 43
click at [1075, 428] on input "VERMELHO" at bounding box center [1085, 424] width 20 height 20
checkbox input "true"
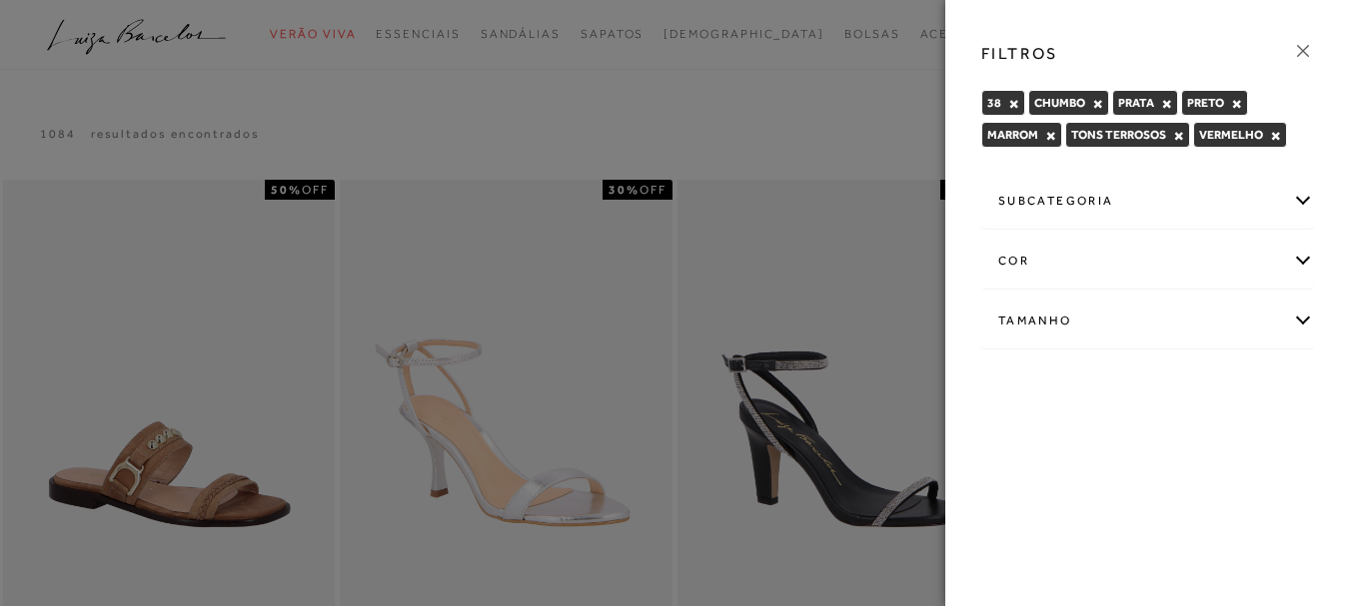
click at [1306, 261] on div "cor" at bounding box center [1147, 261] width 331 height 53
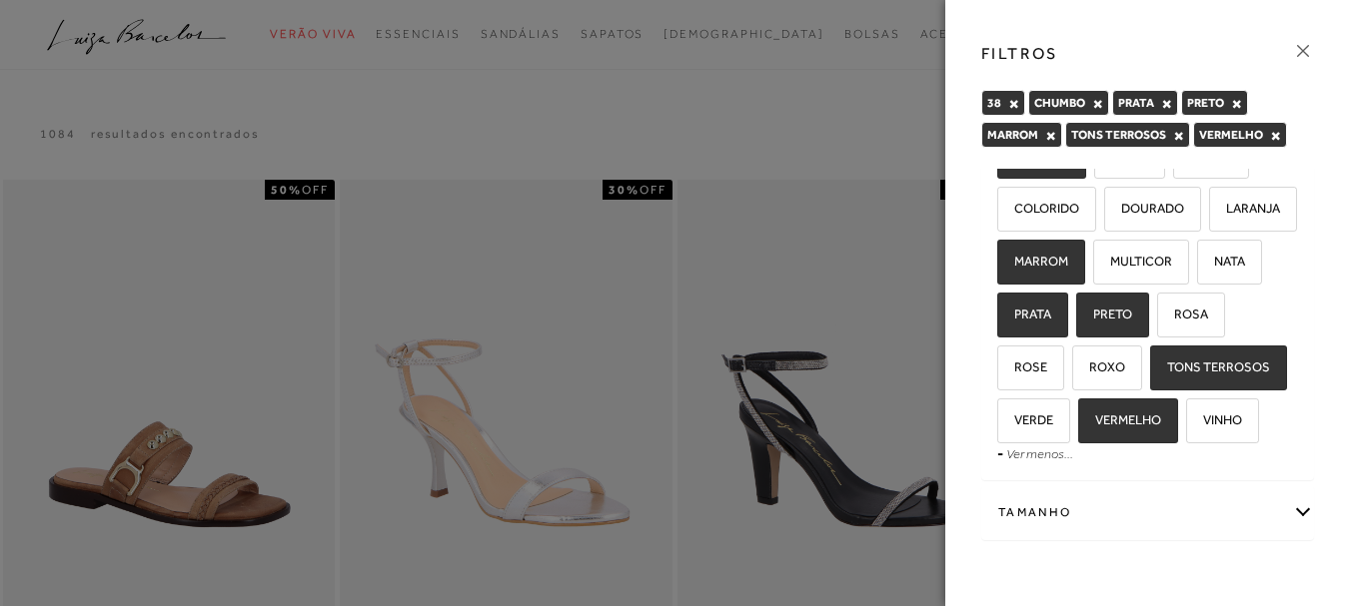
scroll to position [382, 0]
click at [1188, 426] on span "VINHO" at bounding box center [1215, 420] width 54 height 15
click at [1183, 426] on input "VINHO" at bounding box center [1193, 424] width 20 height 20
checkbox input "true"
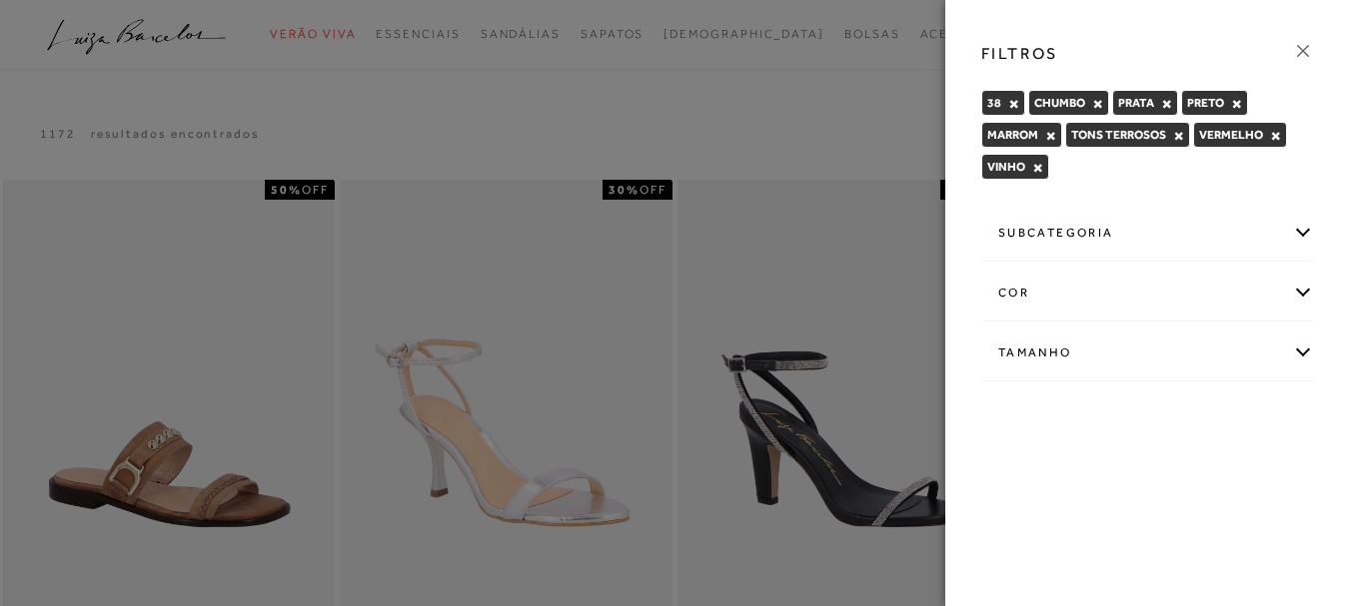
click at [1301, 291] on div "cor" at bounding box center [1147, 293] width 331 height 53
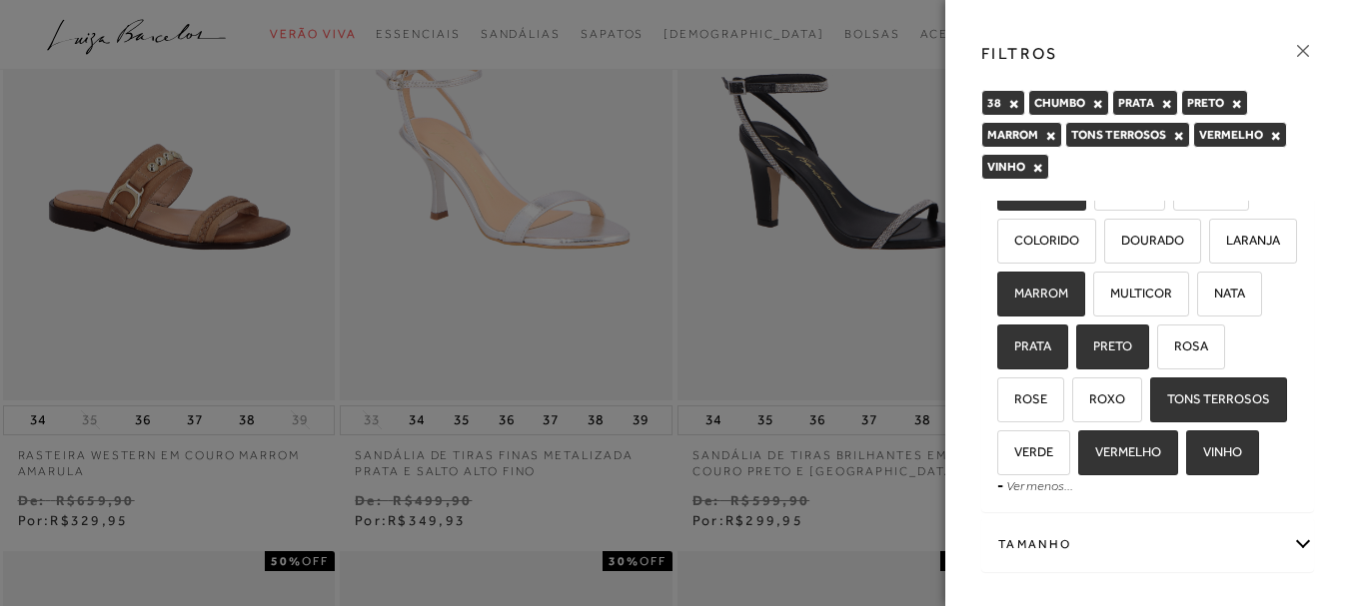
scroll to position [300, 0]
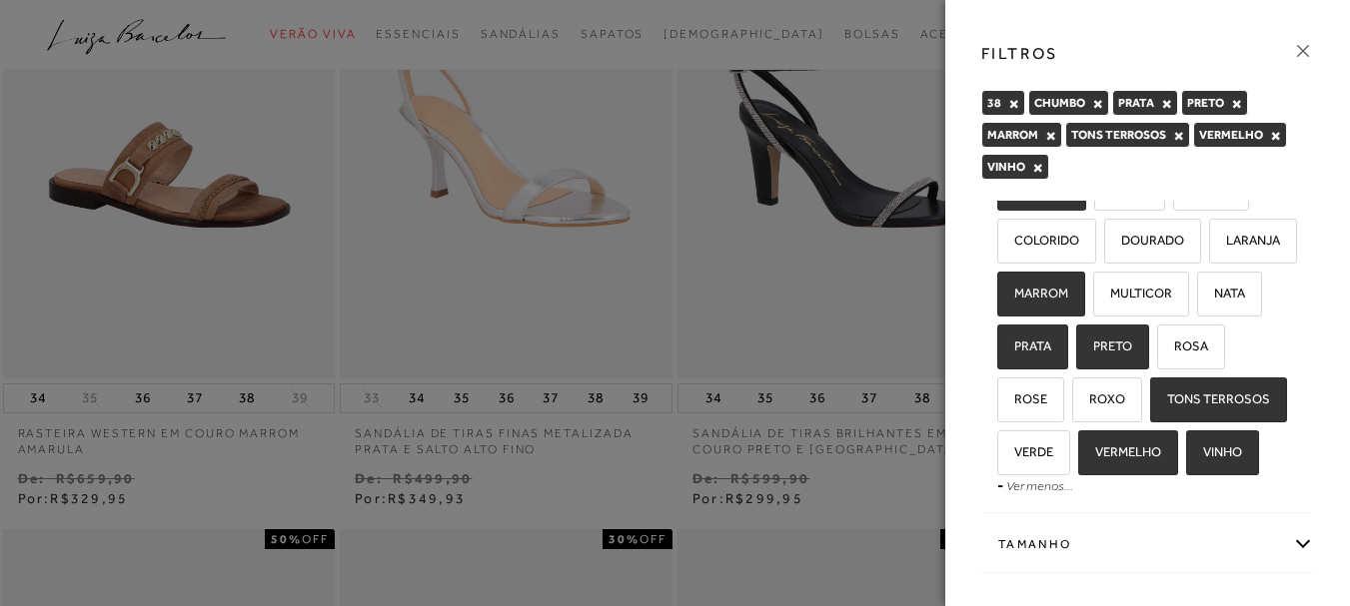
click at [1292, 547] on div "Tamanho" at bounding box center [1147, 544] width 331 height 53
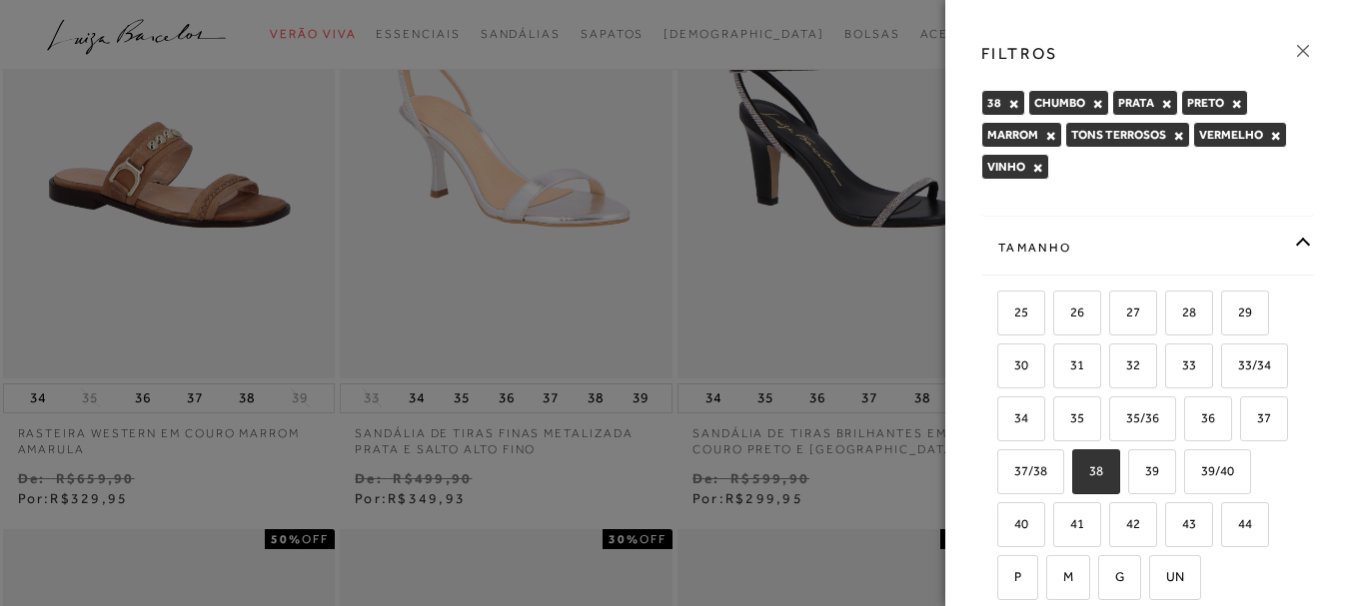
scroll to position [581, 0]
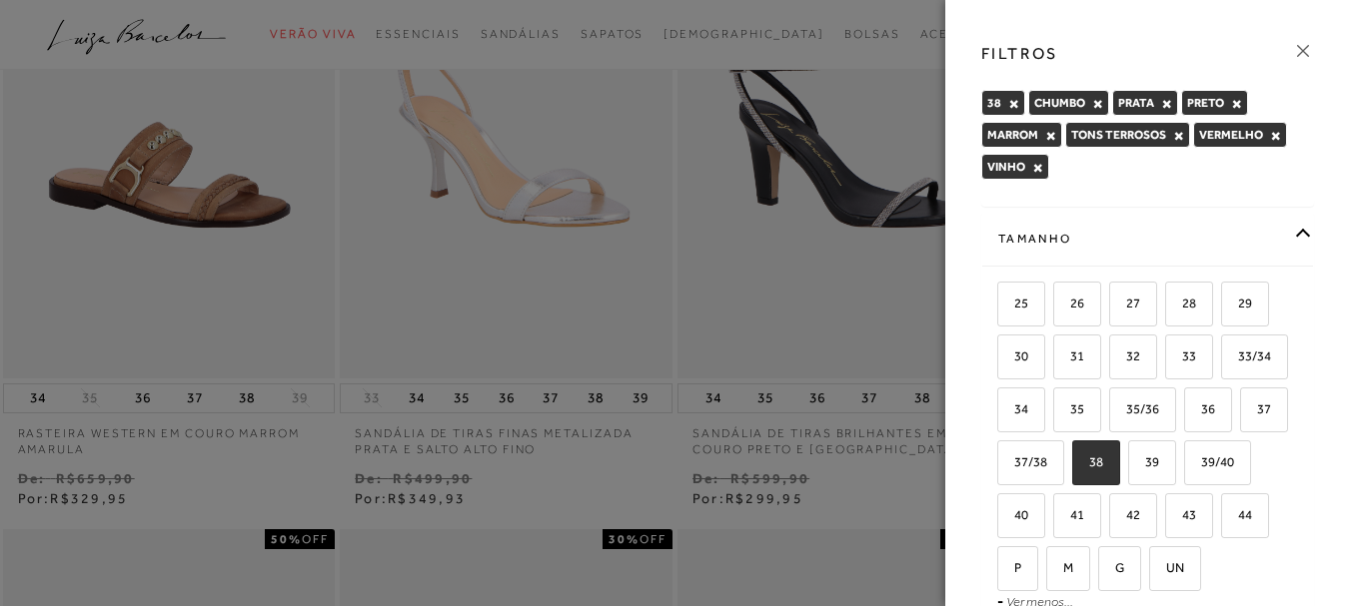
click at [1119, 485] on label "38" at bounding box center [1096, 463] width 46 height 43
click at [1089, 476] on input "38" at bounding box center [1079, 466] width 20 height 20
checkbox input "false"
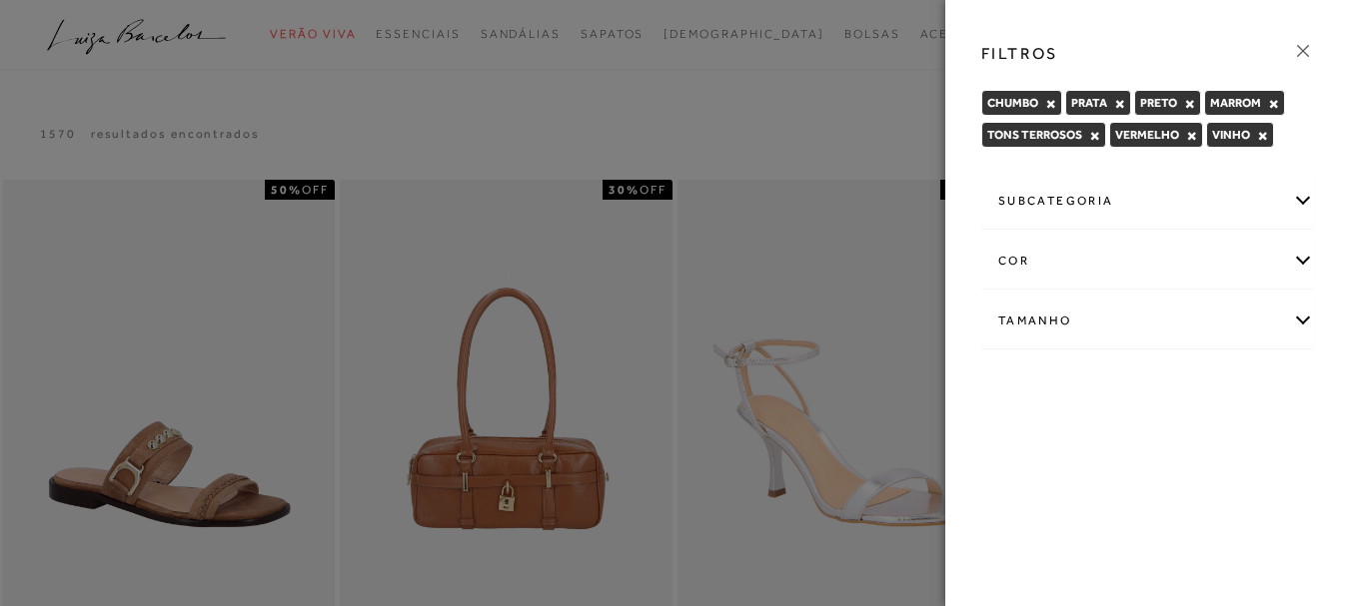
click at [1210, 565] on div "FILTROS CHUMBO × PRATA × PRETO × MARROM × × ×" at bounding box center [1147, 303] width 405 height 606
click at [1304, 319] on div "Tamanho" at bounding box center [1147, 321] width 331 height 53
click at [1119, 534] on label "38" at bounding box center [1096, 544] width 46 height 43
click at [1089, 537] on input "38" at bounding box center [1079, 547] width 20 height 20
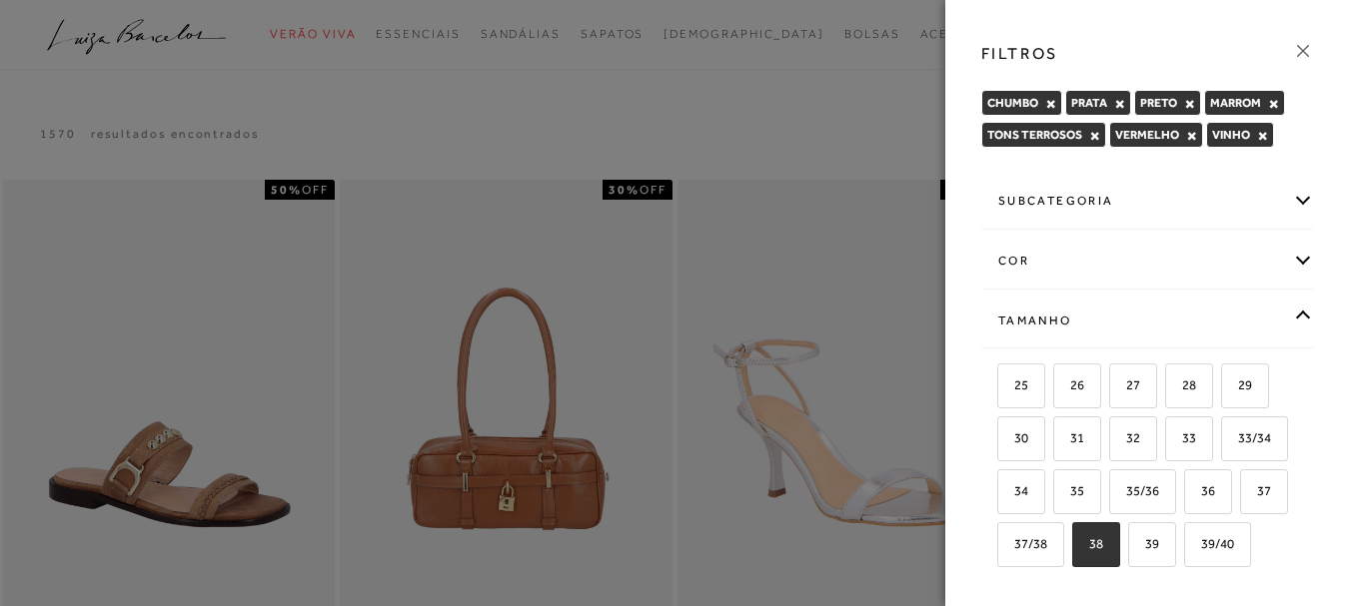
checkbox input "true"
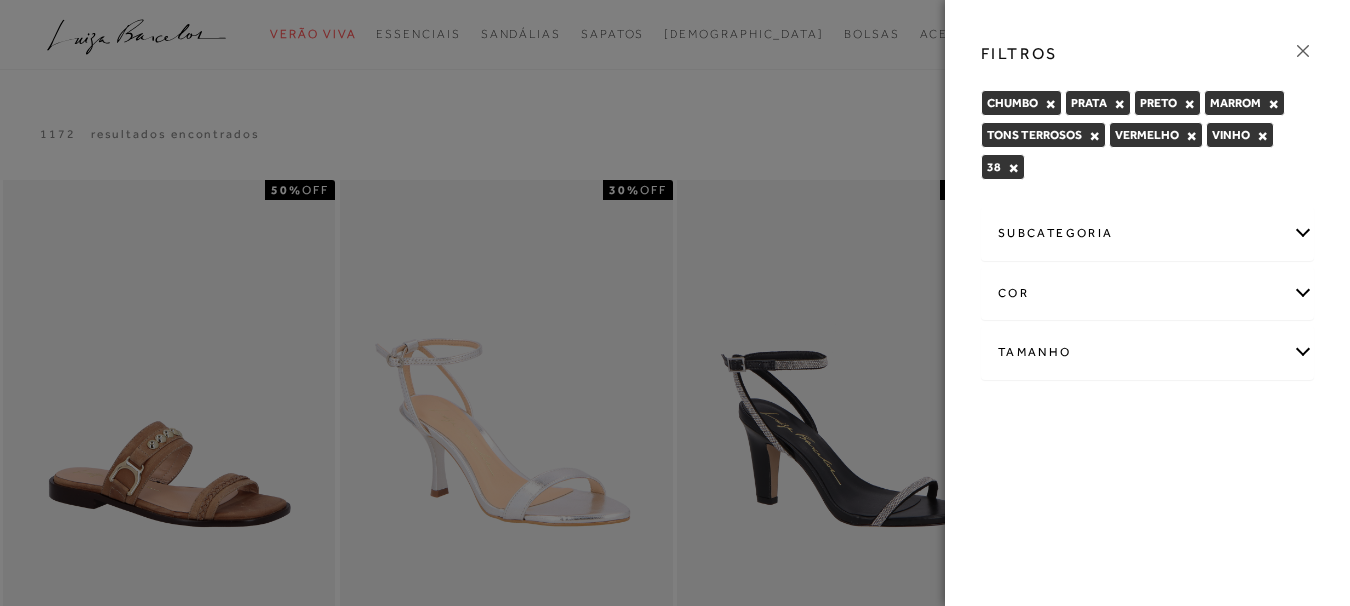
click at [819, 154] on div at bounding box center [675, 303] width 1350 height 606
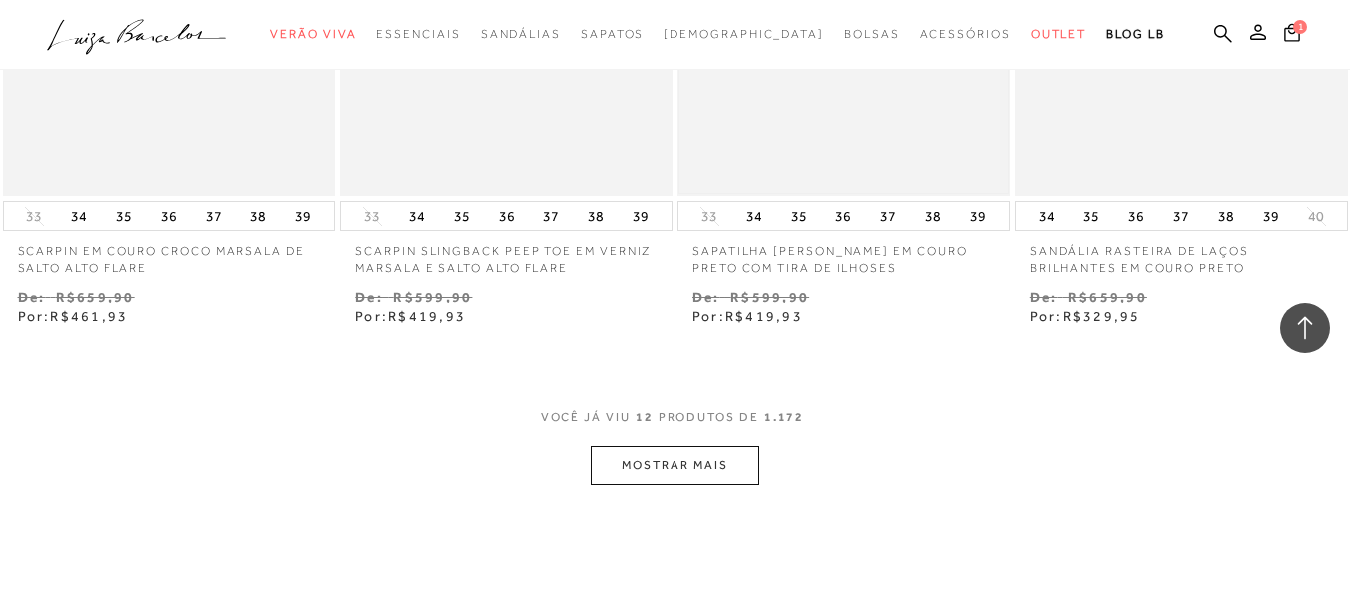
scroll to position [1898, 0]
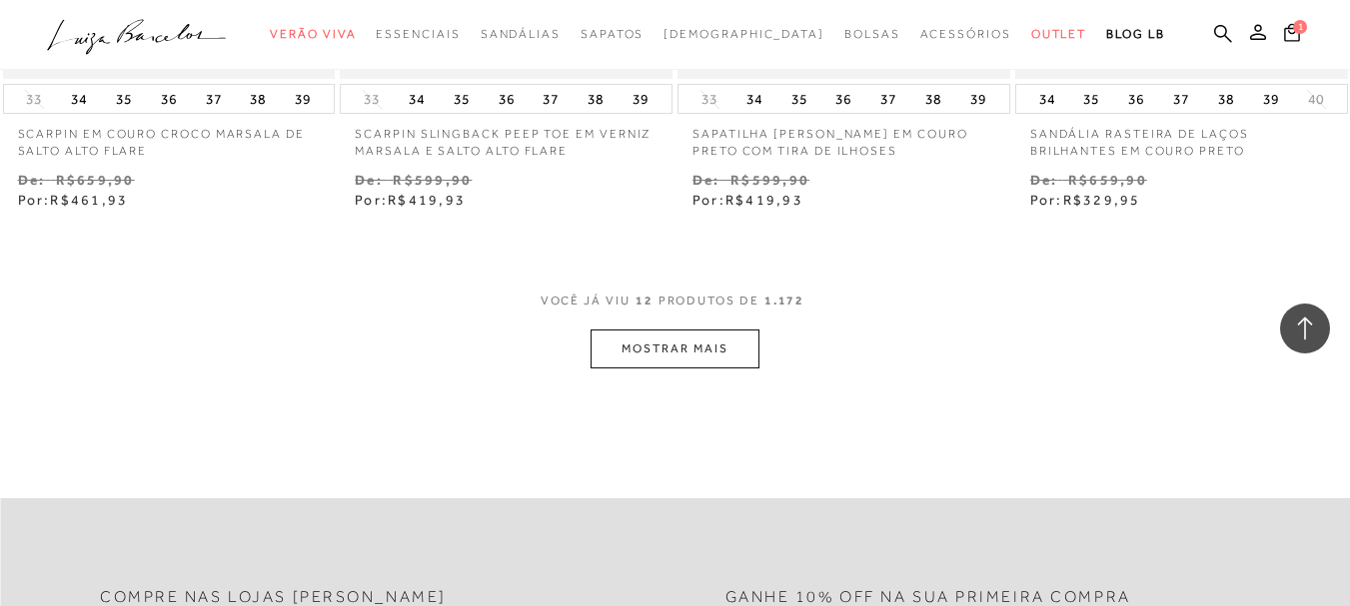
click at [692, 344] on button "MOSTRAR MAIS" at bounding box center [674, 349] width 168 height 39
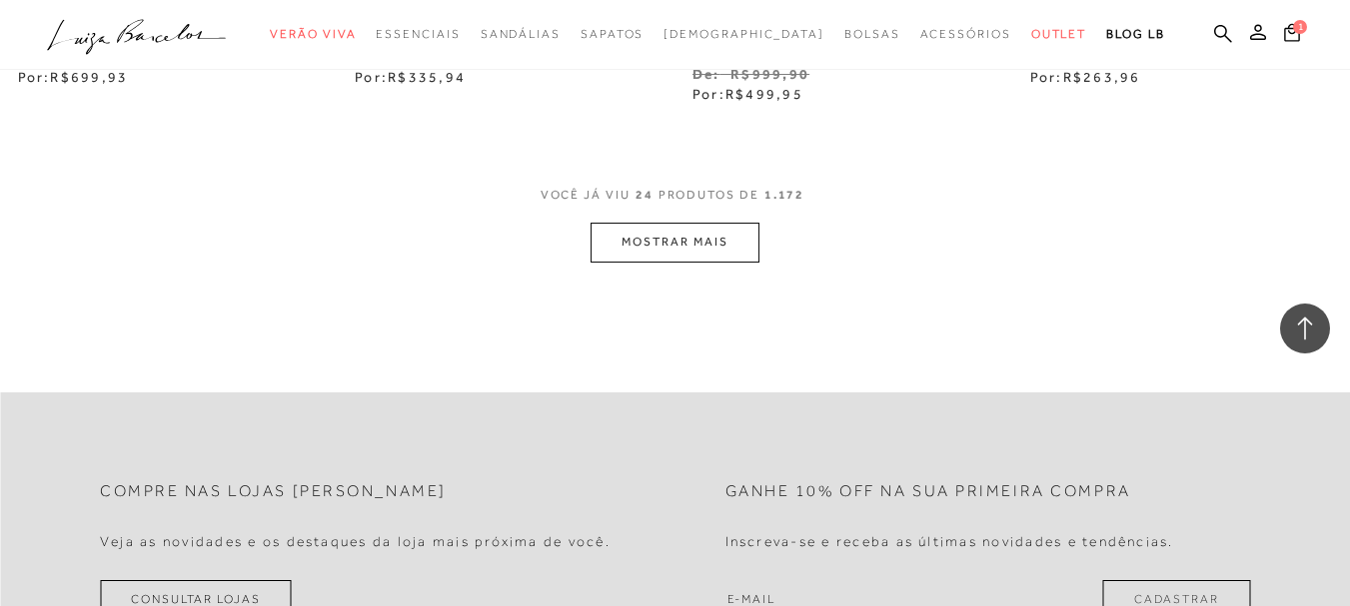
scroll to position [3996, 0]
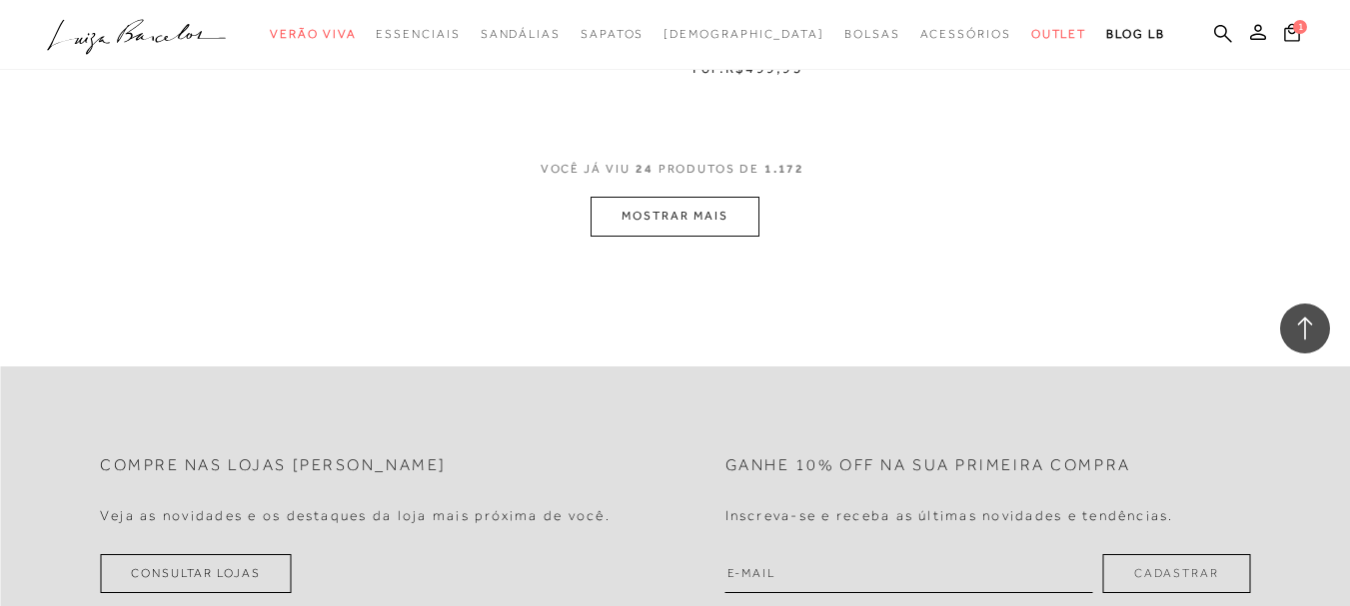
click at [653, 223] on button "MOSTRAR MAIS" at bounding box center [674, 216] width 168 height 39
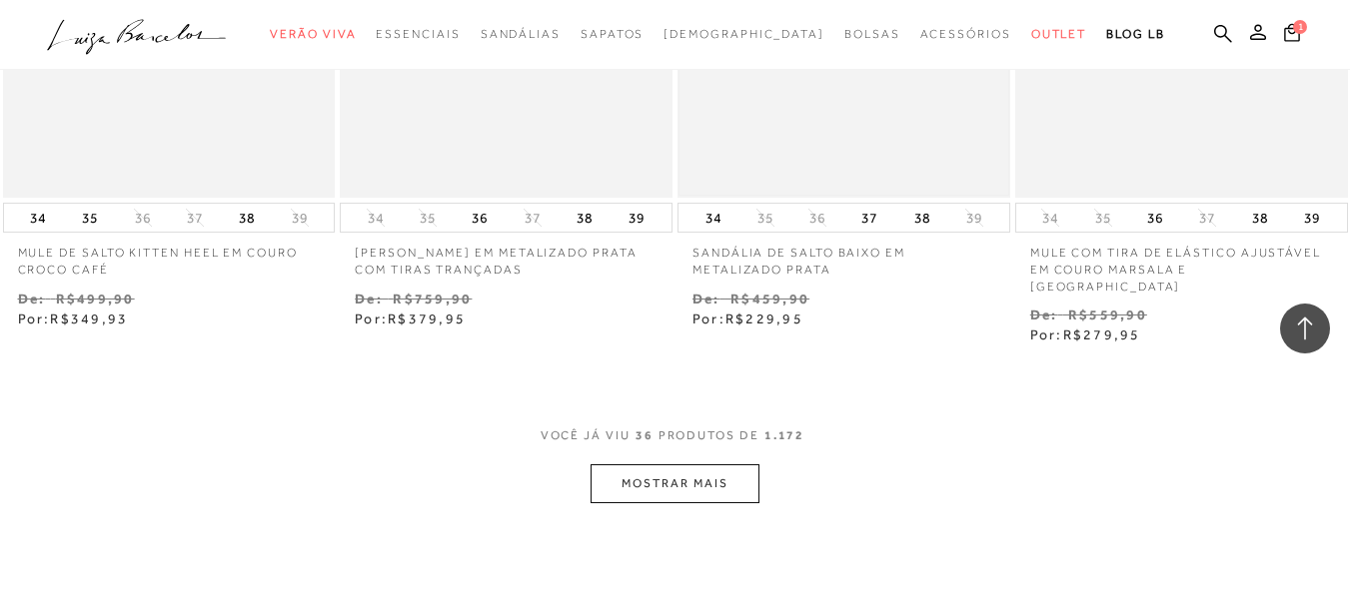
scroll to position [5894, 0]
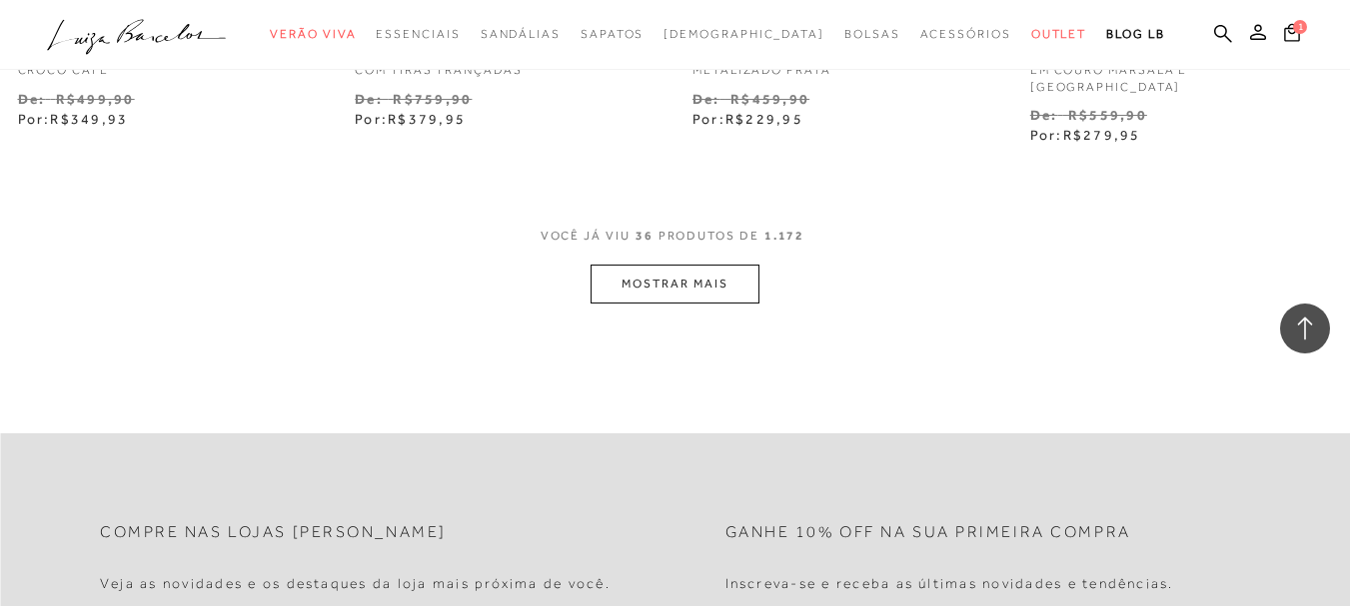
click at [717, 269] on button "MOSTRAR MAIS" at bounding box center [674, 284] width 168 height 39
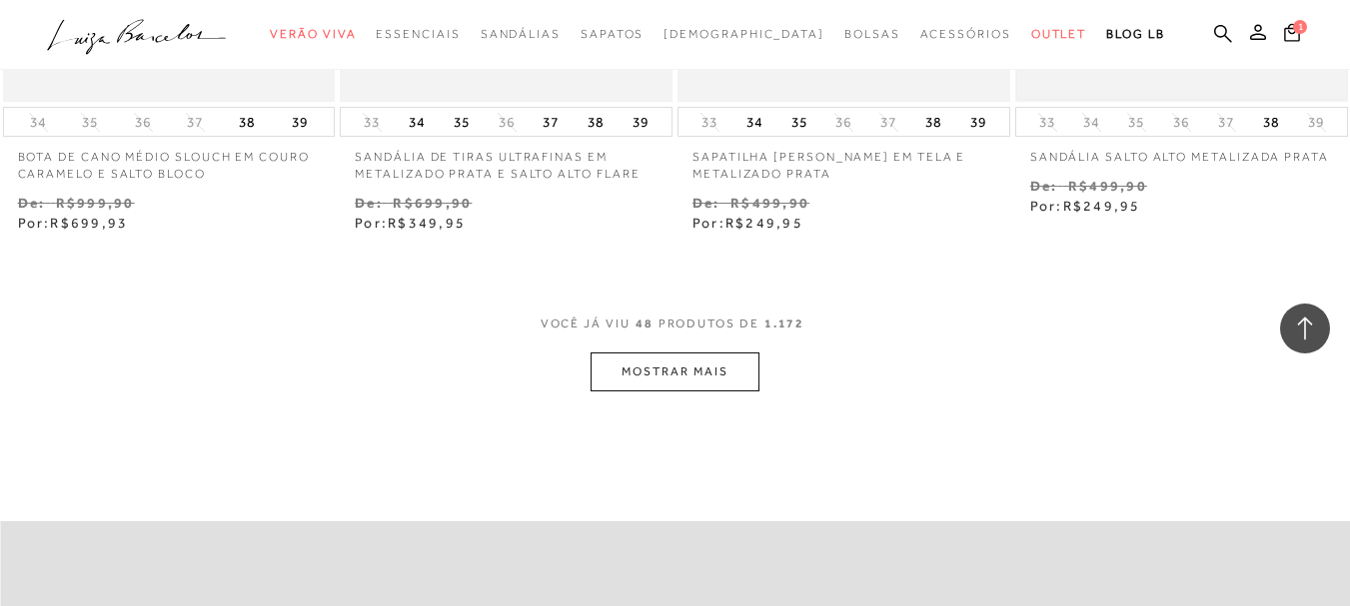
scroll to position [7792, 0]
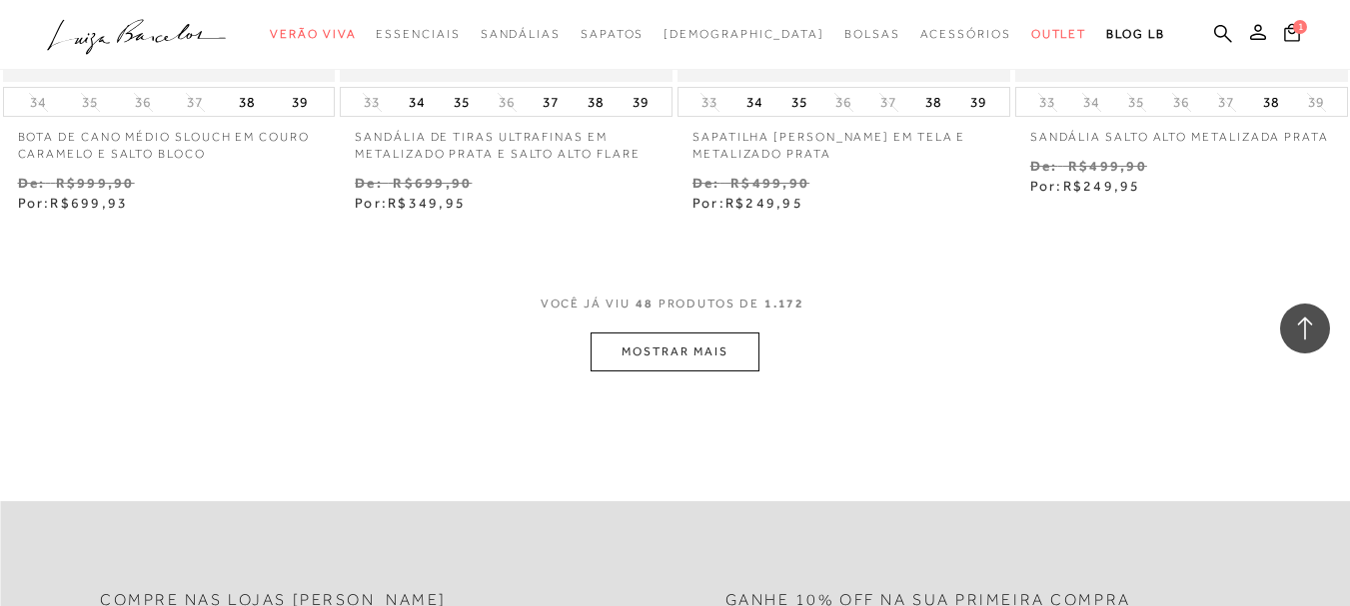
click at [731, 335] on button "MOSTRAR MAIS" at bounding box center [674, 352] width 168 height 39
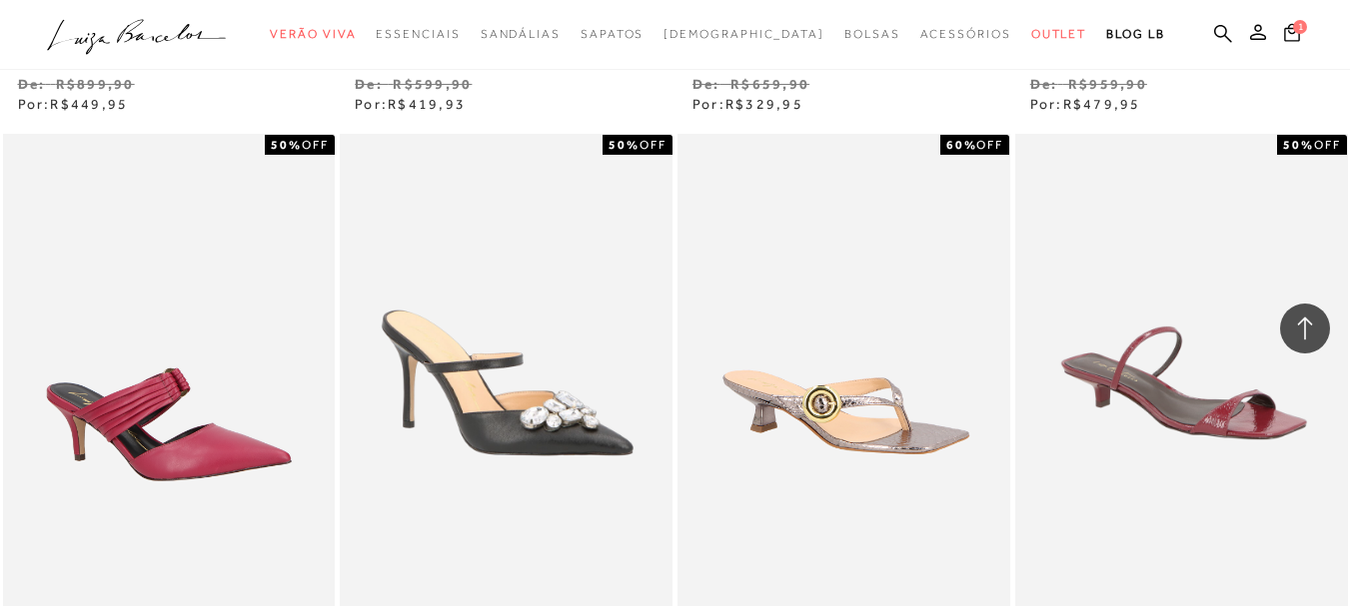
scroll to position [9590, 0]
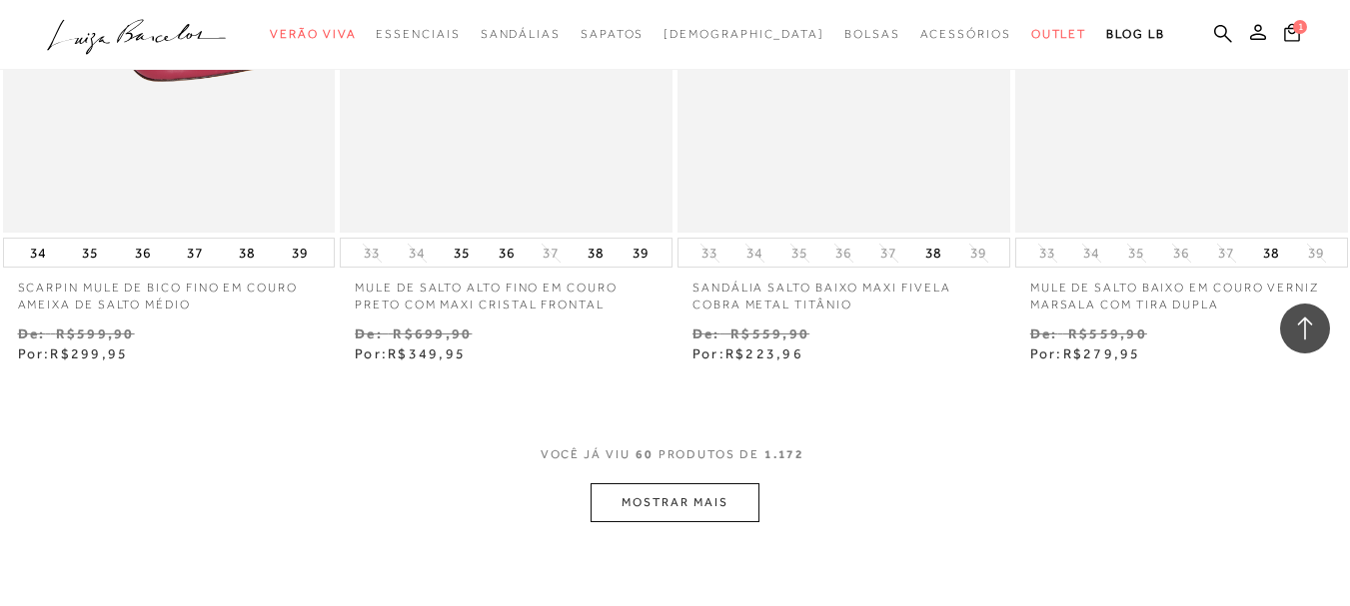
click at [677, 491] on button "MOSTRAR MAIS" at bounding box center [674, 503] width 168 height 39
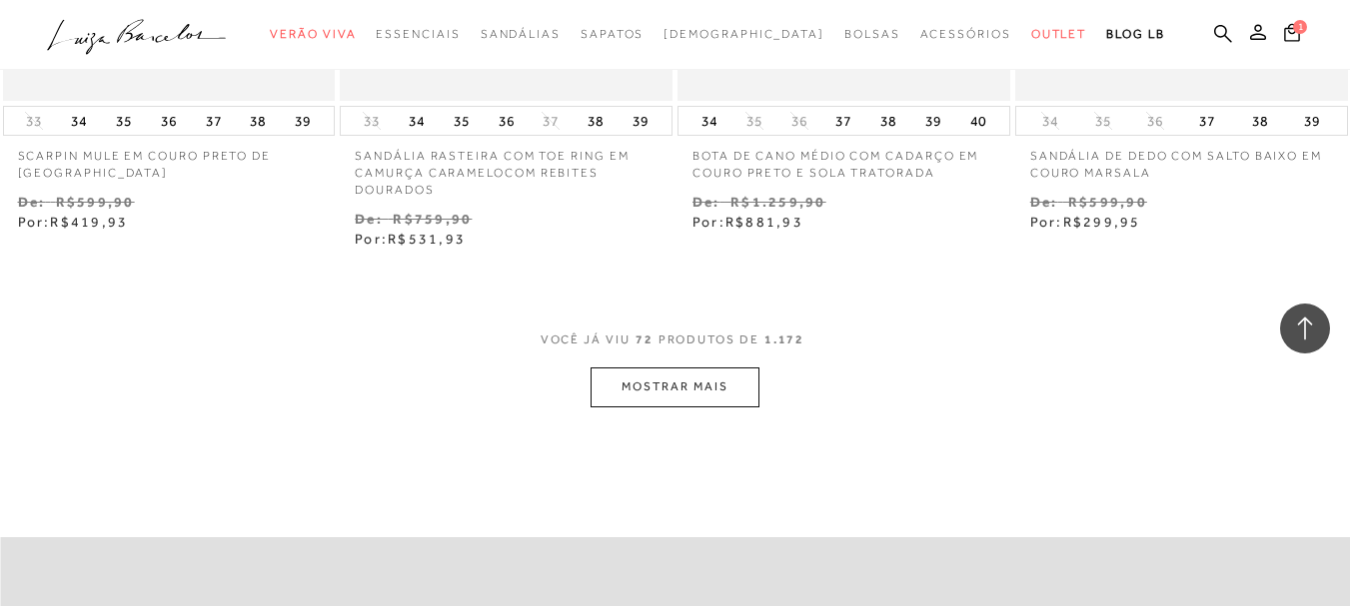
scroll to position [11888, 0]
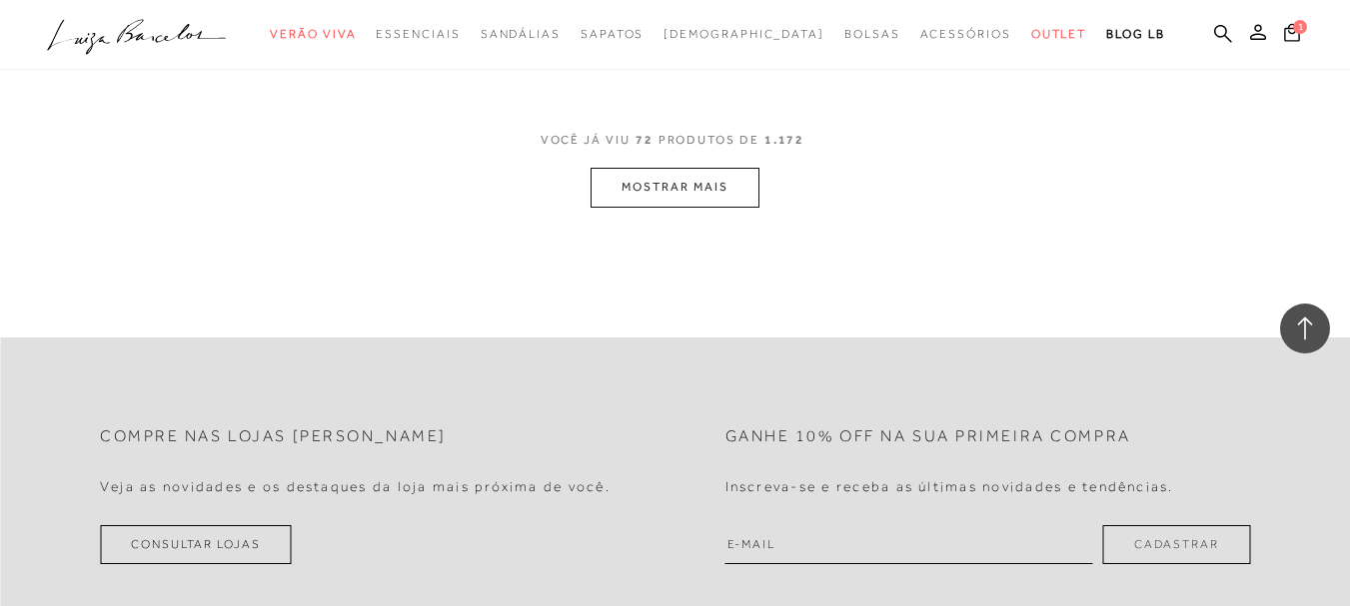
click at [694, 168] on button "MOSTRAR MAIS" at bounding box center [674, 187] width 168 height 39
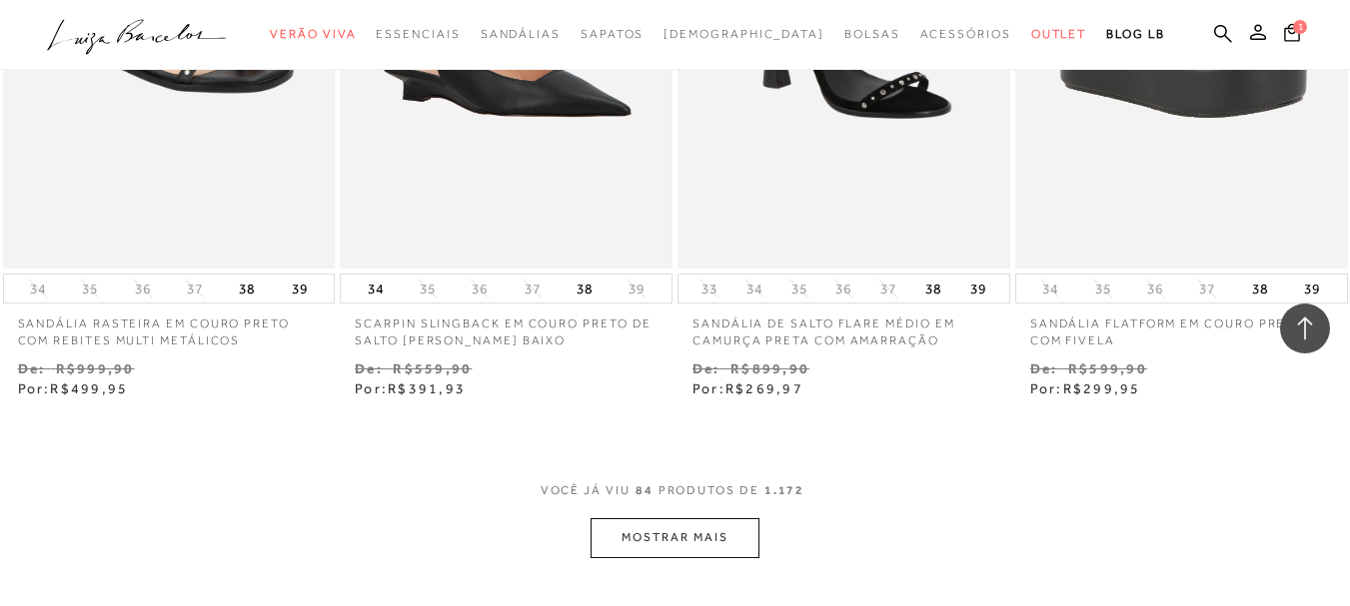
scroll to position [13686, 0]
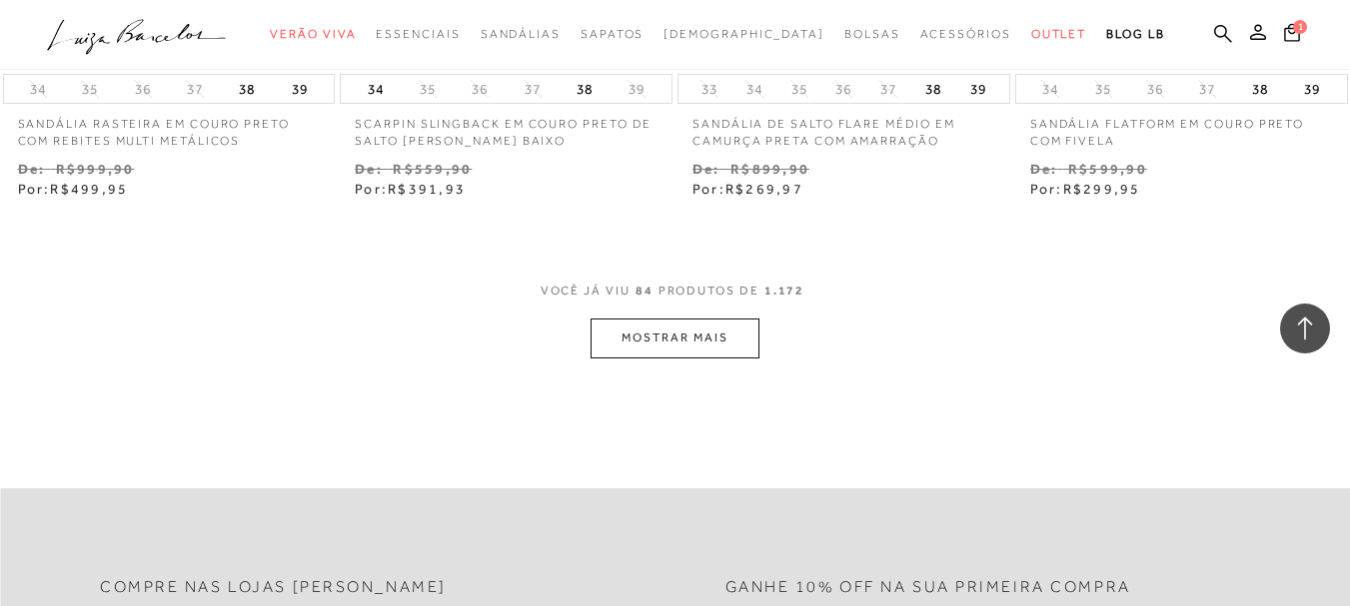
click at [694, 319] on button "MOSTRAR MAIS" at bounding box center [674, 338] width 168 height 39
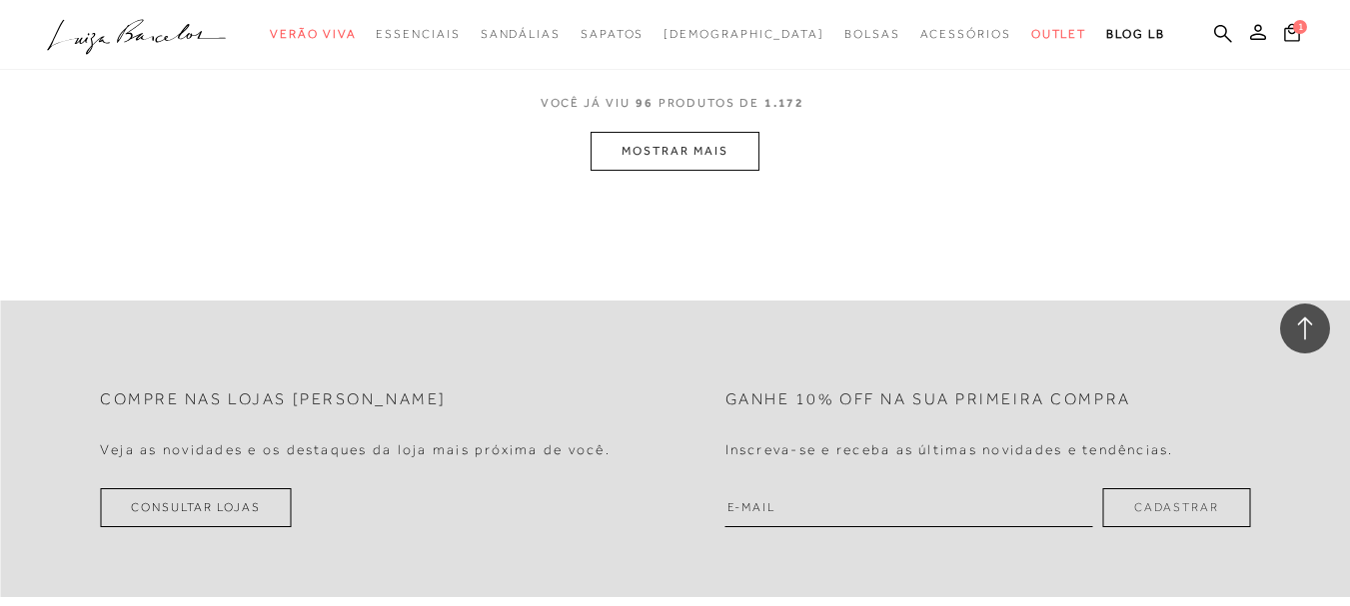
scroll to position [15884, 0]
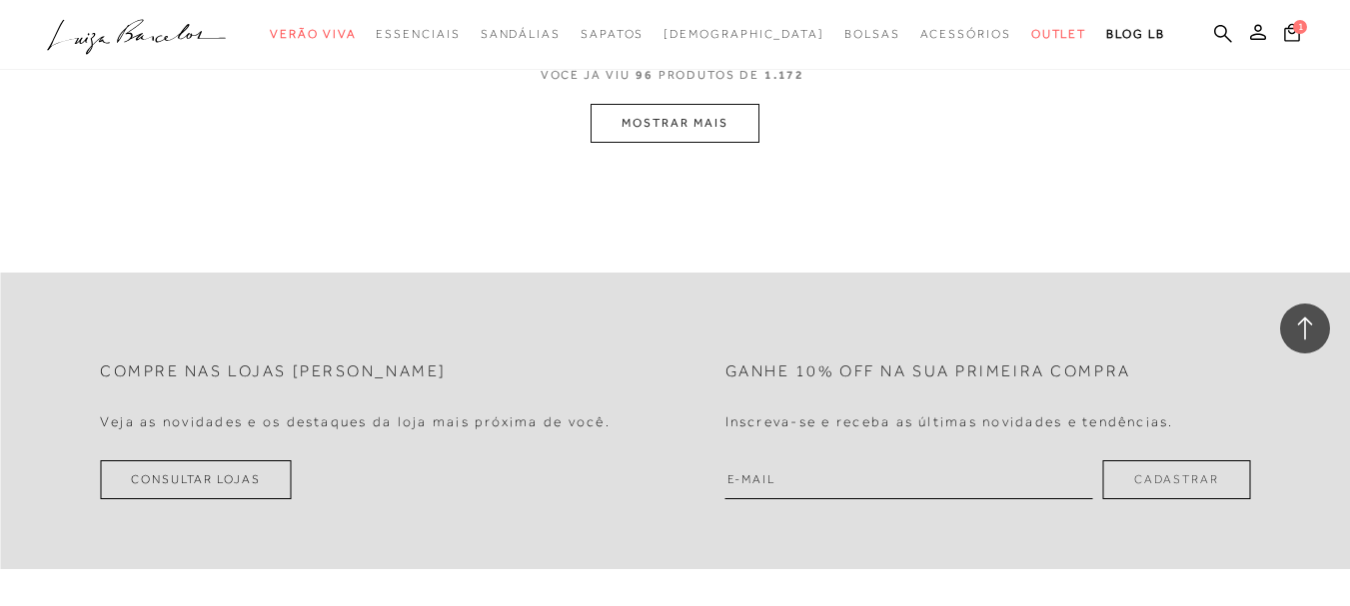
click at [674, 104] on button "MOSTRAR MAIS" at bounding box center [674, 123] width 168 height 39
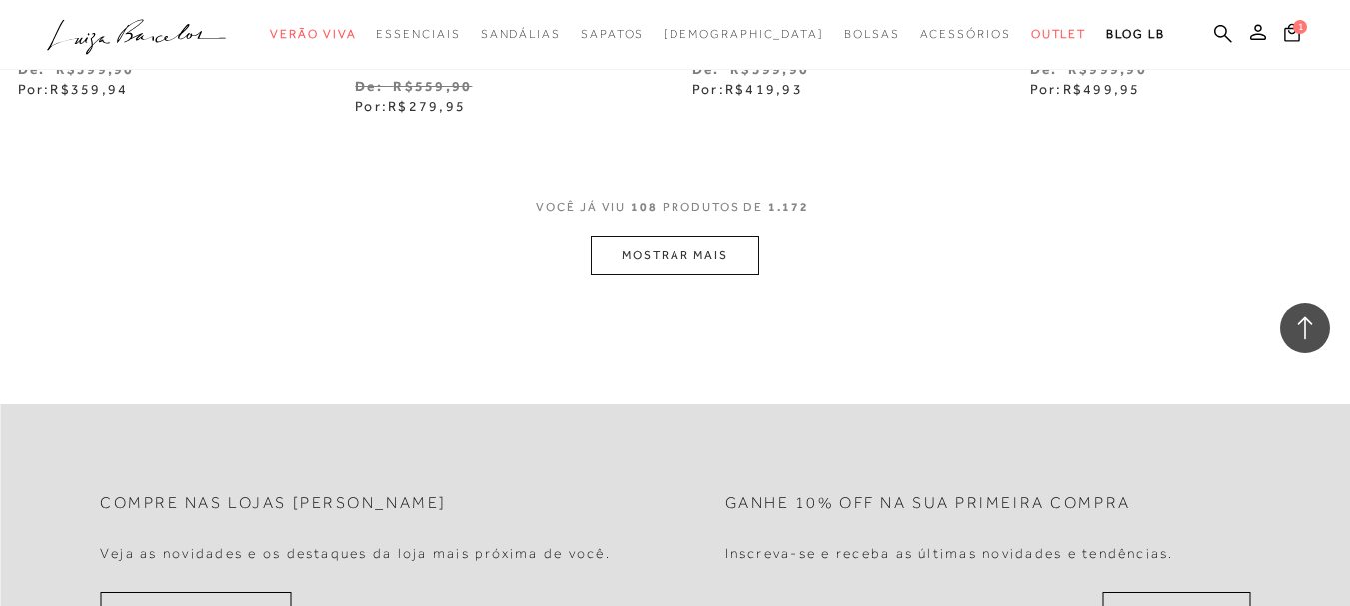
scroll to position [17650, 0]
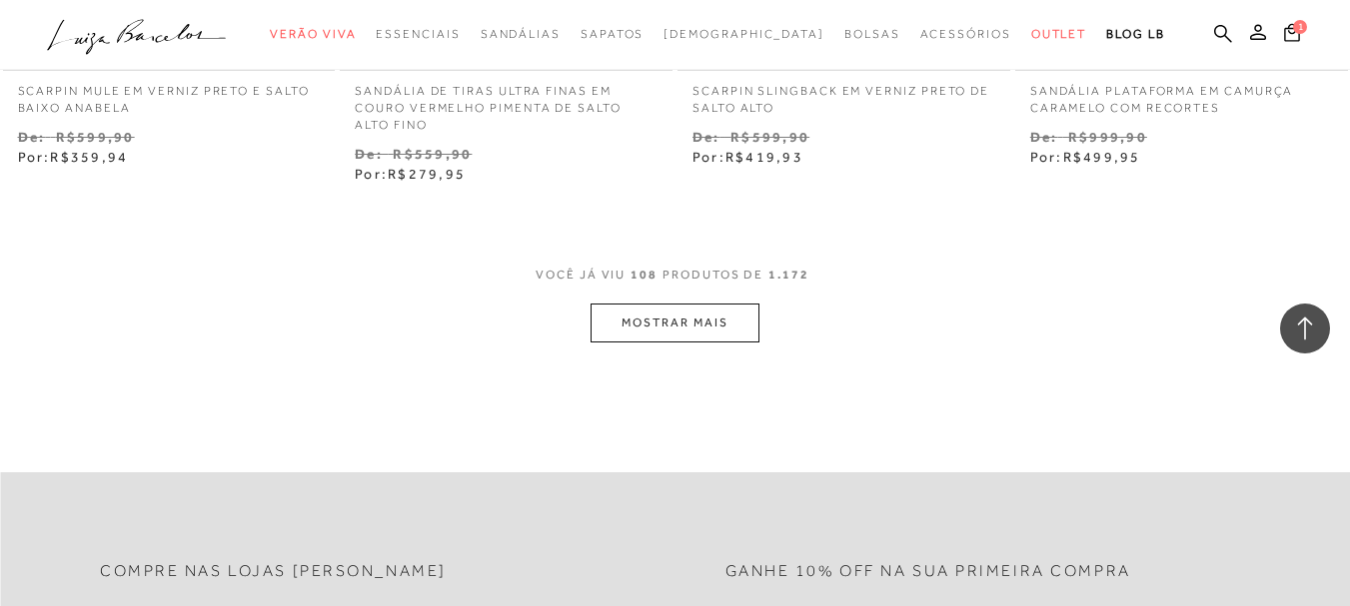
click at [694, 304] on button "MOSTRAR MAIS" at bounding box center [674, 323] width 168 height 39
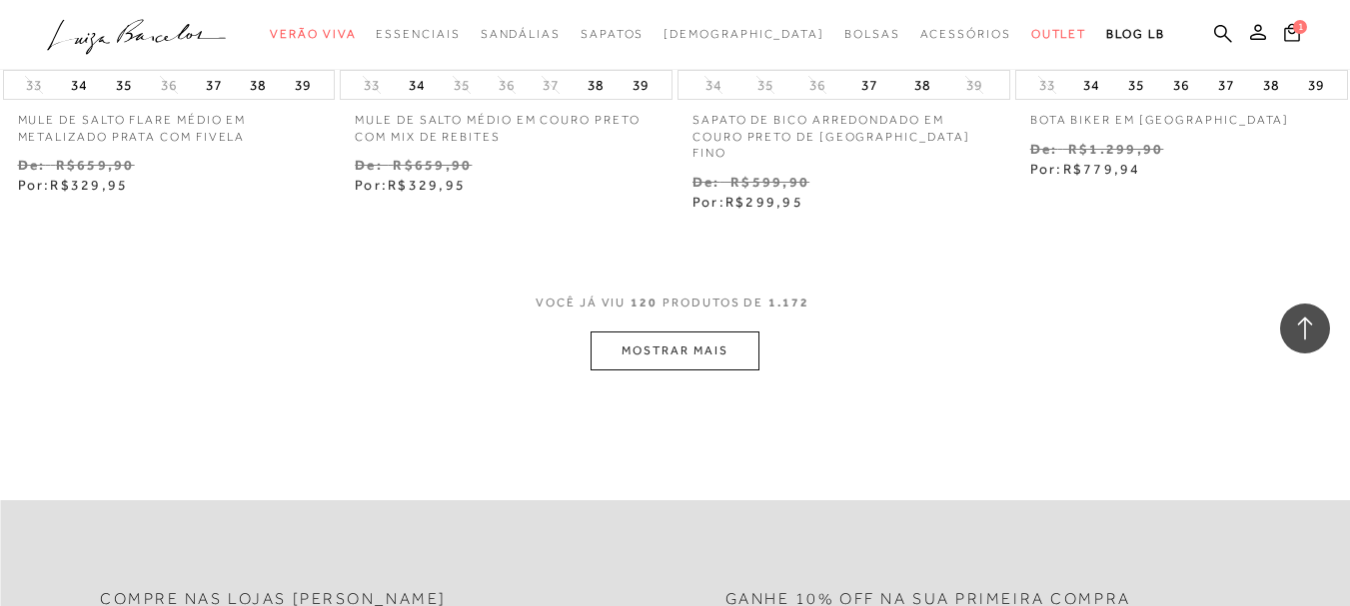
scroll to position [19648, 0]
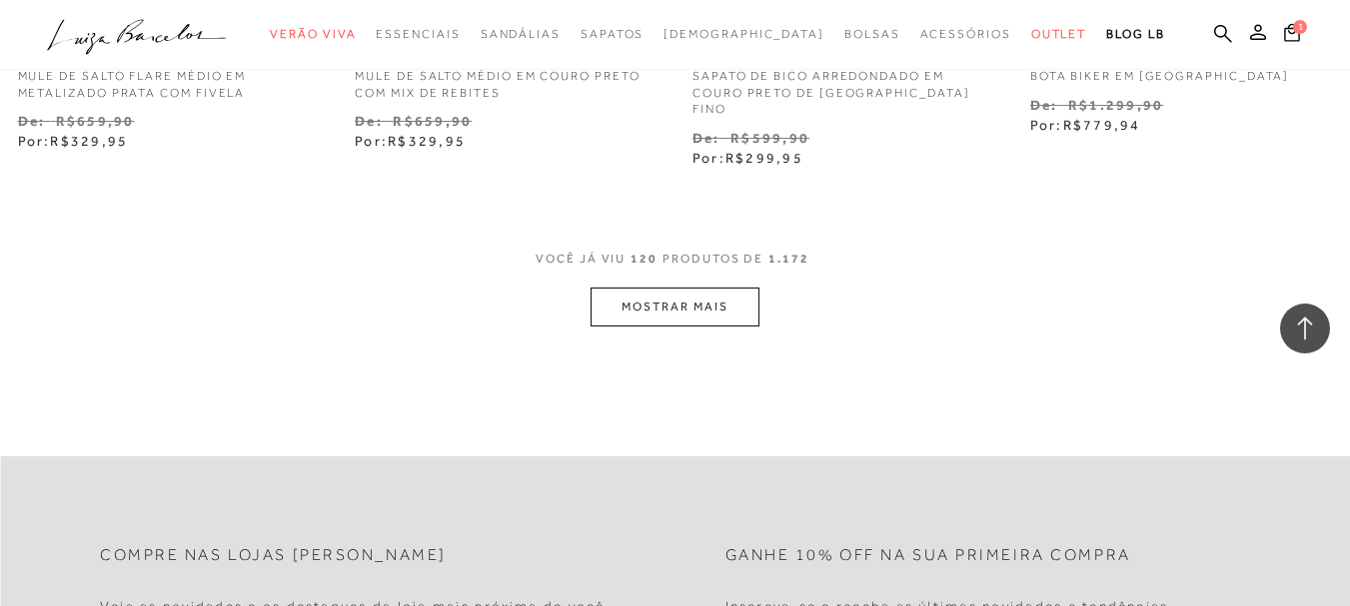
click at [670, 288] on button "MOSTRAR MAIS" at bounding box center [674, 307] width 168 height 39
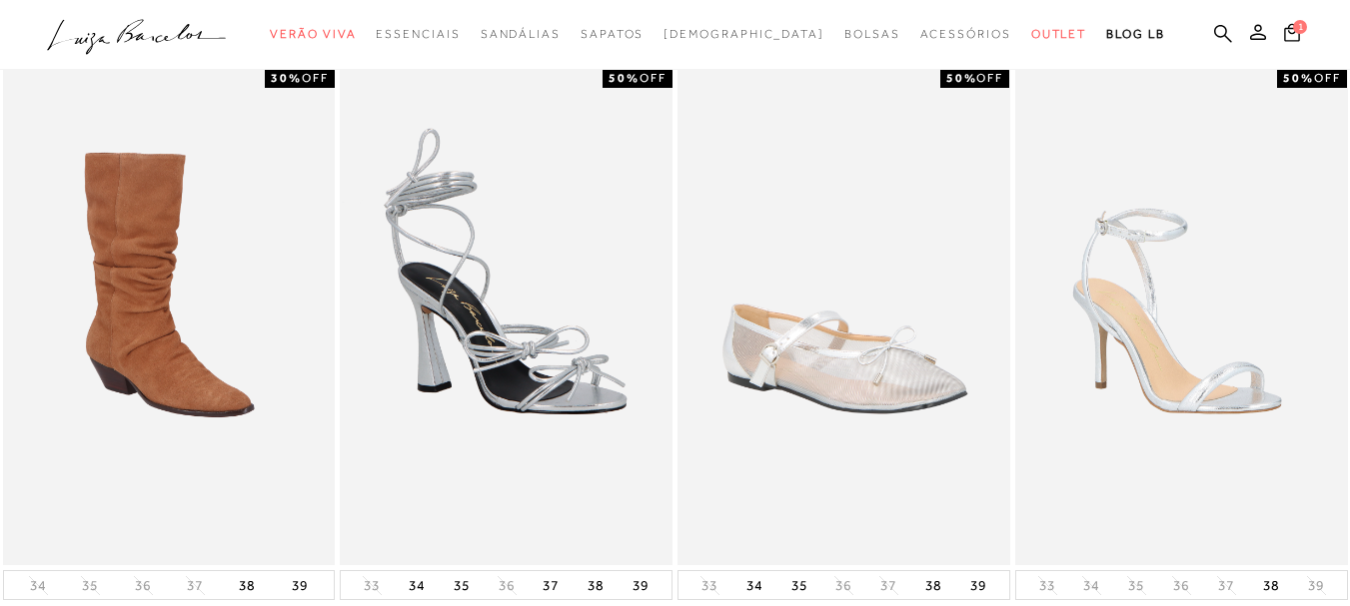
scroll to position [0, 0]
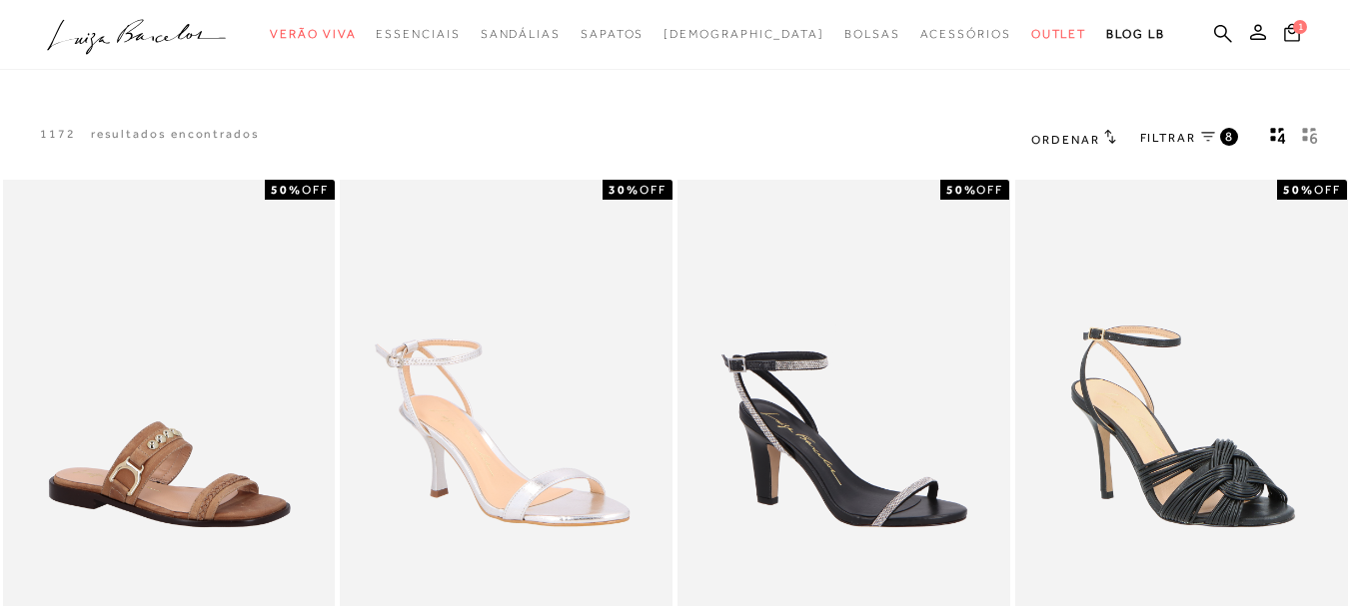
click at [1206, 136] on icon at bounding box center [1208, 137] width 14 height 10
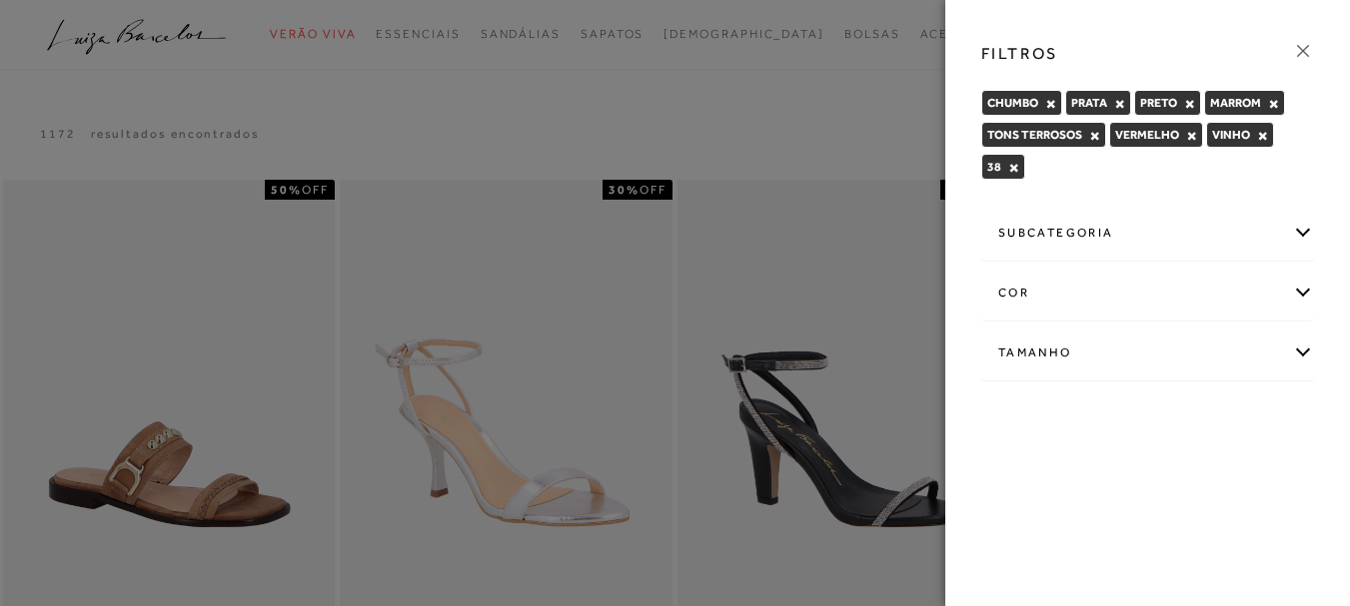
click at [1305, 229] on div "subcategoria" at bounding box center [1147, 233] width 331 height 53
click at [1309, 225] on div "subcategoria" at bounding box center [1147, 233] width 331 height 53
click at [1305, 51] on icon at bounding box center [1303, 51] width 22 height 22
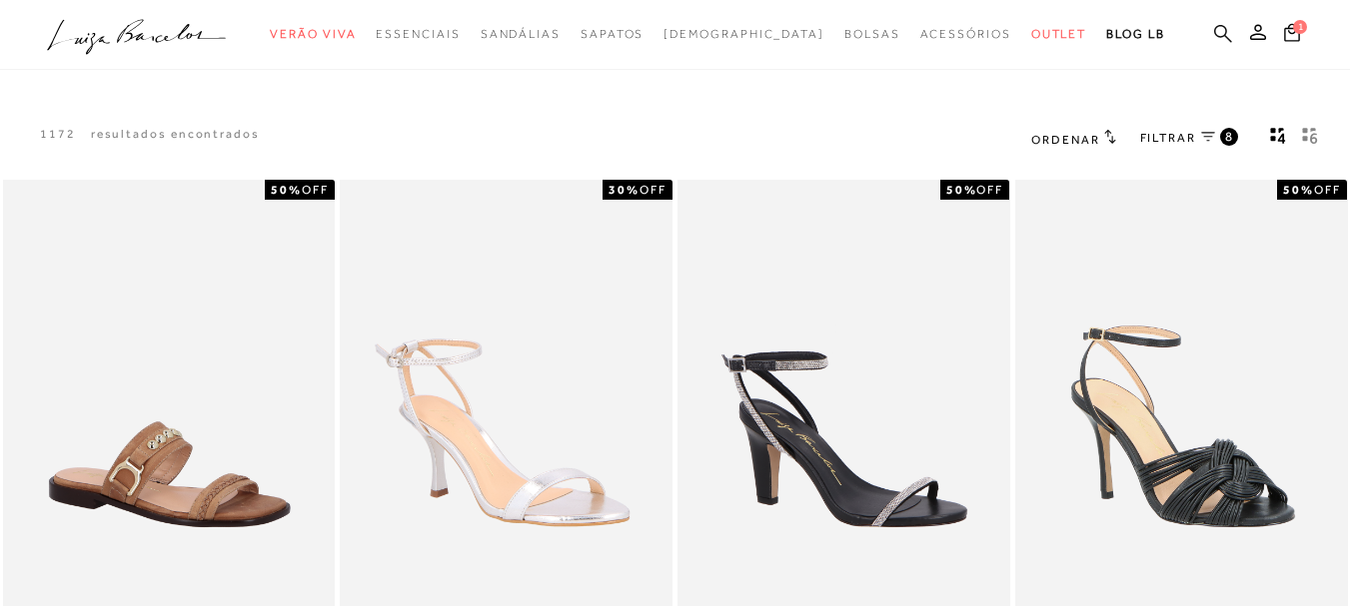
click at [1214, 25] on icon at bounding box center [1223, 33] width 18 height 18
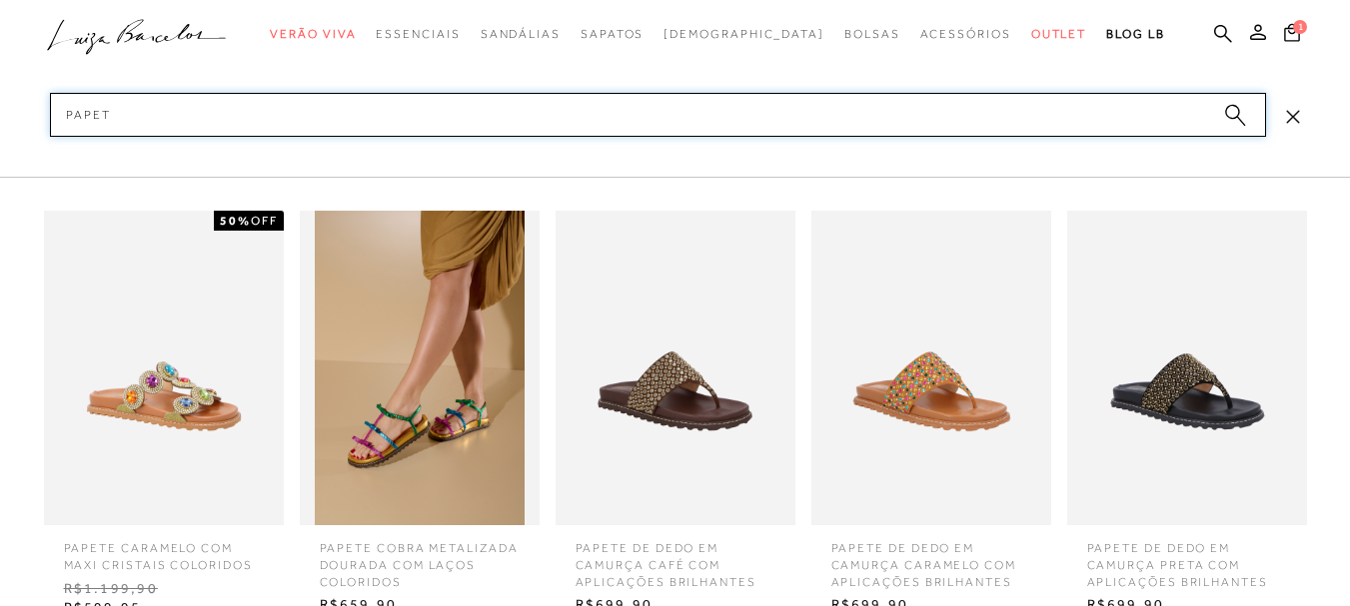
type input "PAPETE"
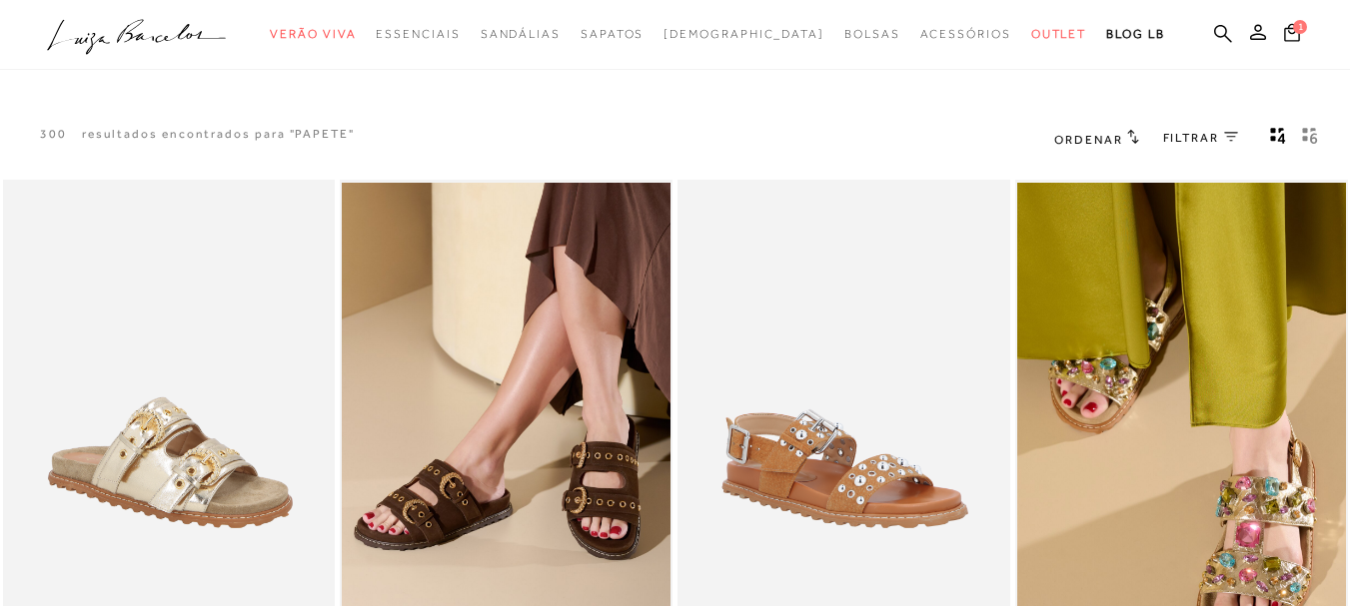
click at [1192, 142] on span "FILTRAR" at bounding box center [1191, 138] width 56 height 17
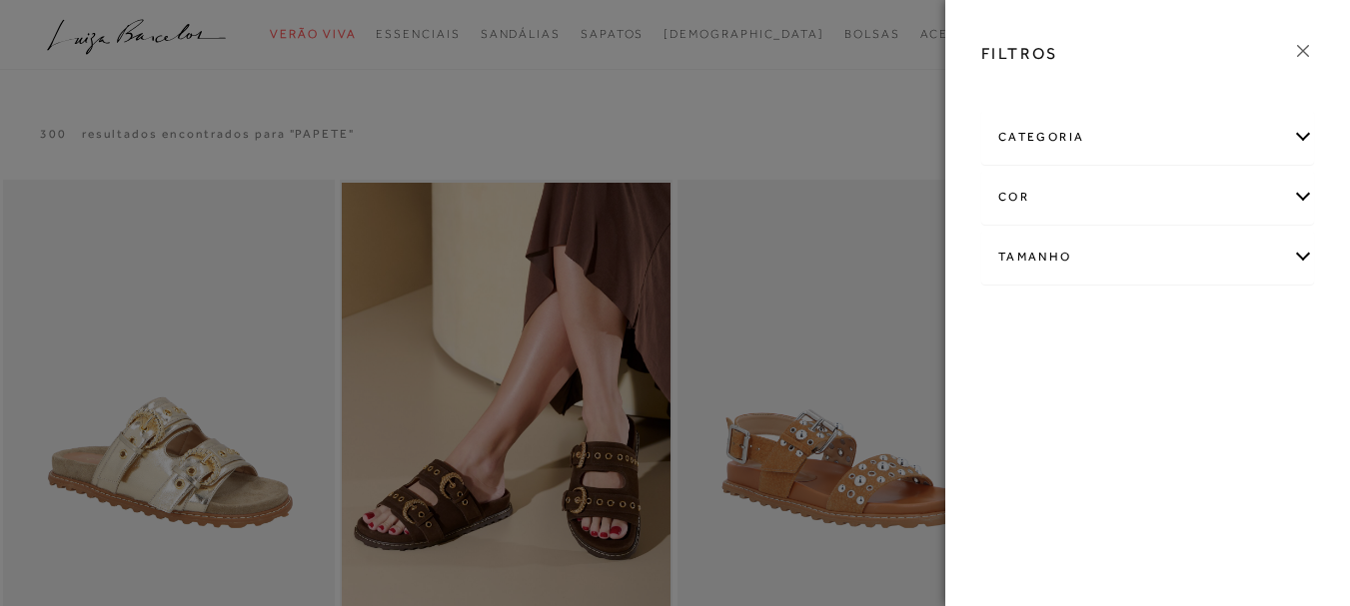
click at [1301, 254] on div "Tamanho" at bounding box center [1147, 257] width 331 height 53
click at [1194, 430] on span "38" at bounding box center [1181, 427] width 29 height 15
click at [1182, 430] on input "38" at bounding box center [1172, 431] width 20 height 20
checkbox input "true"
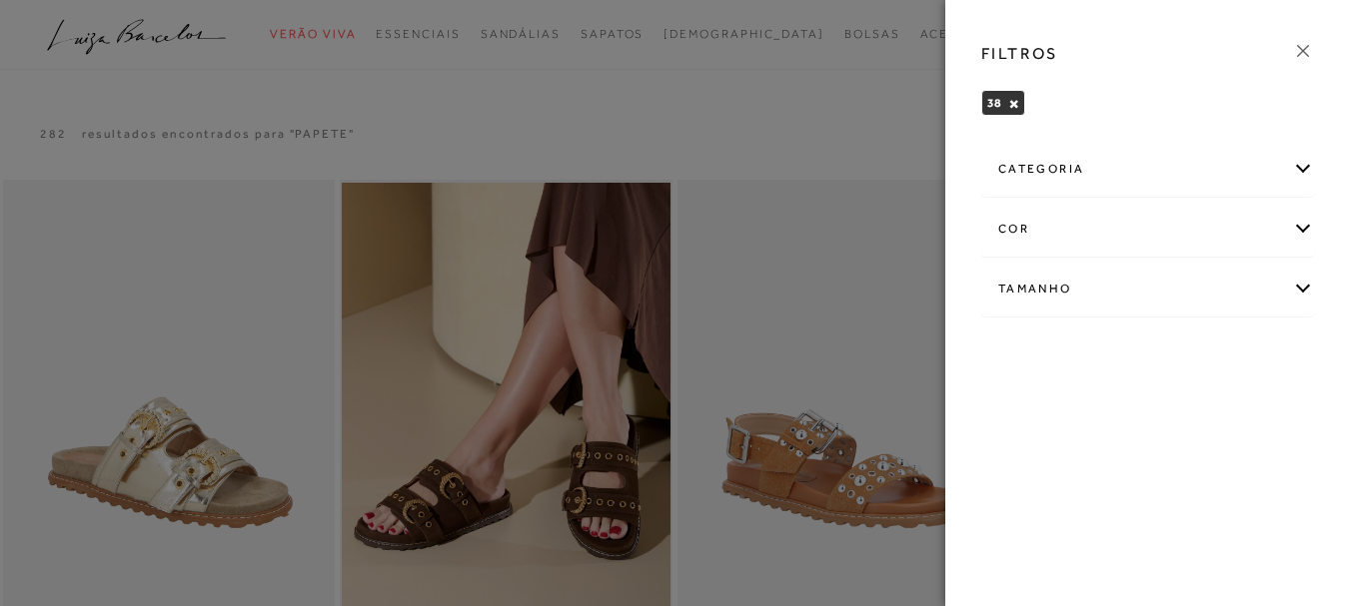
click at [1300, 52] on icon at bounding box center [1303, 51] width 22 height 22
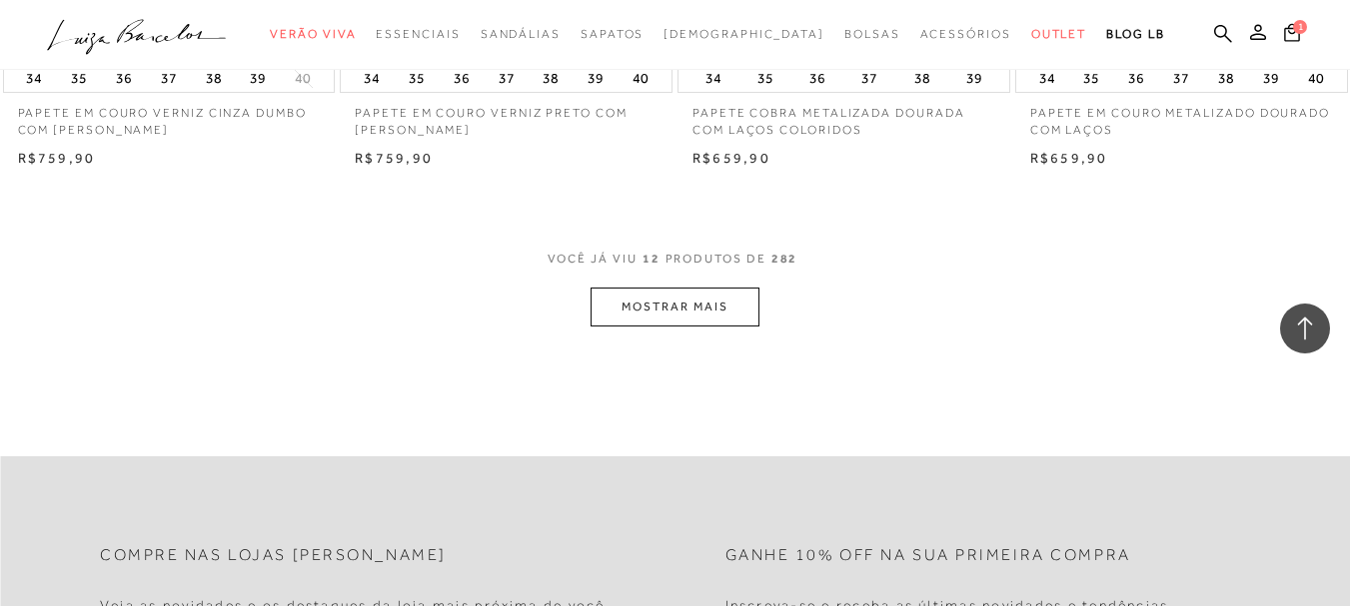
scroll to position [1898, 0]
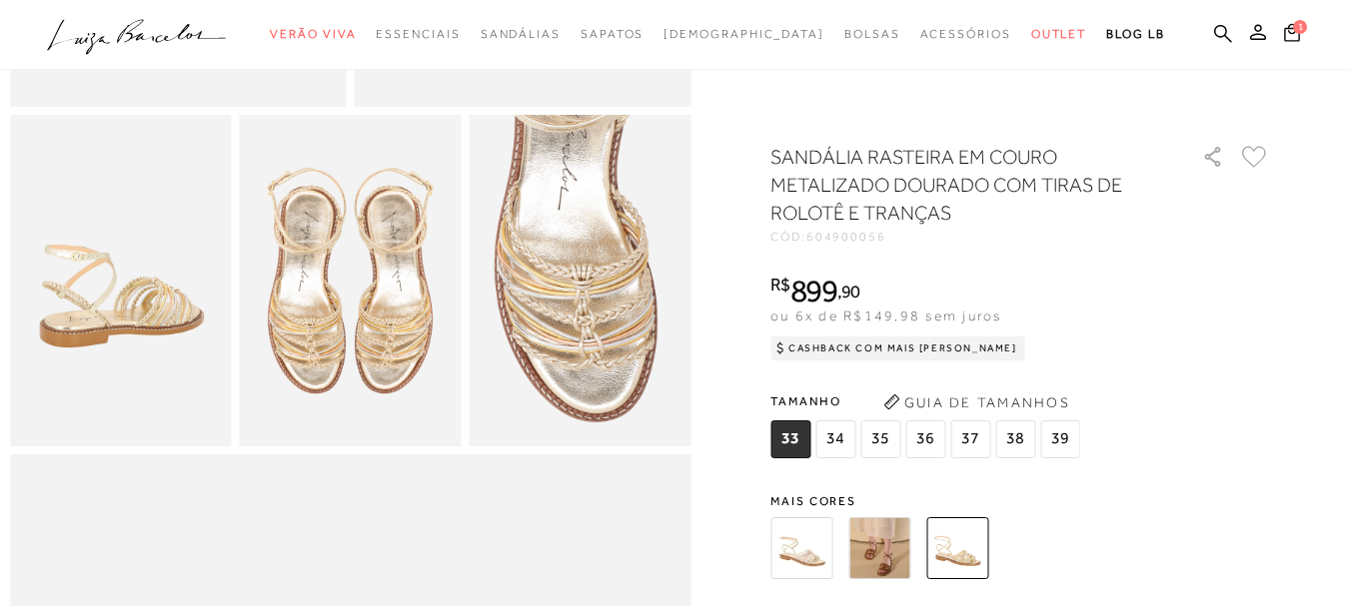
scroll to position [599, 0]
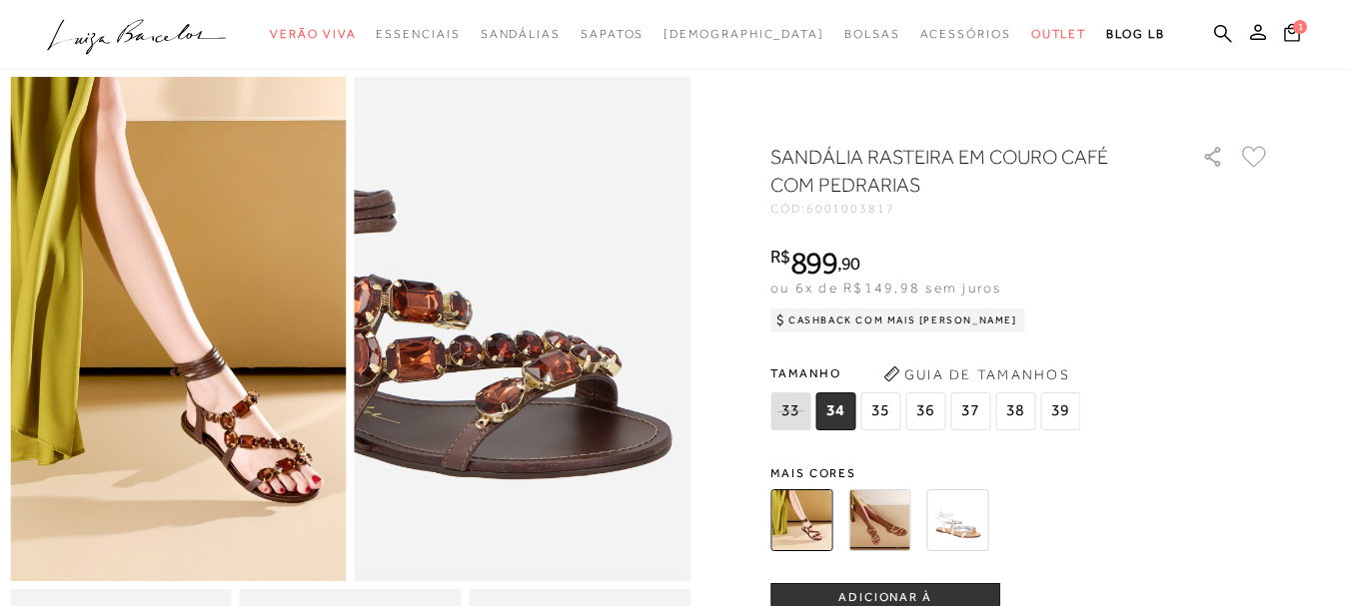
scroll to position [100, 0]
